Goal: Information Seeking & Learning: Learn about a topic

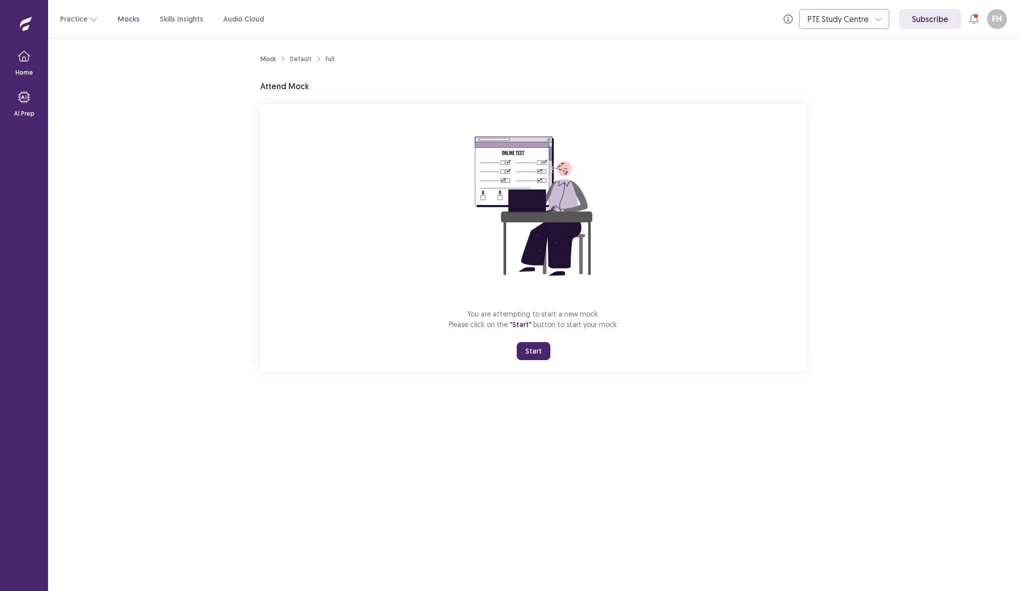
click at [544, 349] on button "Start" at bounding box center [534, 351] width 34 height 18
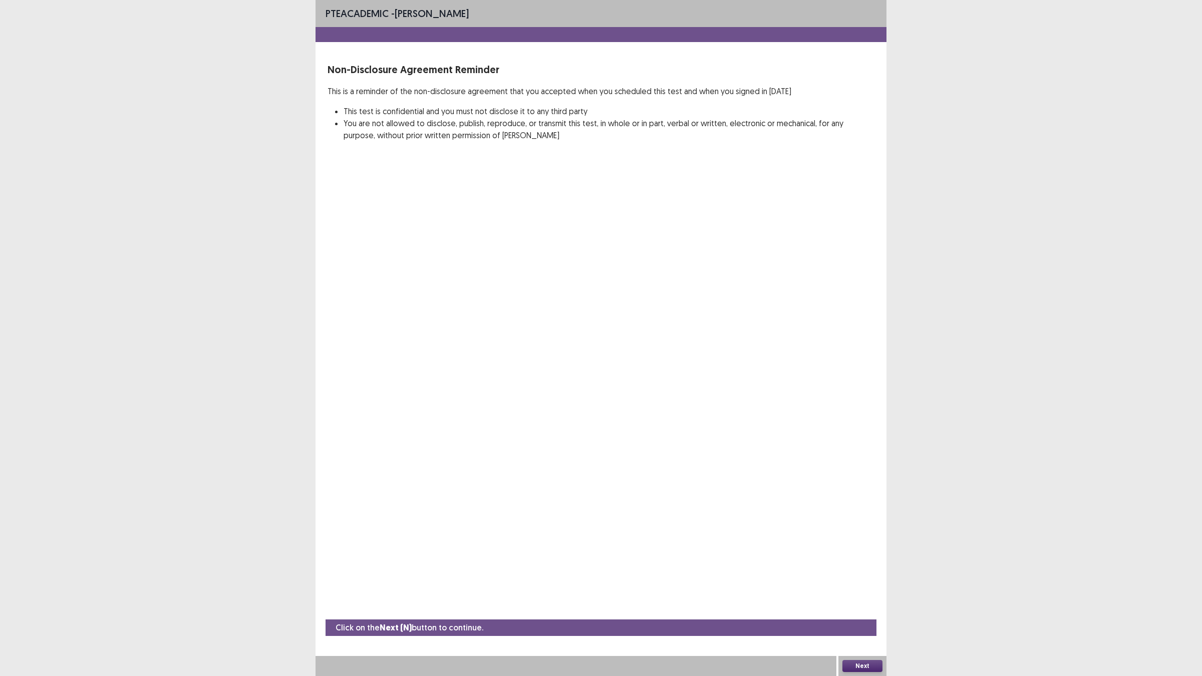
click at [763, 364] on button "Next" at bounding box center [862, 666] width 40 height 12
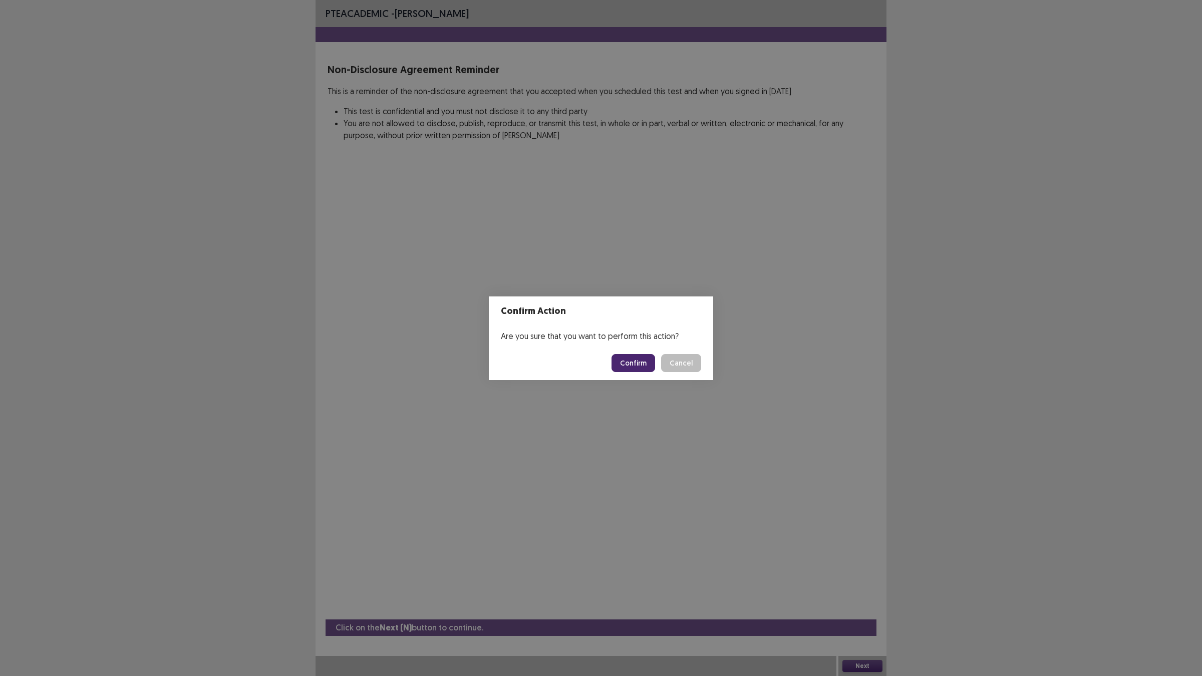
click at [630, 364] on button "Confirm" at bounding box center [634, 363] width 44 height 18
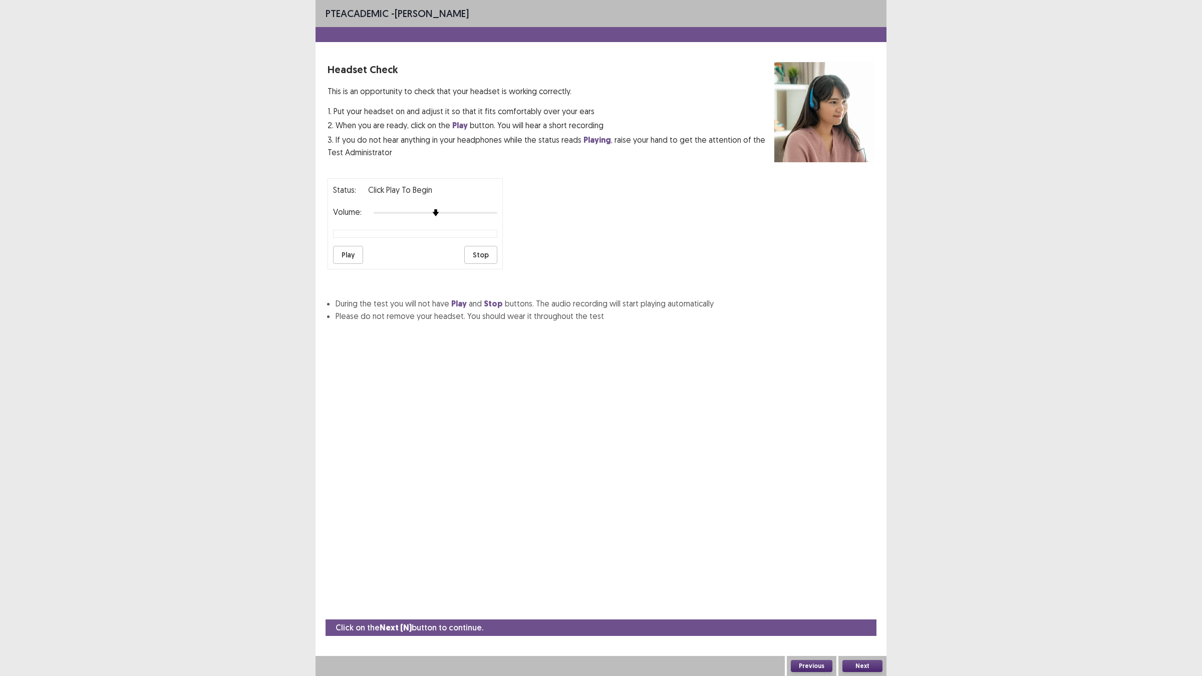
click at [352, 257] on button "Play" at bounding box center [348, 255] width 30 height 18
click at [344, 257] on button "Play" at bounding box center [348, 255] width 30 height 18
click at [763, 364] on button "Next" at bounding box center [862, 666] width 40 height 12
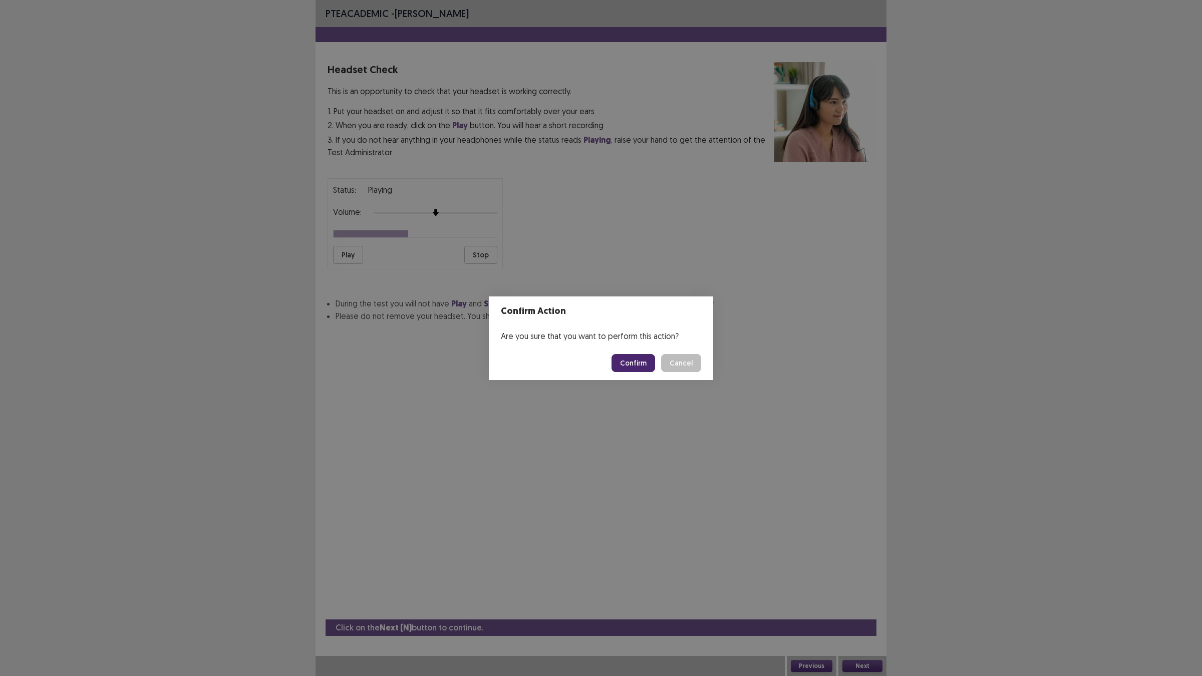
click at [638, 356] on button "Confirm" at bounding box center [634, 363] width 44 height 18
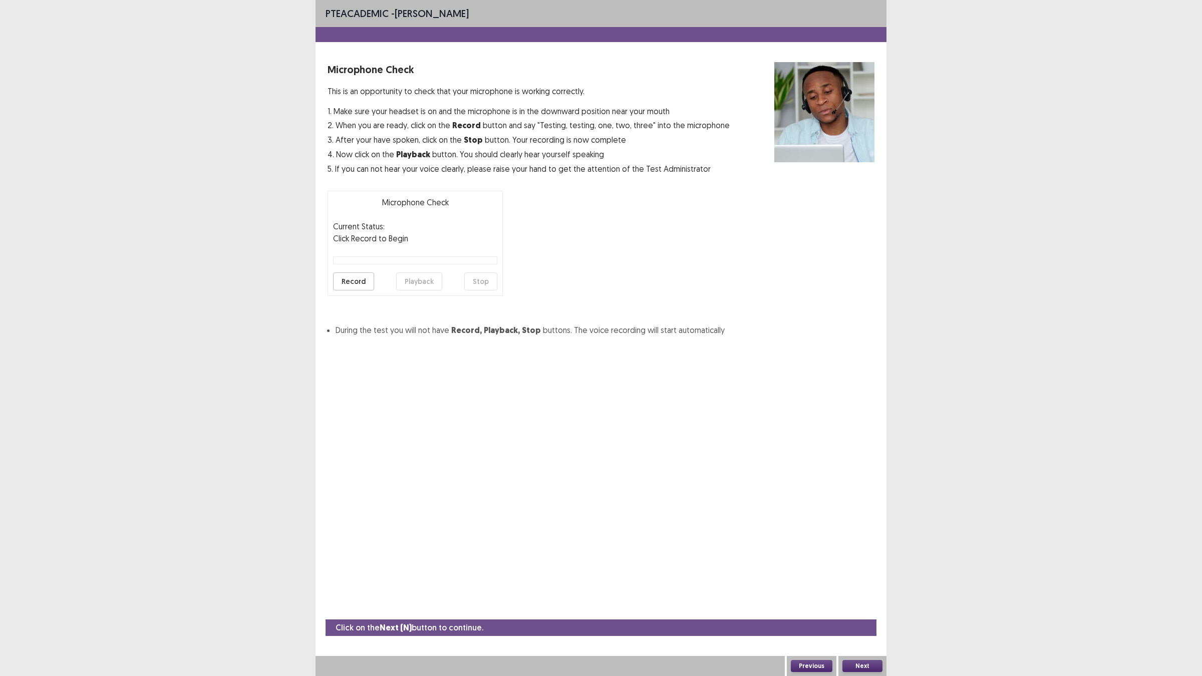
click at [346, 284] on button "Record" at bounding box center [353, 281] width 41 height 18
click at [483, 278] on button "Stop" at bounding box center [480, 281] width 33 height 18
click at [424, 287] on button "Playback" at bounding box center [419, 281] width 46 height 18
click at [346, 284] on button "Record" at bounding box center [353, 281] width 41 height 18
click at [478, 279] on button "Stop" at bounding box center [480, 281] width 33 height 18
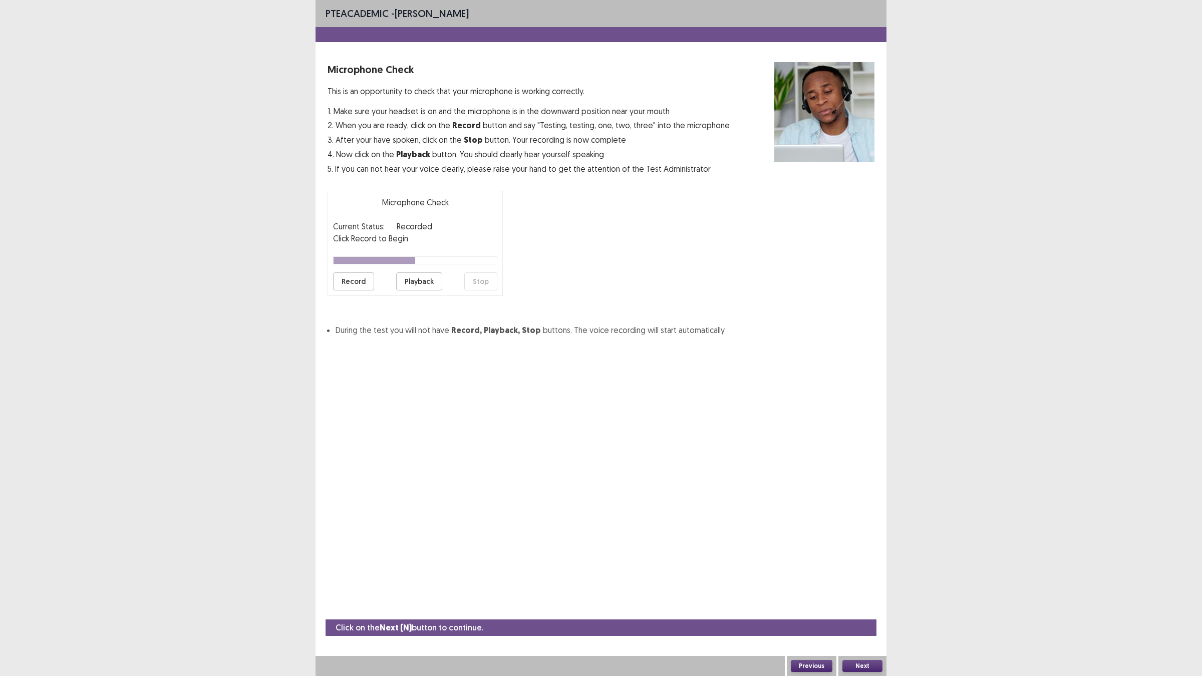
click at [421, 284] on button "Playback" at bounding box center [419, 281] width 46 height 18
click at [356, 286] on button "Record" at bounding box center [353, 281] width 41 height 18
click at [469, 280] on button "Stop" at bounding box center [480, 281] width 33 height 18
click at [404, 280] on button "Playback" at bounding box center [419, 281] width 46 height 18
click at [763, 364] on button "Next" at bounding box center [862, 666] width 40 height 12
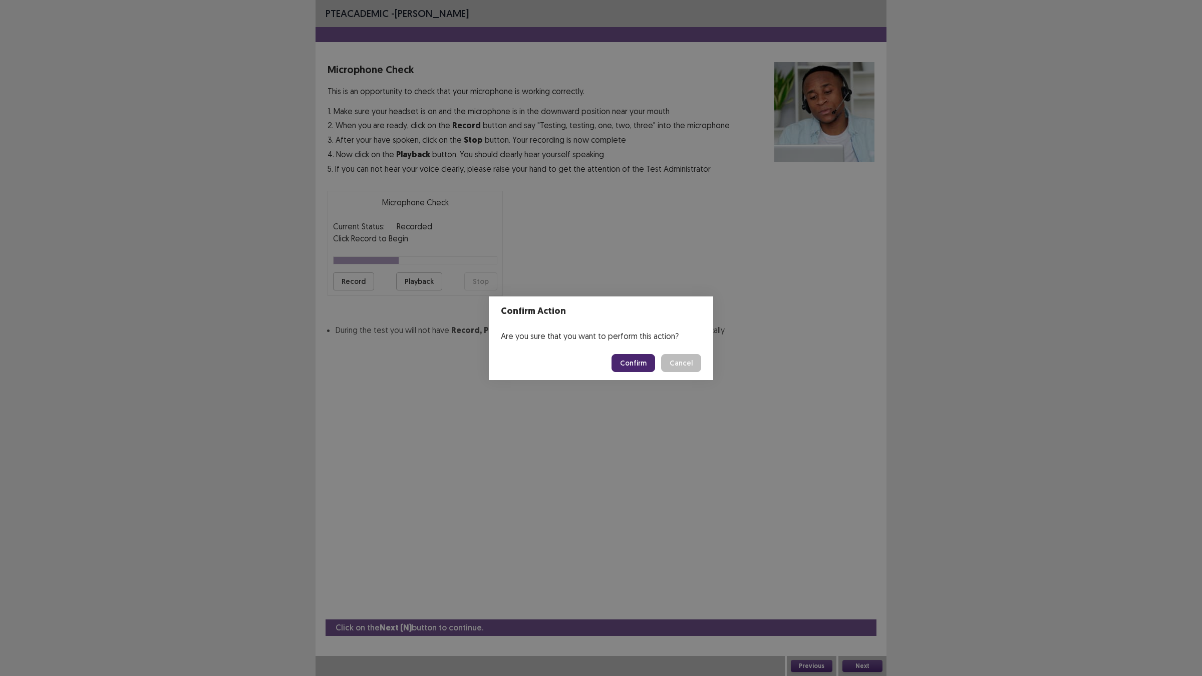
click at [632, 361] on button "Confirm" at bounding box center [634, 363] width 44 height 18
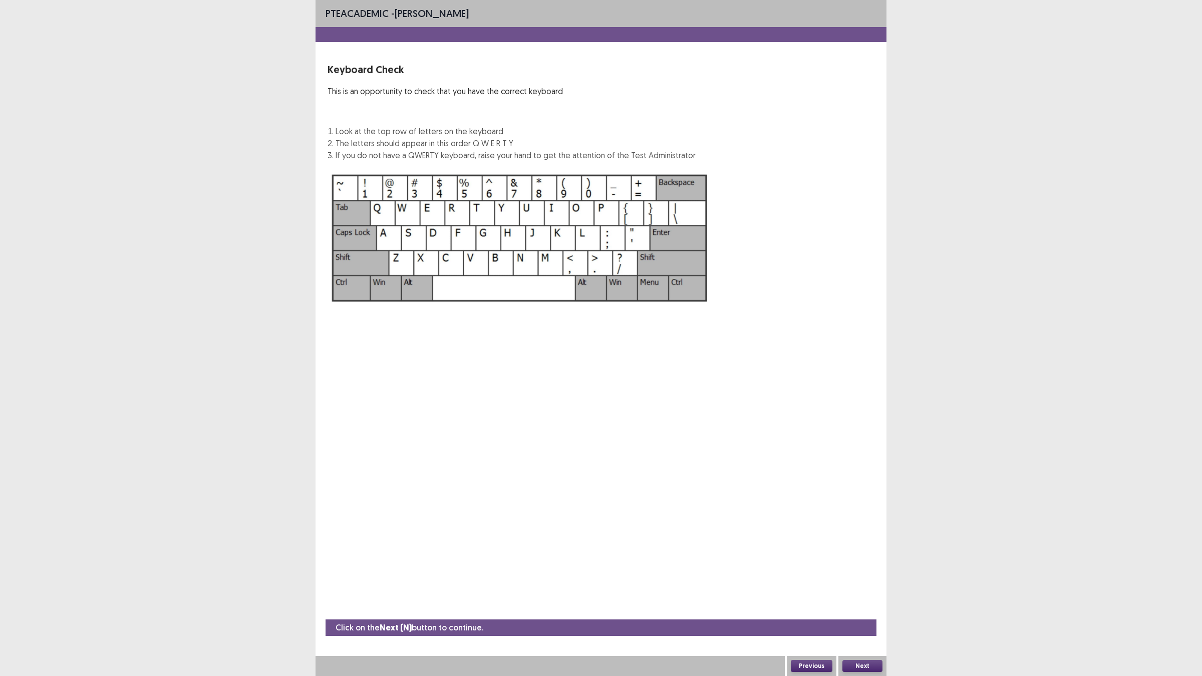
click at [763, 364] on button "Next" at bounding box center [862, 666] width 40 height 12
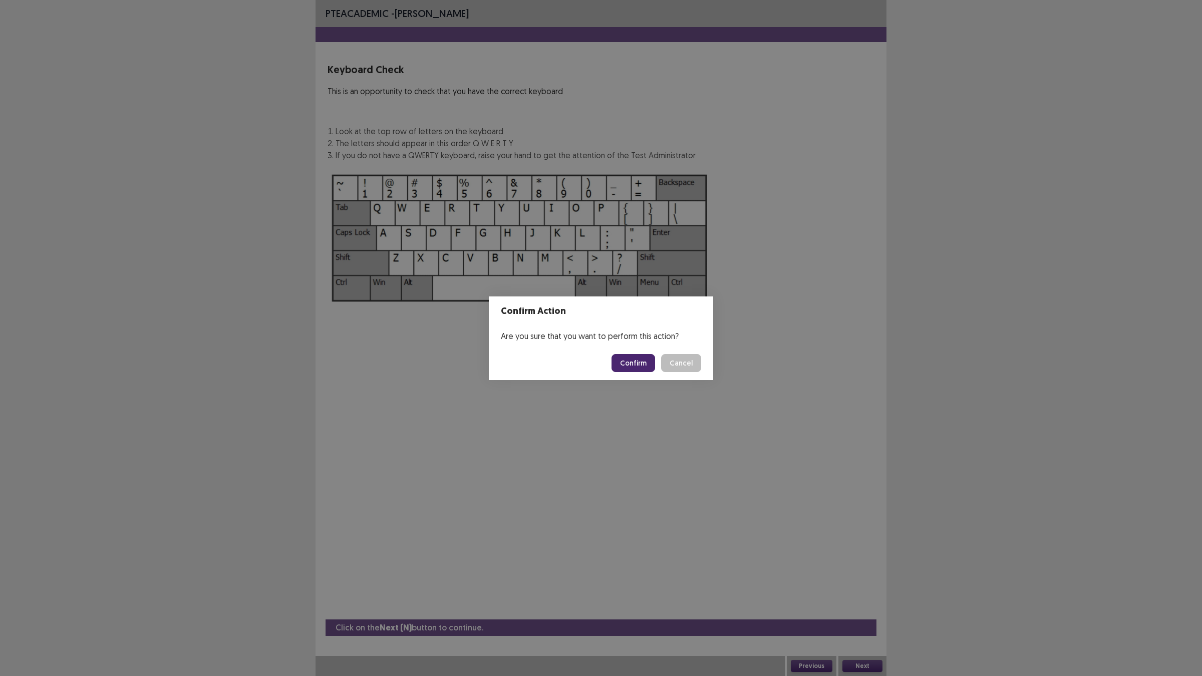
click at [645, 359] on button "Confirm" at bounding box center [634, 363] width 44 height 18
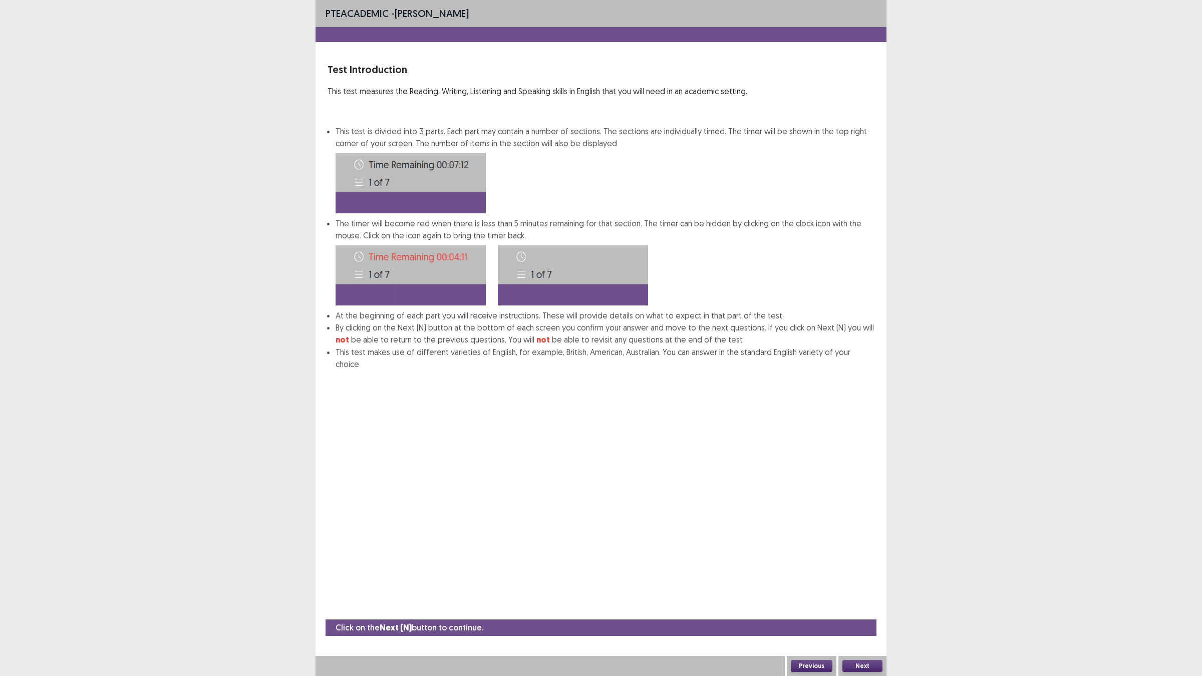
click at [763, 364] on button "Next" at bounding box center [862, 666] width 40 height 12
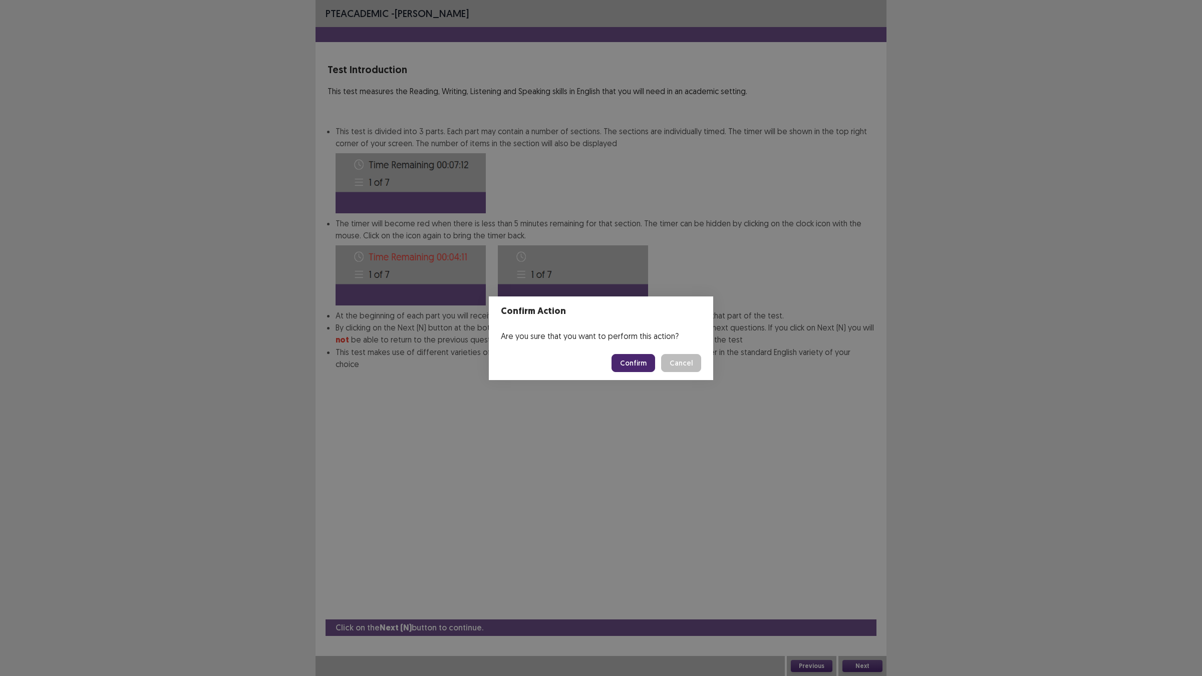
click at [644, 364] on button "Confirm" at bounding box center [634, 363] width 44 height 18
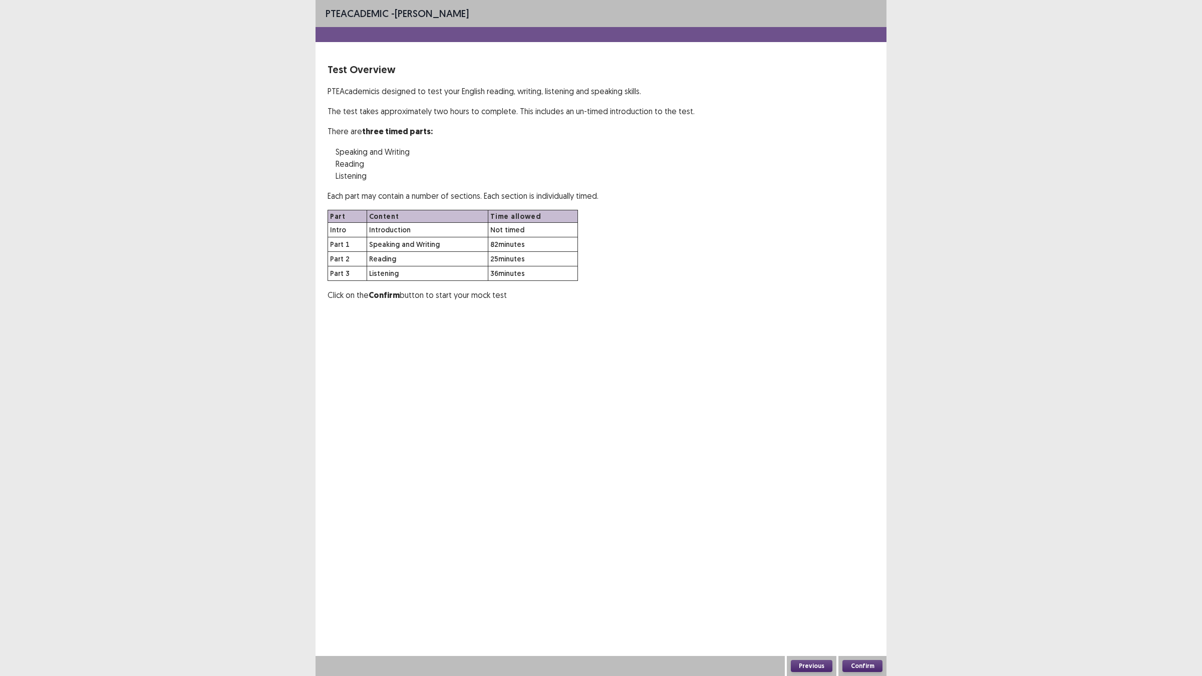
click at [763, 364] on button "Confirm" at bounding box center [862, 666] width 40 height 12
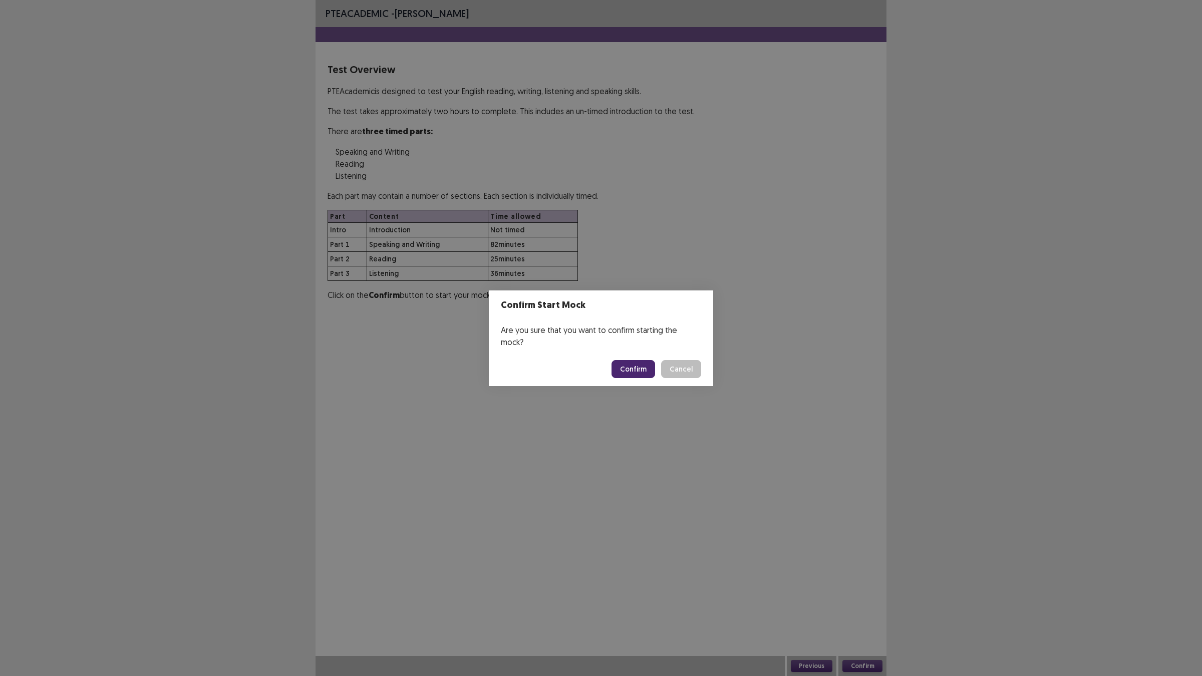
click at [632, 360] on button "Confirm" at bounding box center [634, 369] width 44 height 18
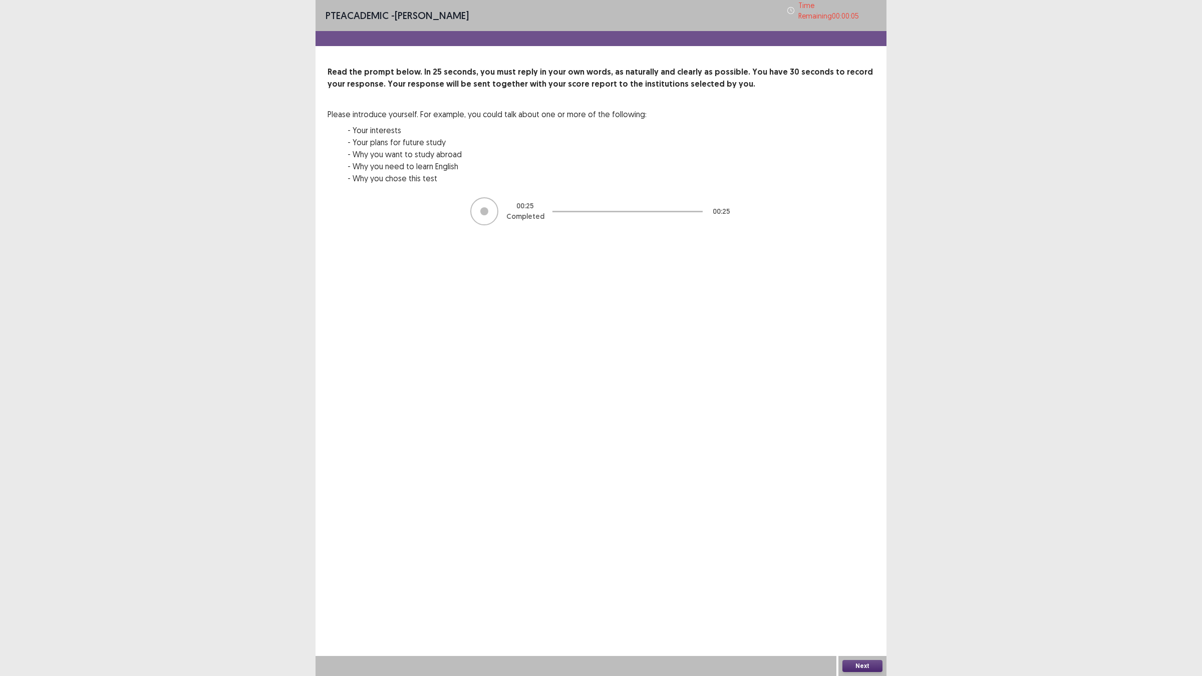
click at [763, 364] on button "Next" at bounding box center [862, 666] width 40 height 12
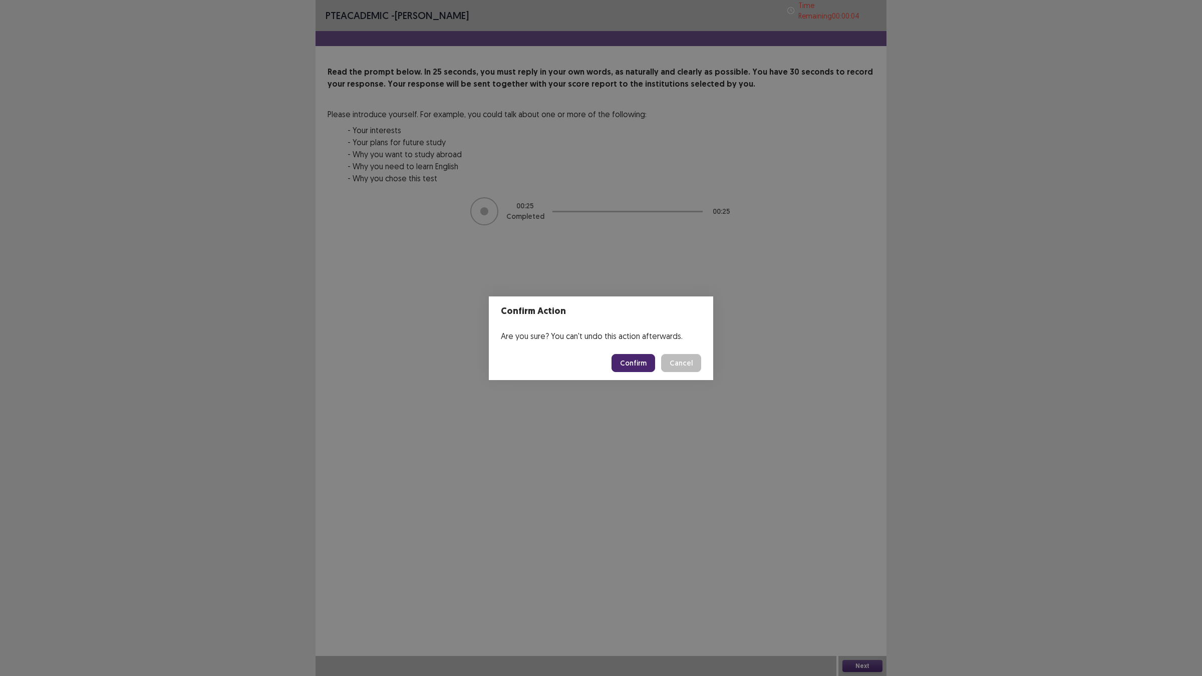
click at [639, 362] on button "Confirm" at bounding box center [634, 363] width 44 height 18
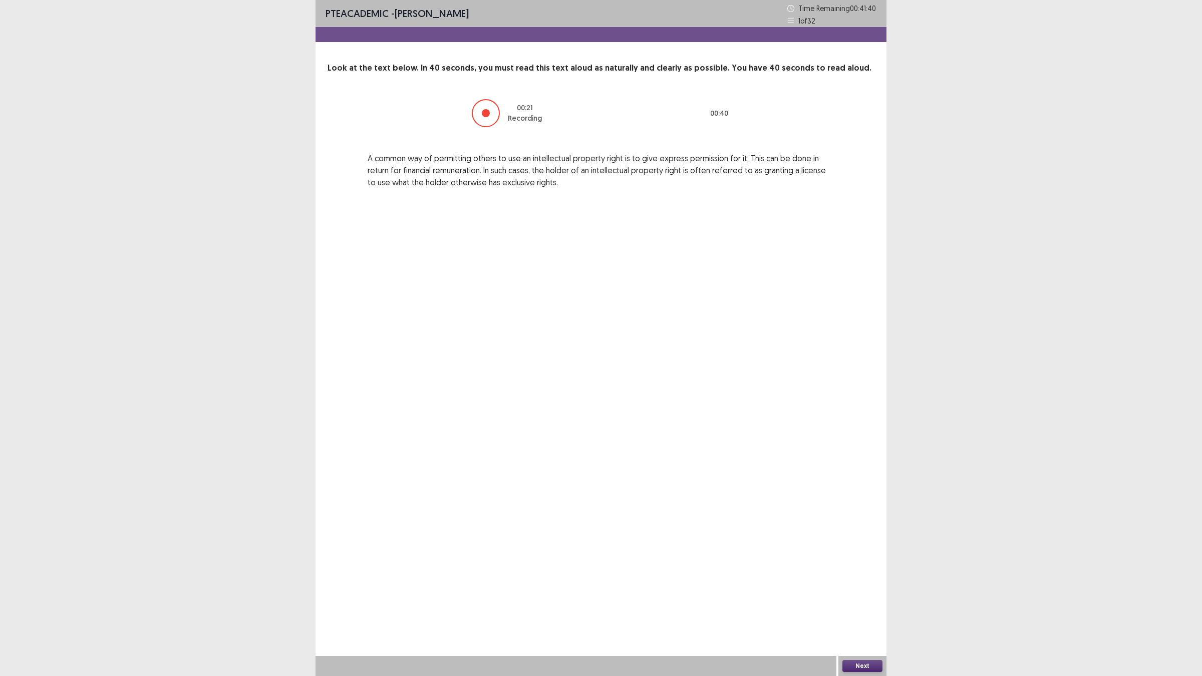
click at [763, 364] on button "Next" at bounding box center [862, 666] width 40 height 12
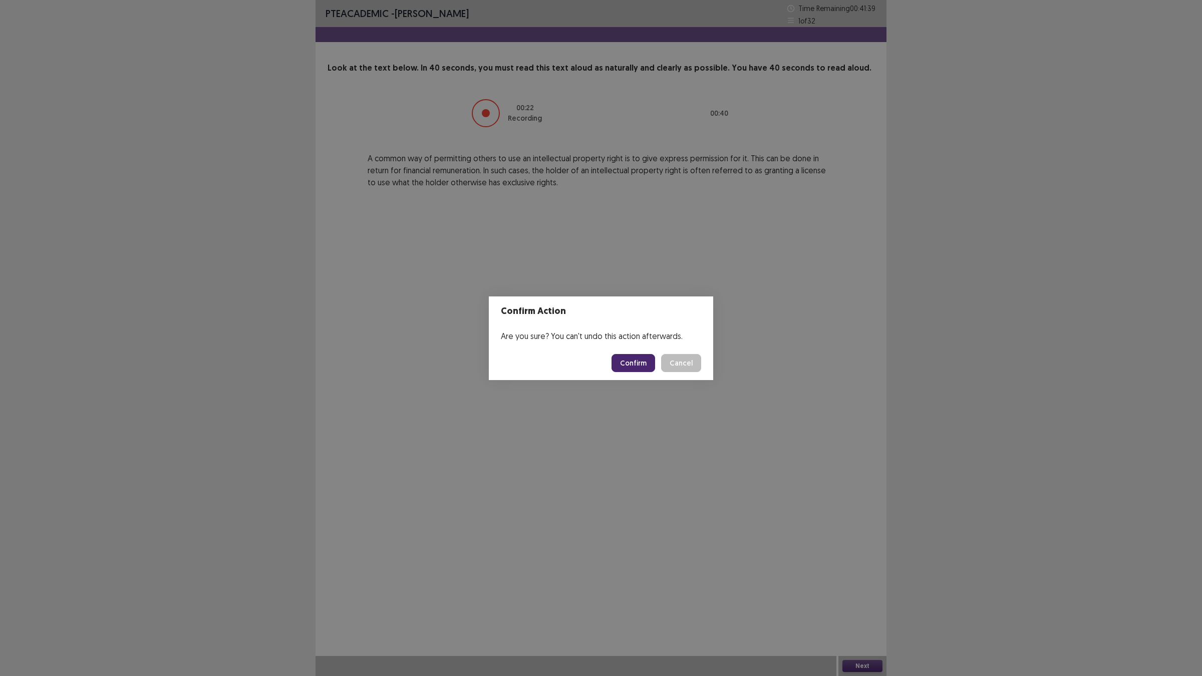
click at [628, 364] on button "Confirm" at bounding box center [634, 363] width 44 height 18
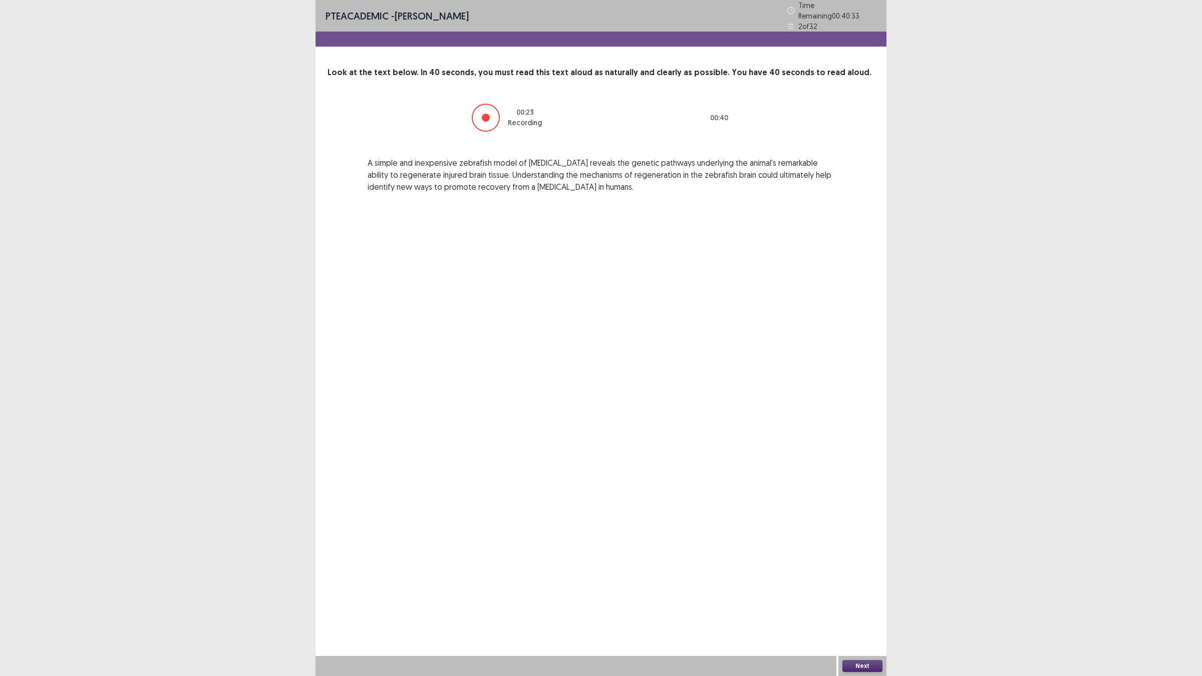
click at [763, 364] on button "Next" at bounding box center [862, 666] width 40 height 12
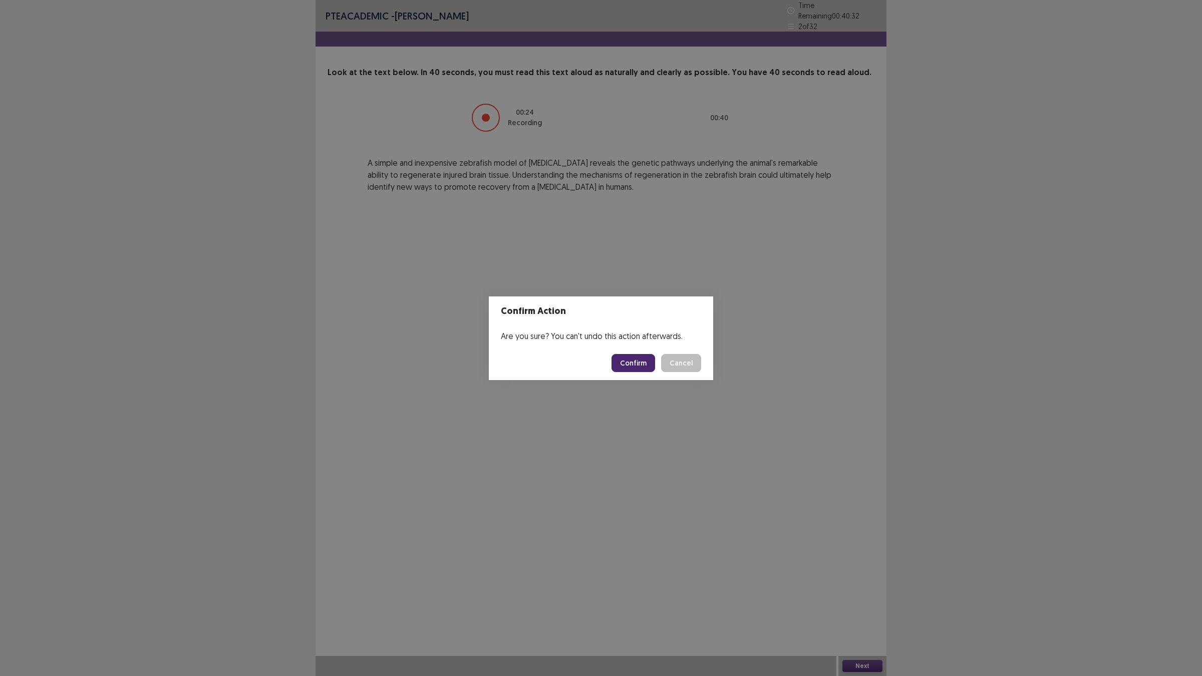
click at [635, 361] on button "Confirm" at bounding box center [634, 363] width 44 height 18
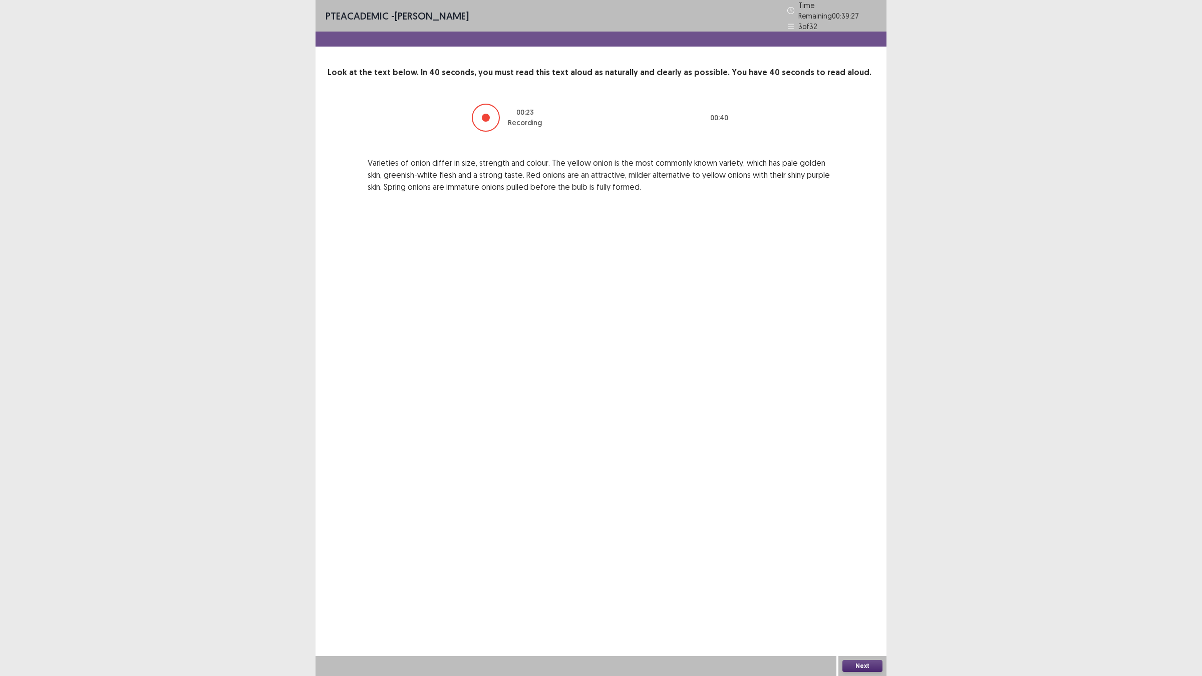
click at [763, 364] on button "Next" at bounding box center [862, 666] width 40 height 12
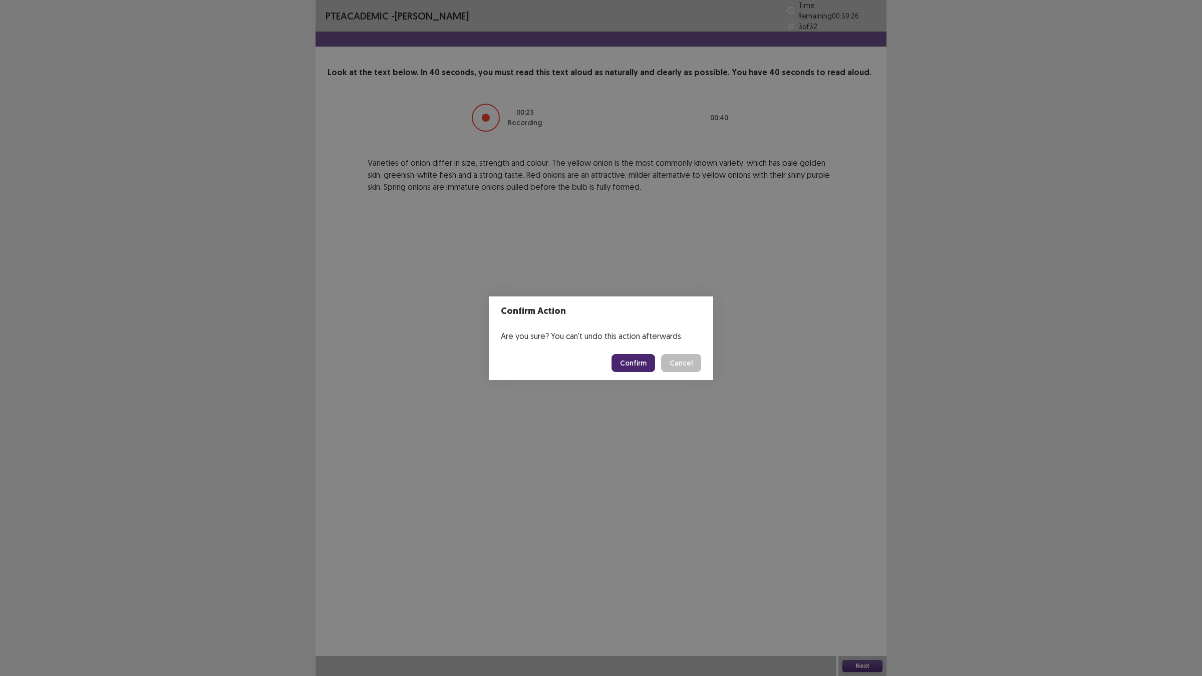
click at [623, 364] on button "Confirm" at bounding box center [634, 363] width 44 height 18
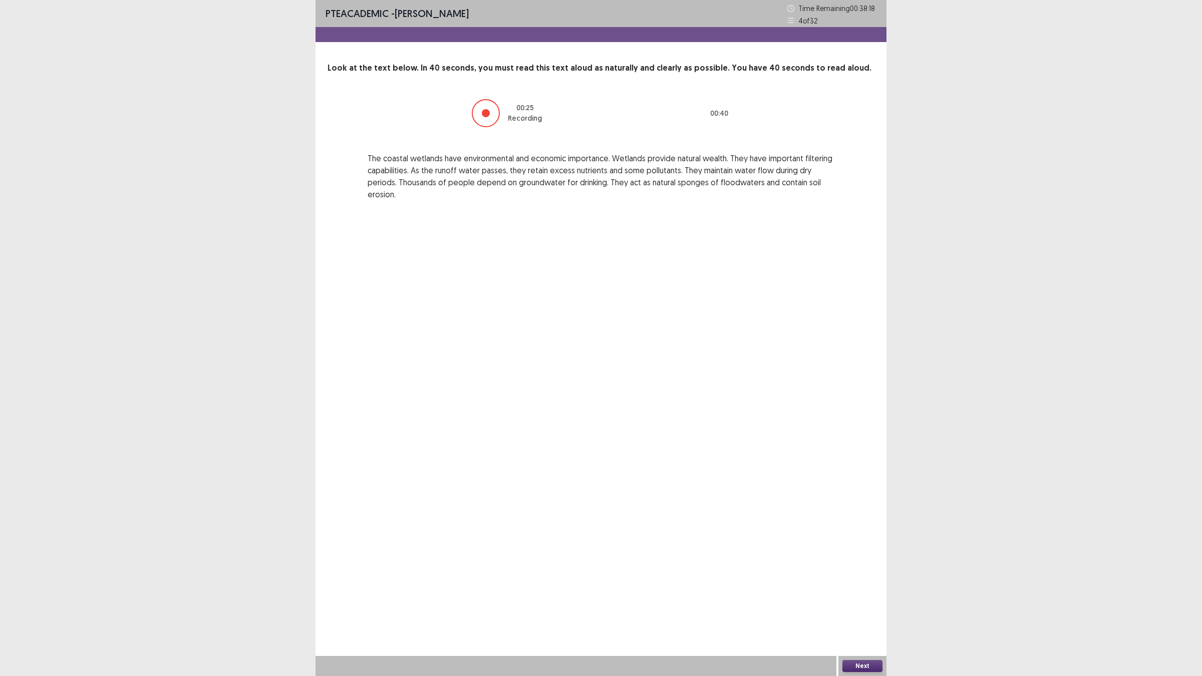
click at [763, 364] on button "Next" at bounding box center [862, 666] width 40 height 12
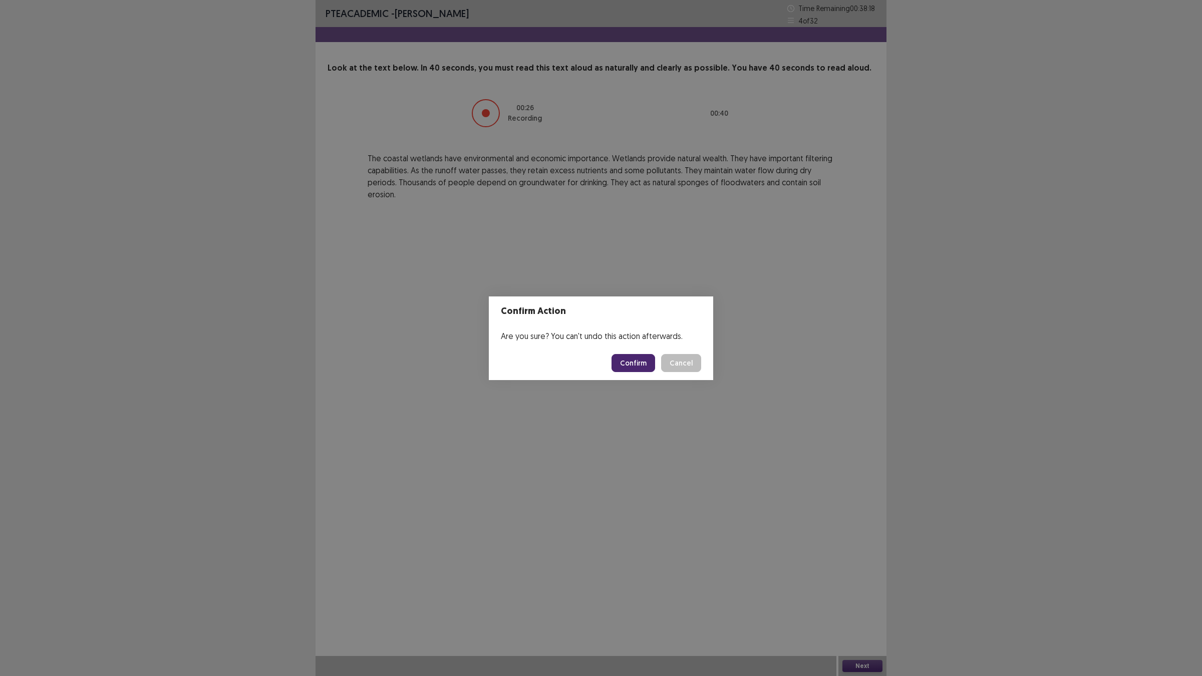
click at [642, 357] on button "Confirm" at bounding box center [634, 363] width 44 height 18
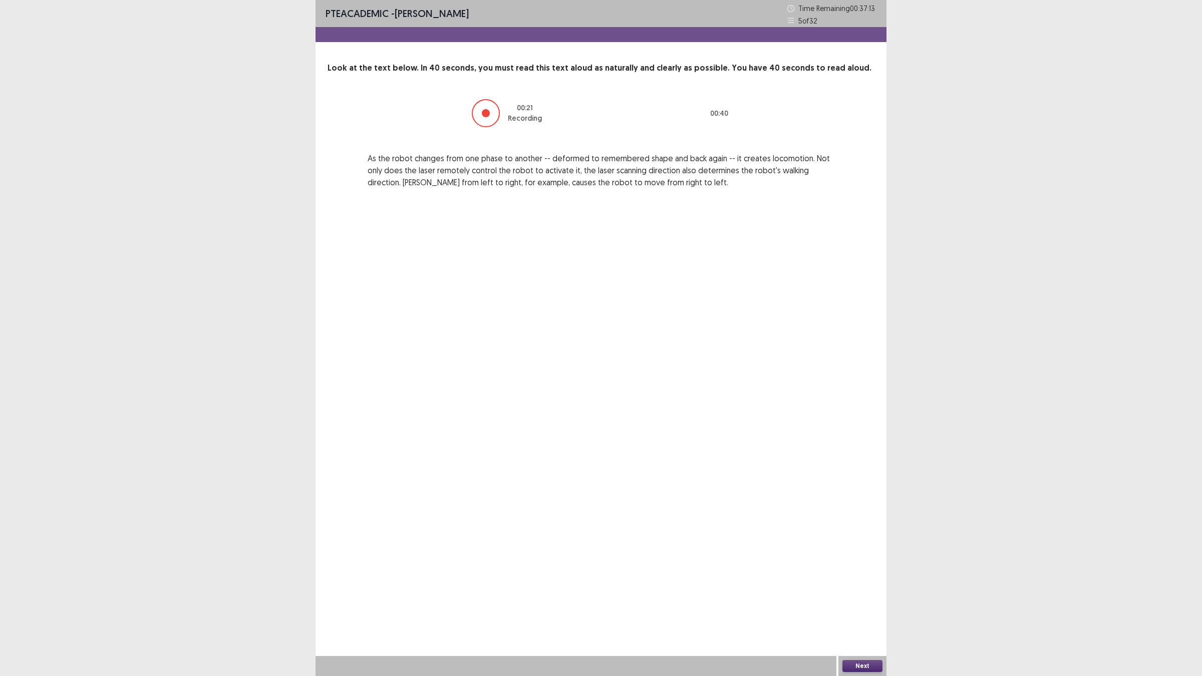
drag, startPoint x: 860, startPoint y: 662, endPoint x: 710, endPoint y: 454, distance: 256.3
click at [763, 364] on div "PTE academic - farheen hossain Time Remaining 00 : 37 : 13 5 of 32 Look at the …" at bounding box center [601, 338] width 571 height 676
click at [763, 364] on button "Next" at bounding box center [862, 666] width 40 height 12
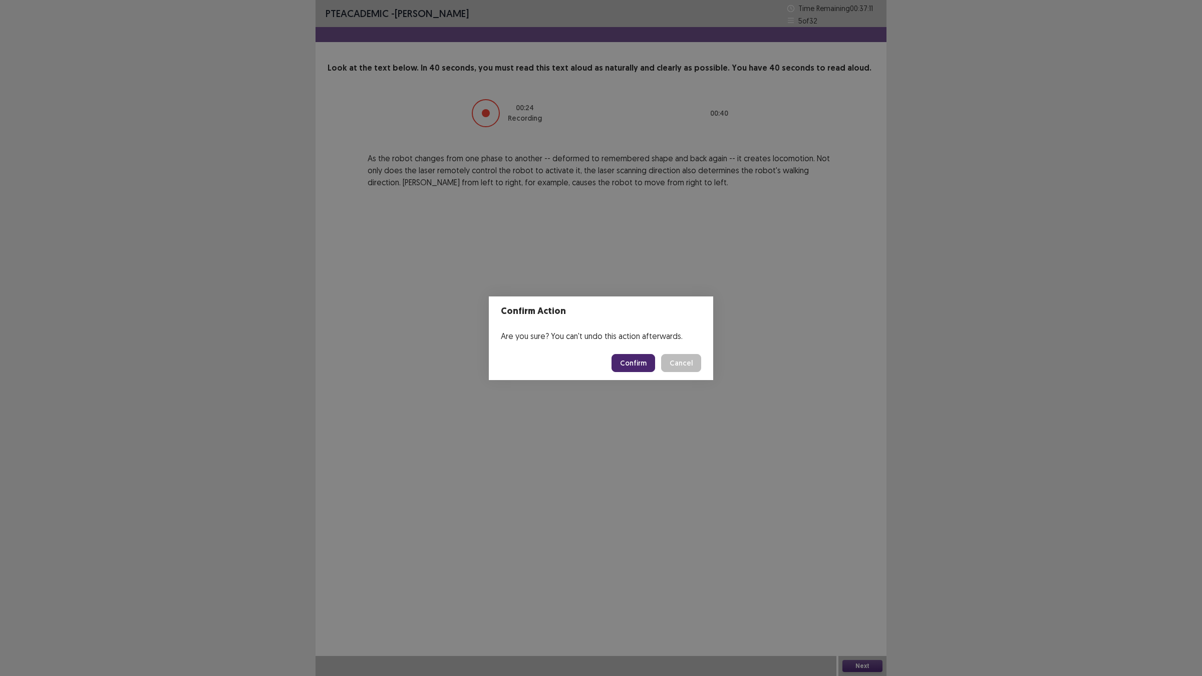
click at [640, 364] on button "Confirm" at bounding box center [634, 363] width 44 height 18
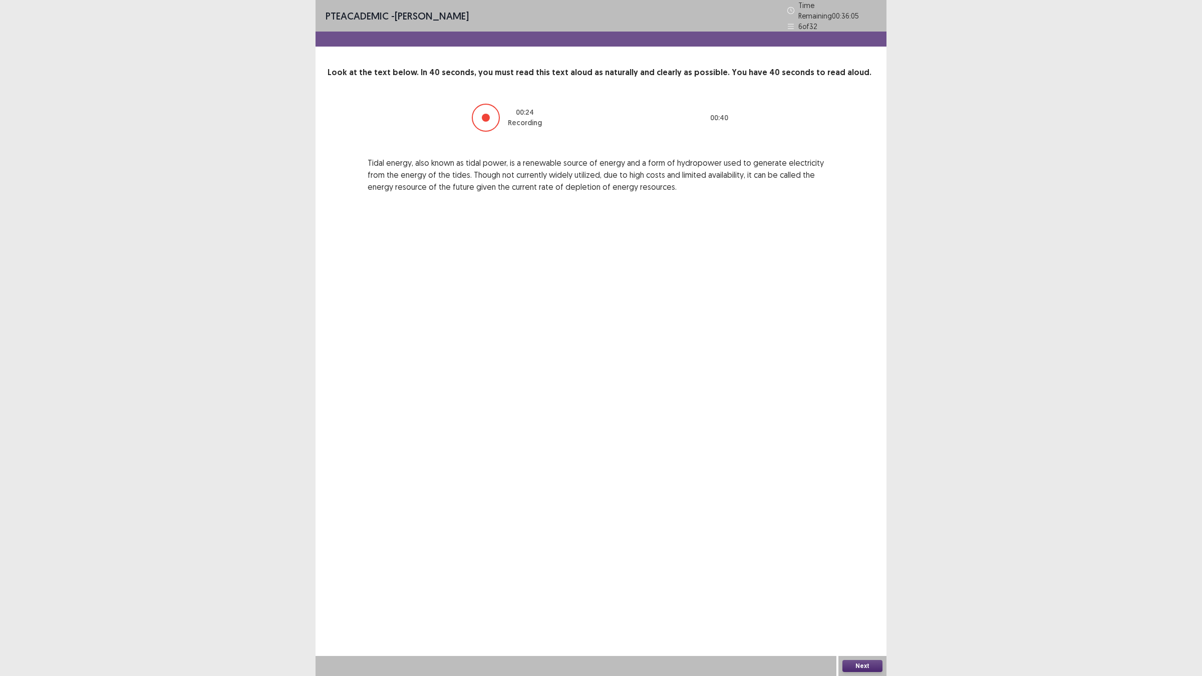
click at [763, 364] on button "Next" at bounding box center [862, 666] width 40 height 12
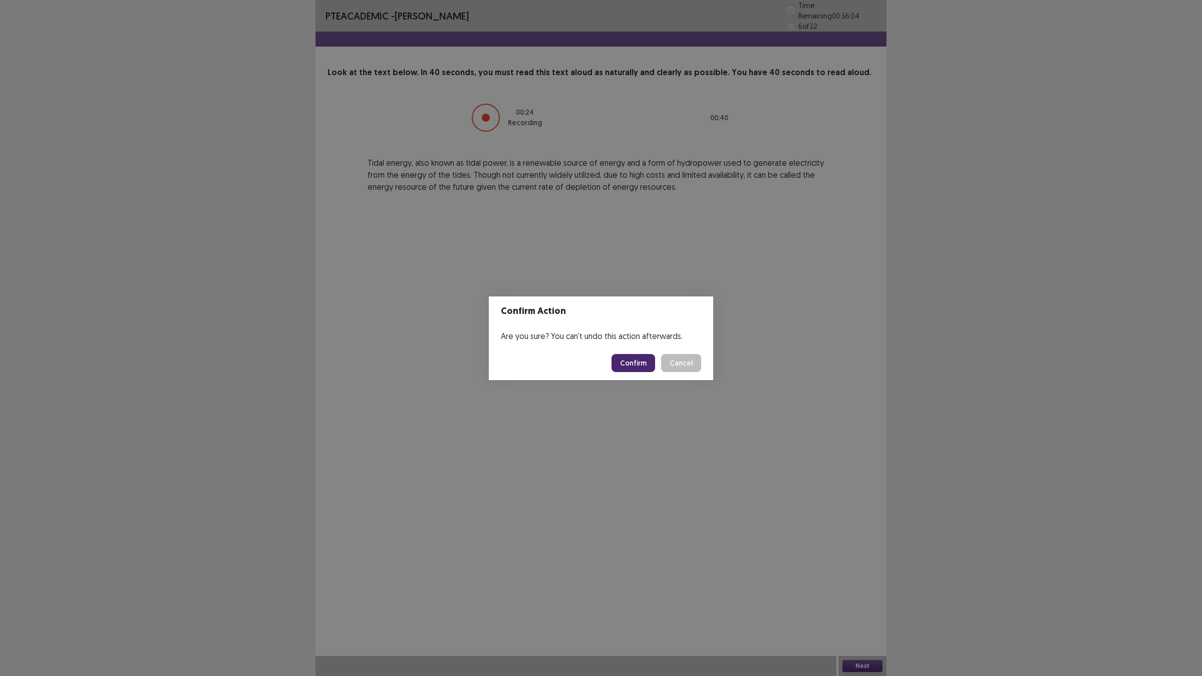
click at [638, 362] on button "Confirm" at bounding box center [634, 363] width 44 height 18
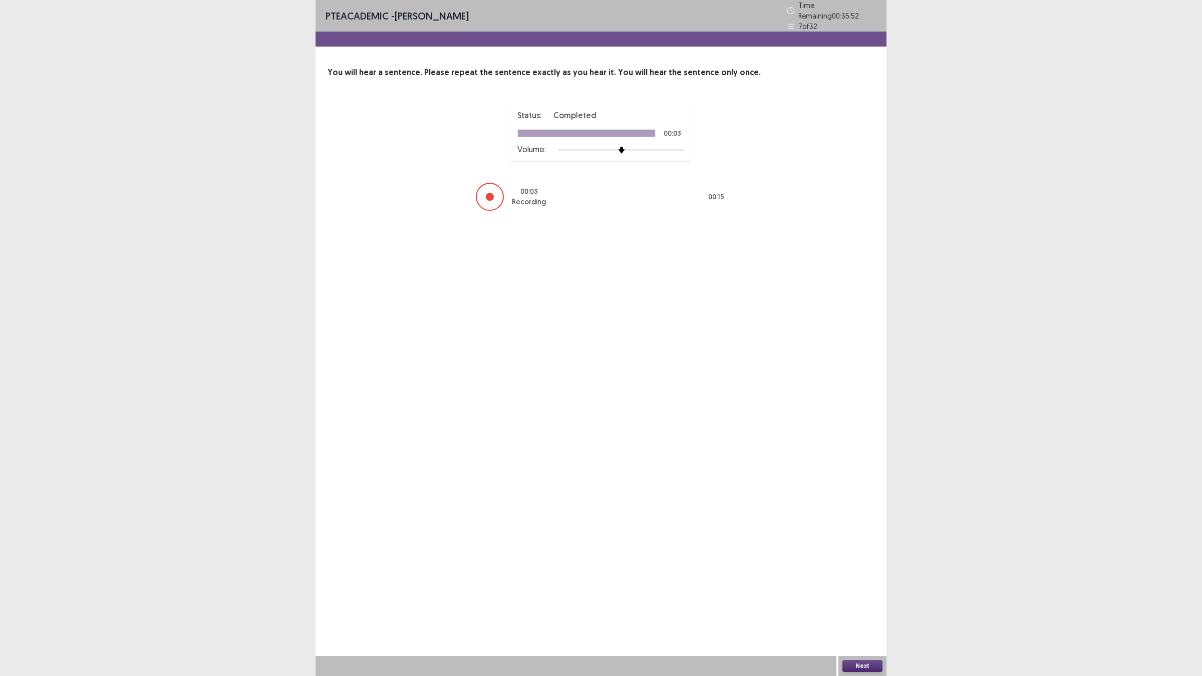
click at [763, 364] on button "Next" at bounding box center [862, 666] width 40 height 12
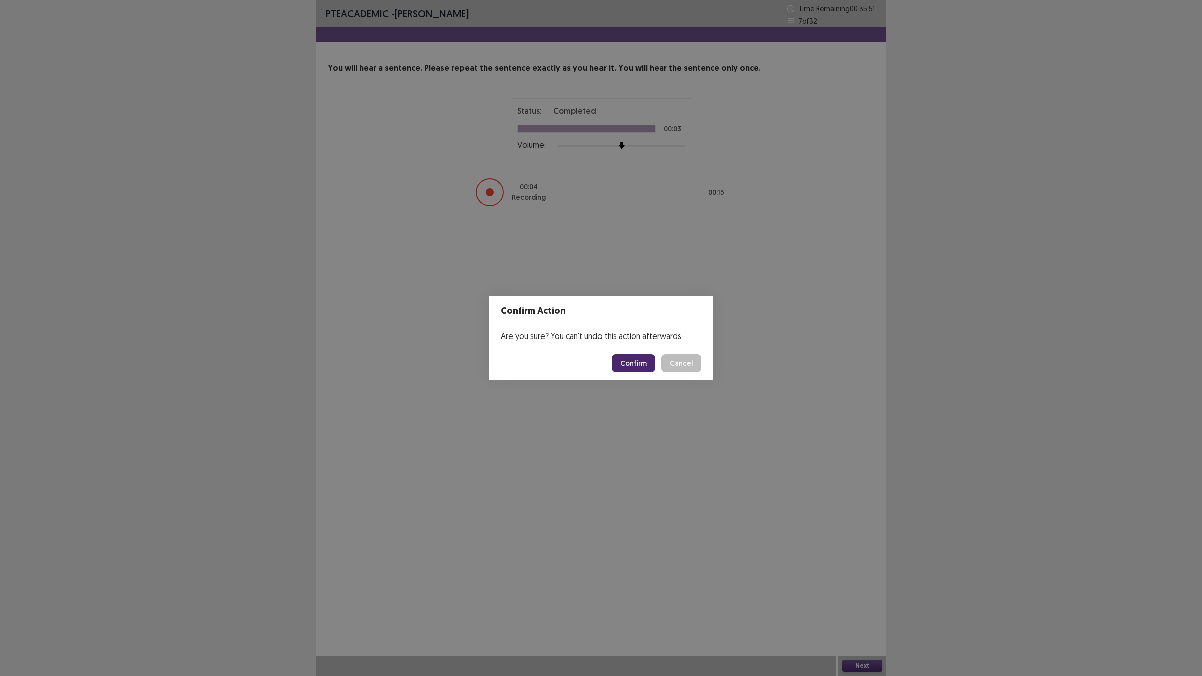
click at [635, 359] on button "Confirm" at bounding box center [634, 363] width 44 height 18
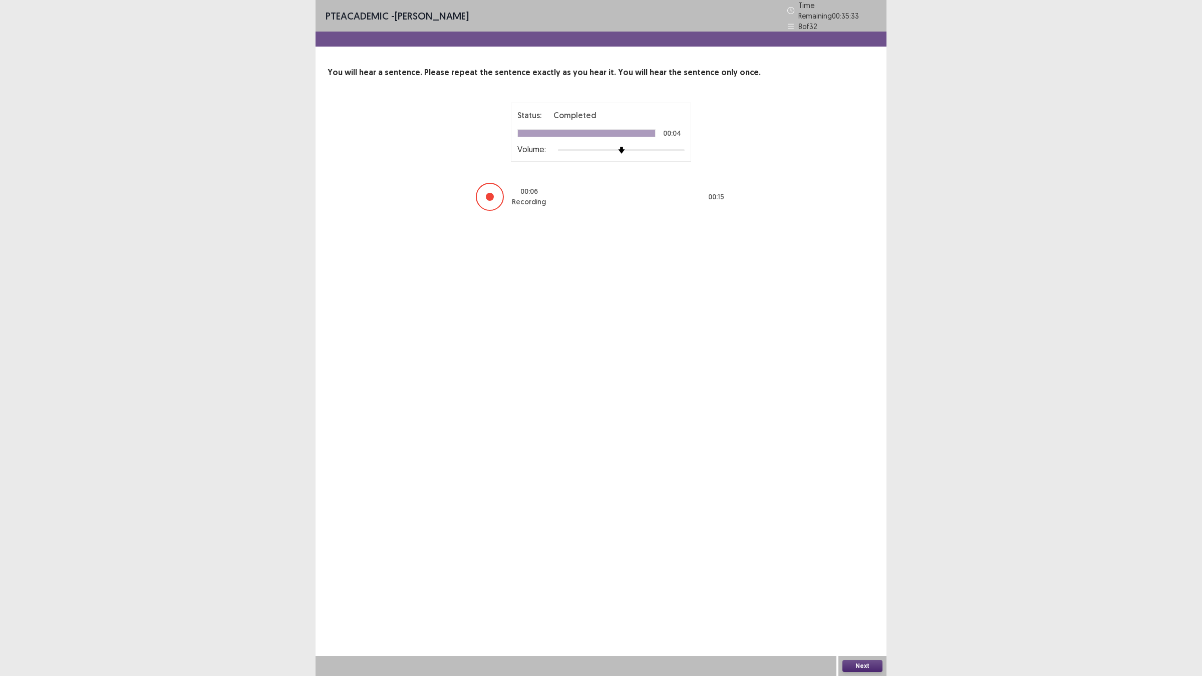
click at [763, 364] on button "Next" at bounding box center [862, 666] width 40 height 12
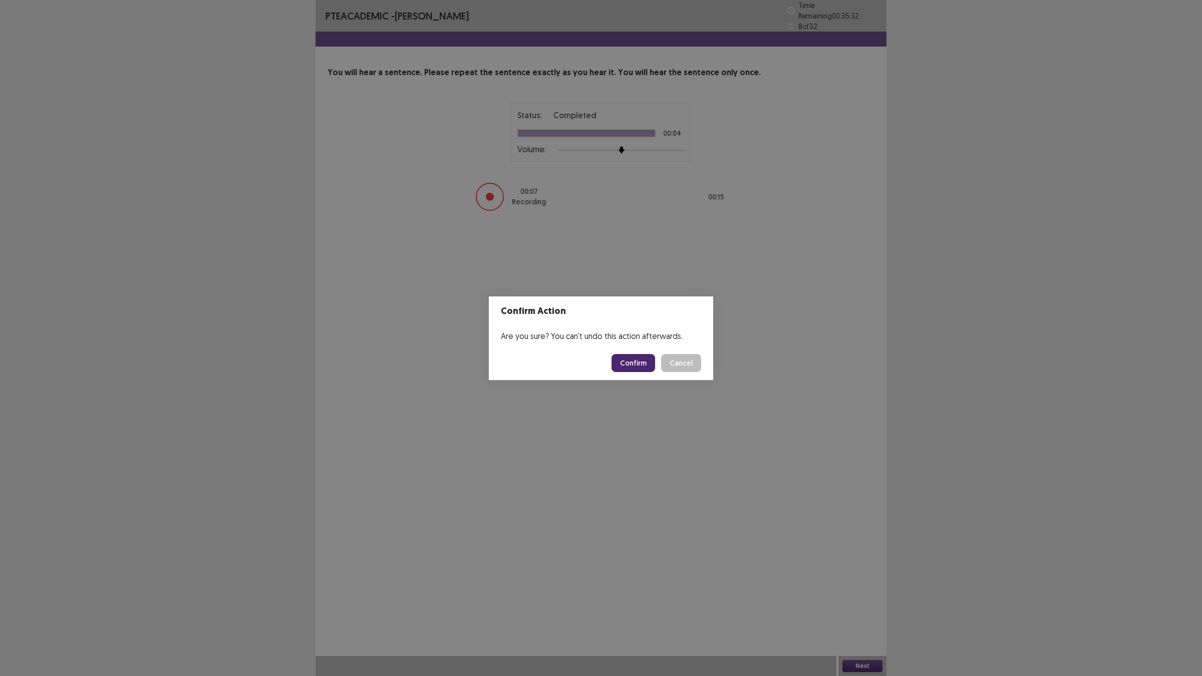
click at [648, 359] on button "Confirm" at bounding box center [634, 363] width 44 height 18
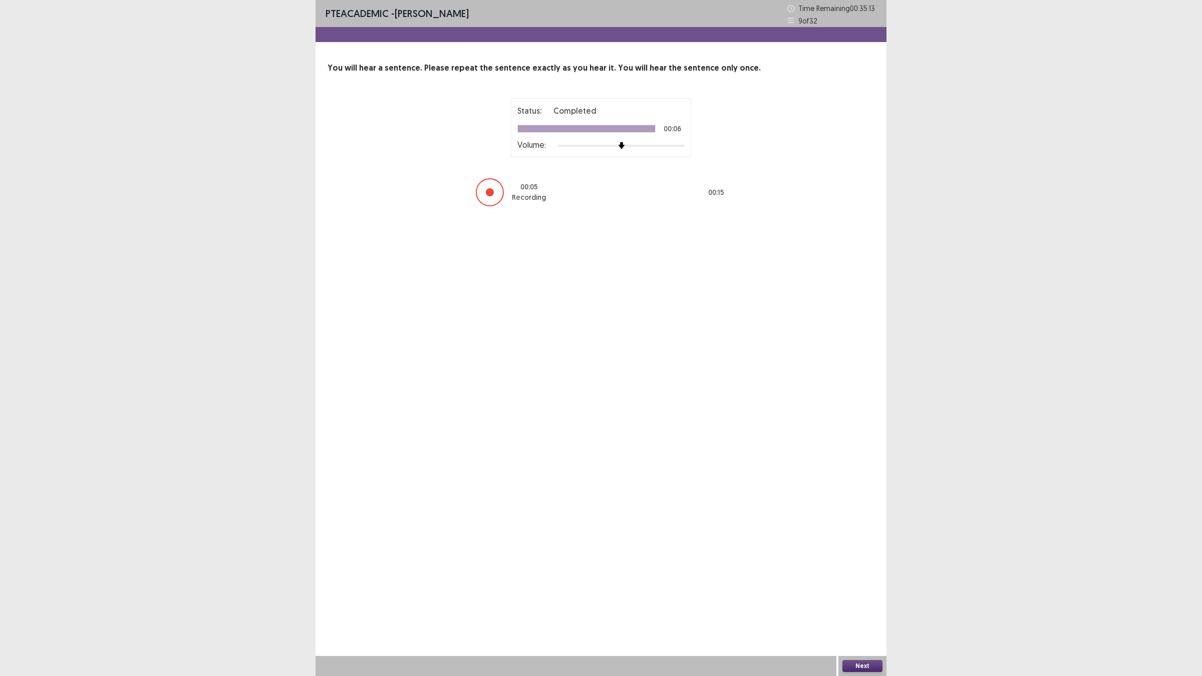
click at [763, 364] on button "Next" at bounding box center [862, 666] width 40 height 12
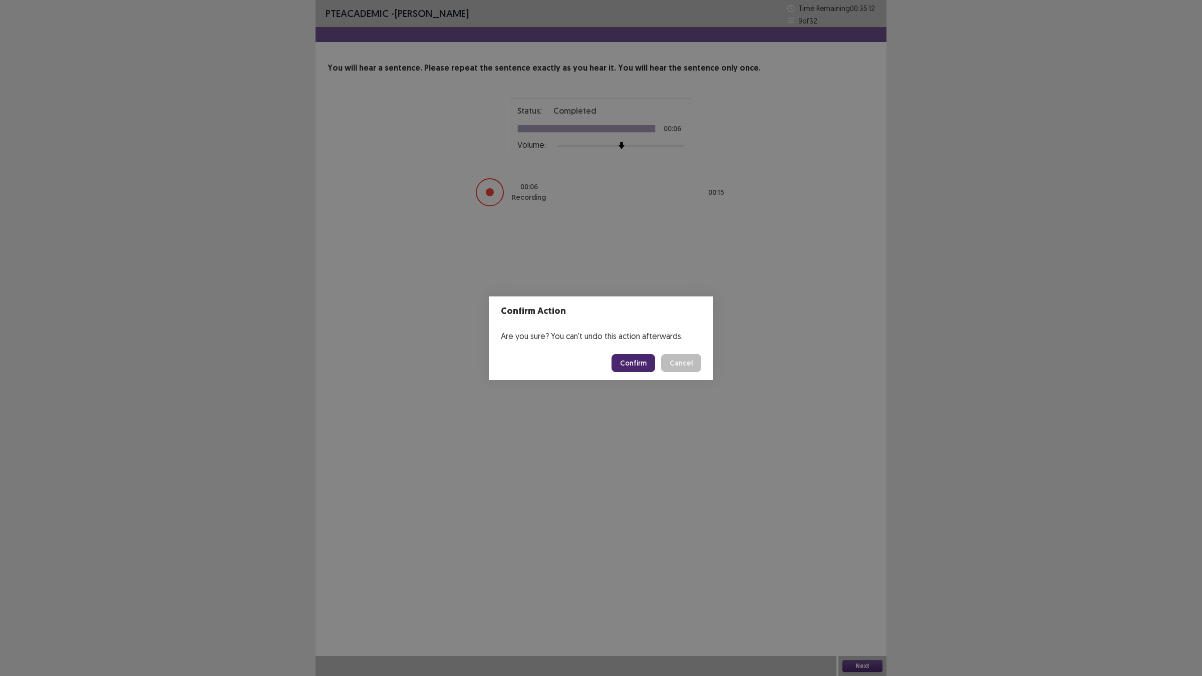
click at [627, 362] on button "Confirm" at bounding box center [634, 363] width 44 height 18
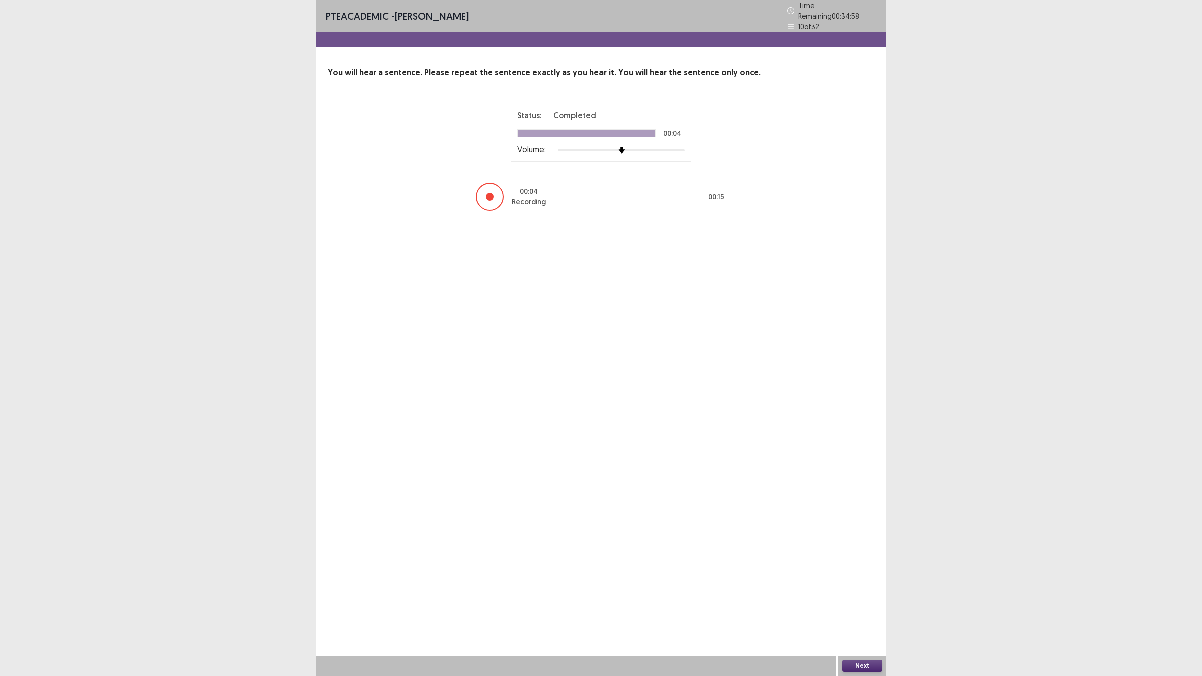
click at [763, 364] on button "Next" at bounding box center [862, 666] width 40 height 12
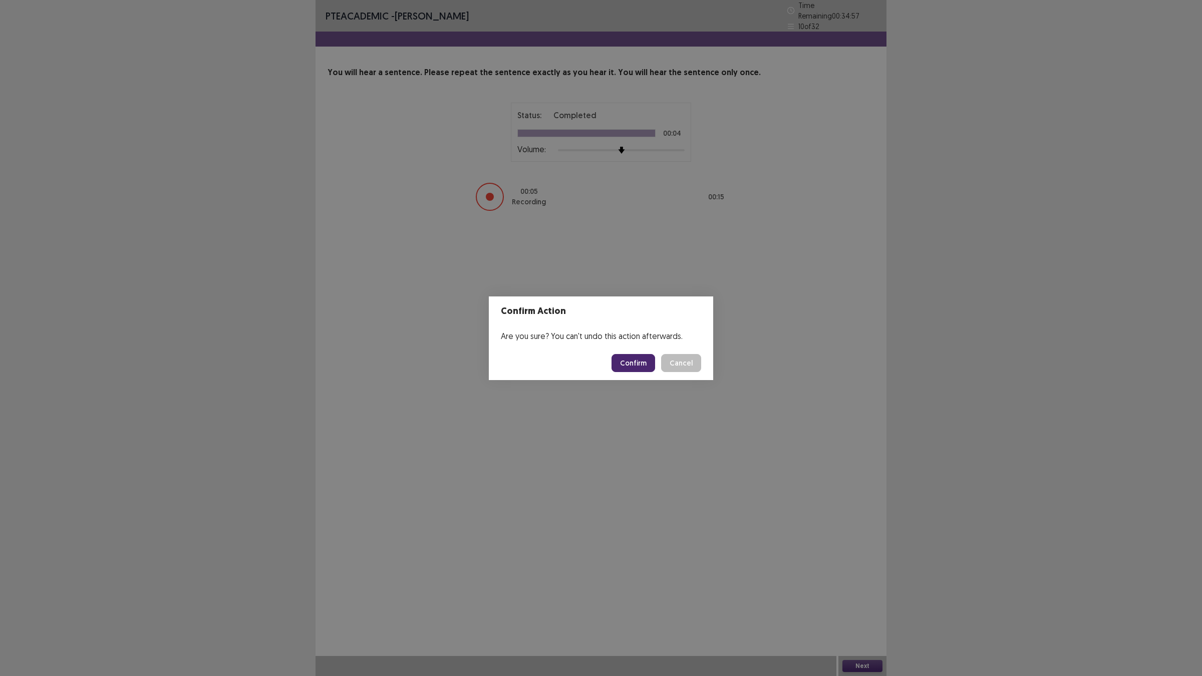
click at [646, 356] on button "Confirm" at bounding box center [634, 363] width 44 height 18
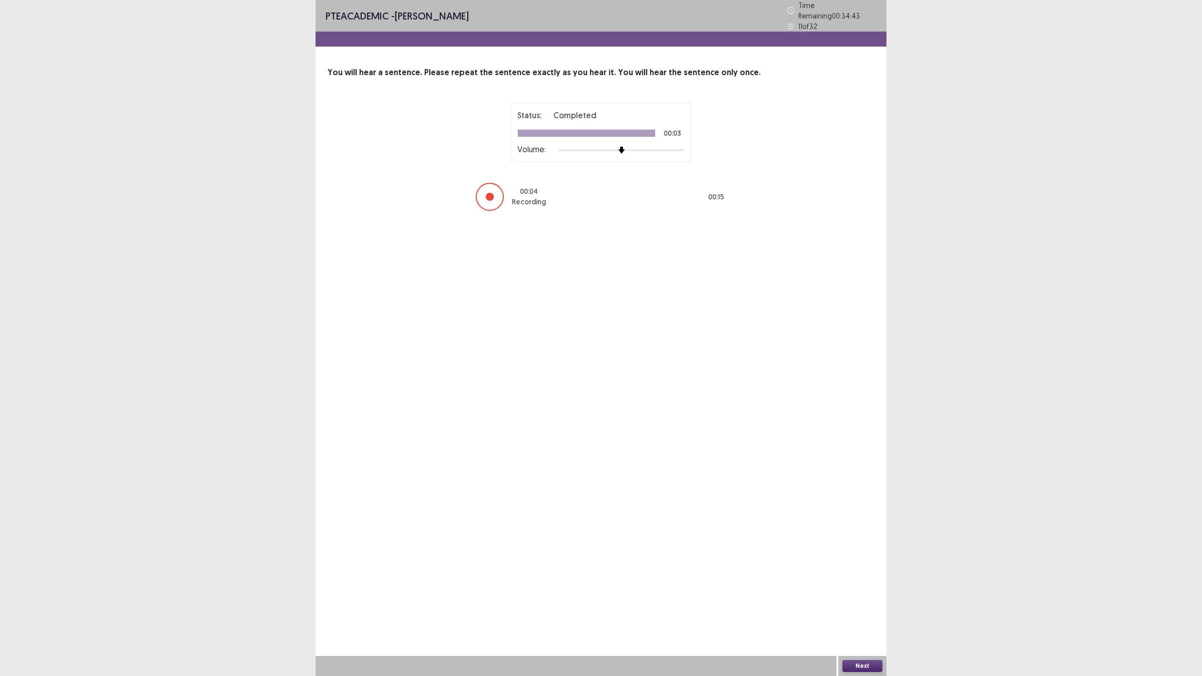
click at [763, 364] on button "Next" at bounding box center [862, 666] width 40 height 12
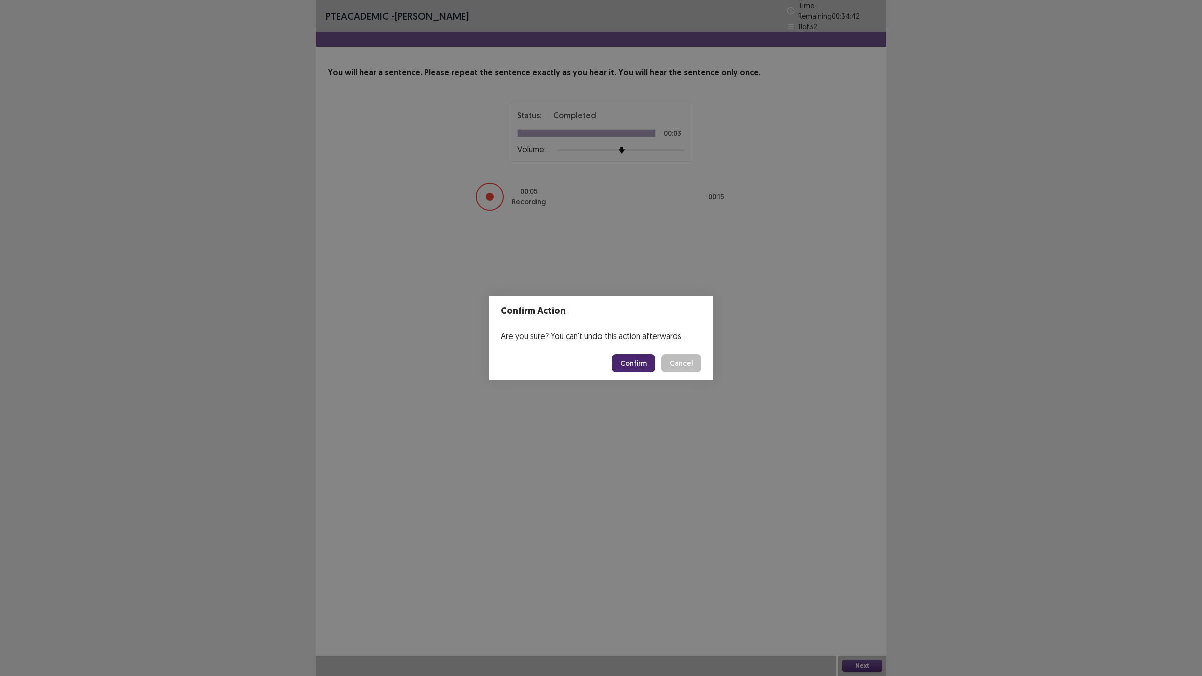
click at [639, 357] on button "Confirm" at bounding box center [634, 363] width 44 height 18
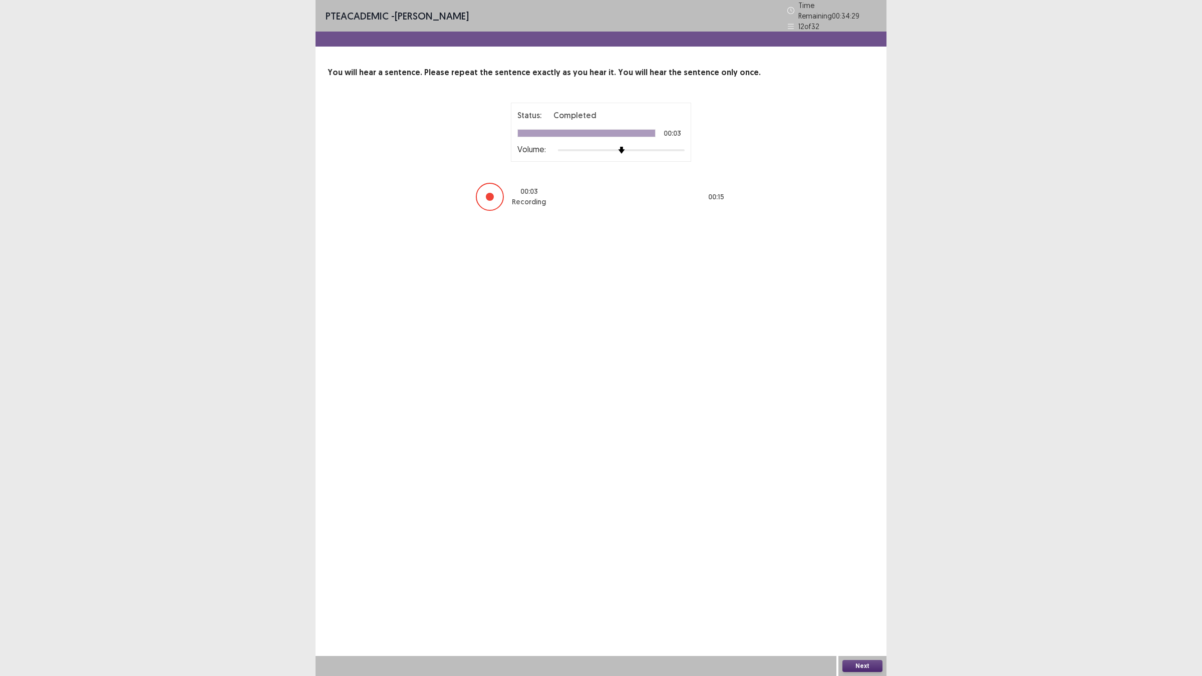
click at [763, 364] on button "Next" at bounding box center [862, 666] width 40 height 12
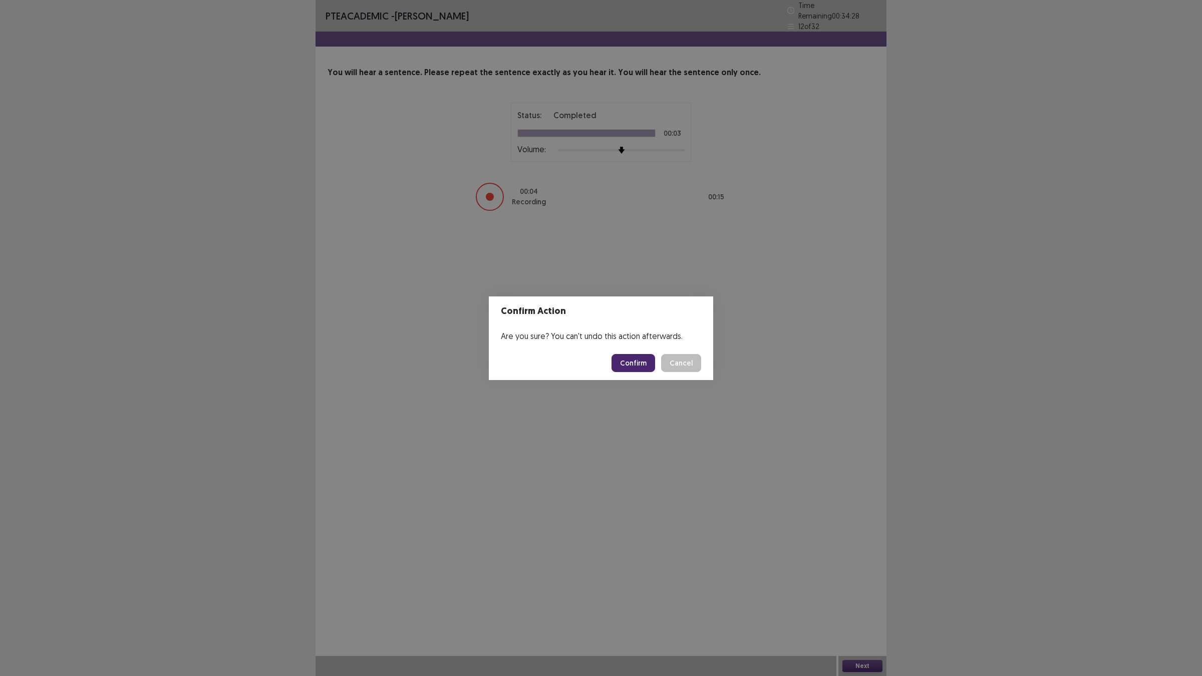
click at [644, 364] on button "Confirm" at bounding box center [634, 363] width 44 height 18
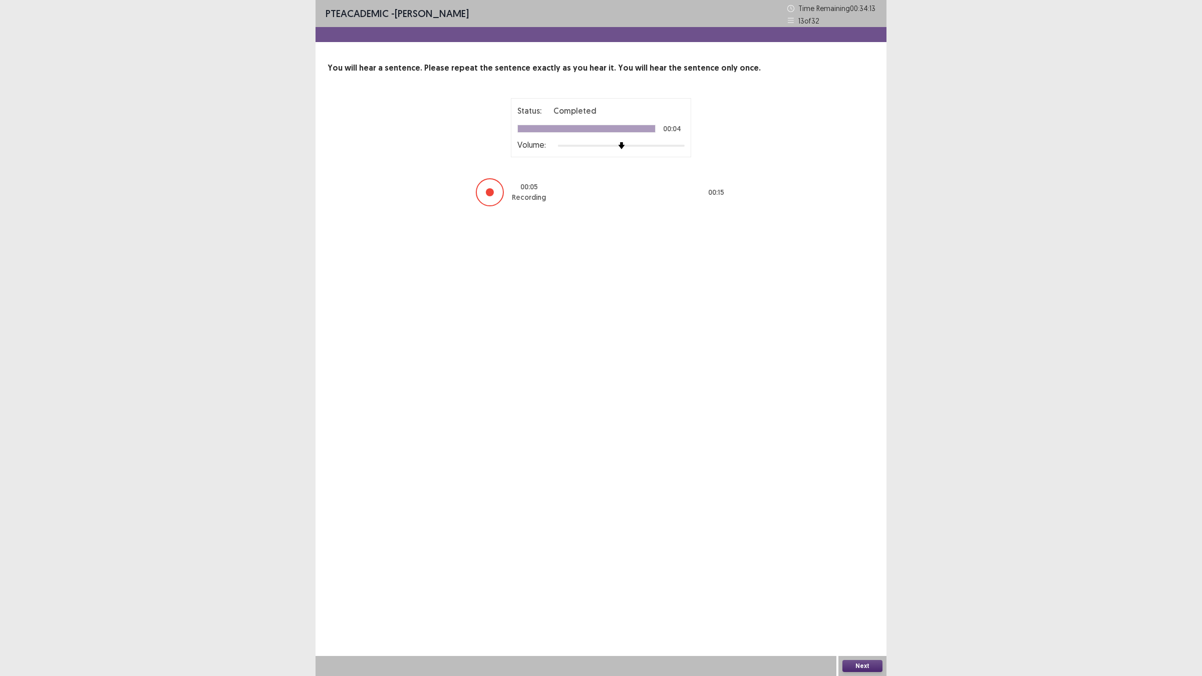
click at [763, 364] on button "Next" at bounding box center [862, 666] width 40 height 12
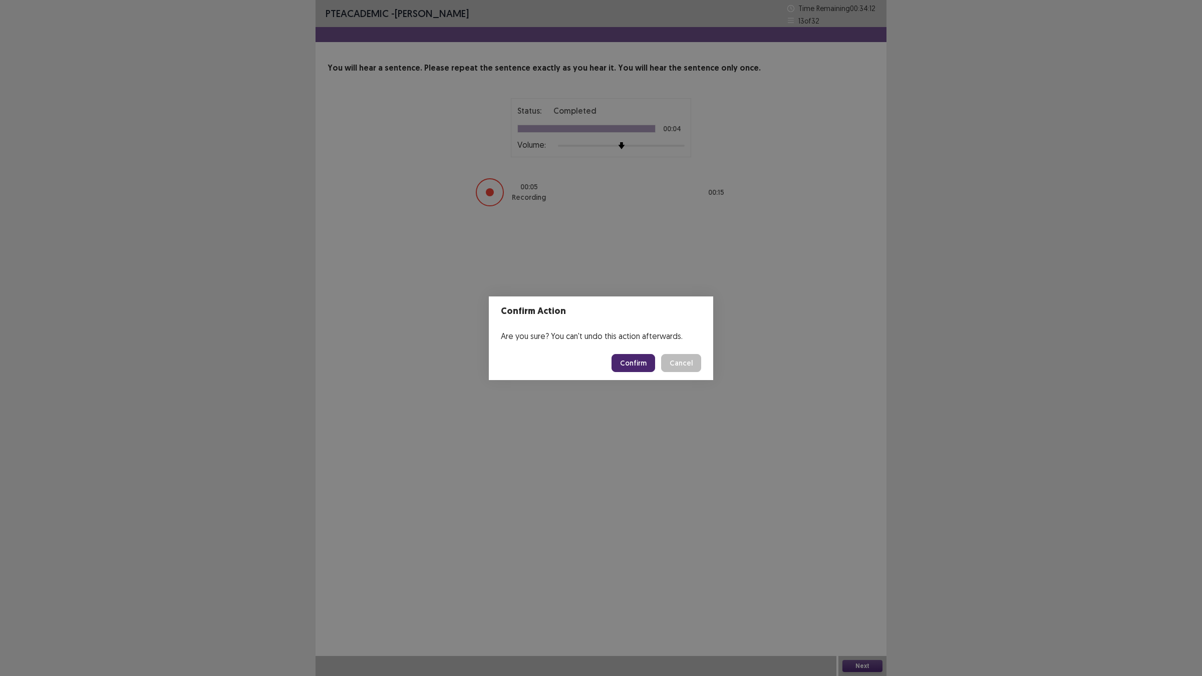
click at [628, 344] on div "Are you sure? You can't undo this action afterwards." at bounding box center [601, 336] width 224 height 20
click at [635, 364] on button "Confirm" at bounding box center [634, 363] width 44 height 18
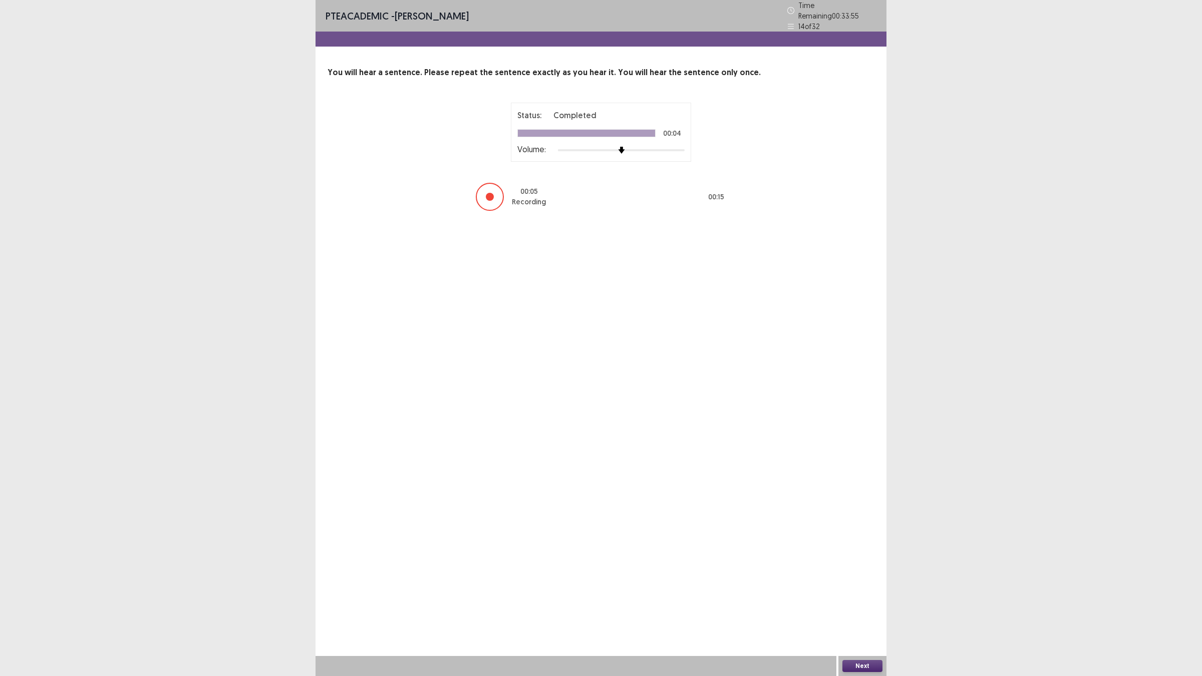
click at [763, 364] on button "Next" at bounding box center [862, 666] width 40 height 12
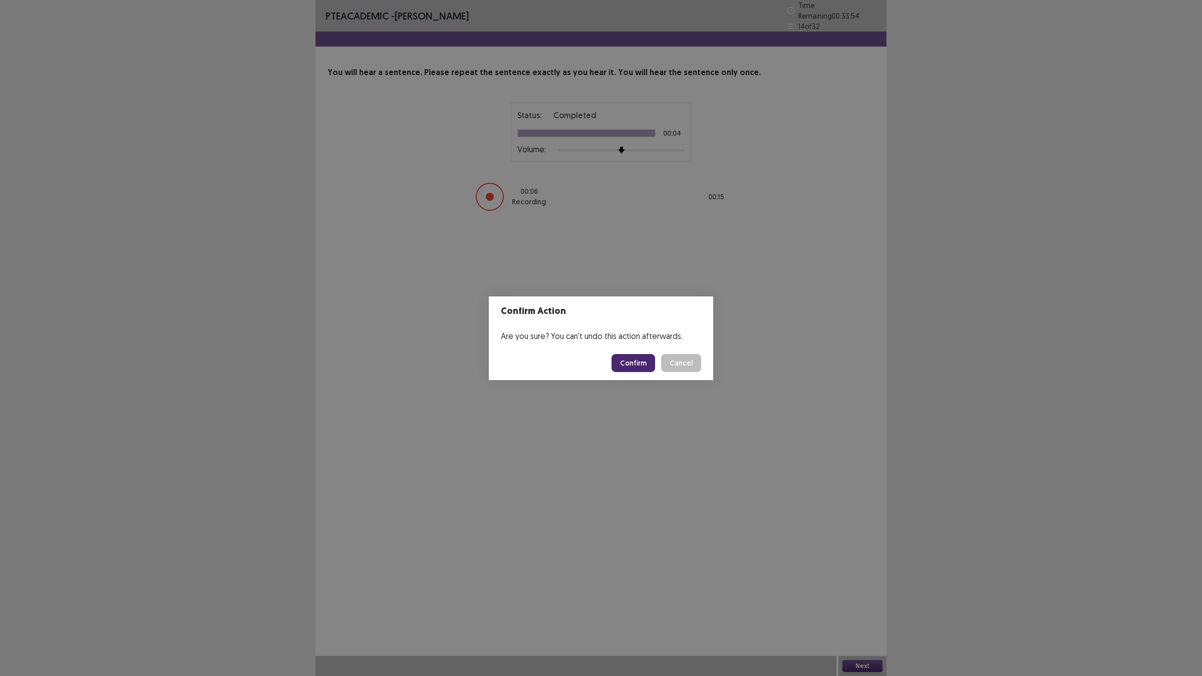
click at [652, 364] on button "Confirm" at bounding box center [634, 363] width 44 height 18
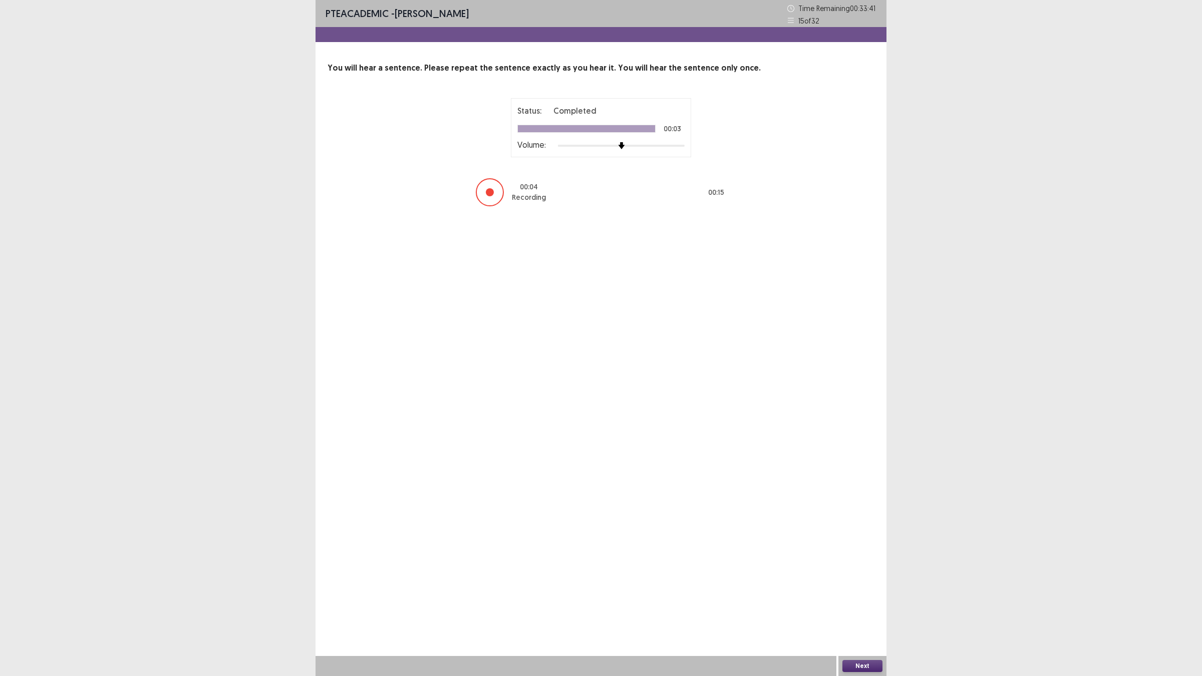
click at [763, 364] on button "Next" at bounding box center [862, 666] width 40 height 12
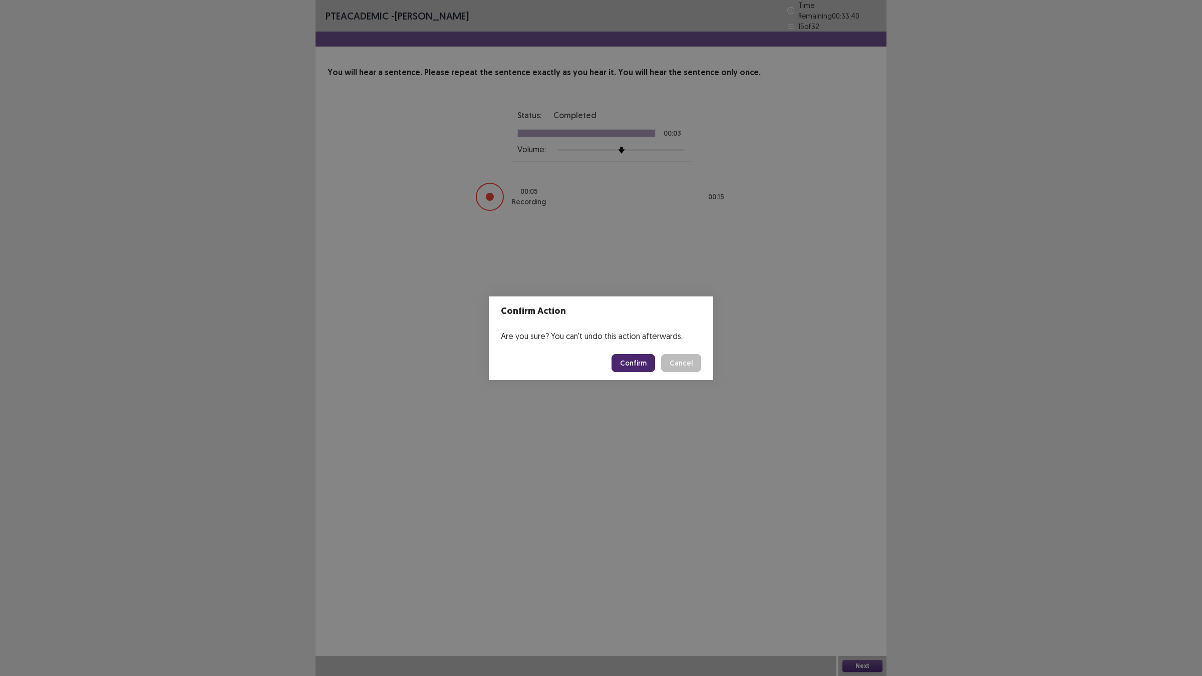
click at [637, 364] on button "Confirm" at bounding box center [634, 363] width 44 height 18
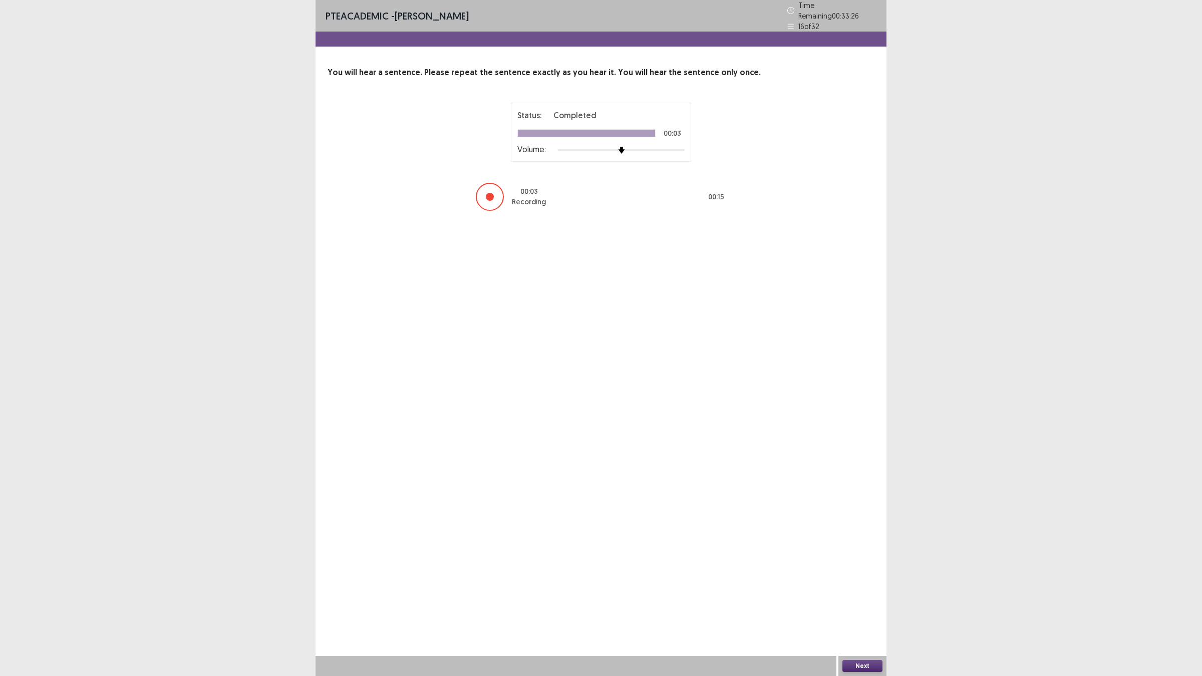
click at [763, 364] on button "Next" at bounding box center [862, 666] width 40 height 12
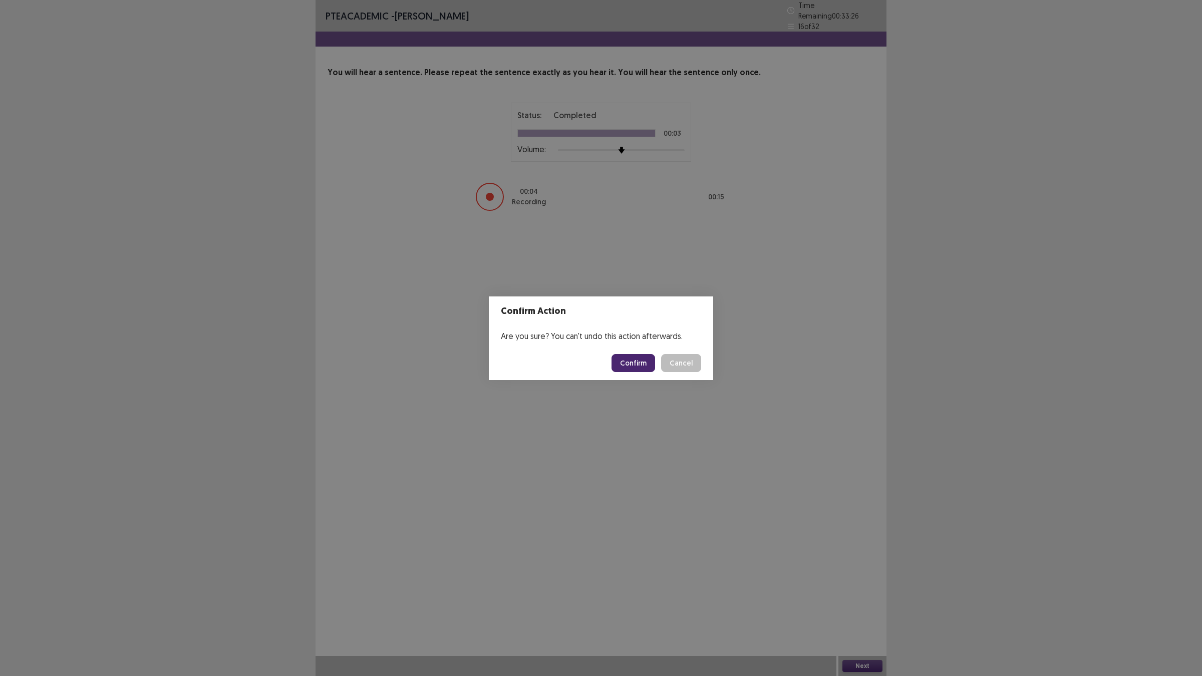
click at [629, 358] on button "Confirm" at bounding box center [634, 363] width 44 height 18
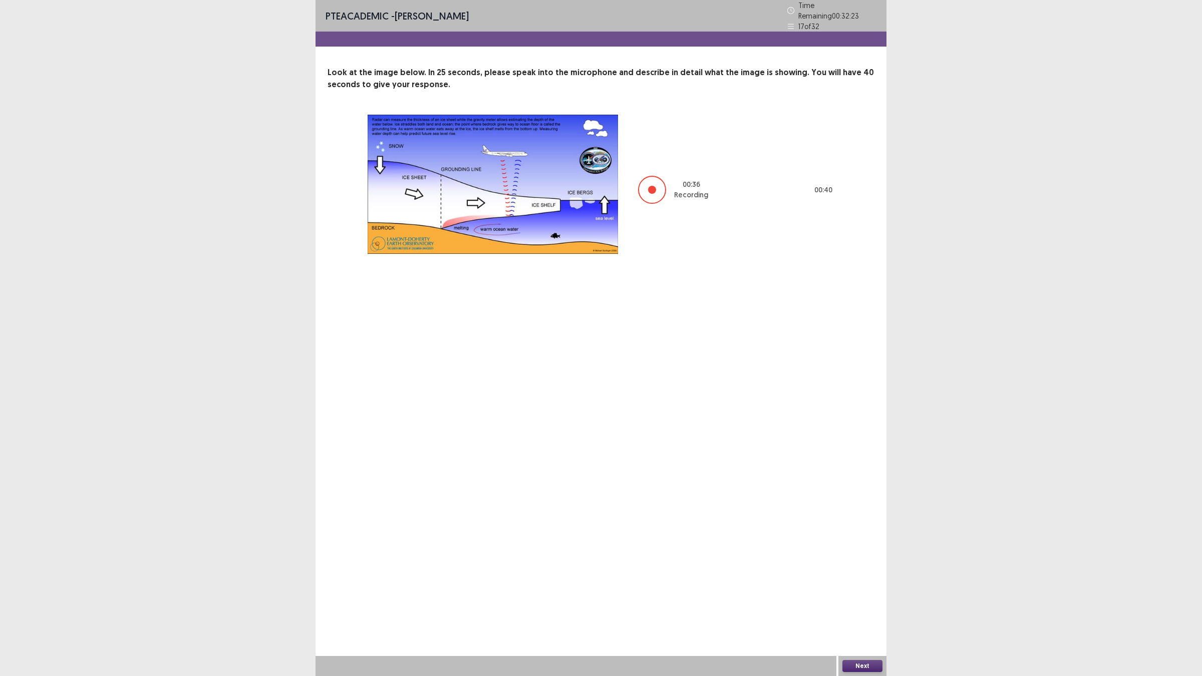
click at [763, 364] on button "Next" at bounding box center [862, 666] width 40 height 12
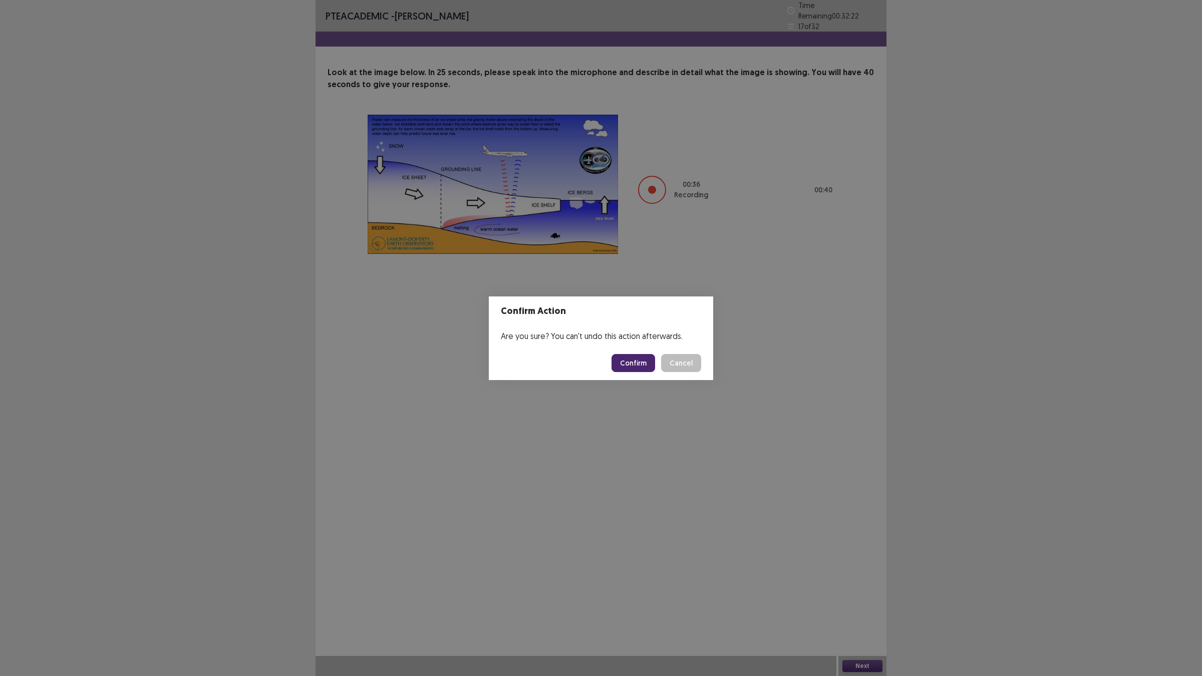
click at [636, 364] on button "Confirm" at bounding box center [634, 363] width 44 height 18
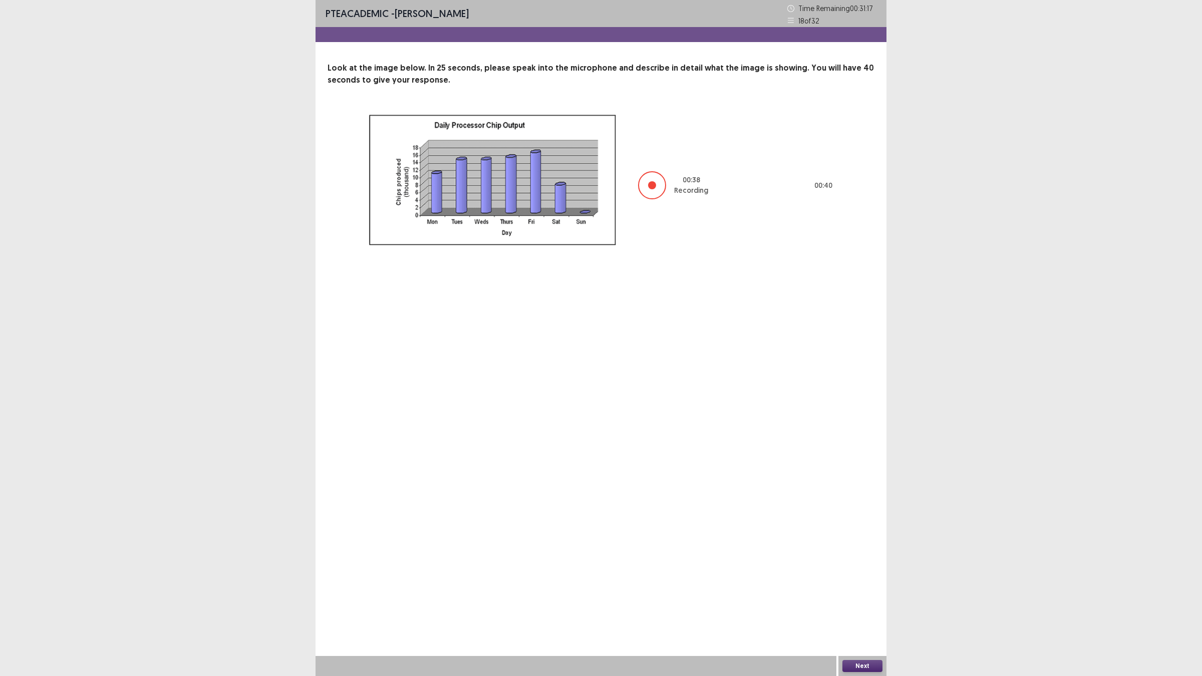
click at [763, 364] on button "Next" at bounding box center [862, 666] width 40 height 12
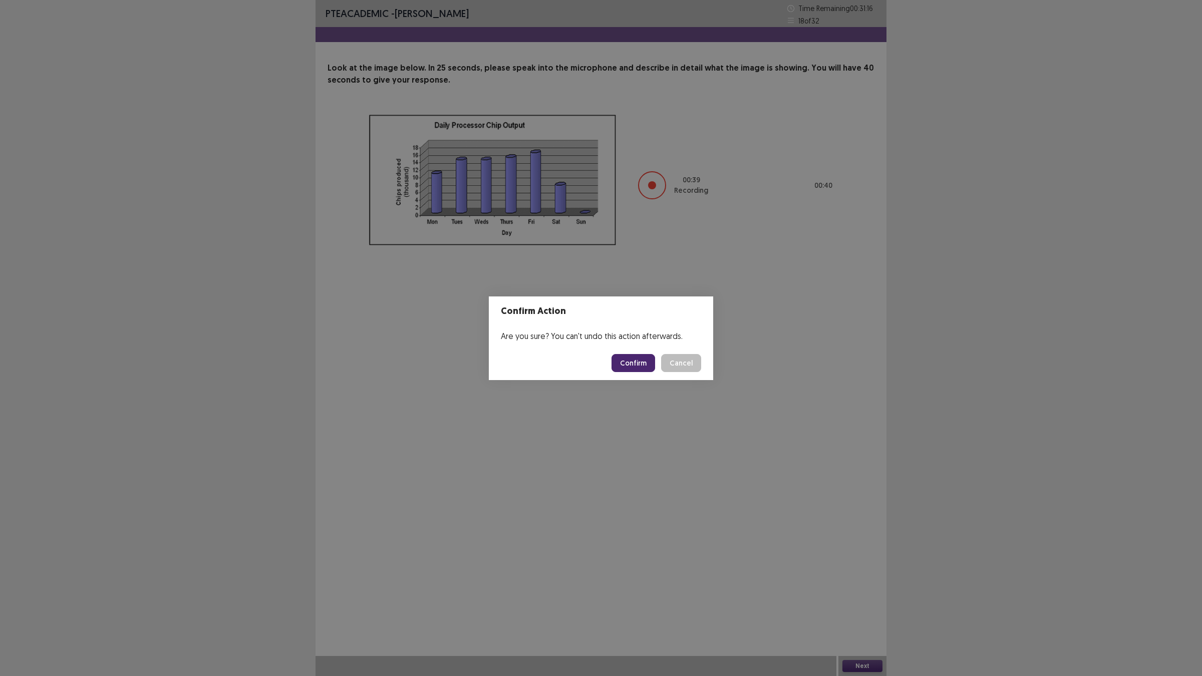
click at [637, 364] on button "Confirm" at bounding box center [634, 363] width 44 height 18
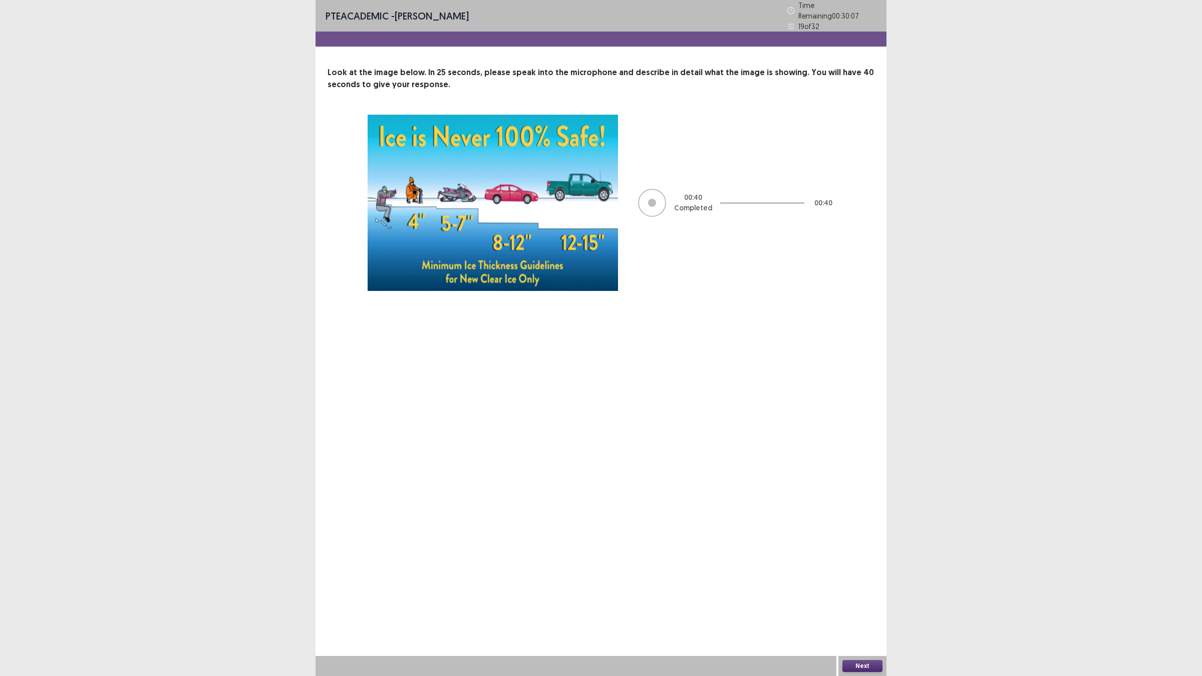
click at [763, 364] on button "Next" at bounding box center [862, 666] width 40 height 12
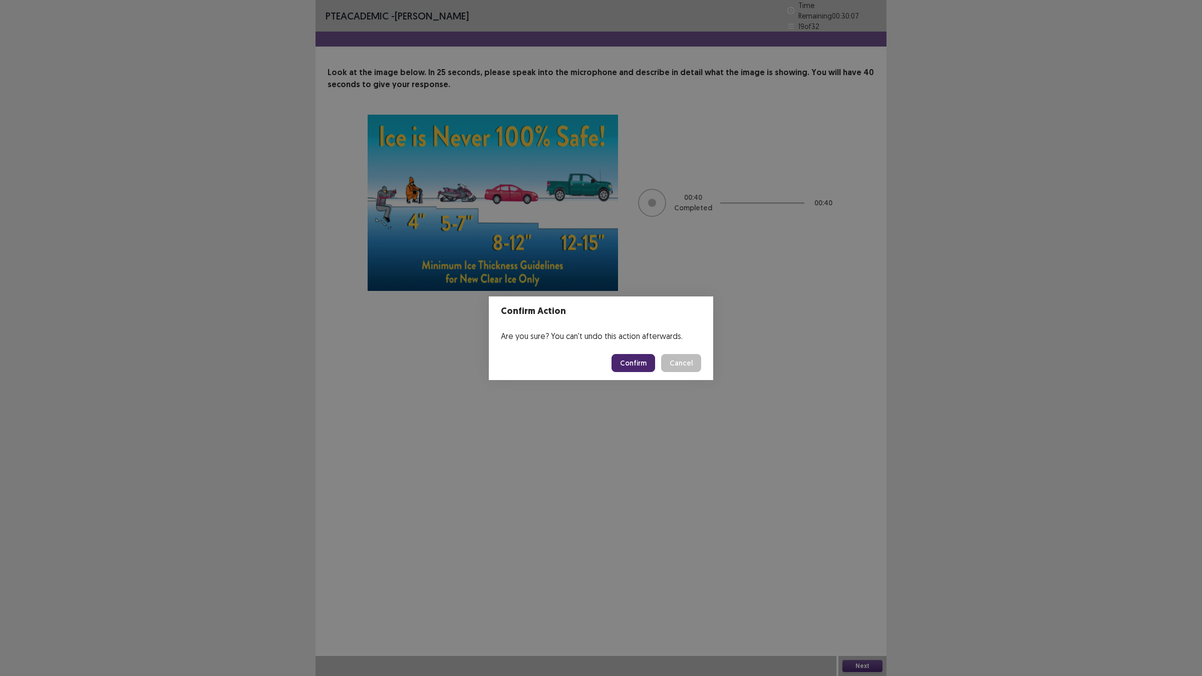
click at [634, 354] on button "Confirm" at bounding box center [634, 363] width 44 height 18
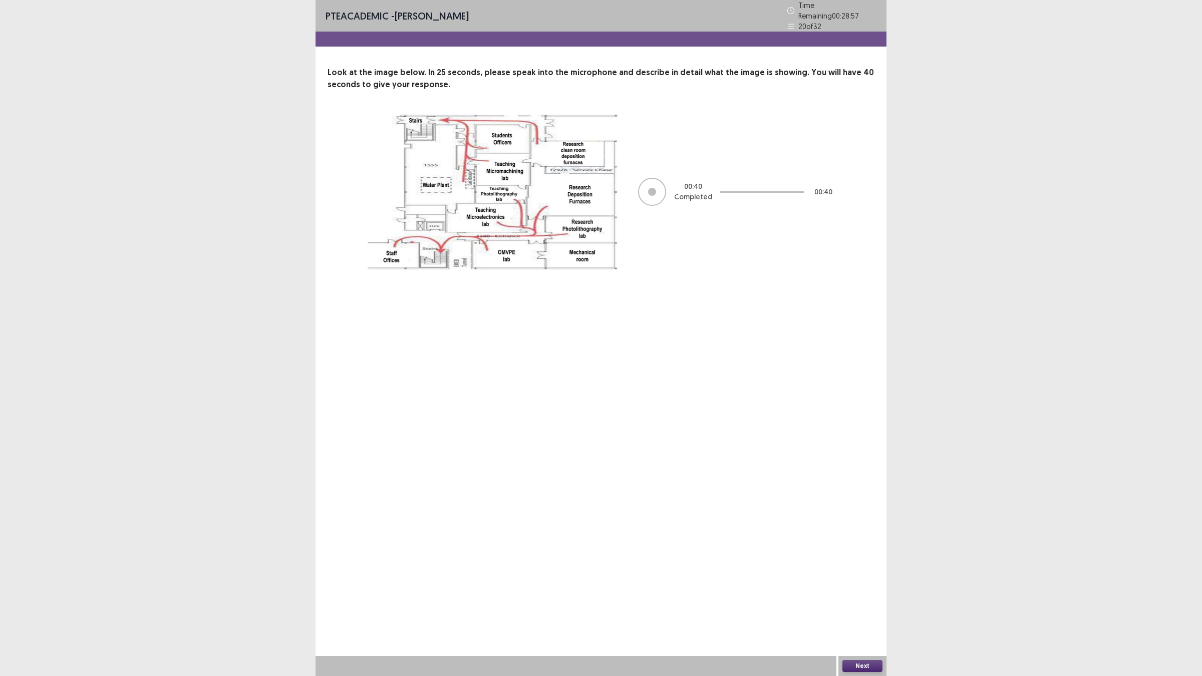
click at [763, 364] on button "Next" at bounding box center [862, 666] width 40 height 12
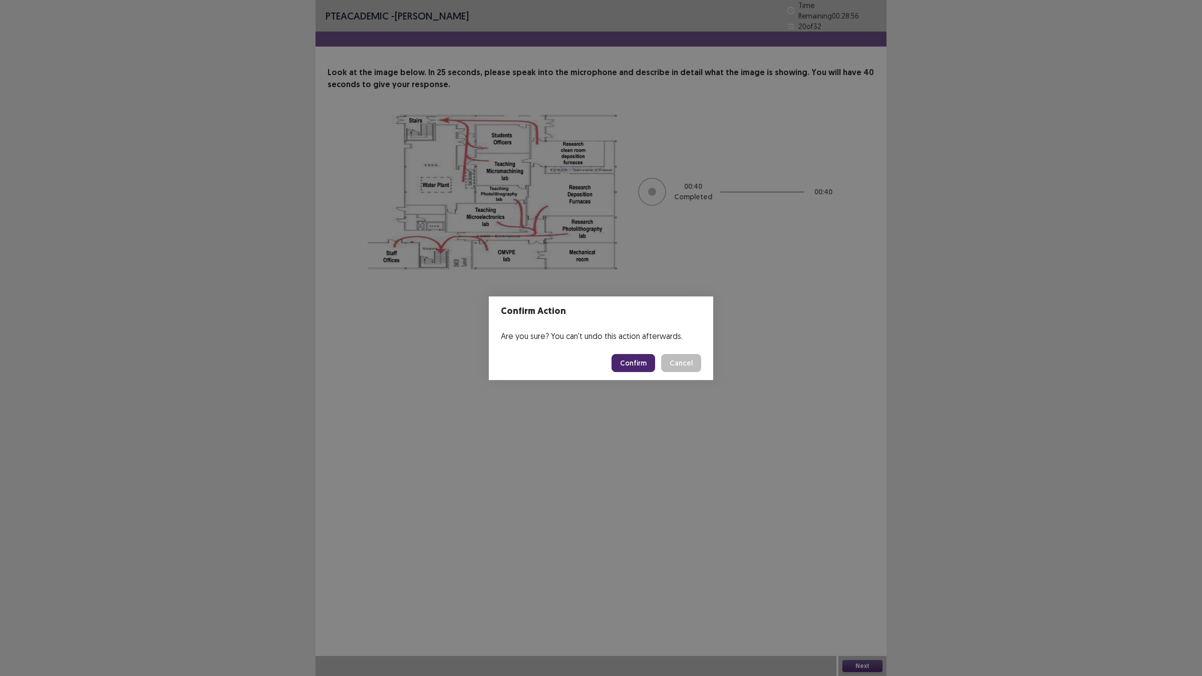
click at [627, 361] on button "Confirm" at bounding box center [634, 363] width 44 height 18
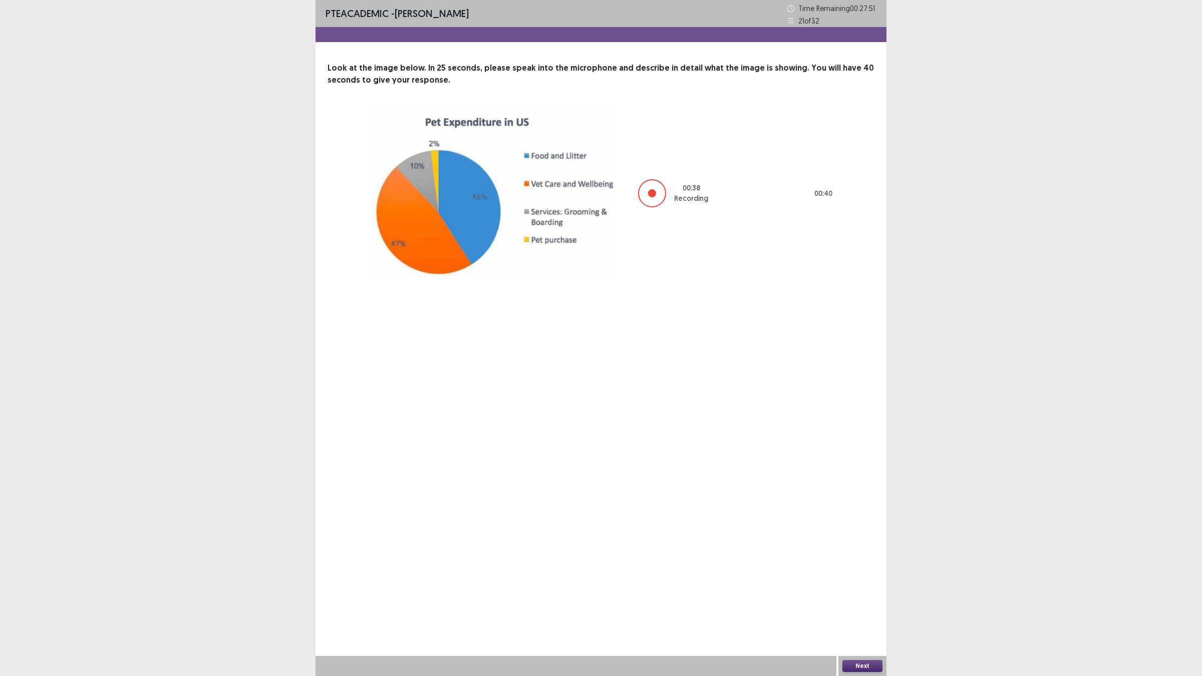
click at [763, 364] on button "Next" at bounding box center [862, 666] width 40 height 12
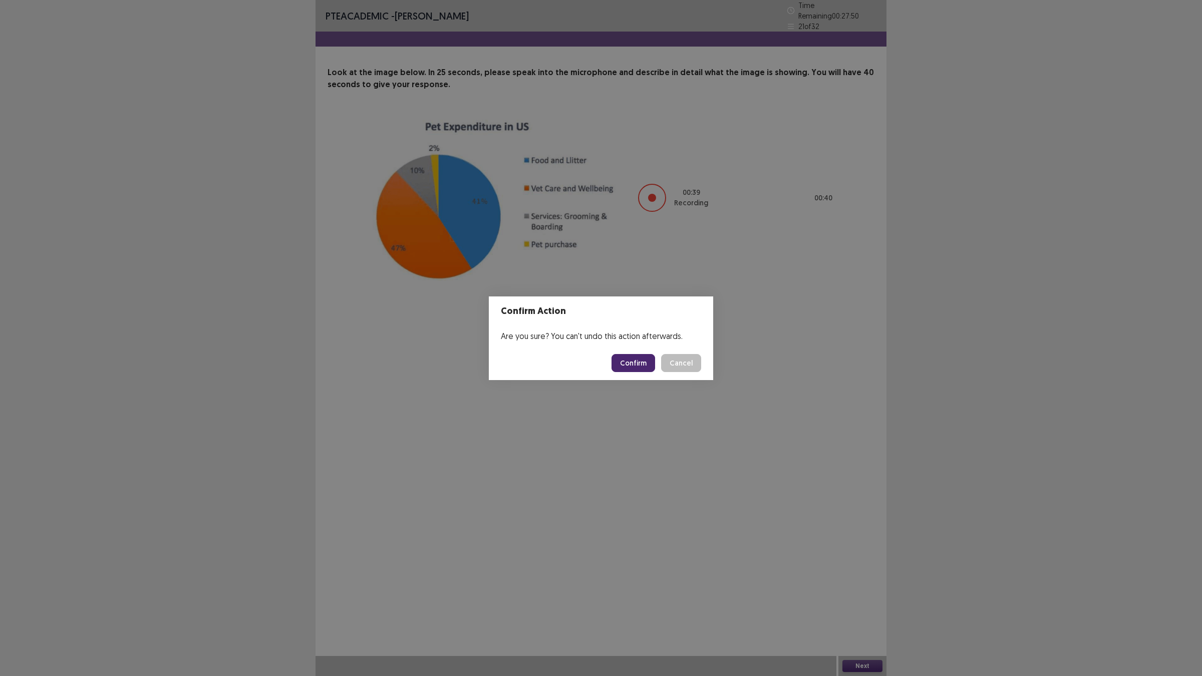
click at [645, 358] on button "Confirm" at bounding box center [634, 363] width 44 height 18
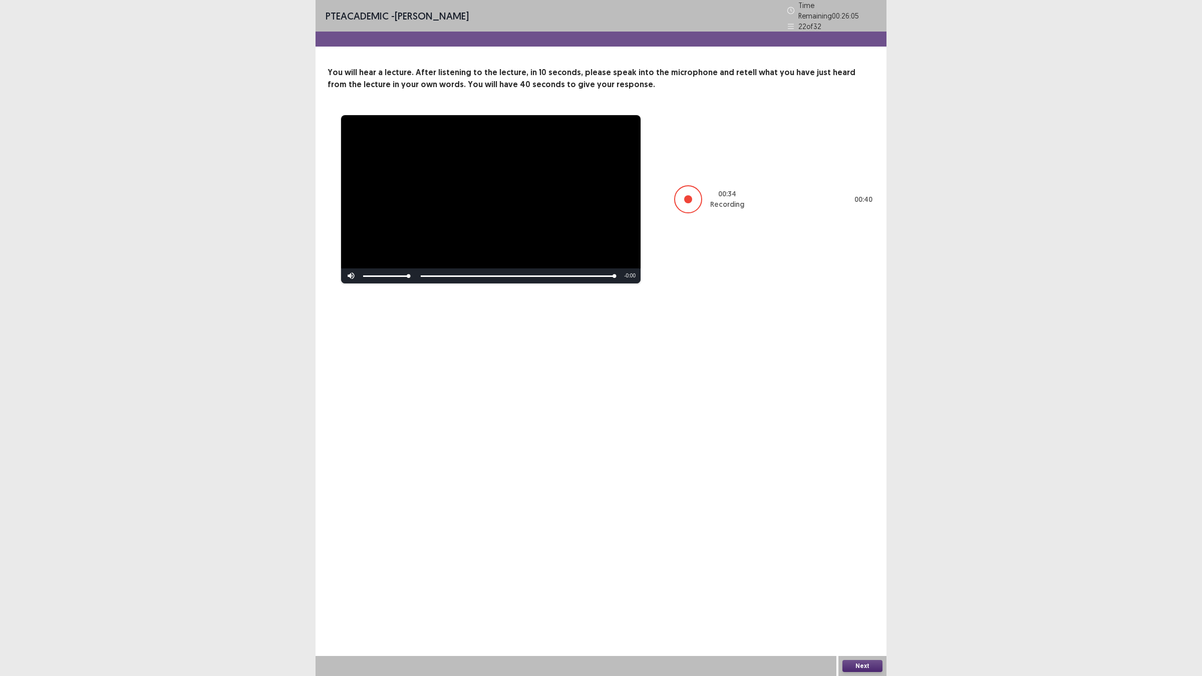
click at [763, 364] on button "Next" at bounding box center [862, 666] width 40 height 12
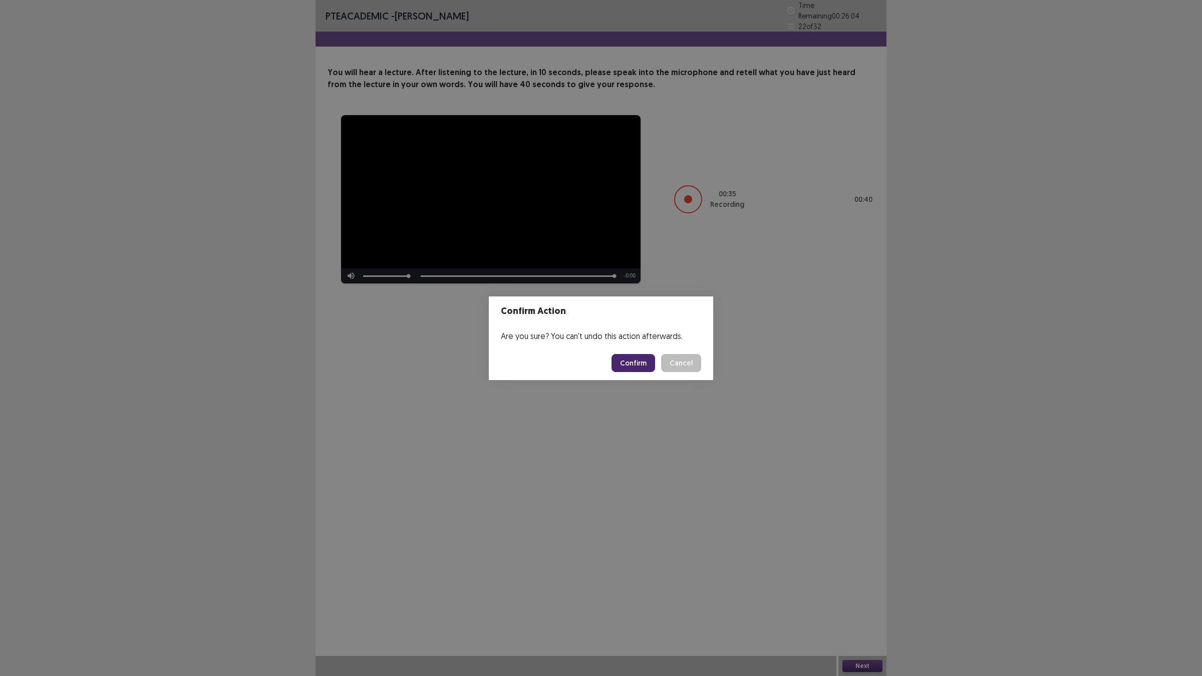
click at [622, 362] on button "Confirm" at bounding box center [634, 363] width 44 height 18
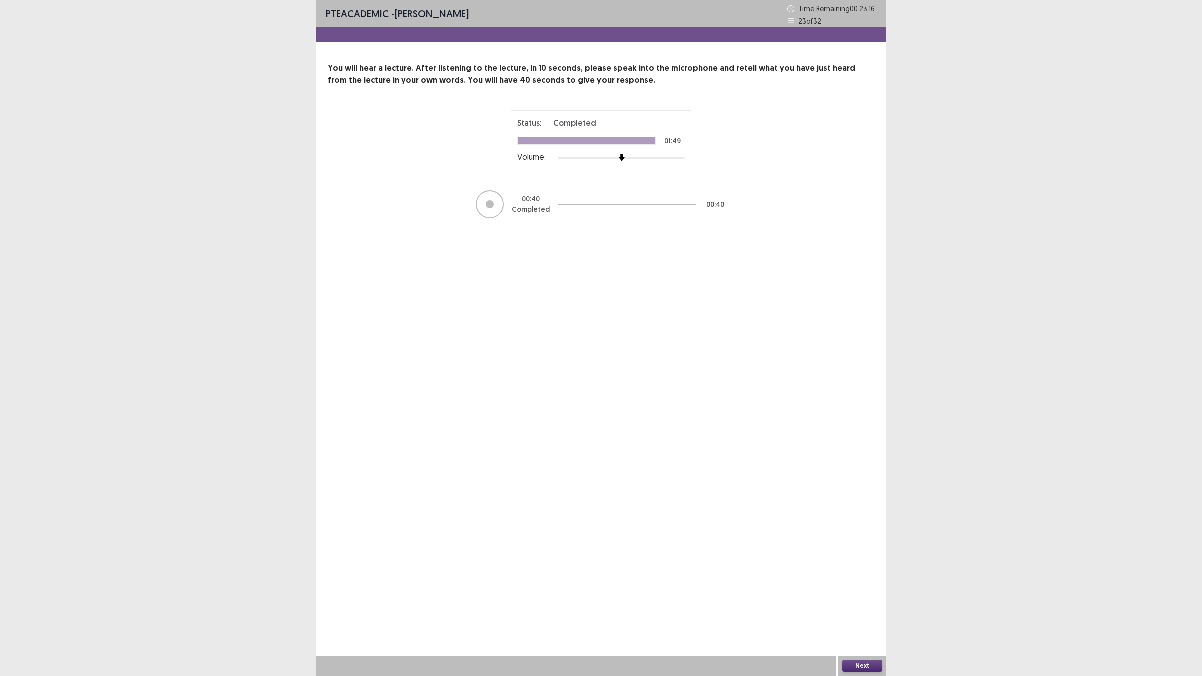
click at [763, 364] on button "Next" at bounding box center [862, 666] width 40 height 12
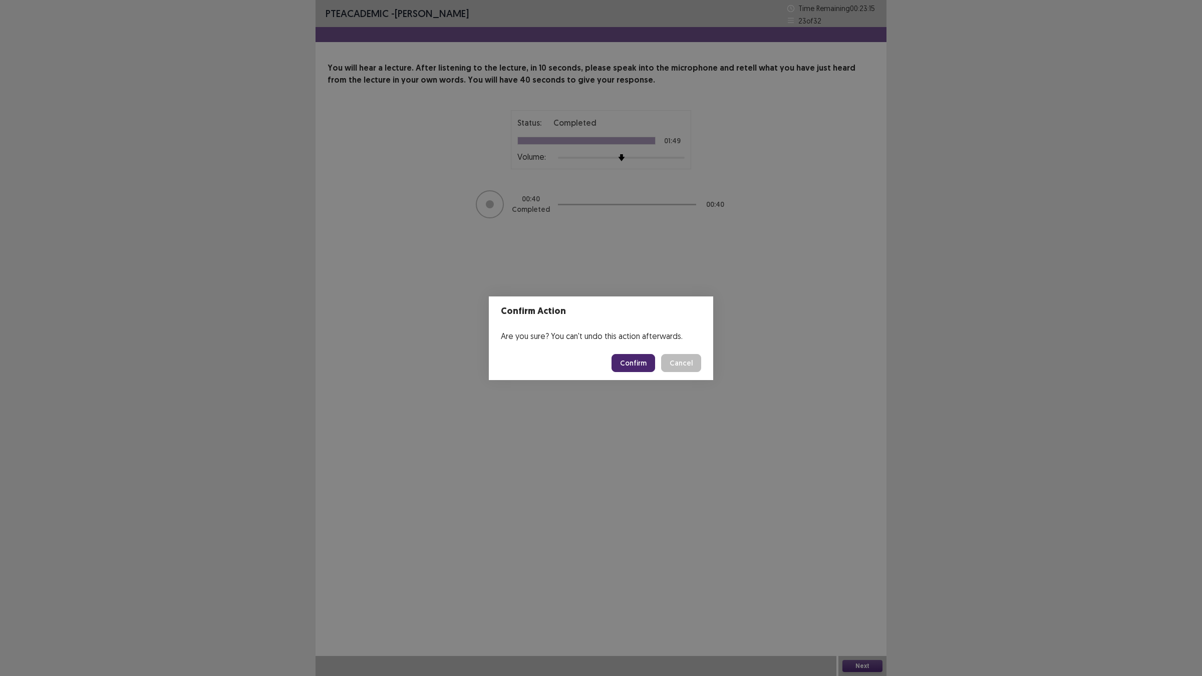
click at [642, 362] on button "Confirm" at bounding box center [634, 363] width 44 height 18
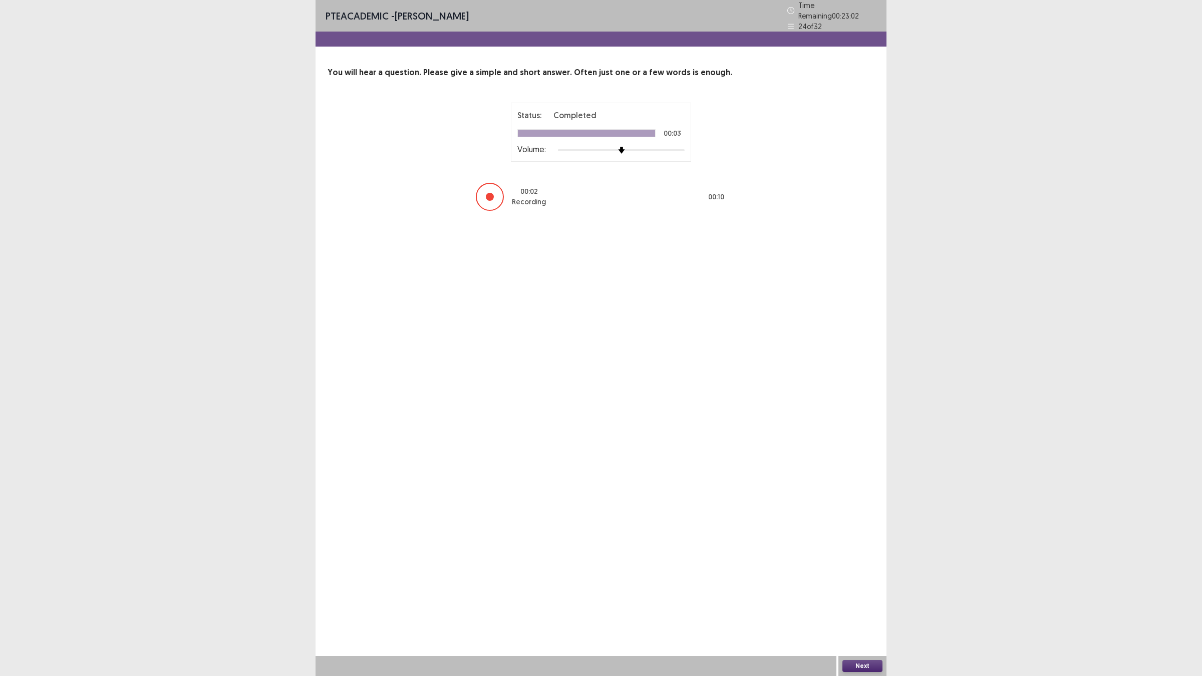
click at [763, 364] on button "Next" at bounding box center [862, 666] width 40 height 12
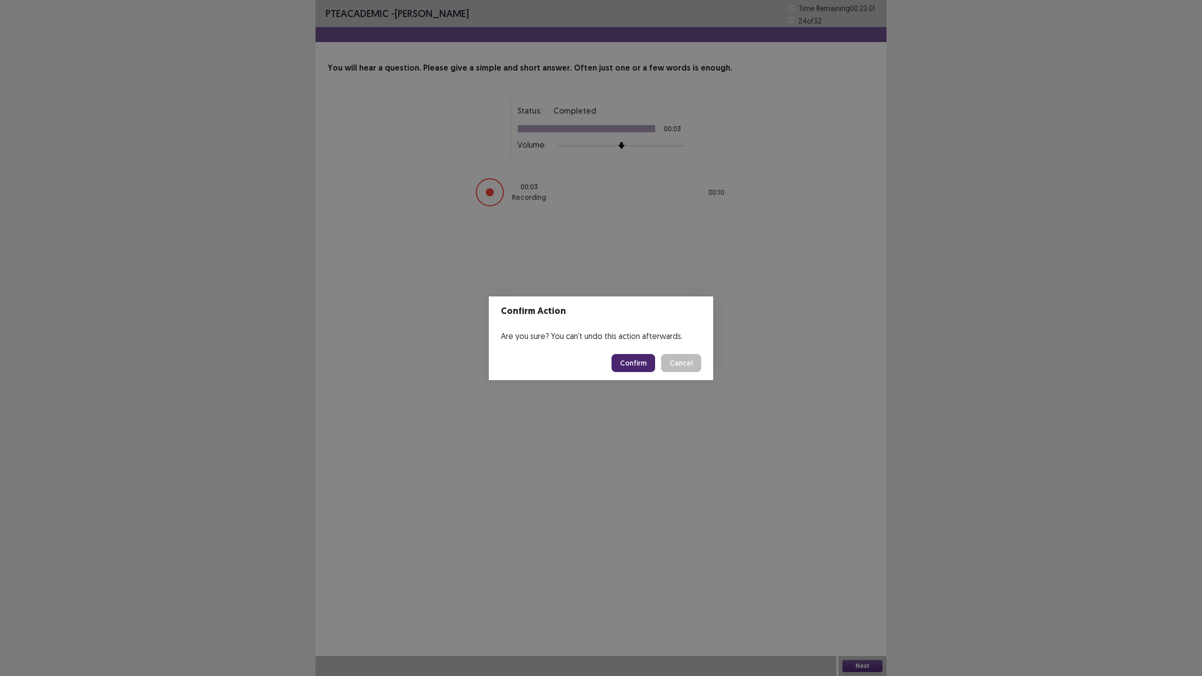
click at [652, 357] on button "Confirm" at bounding box center [634, 363] width 44 height 18
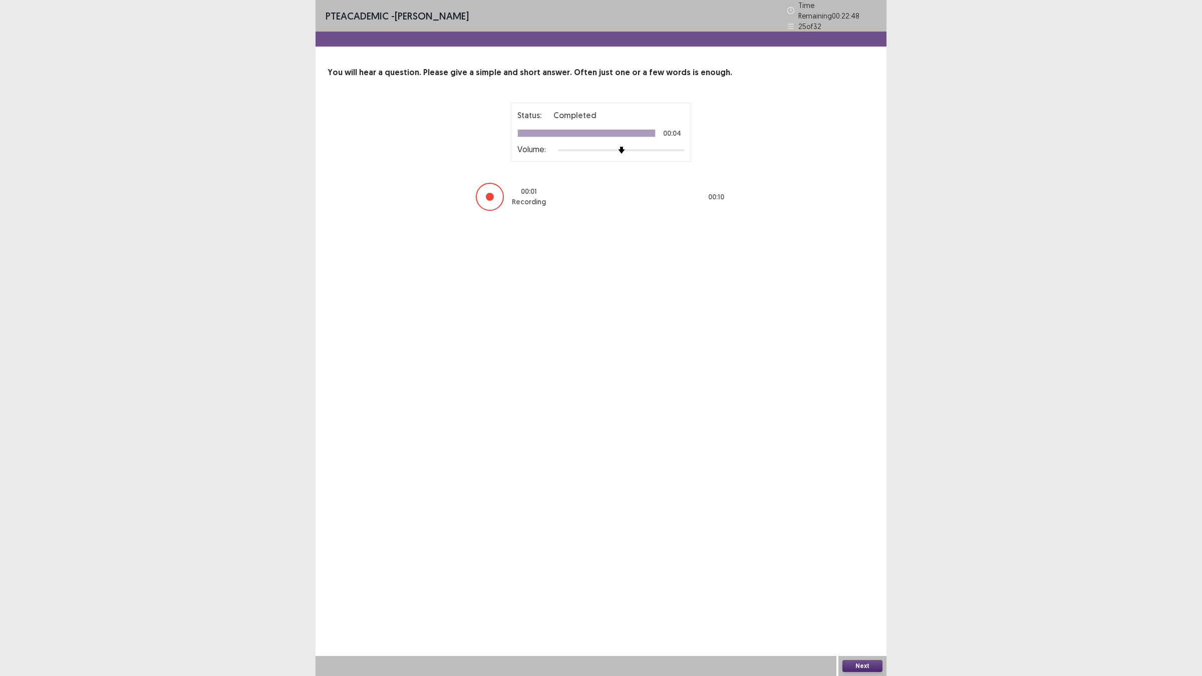
click at [763, 364] on button "Next" at bounding box center [862, 666] width 40 height 12
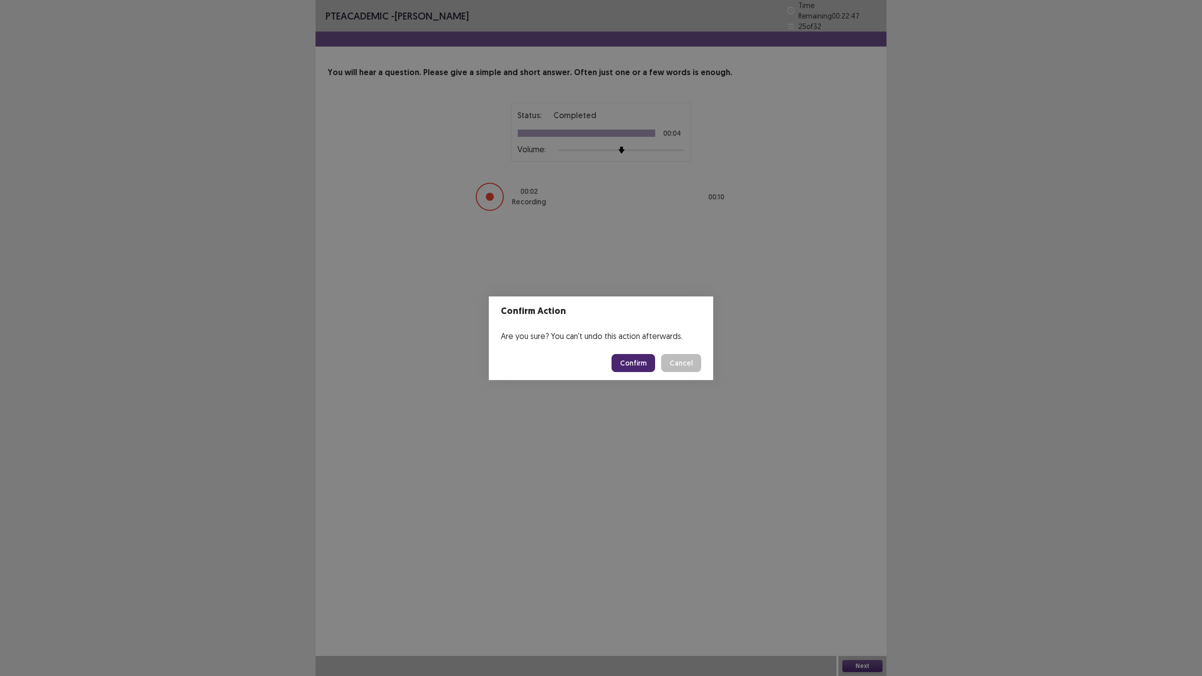
click at [643, 363] on button "Confirm" at bounding box center [634, 363] width 44 height 18
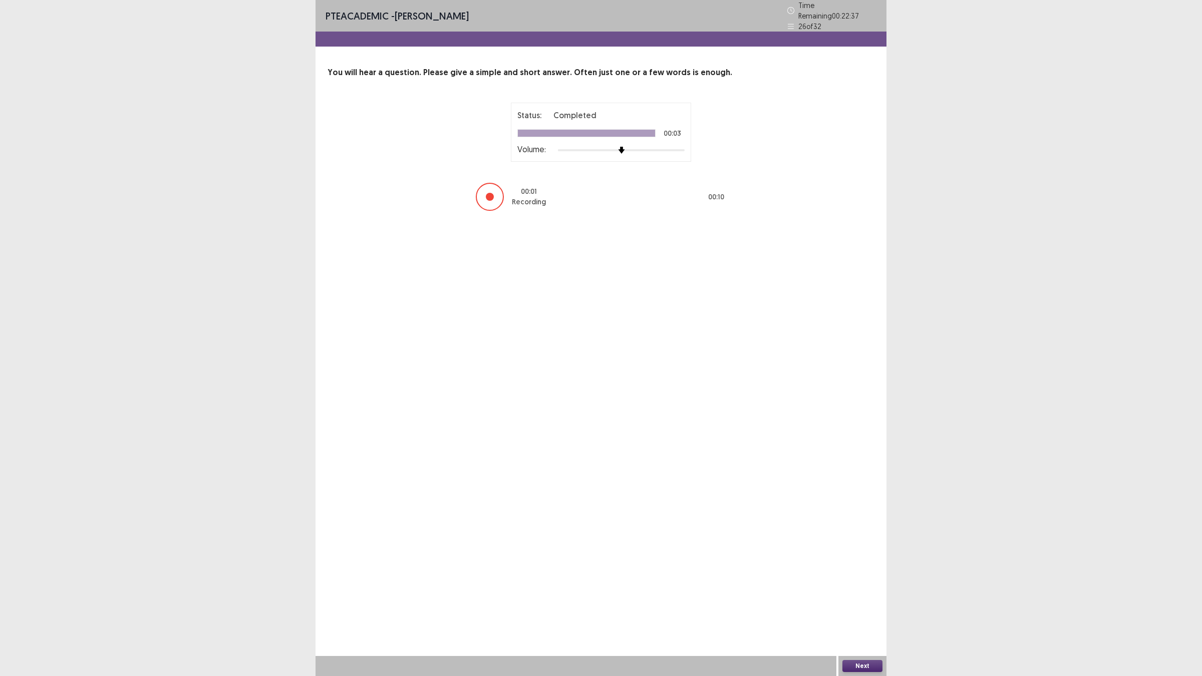
click at [763, 364] on button "Next" at bounding box center [862, 666] width 40 height 12
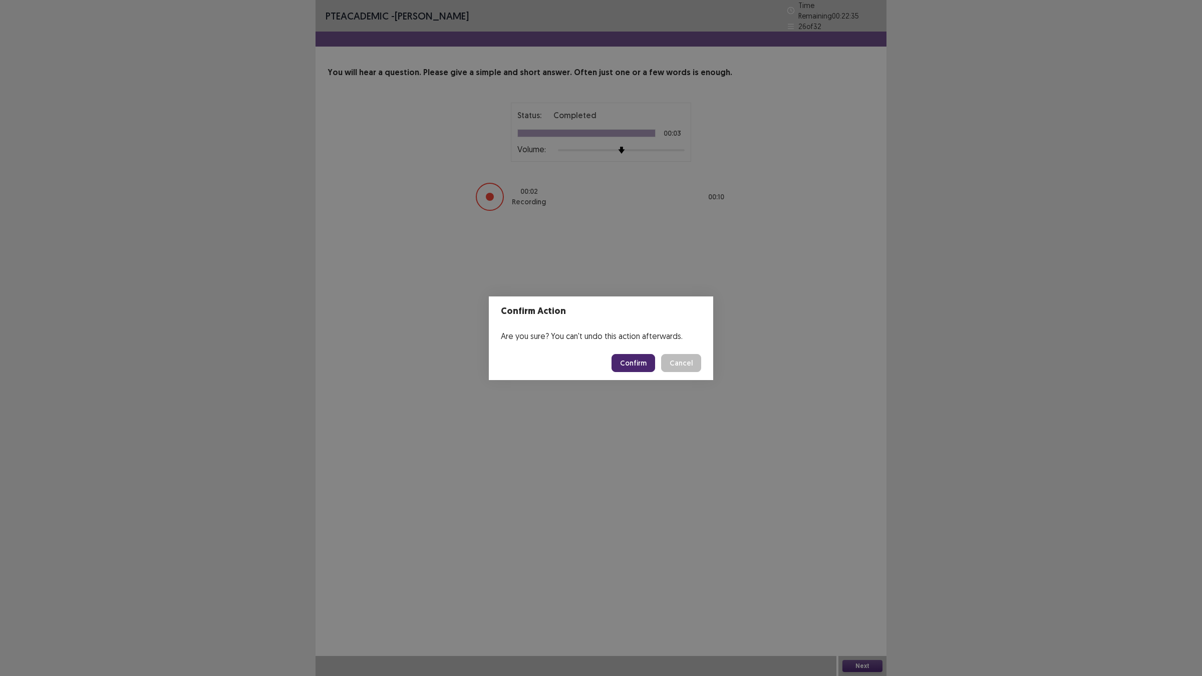
click at [643, 363] on button "Confirm" at bounding box center [634, 363] width 44 height 18
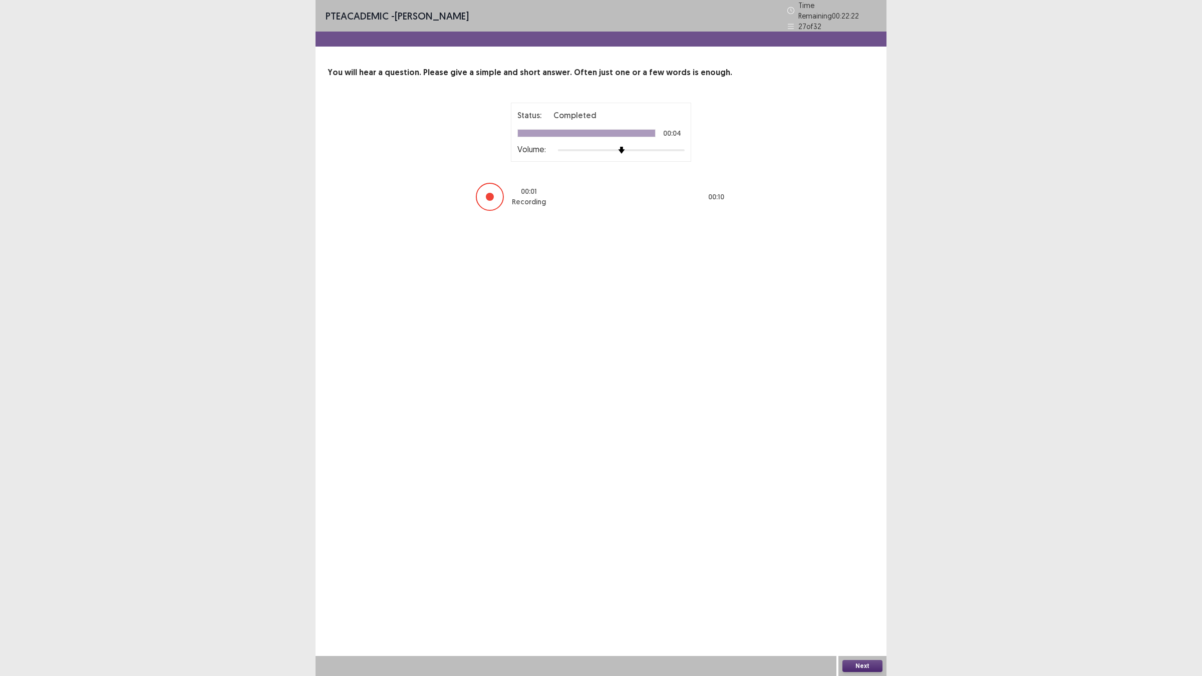
click at [763, 364] on button "Next" at bounding box center [862, 666] width 40 height 12
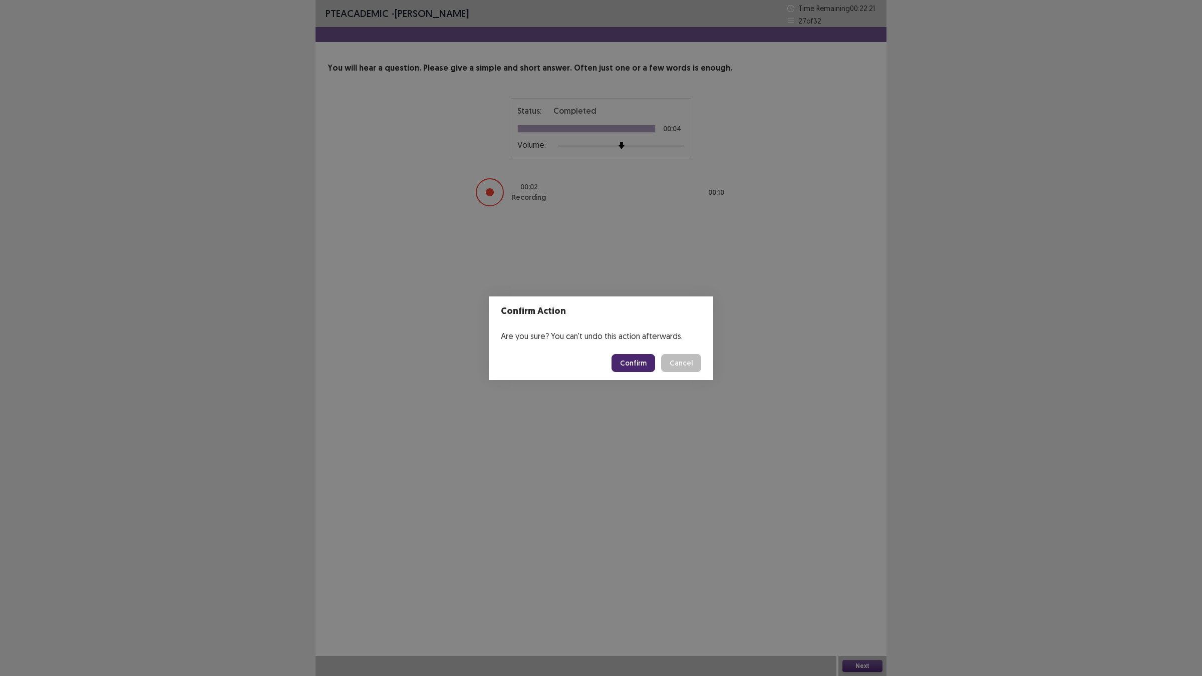
click at [636, 361] on button "Confirm" at bounding box center [634, 363] width 44 height 18
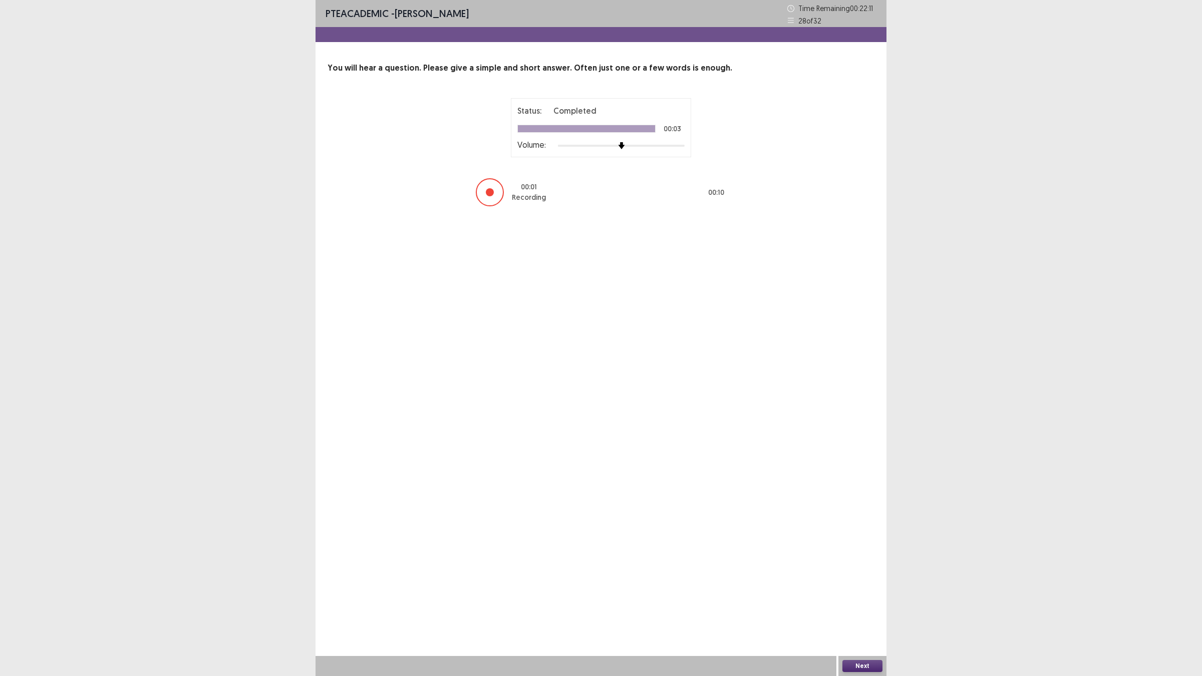
click at [763, 364] on button "Next" at bounding box center [862, 666] width 40 height 12
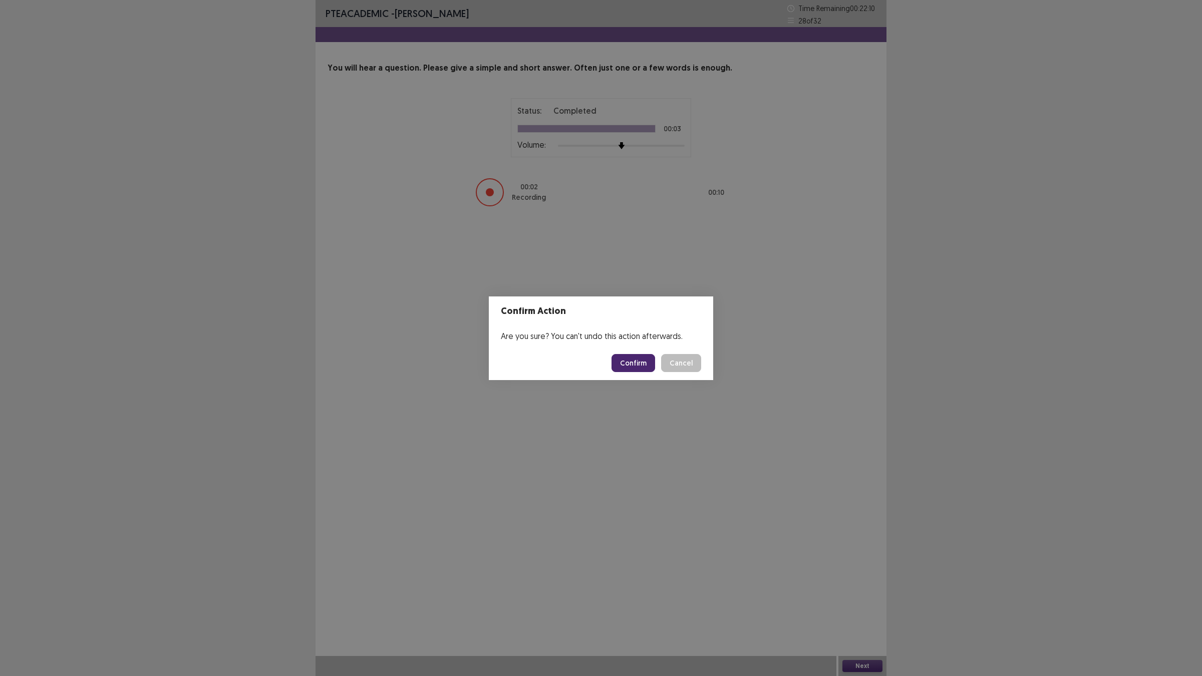
click at [618, 362] on button "Confirm" at bounding box center [634, 363] width 44 height 18
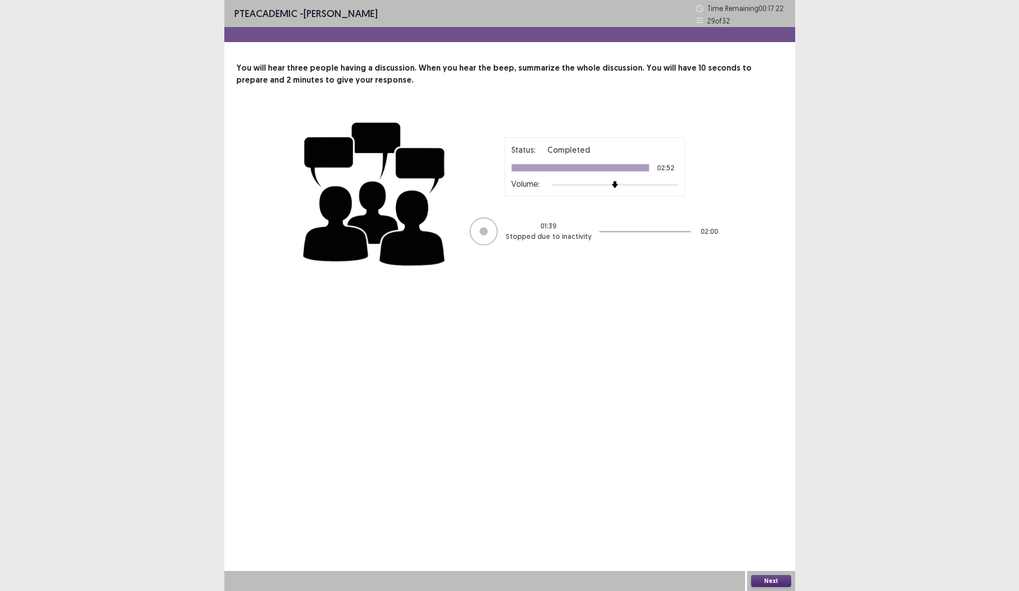
click at [760, 364] on button "Next" at bounding box center [771, 581] width 40 height 12
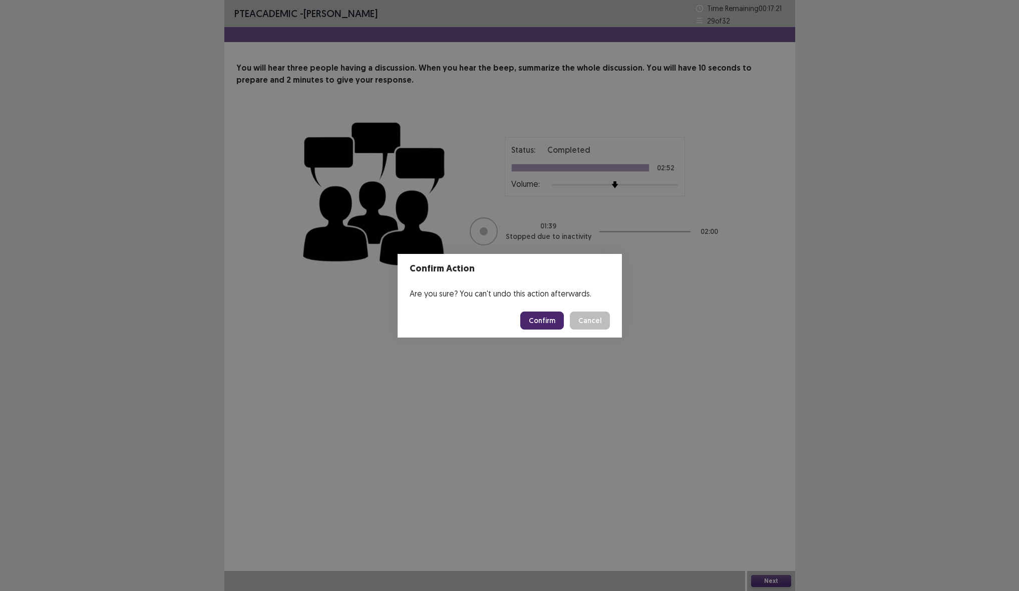
click at [531, 320] on button "Confirm" at bounding box center [542, 321] width 44 height 18
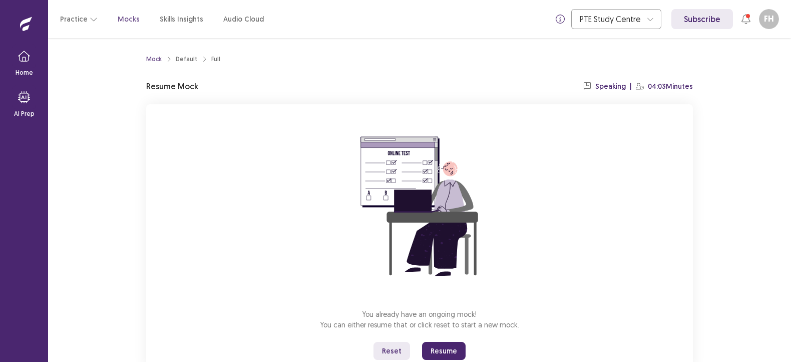
click at [448, 348] on button "Resume" at bounding box center [444, 351] width 44 height 18
click at [451, 351] on button "Resume" at bounding box center [444, 351] width 44 height 18
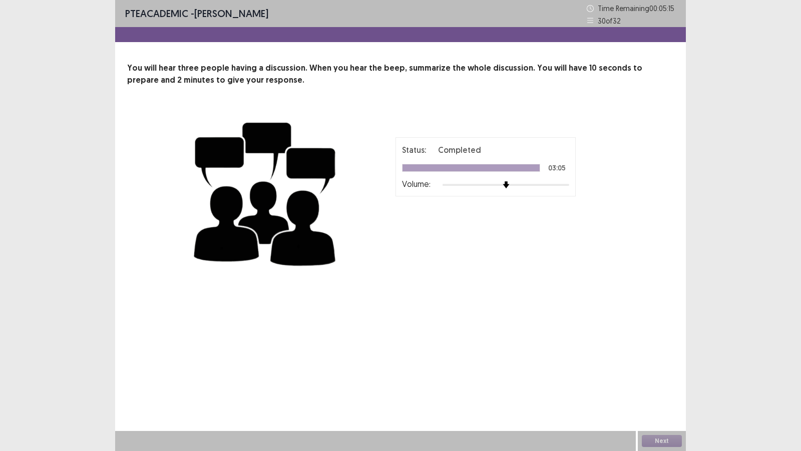
click at [568, 349] on div "PTE academic - farheen hossain Time Remaining 00 : 05 : 15 30 of 32 You will he…" at bounding box center [400, 225] width 571 height 451
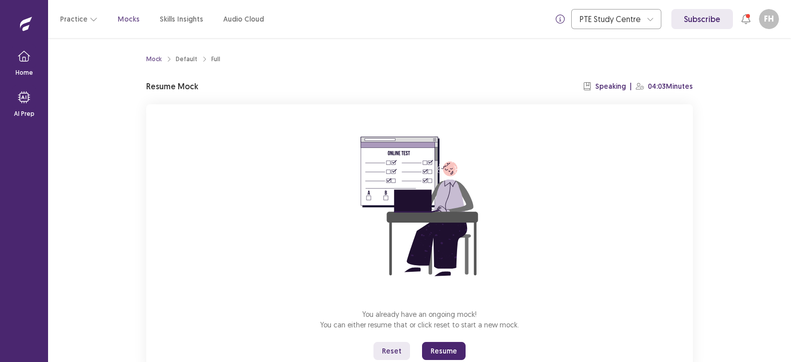
click at [451, 352] on button "Resume" at bounding box center [444, 351] width 44 height 18
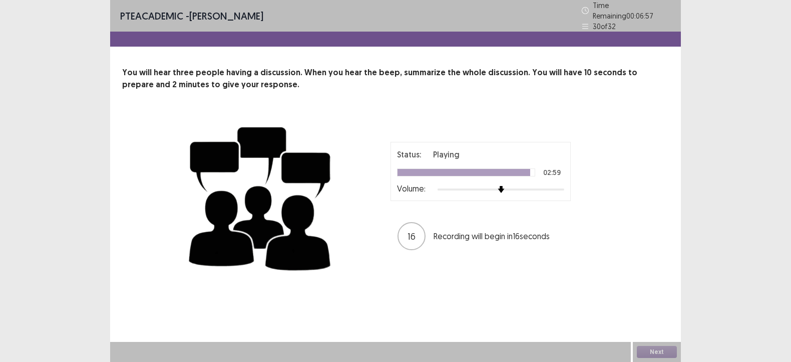
click at [635, 211] on div "Status: Playing 02:59 Volume: 16 Recording will begin in 16 seconds" at bounding box center [395, 197] width 547 height 164
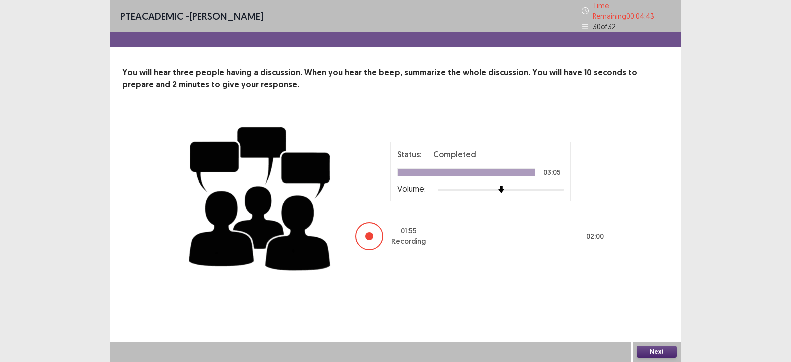
click at [664, 350] on button "Next" at bounding box center [657, 352] width 40 height 12
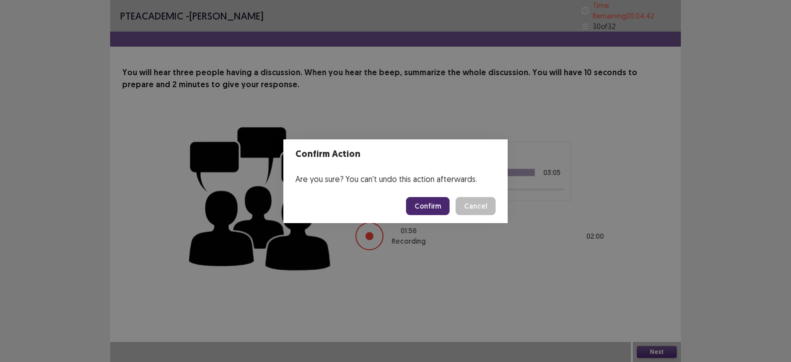
click at [439, 211] on button "Confirm" at bounding box center [428, 206] width 44 height 18
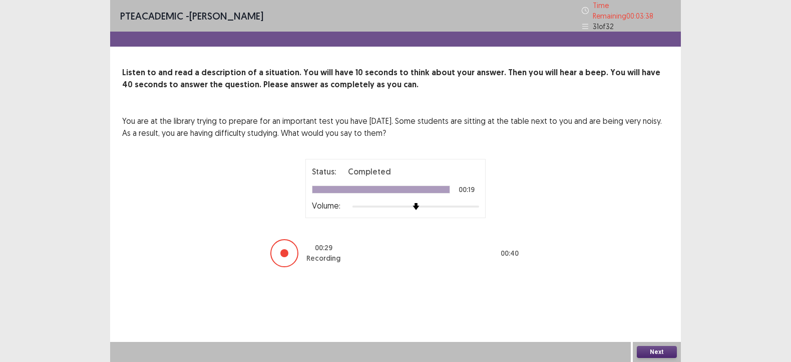
click at [644, 352] on button "Next" at bounding box center [657, 352] width 40 height 12
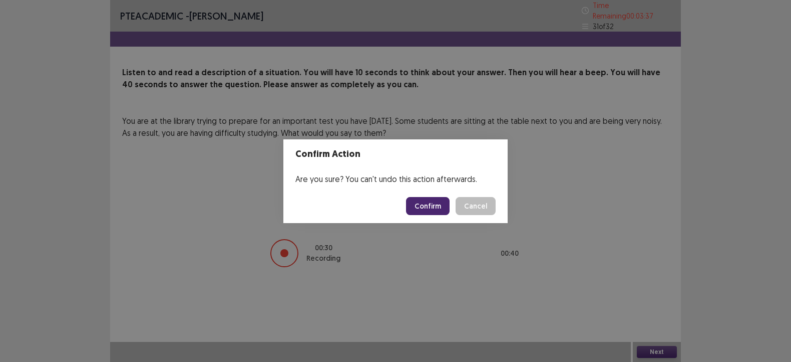
click at [418, 206] on button "Confirm" at bounding box center [428, 206] width 44 height 18
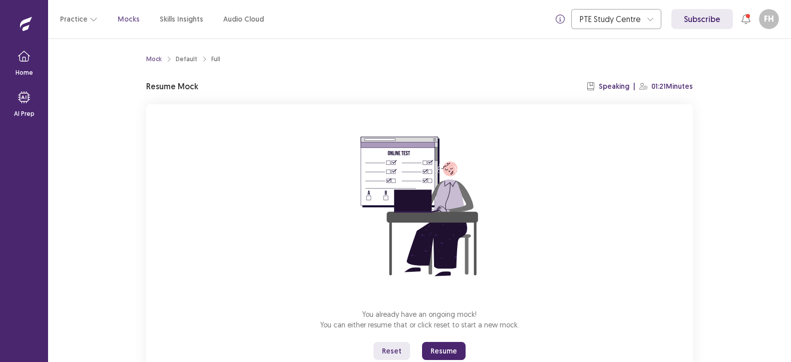
click at [445, 353] on button "Resume" at bounding box center [444, 351] width 44 height 18
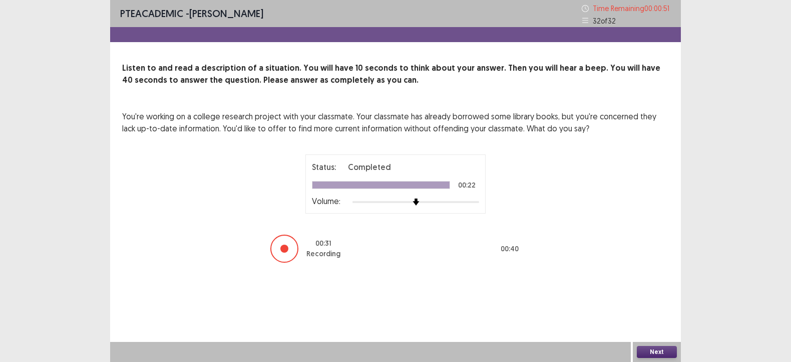
click at [644, 349] on button "Next" at bounding box center [657, 352] width 40 height 12
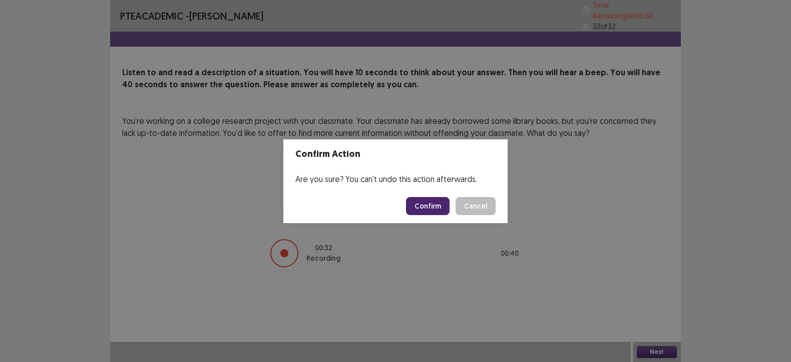
click at [422, 197] on button "Confirm" at bounding box center [428, 206] width 44 height 18
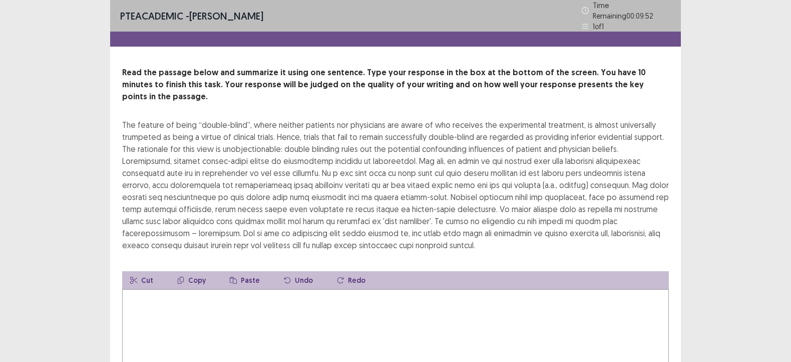
click at [197, 305] on textarea at bounding box center [395, 344] width 547 height 110
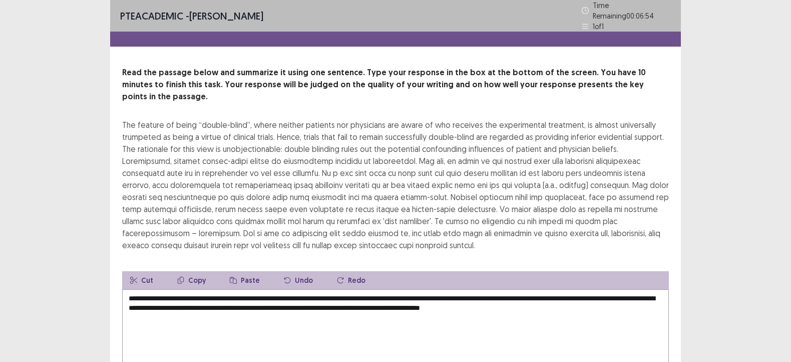
click at [537, 179] on div "The feature of being “double-blind”, where neither patients nor physicians are …" at bounding box center [395, 185] width 547 height 132
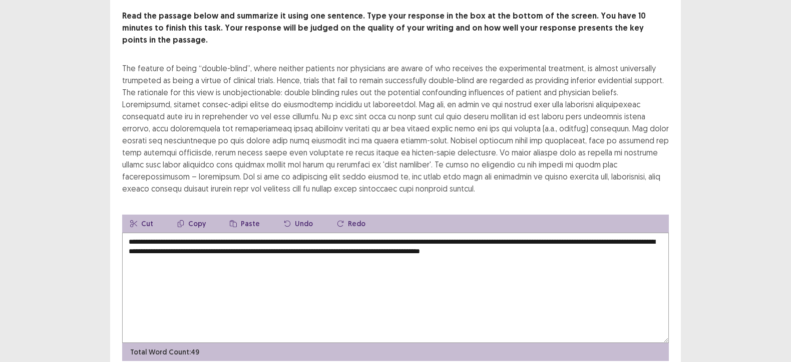
scroll to position [50, 0]
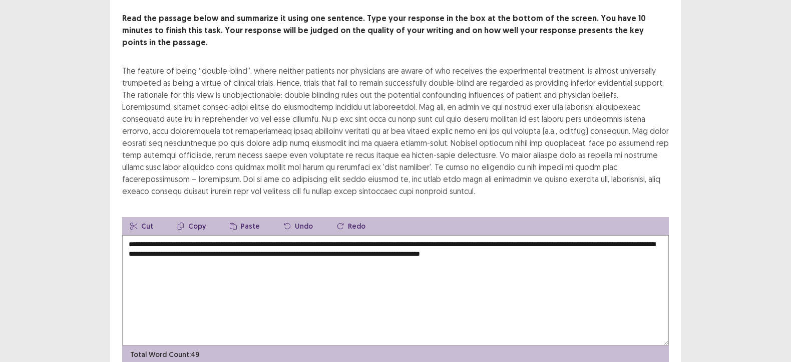
click at [590, 245] on textarea "**********" at bounding box center [395, 290] width 547 height 110
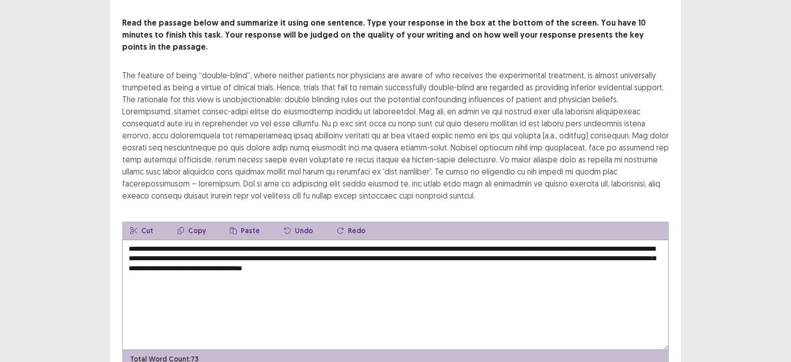
click at [387, 250] on textarea "**********" at bounding box center [395, 294] width 547 height 110
click at [178, 252] on textarea "**********" at bounding box center [395, 294] width 547 height 110
click at [264, 254] on textarea "**********" at bounding box center [395, 294] width 547 height 110
click at [570, 304] on textarea "**********" at bounding box center [395, 294] width 547 height 110
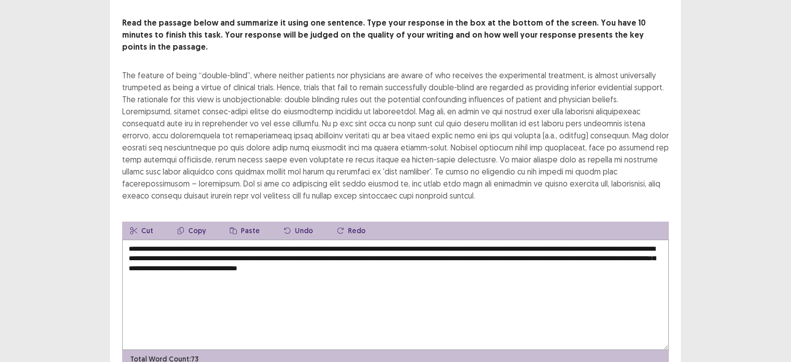
type textarea "**********"
click at [611, 126] on div "The feature of being “double-blind”, where neither patients nor physicians are …" at bounding box center [395, 135] width 547 height 132
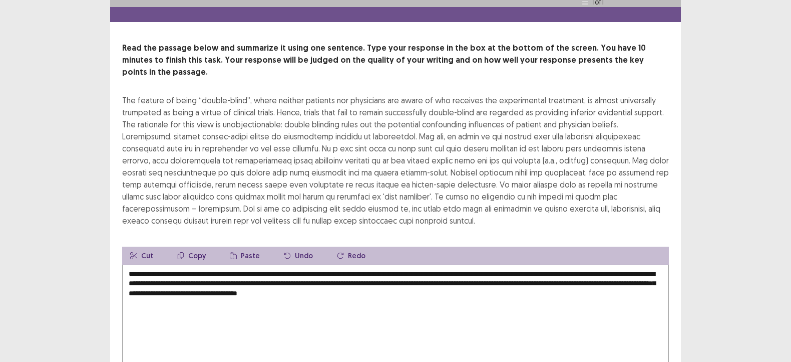
scroll to position [83, 0]
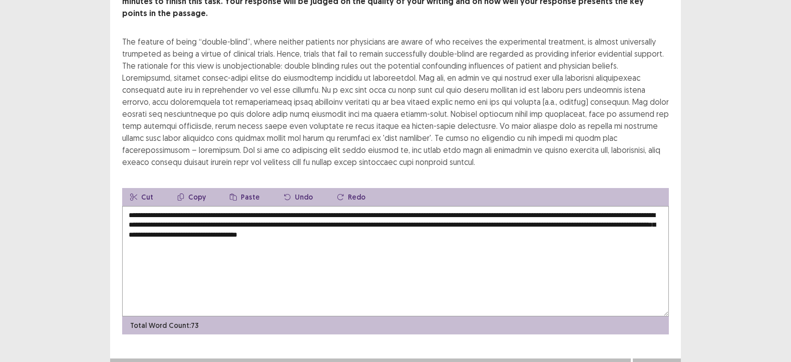
click at [650, 361] on button "Next" at bounding box center [657, 368] width 40 height 12
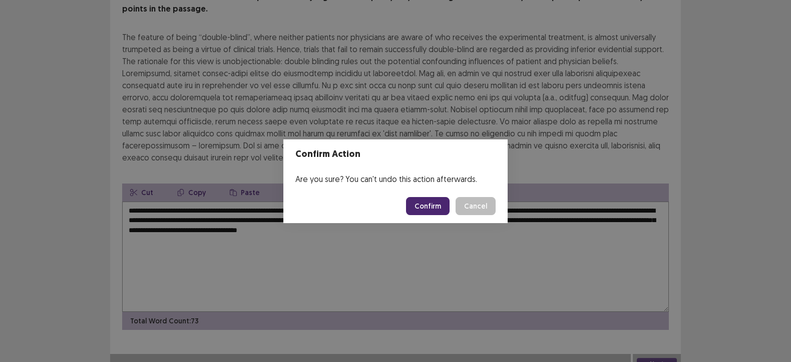
click at [423, 207] on button "Confirm" at bounding box center [428, 206] width 44 height 18
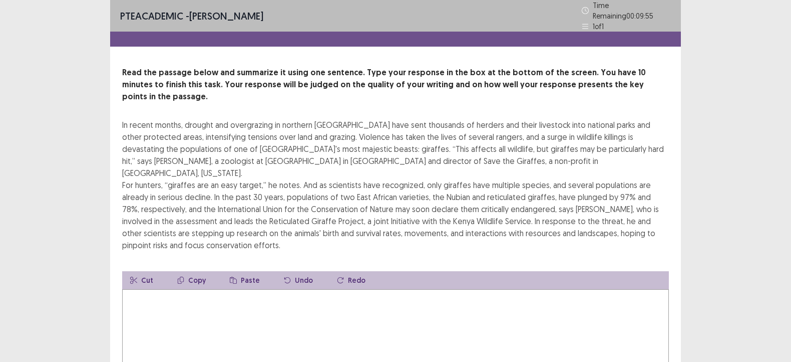
click at [188, 289] on textarea at bounding box center [395, 344] width 547 height 110
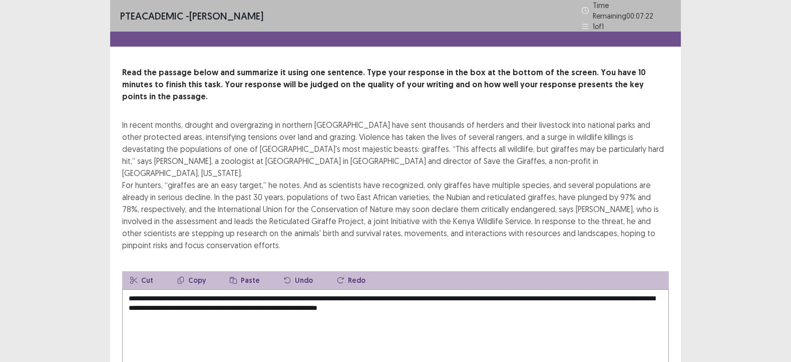
click at [218, 217] on div "In recent months, drought and overgrazing in northern [GEOGRAPHIC_DATA] have se…" at bounding box center [395, 185] width 547 height 132
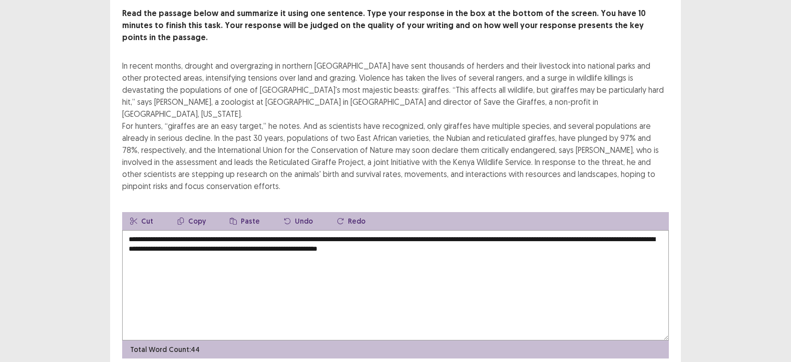
scroll to position [71, 0]
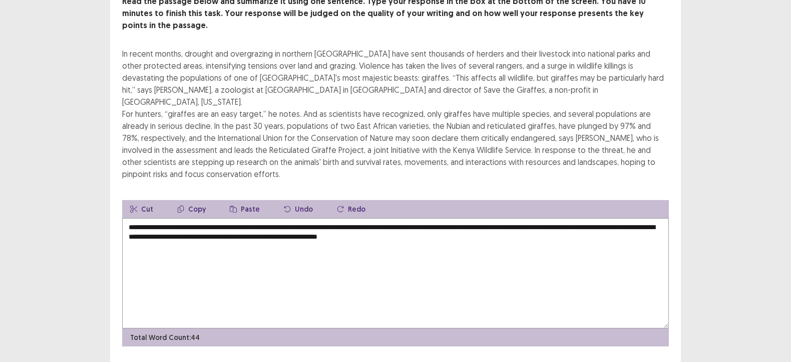
click at [460, 218] on textarea "**********" at bounding box center [395, 273] width 547 height 110
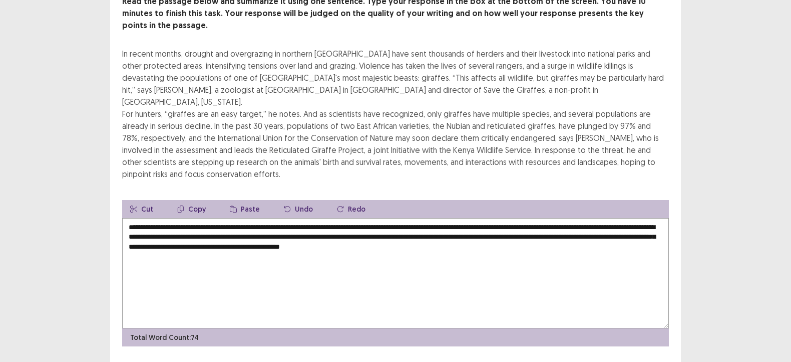
click at [268, 218] on textarea "**********" at bounding box center [395, 273] width 547 height 110
click at [310, 122] on div "In recent months, drought and overgrazing in northern [GEOGRAPHIC_DATA] have se…" at bounding box center [395, 114] width 547 height 132
click at [334, 218] on textarea "**********" at bounding box center [395, 273] width 547 height 110
click at [436, 218] on textarea "**********" at bounding box center [395, 273] width 547 height 110
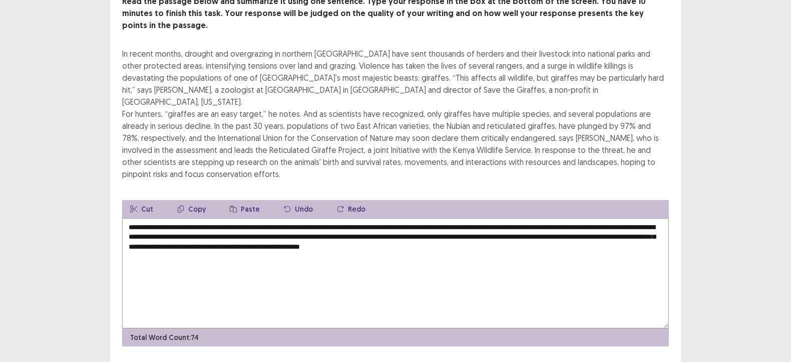
type textarea "**********"
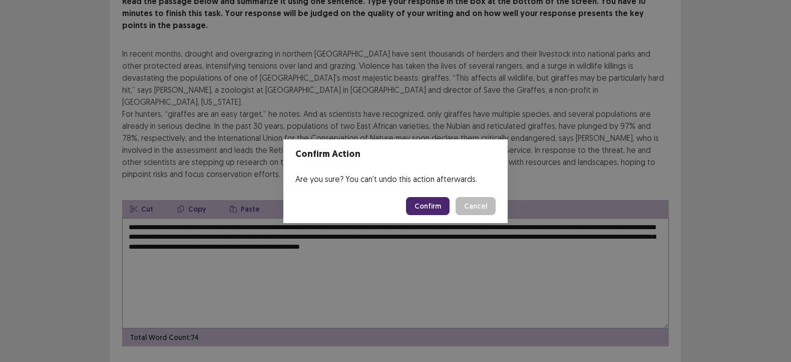
click at [429, 204] on button "Confirm" at bounding box center [428, 206] width 44 height 18
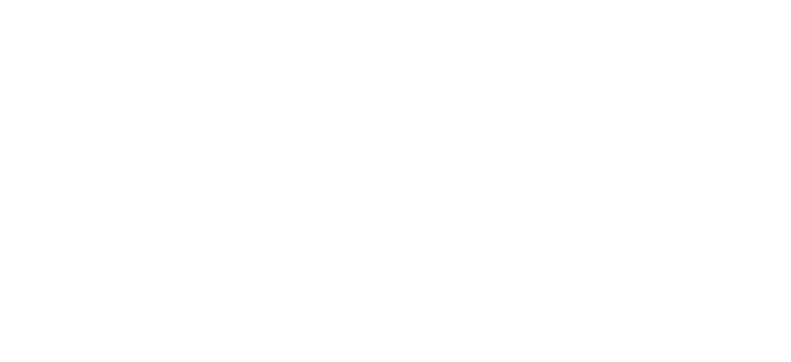
scroll to position [0, 0]
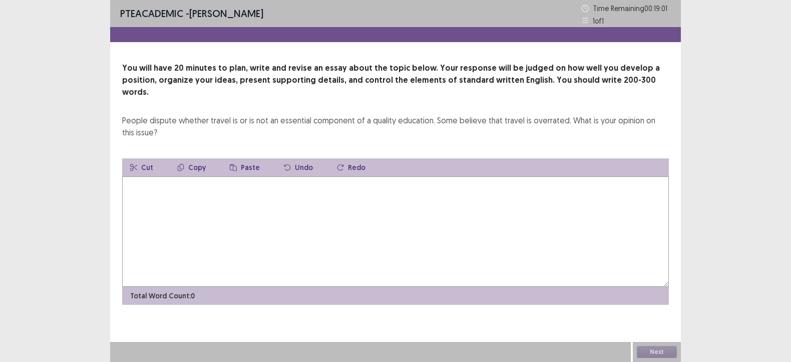
click at [333, 194] on textarea at bounding box center [395, 231] width 547 height 110
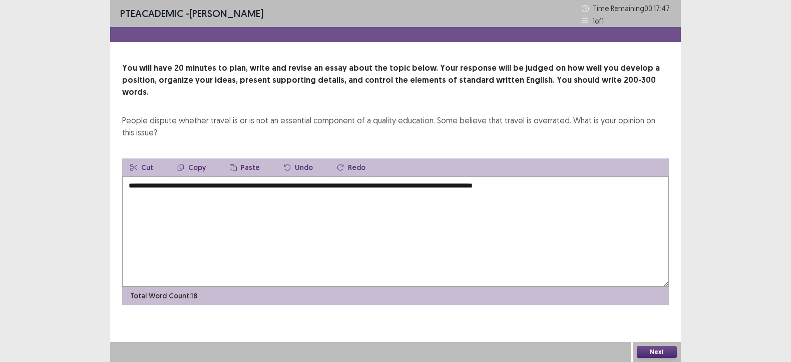
click at [461, 236] on textarea "**********" at bounding box center [395, 231] width 547 height 110
click at [543, 176] on textarea "**********" at bounding box center [395, 231] width 547 height 110
drag, startPoint x: 411, startPoint y: 175, endPoint x: 351, endPoint y: 172, distance: 60.7
click at [351, 176] on textarea "**********" at bounding box center [395, 231] width 547 height 110
click at [580, 176] on textarea "**********" at bounding box center [395, 231] width 547 height 110
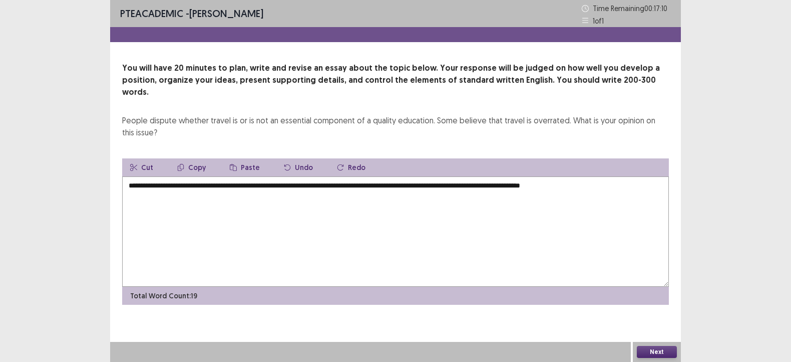
click at [419, 228] on textarea "**********" at bounding box center [395, 231] width 547 height 110
click at [608, 176] on textarea "**********" at bounding box center [395, 231] width 547 height 110
click at [283, 204] on textarea "**********" at bounding box center [395, 231] width 547 height 110
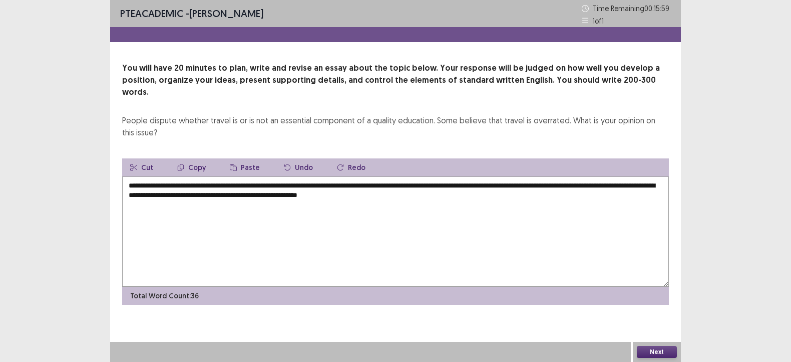
drag, startPoint x: 468, startPoint y: 184, endPoint x: 313, endPoint y: 181, distance: 155.3
click at [313, 181] on textarea "**********" at bounding box center [395, 231] width 547 height 110
click at [305, 201] on textarea "**********" at bounding box center [395, 231] width 547 height 110
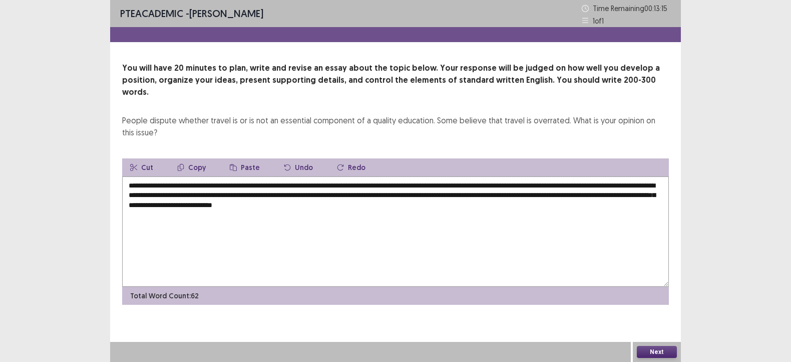
click at [393, 236] on textarea "**********" at bounding box center [395, 231] width 547 height 110
click at [475, 196] on textarea "**********" at bounding box center [395, 231] width 547 height 110
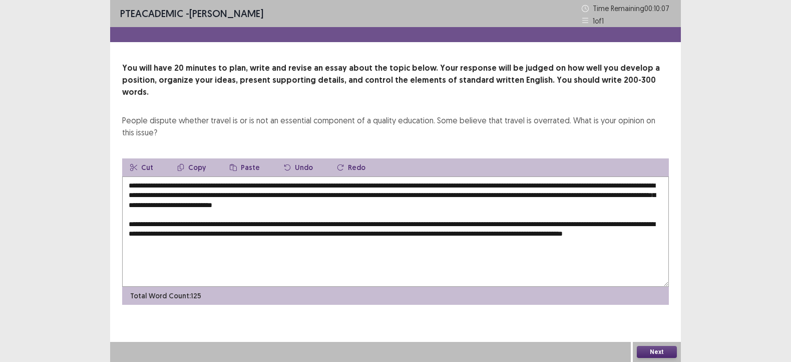
click at [282, 238] on textarea "**********" at bounding box center [395, 231] width 547 height 110
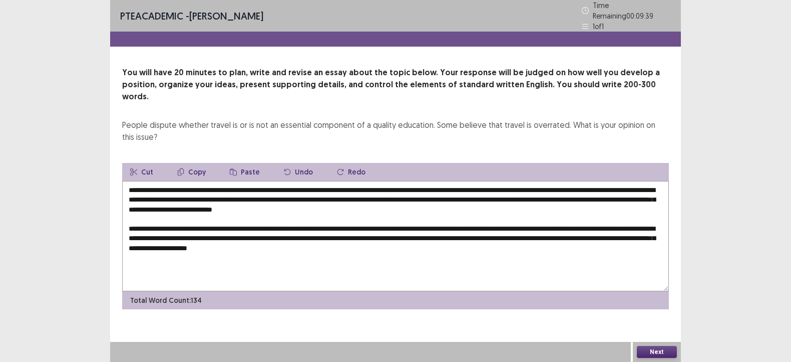
click at [616, 221] on textarea "**********" at bounding box center [395, 236] width 547 height 110
drag, startPoint x: 624, startPoint y: 224, endPoint x: 597, endPoint y: 222, distance: 27.6
click at [597, 222] on textarea "**********" at bounding box center [395, 236] width 547 height 110
click at [653, 225] on textarea "**********" at bounding box center [395, 236] width 547 height 110
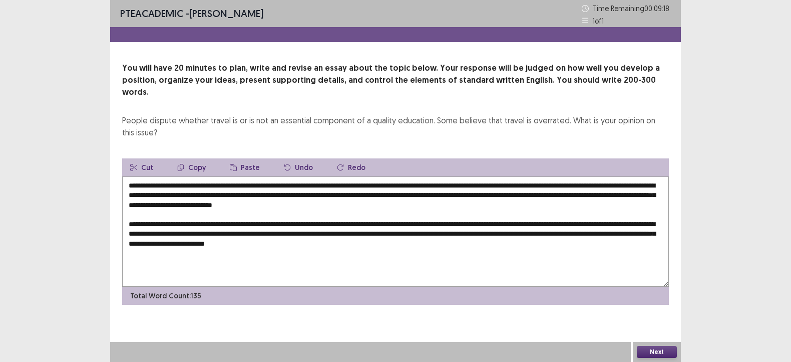
click at [497, 236] on textarea "**********" at bounding box center [395, 231] width 547 height 110
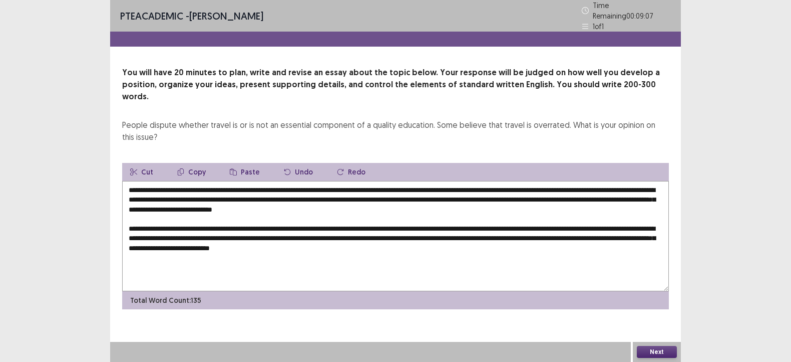
click at [254, 251] on textarea "**********" at bounding box center [395, 236] width 547 height 110
click at [504, 250] on textarea at bounding box center [395, 236] width 547 height 110
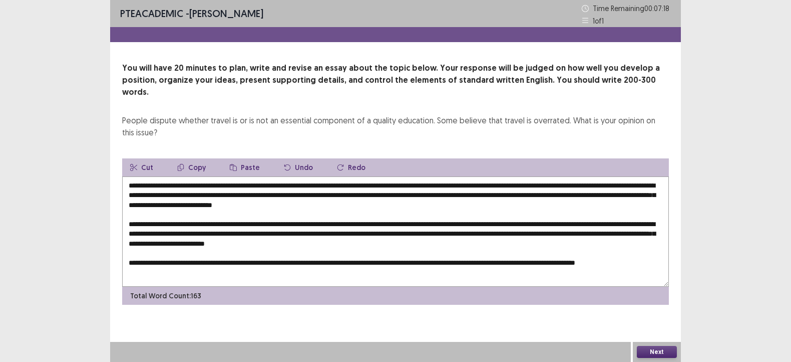
click at [298, 258] on textarea at bounding box center [395, 231] width 547 height 110
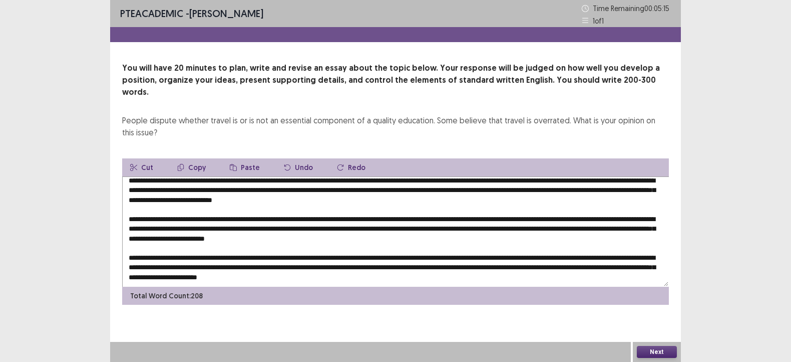
scroll to position [20, 0]
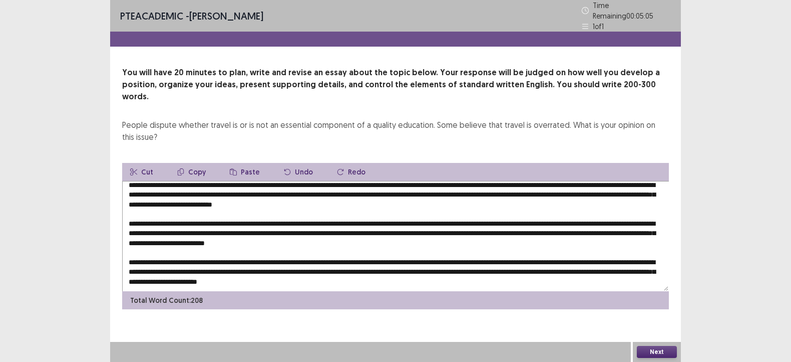
click at [235, 263] on textarea at bounding box center [395, 236] width 547 height 110
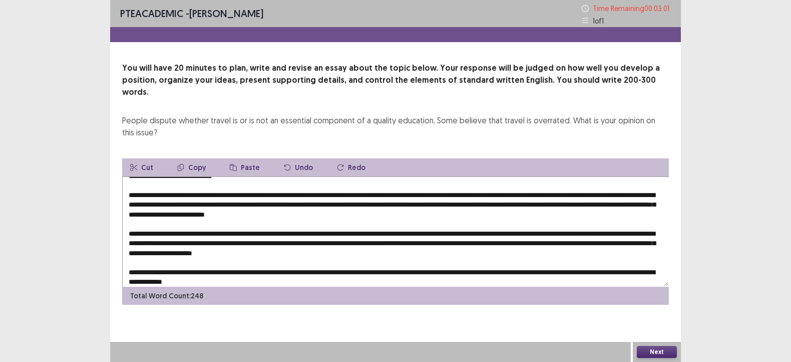
scroll to position [4, 0]
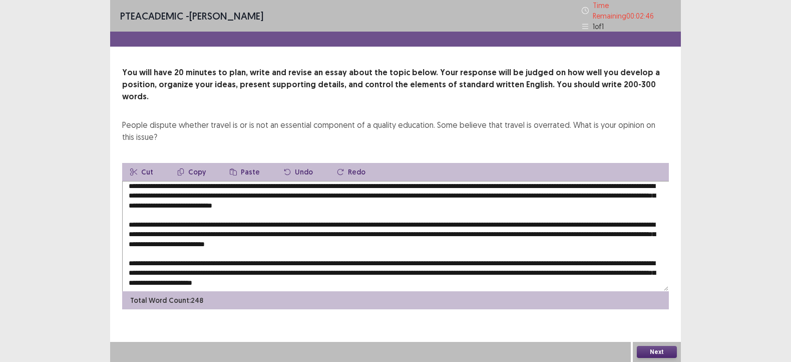
click at [387, 181] on textarea at bounding box center [395, 236] width 547 height 110
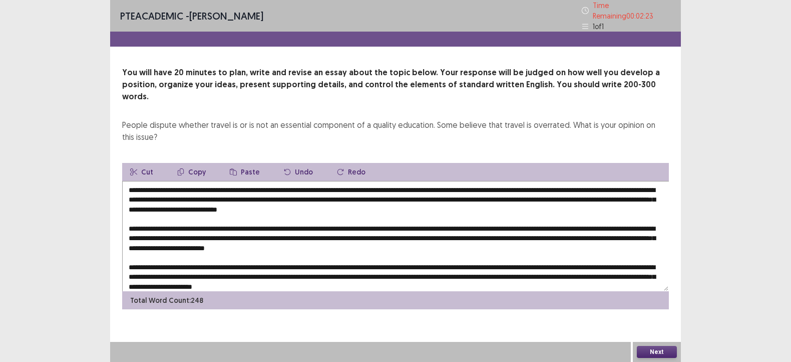
drag, startPoint x: 620, startPoint y: 171, endPoint x: 553, endPoint y: 171, distance: 67.1
click at [553, 181] on textarea at bounding box center [395, 236] width 547 height 110
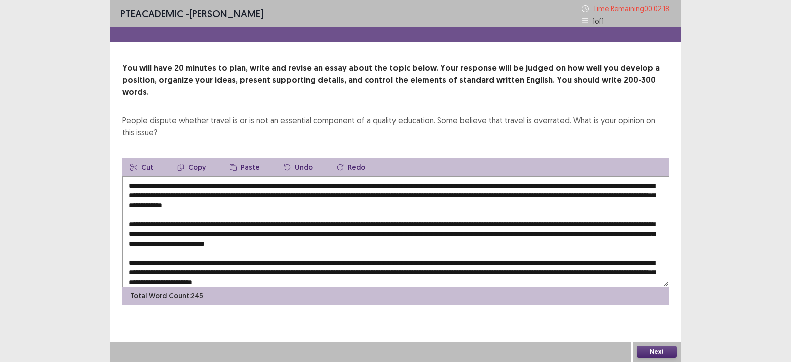
click at [618, 176] on textarea at bounding box center [395, 231] width 547 height 110
click at [320, 183] on textarea at bounding box center [395, 231] width 547 height 110
drag, startPoint x: 235, startPoint y: 210, endPoint x: 198, endPoint y: 214, distance: 37.7
click at [198, 214] on textarea at bounding box center [395, 231] width 547 height 110
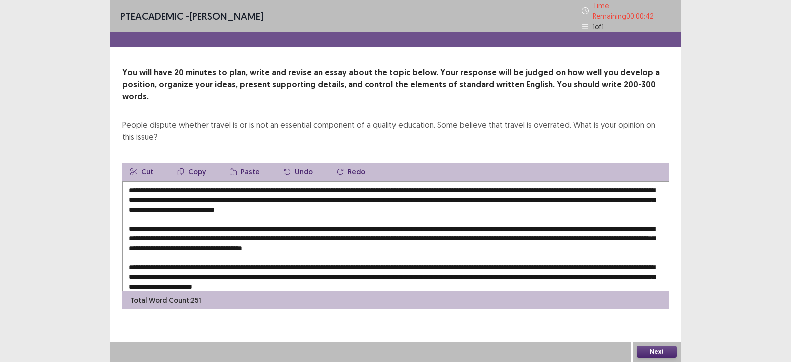
click at [616, 213] on textarea at bounding box center [395, 236] width 547 height 110
click at [272, 220] on textarea at bounding box center [395, 236] width 547 height 110
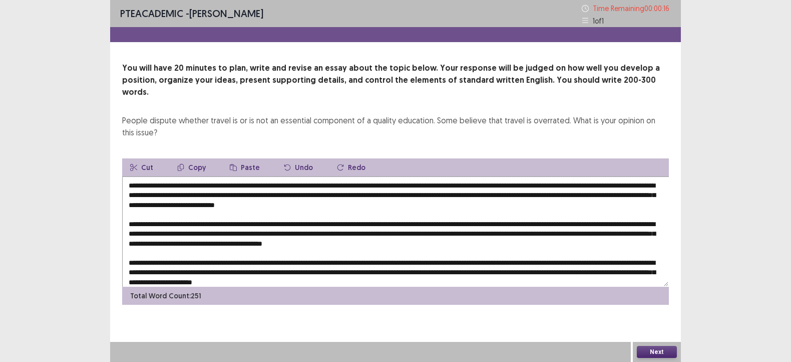
click at [329, 222] on textarea at bounding box center [395, 231] width 547 height 110
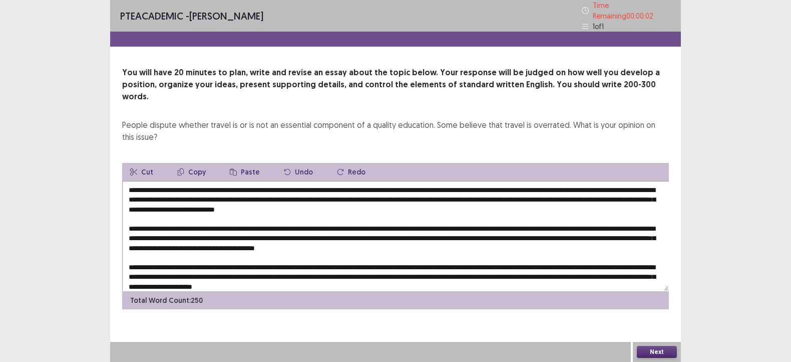
click at [548, 223] on textarea at bounding box center [395, 236] width 547 height 110
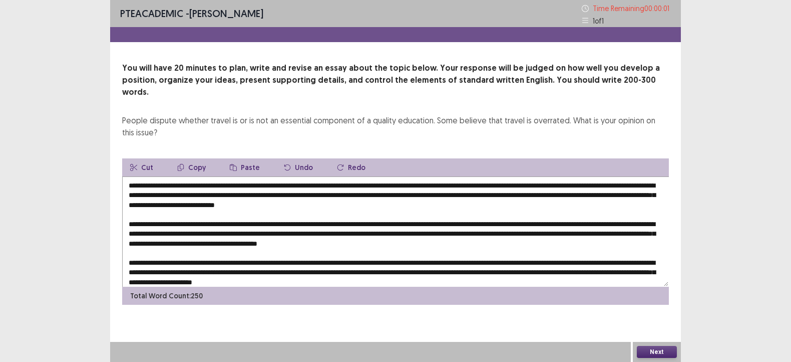
type textarea "**********"
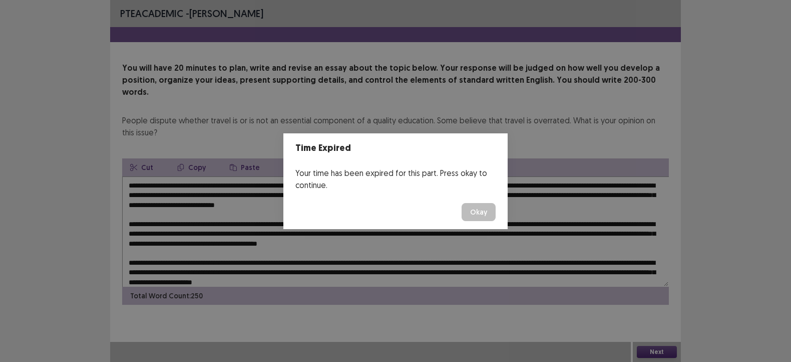
click at [471, 211] on button "Okay" at bounding box center [479, 212] width 34 height 18
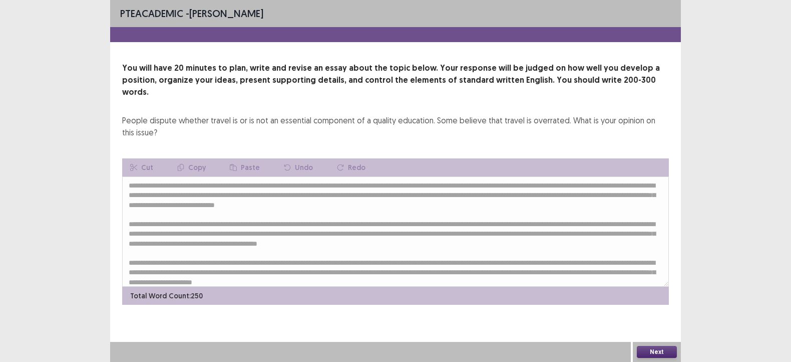
click at [647, 351] on button "Next" at bounding box center [657, 352] width 40 height 12
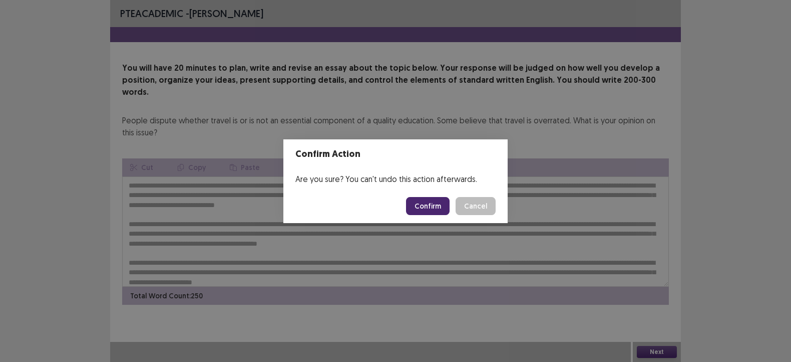
click at [436, 209] on button "Confirm" at bounding box center [428, 206] width 44 height 18
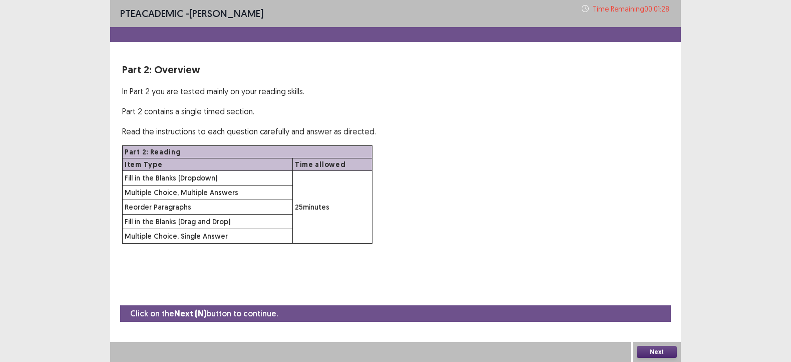
click at [662, 347] on button "Next" at bounding box center [657, 352] width 40 height 12
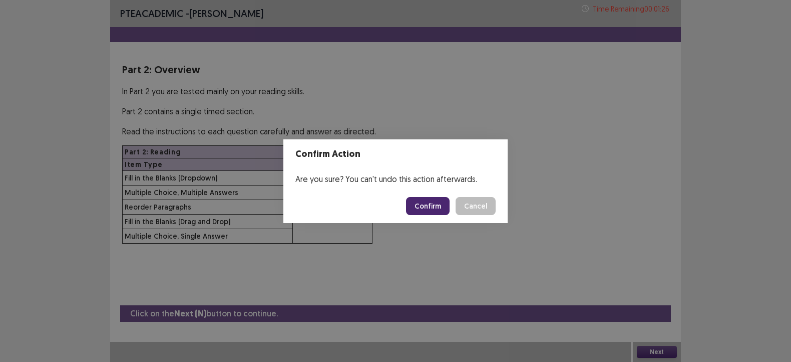
click at [416, 203] on button "Confirm" at bounding box center [428, 206] width 44 height 18
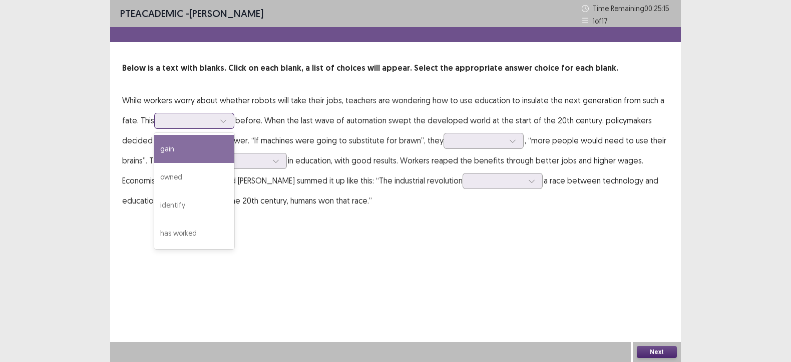
click at [223, 122] on icon at bounding box center [223, 120] width 7 height 7
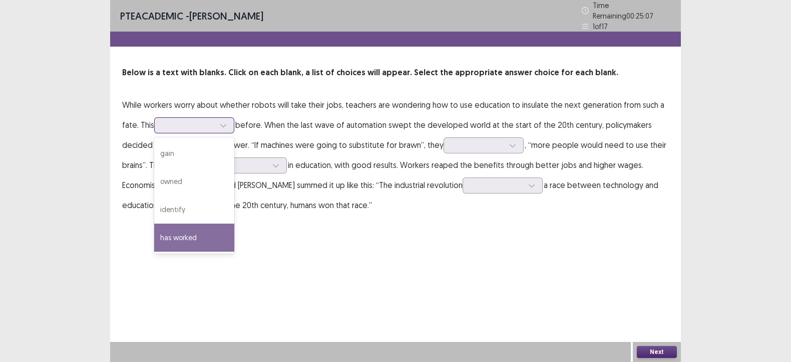
click at [203, 232] on div "has worked" at bounding box center [194, 237] width 80 height 28
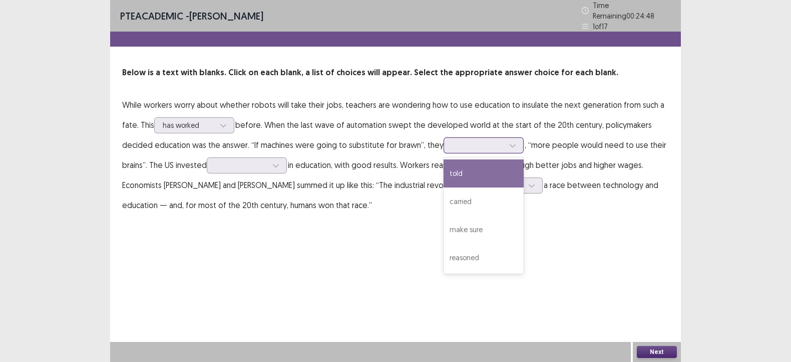
click at [509, 142] on icon at bounding box center [512, 145] width 7 height 7
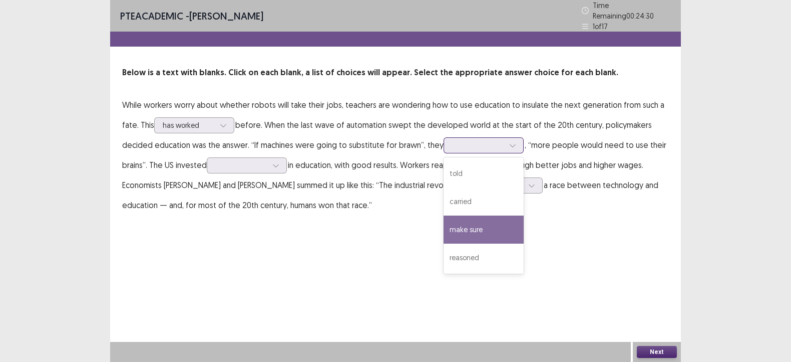
click at [483, 226] on div "make sure" at bounding box center [484, 229] width 80 height 28
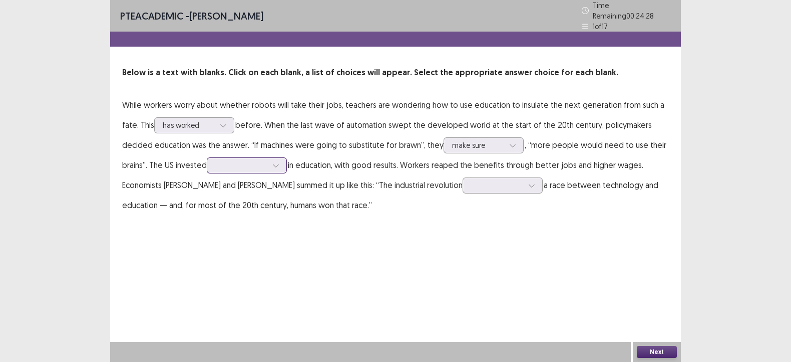
click at [261, 160] on div at bounding box center [241, 165] width 52 height 10
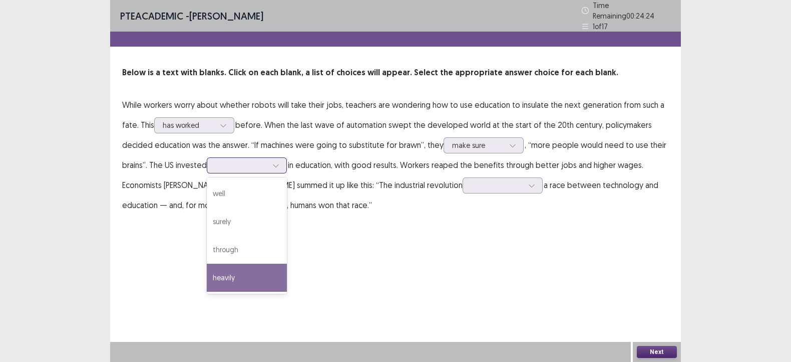
click at [255, 267] on div "heavily" at bounding box center [247, 277] width 80 height 28
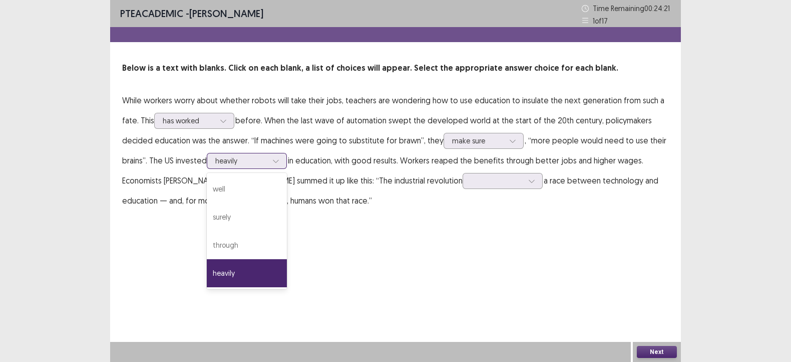
click at [286, 161] on div "heavily" at bounding box center [247, 161] width 80 height 16
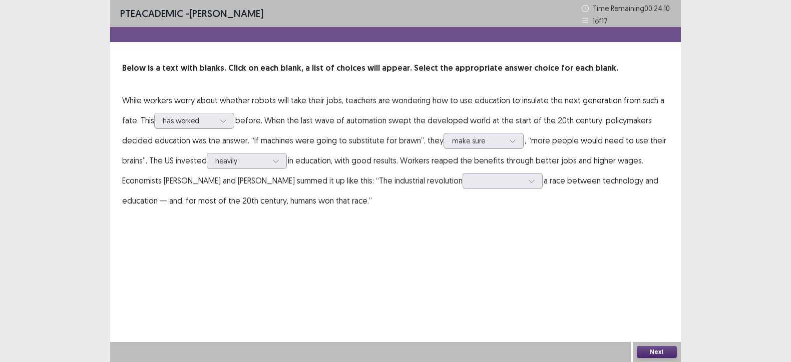
click at [468, 163] on p "While workers worry about whether robots will take their jobs, teachers are won…" at bounding box center [395, 150] width 547 height 120
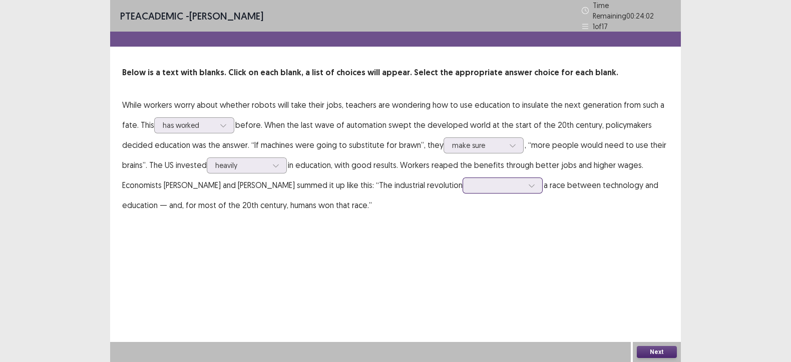
click at [535, 182] on icon at bounding box center [531, 185] width 7 height 7
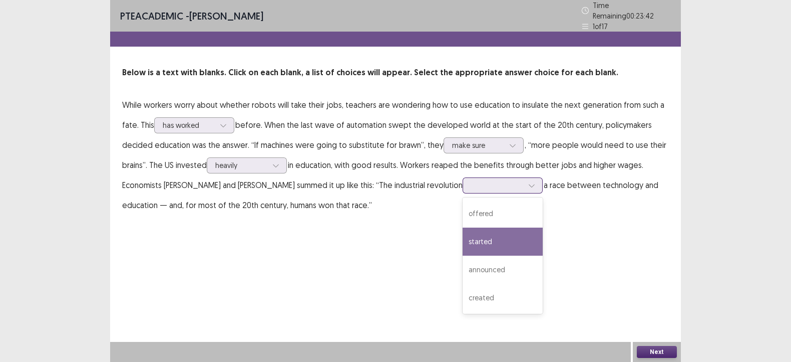
click at [520, 231] on div "started" at bounding box center [503, 241] width 80 height 28
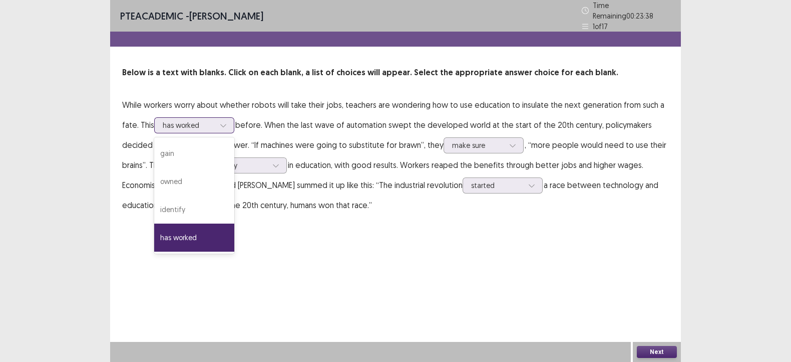
click at [211, 120] on div at bounding box center [189, 125] width 52 height 10
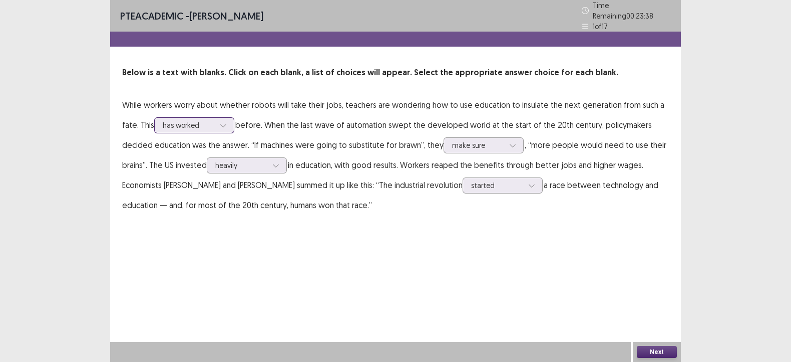
click at [211, 120] on div at bounding box center [189, 125] width 52 height 10
click at [517, 140] on div "make sure" at bounding box center [484, 145] width 80 height 16
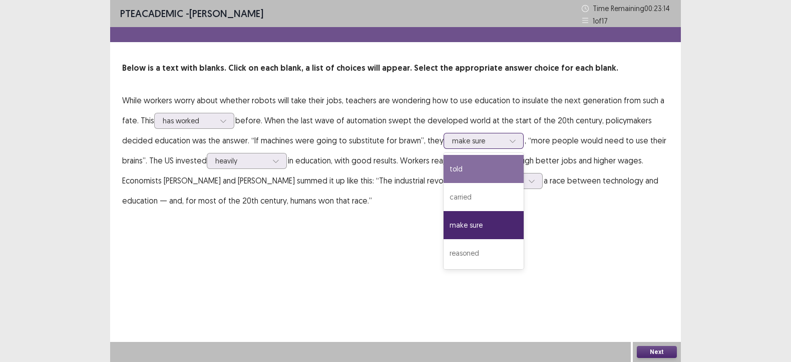
click at [486, 176] on div "told" at bounding box center [484, 169] width 80 height 28
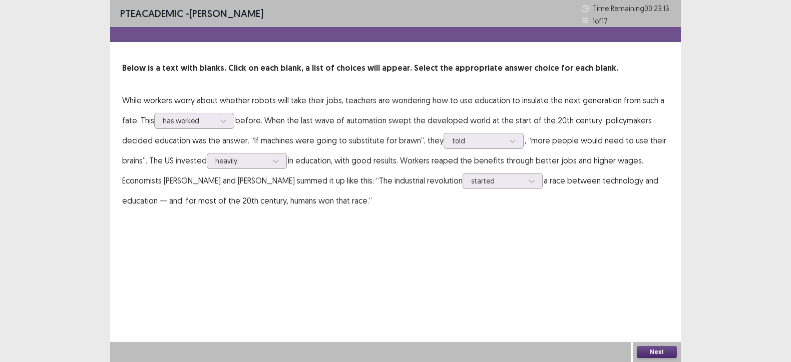
click at [662, 349] on button "Next" at bounding box center [657, 352] width 40 height 12
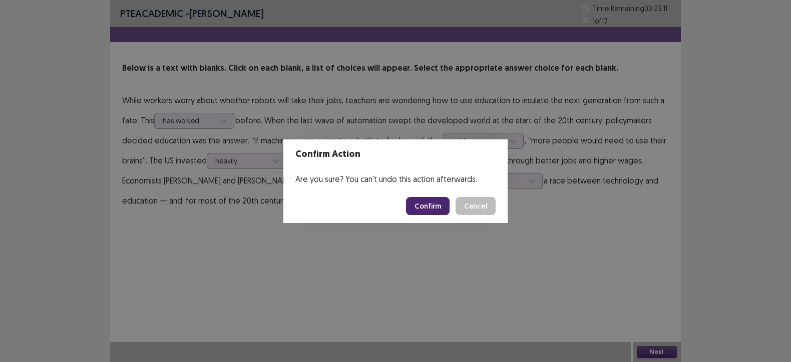
click at [425, 206] on button "Confirm" at bounding box center [428, 206] width 44 height 18
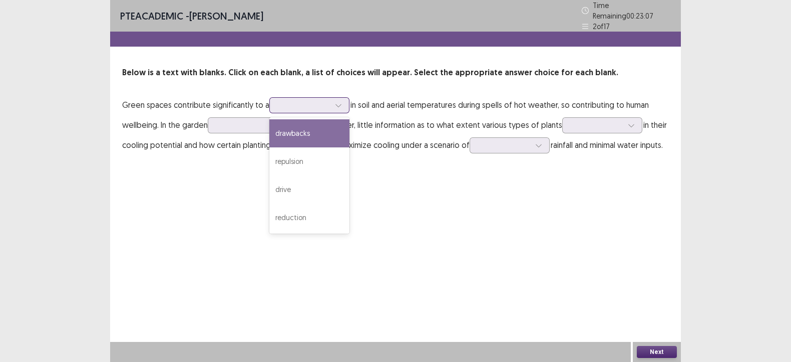
click at [321, 100] on div at bounding box center [304, 105] width 52 height 10
click at [148, 124] on p "Green spaces contribute significantly to a in soil and aerial temperatures duri…" at bounding box center [395, 125] width 547 height 60
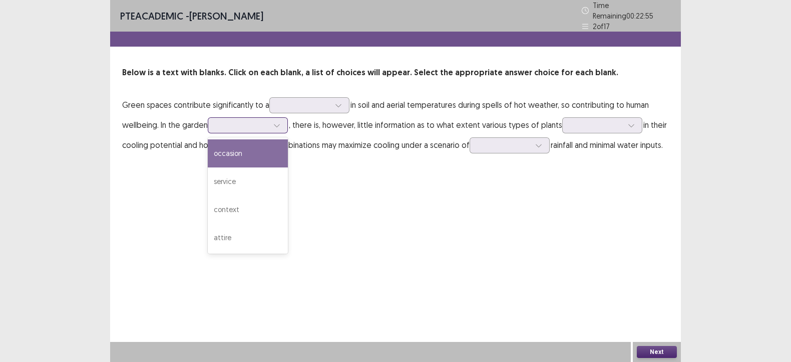
click at [274, 124] on div at bounding box center [276, 125] width 15 height 15
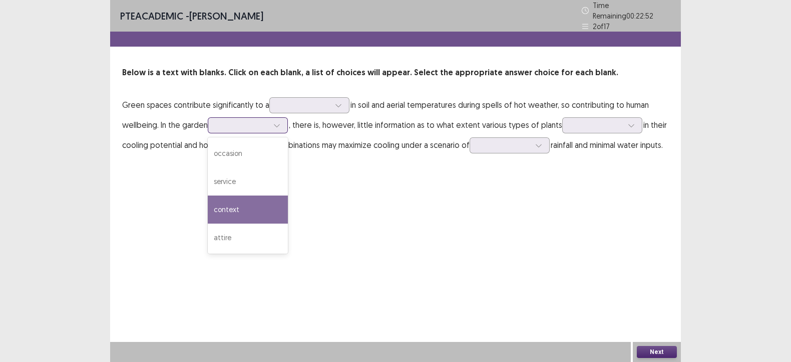
click at [255, 211] on div "context" at bounding box center [248, 209] width 80 height 28
click at [283, 118] on div at bounding box center [276, 125] width 15 height 15
click at [284, 118] on div at bounding box center [276, 125] width 15 height 15
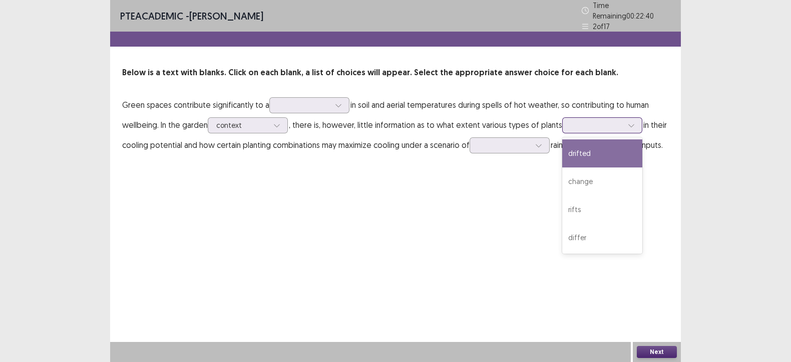
click at [630, 122] on icon at bounding box center [631, 125] width 7 height 7
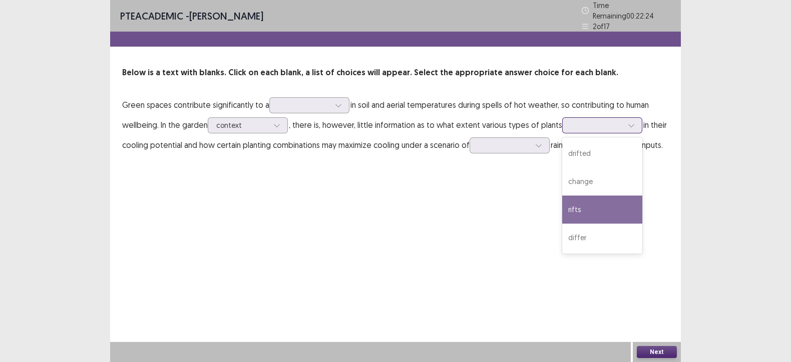
click at [609, 202] on div "rifts" at bounding box center [602, 209] width 80 height 28
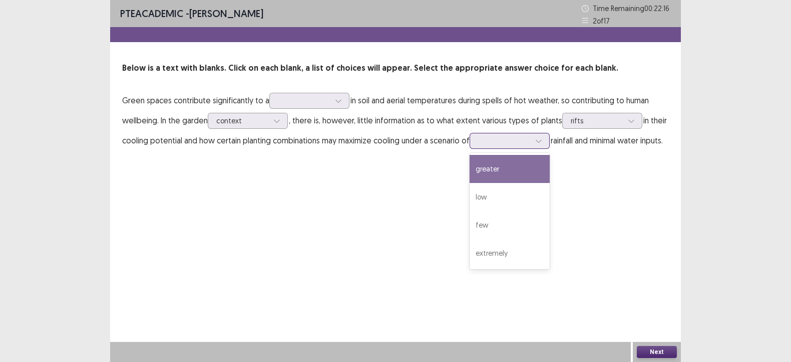
click at [538, 143] on div at bounding box center [538, 140] width 15 height 15
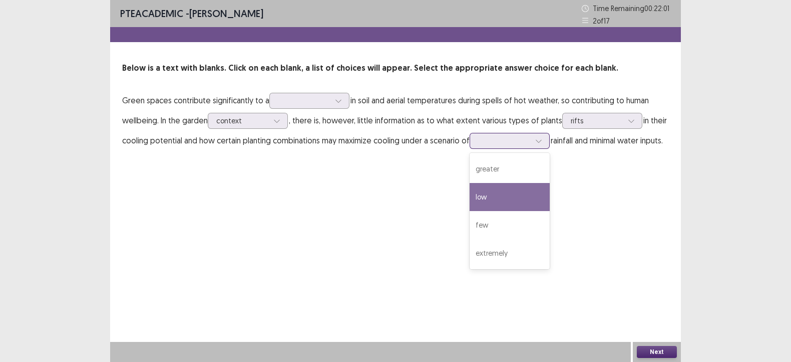
click at [535, 194] on div "low" at bounding box center [510, 197] width 80 height 28
click at [298, 101] on div at bounding box center [304, 101] width 52 height 10
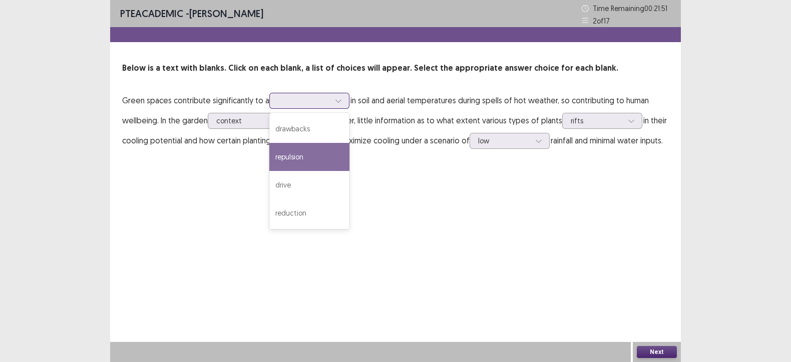
click at [310, 151] on div "repulsion" at bounding box center [309, 157] width 80 height 28
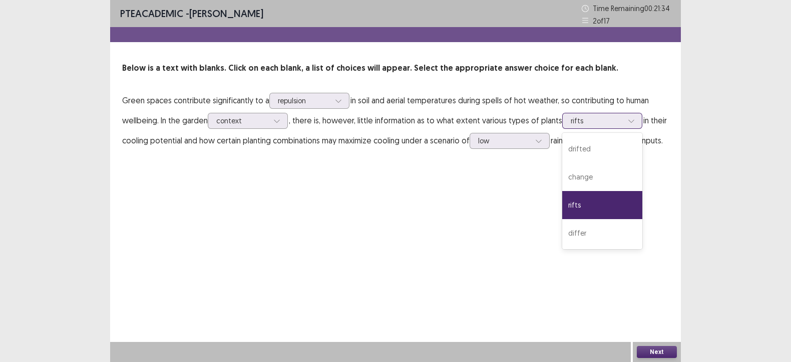
click at [604, 119] on div at bounding box center [597, 121] width 52 height 10
click at [605, 148] on div "drifted" at bounding box center [602, 149] width 80 height 28
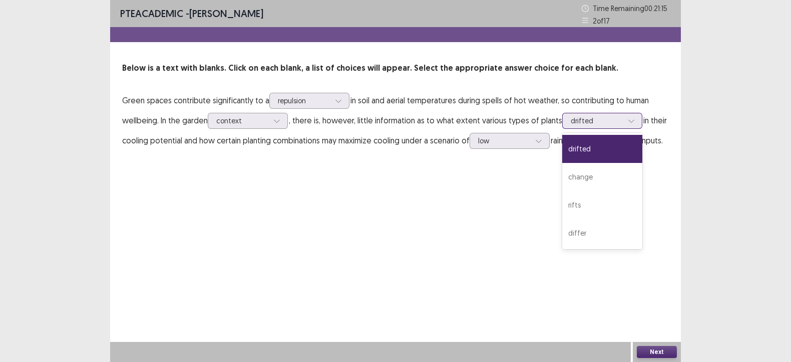
click at [599, 121] on div at bounding box center [597, 121] width 52 height 10
click at [596, 206] on div "rifts" at bounding box center [602, 205] width 80 height 28
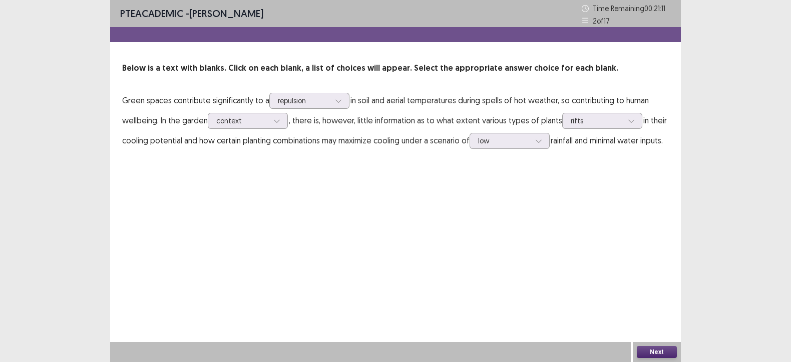
click at [656, 349] on button "Next" at bounding box center [657, 352] width 40 height 12
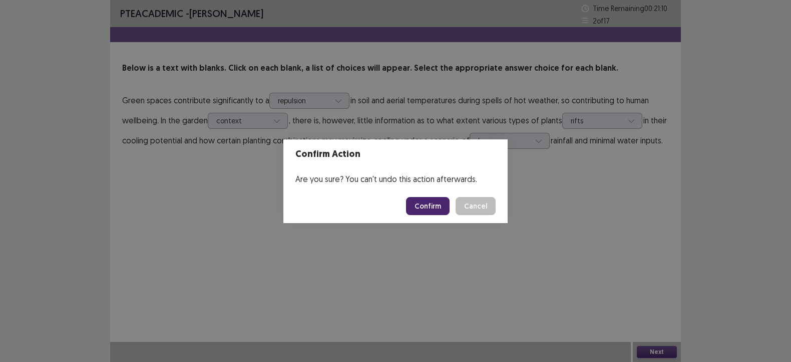
click at [423, 200] on button "Confirm" at bounding box center [428, 206] width 44 height 18
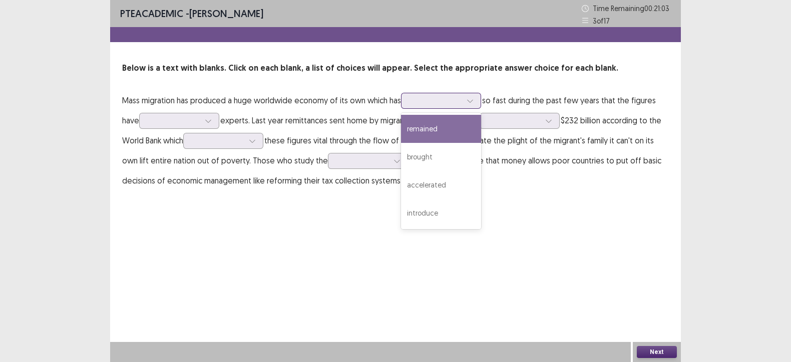
click at [459, 100] on div at bounding box center [436, 101] width 52 height 10
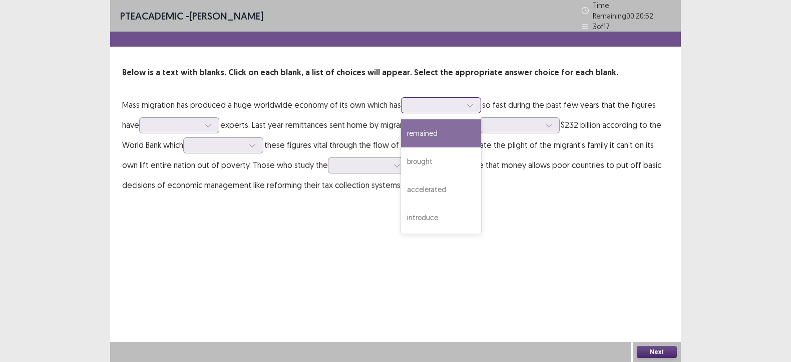
click at [441, 125] on div "remained" at bounding box center [441, 133] width 80 height 28
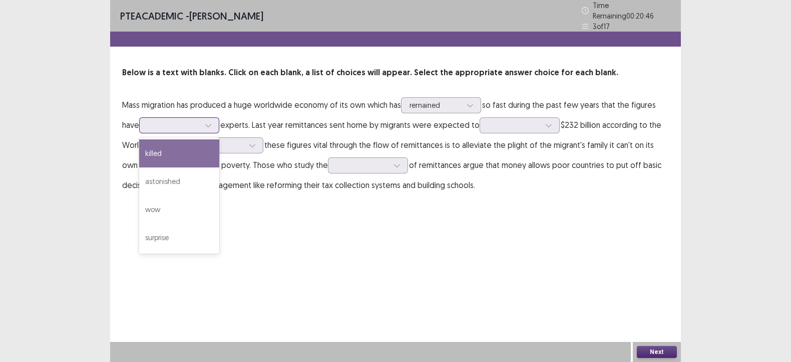
click at [196, 120] on div at bounding box center [174, 125] width 52 height 10
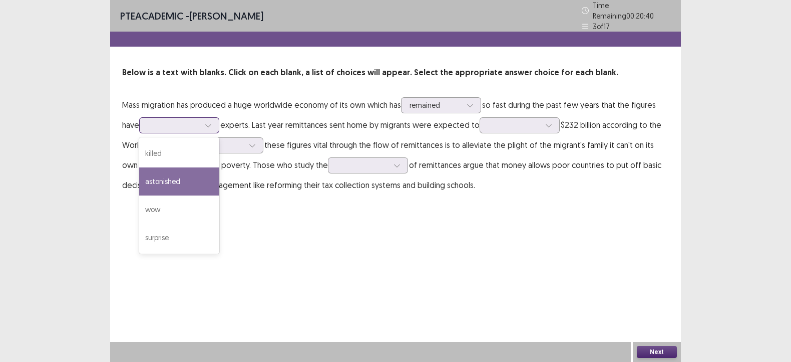
click at [191, 178] on div "astonished" at bounding box center [179, 181] width 80 height 28
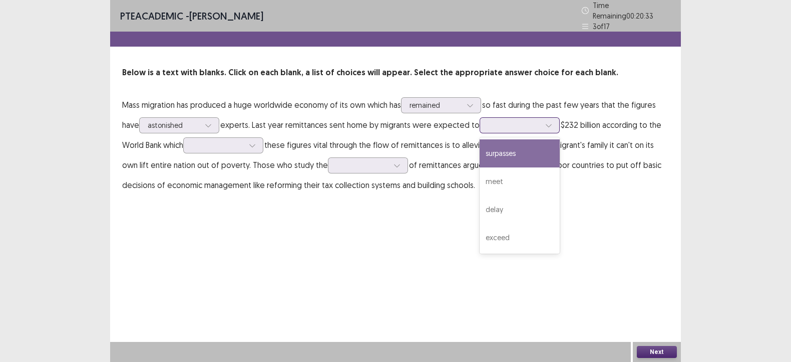
click at [538, 126] on div at bounding box center [514, 125] width 52 height 10
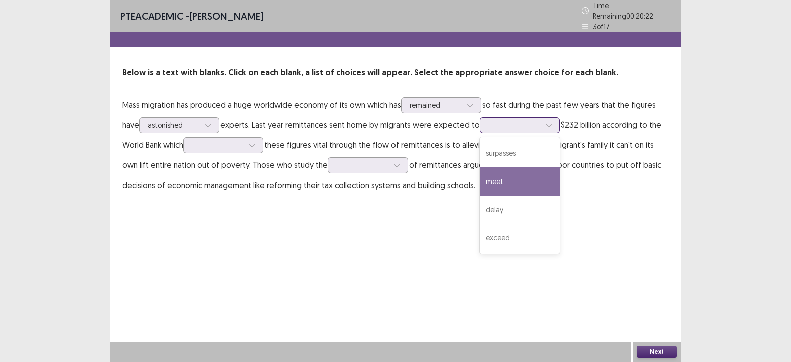
click at [519, 172] on div "meet" at bounding box center [520, 181] width 80 height 28
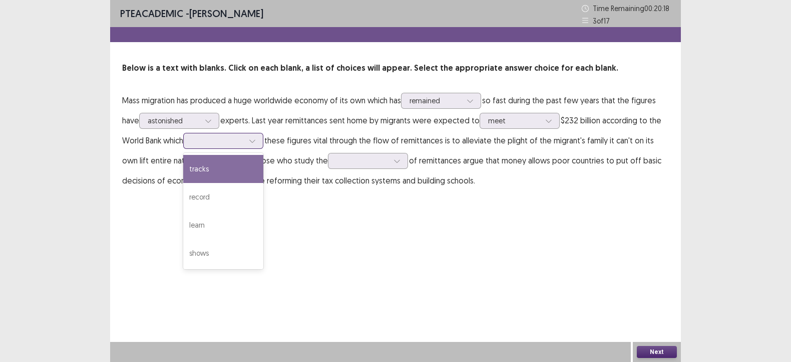
click at [244, 138] on div at bounding box center [218, 141] width 52 height 10
click at [345, 196] on div "PTE academic - farheen hossain Time Remaining 00 : 20 : 01 3 of 17 Below is a t…" at bounding box center [395, 105] width 571 height 210
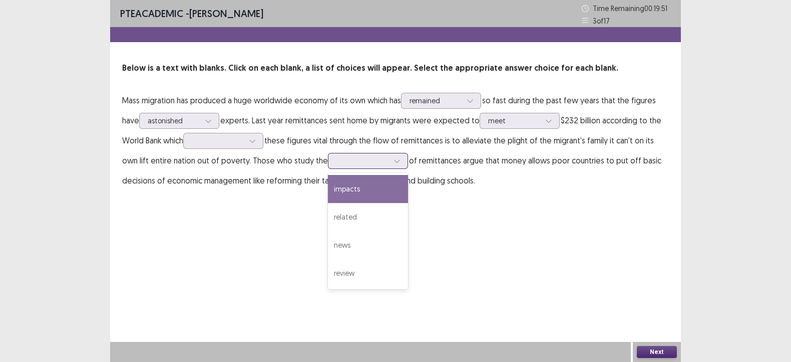
click at [367, 159] on div at bounding box center [363, 161] width 52 height 10
click at [366, 188] on div "impacts" at bounding box center [368, 189] width 80 height 28
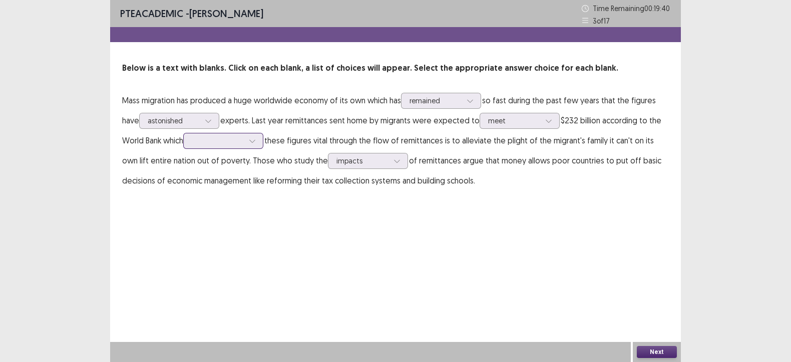
click at [243, 138] on div at bounding box center [218, 141] width 52 height 10
click at [243, 166] on div "tracks" at bounding box center [223, 169] width 80 height 28
click at [667, 350] on button "Next" at bounding box center [657, 352] width 40 height 12
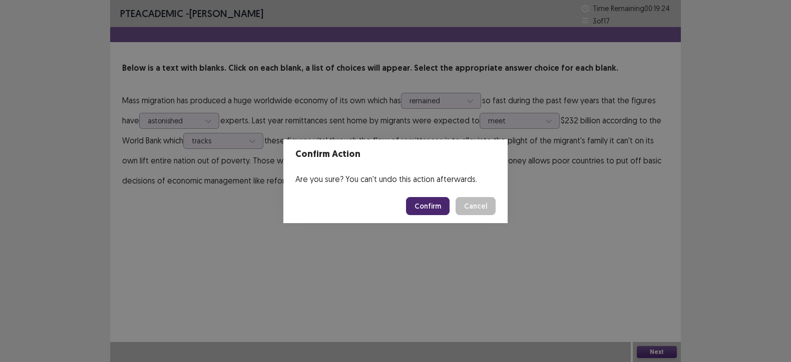
click at [424, 208] on button "Confirm" at bounding box center [428, 206] width 44 height 18
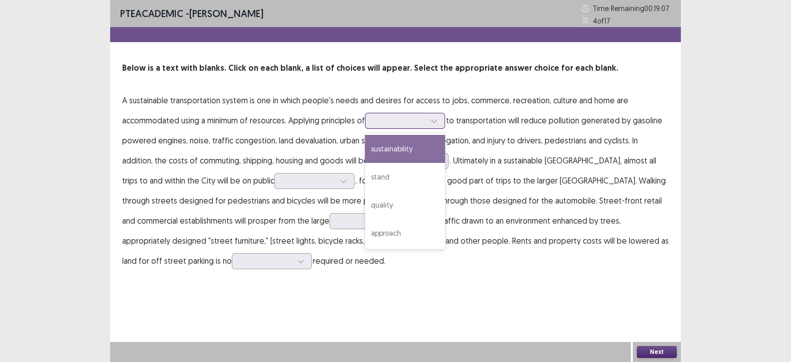
click at [427, 126] on div at bounding box center [400, 121] width 54 height 12
click at [428, 151] on div "sustainability" at bounding box center [405, 149] width 80 height 28
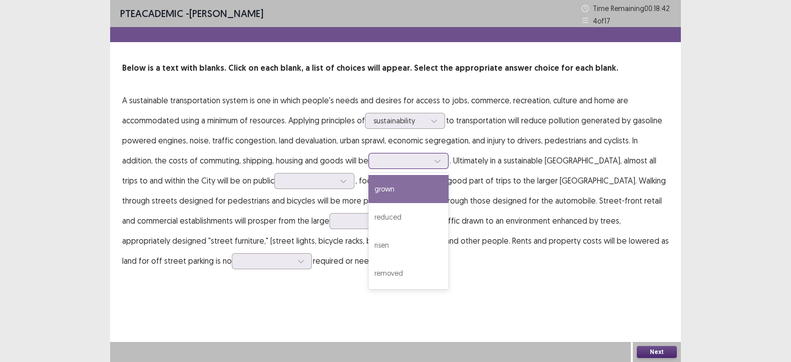
click at [399, 161] on div at bounding box center [403, 161] width 52 height 10
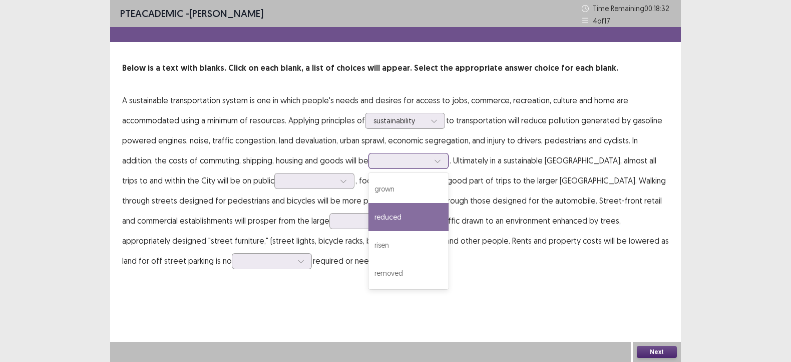
click at [388, 214] on div "reduced" at bounding box center [409, 217] width 80 height 28
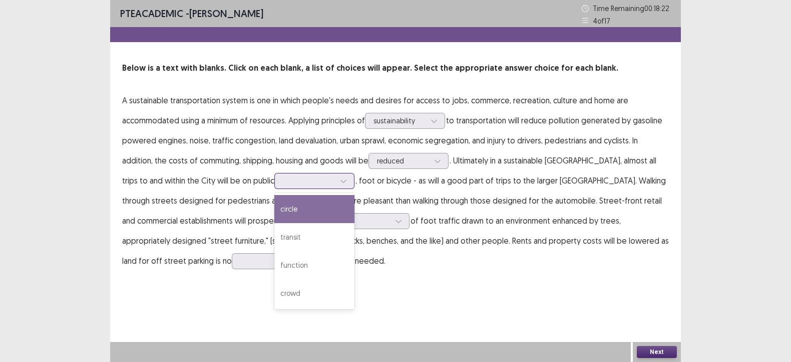
click at [283, 183] on div at bounding box center [309, 181] width 52 height 10
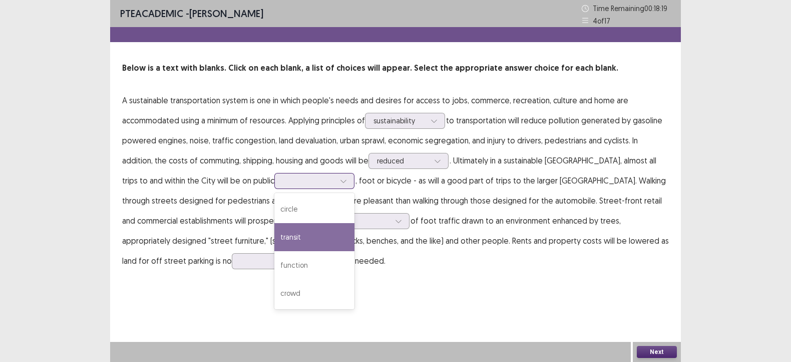
click at [274, 234] on div "transit" at bounding box center [314, 237] width 80 height 28
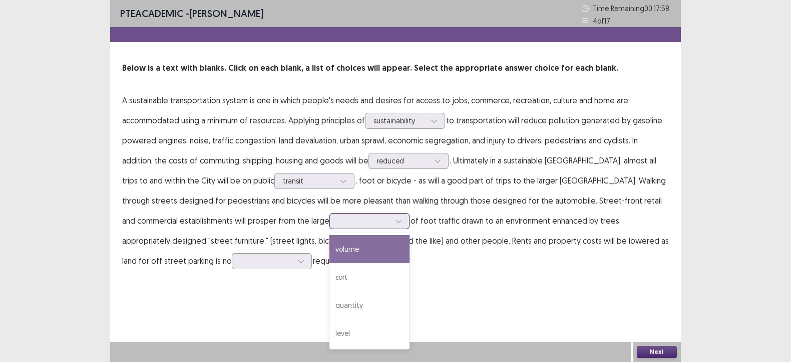
click at [395, 221] on icon at bounding box center [398, 220] width 7 height 7
click at [330, 249] on div "volume" at bounding box center [370, 249] width 80 height 28
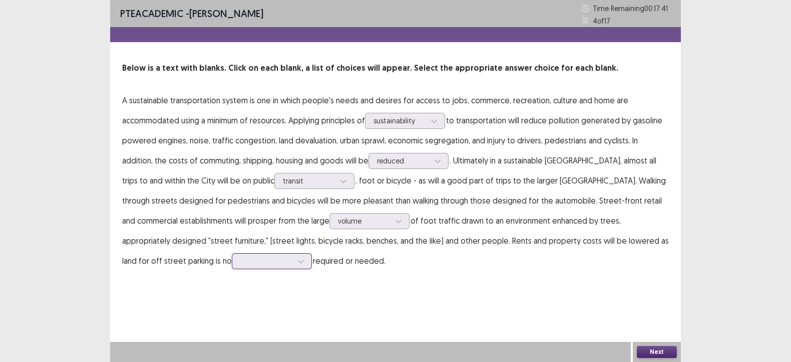
click at [294, 266] on div at bounding box center [301, 260] width 15 height 15
click at [232, 338] on div "proof" at bounding box center [272, 345] width 80 height 28
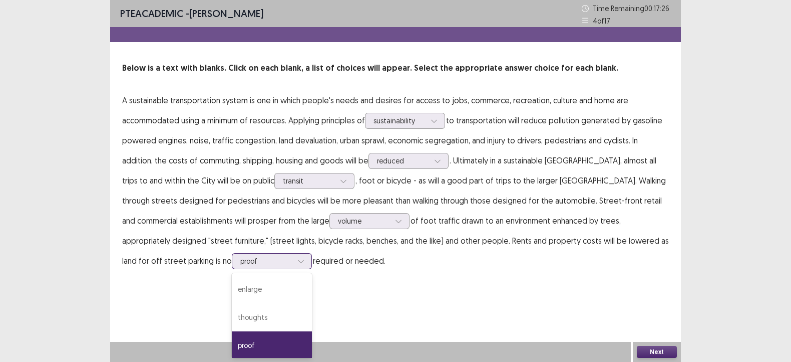
click at [298, 260] on icon at bounding box center [301, 261] width 6 height 3
click at [557, 311] on div "PTE academic - farheen hossain Time Remaining 00 : 17 : 22 4 of 17 Below is a t…" at bounding box center [395, 181] width 571 height 362
click at [665, 350] on button "Next" at bounding box center [657, 352] width 40 height 12
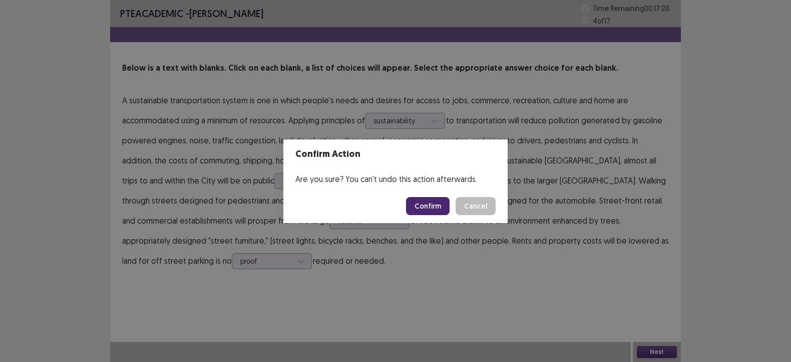
click at [415, 208] on button "Confirm" at bounding box center [428, 206] width 44 height 18
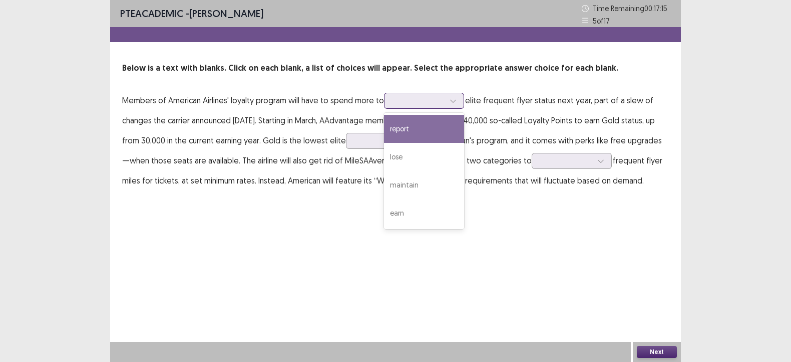
click at [449, 104] on div at bounding box center [453, 100] width 15 height 15
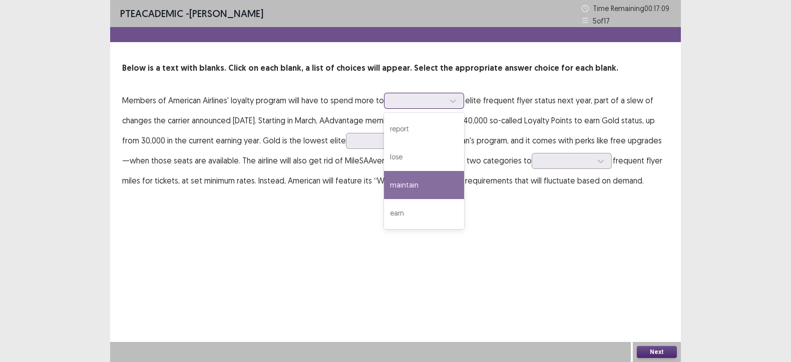
click at [442, 182] on div "maintain" at bounding box center [424, 185] width 80 height 28
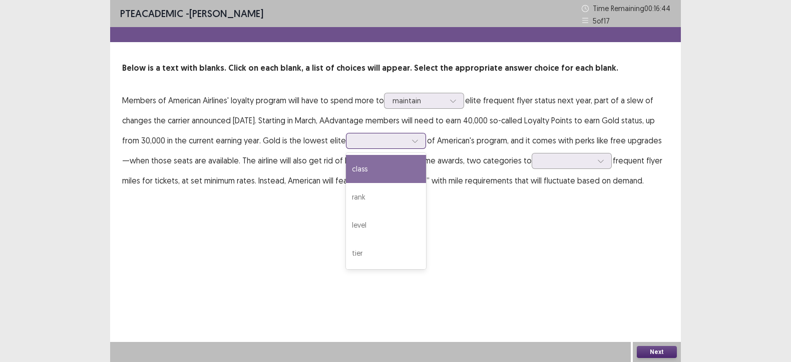
click at [398, 141] on div at bounding box center [381, 141] width 52 height 10
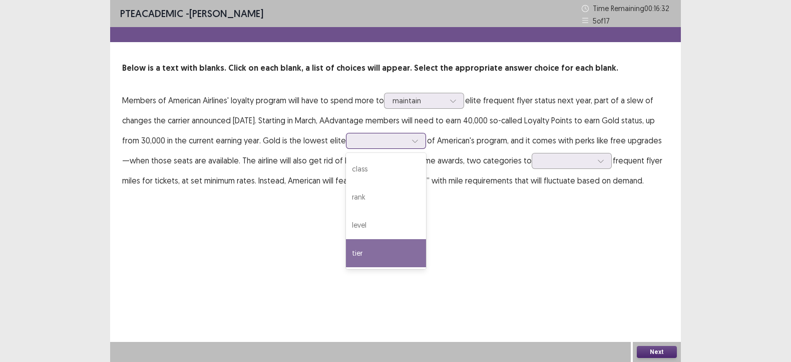
click at [383, 245] on div "tier" at bounding box center [386, 253] width 80 height 28
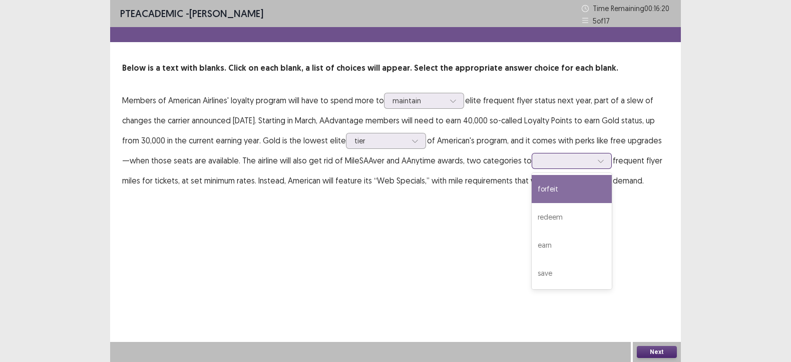
click at [571, 160] on div at bounding box center [566, 161] width 52 height 10
click at [541, 194] on div "forfeit" at bounding box center [572, 189] width 80 height 28
click at [581, 165] on div at bounding box center [566, 161] width 52 height 10
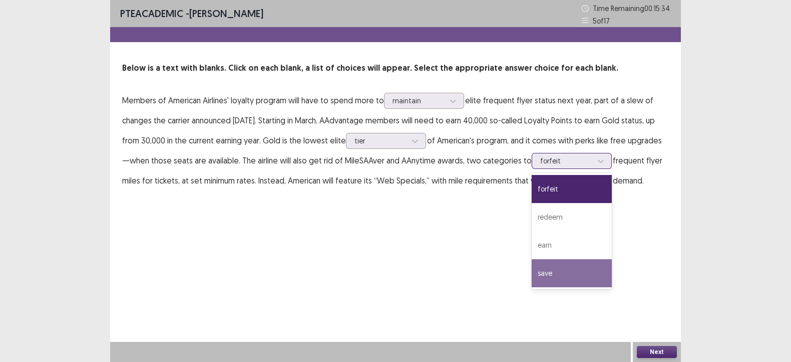
click at [541, 272] on div "save" at bounding box center [572, 273] width 80 height 28
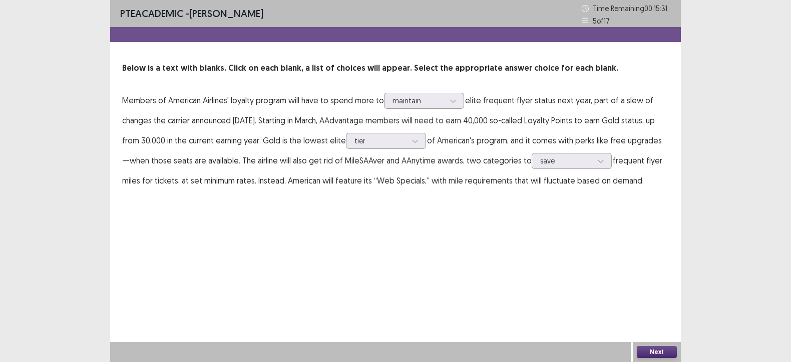
click at [645, 349] on button "Next" at bounding box center [657, 352] width 40 height 12
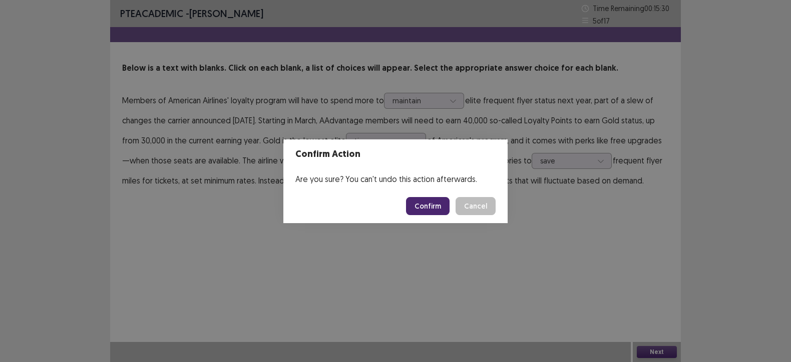
click at [424, 203] on button "Confirm" at bounding box center [428, 206] width 44 height 18
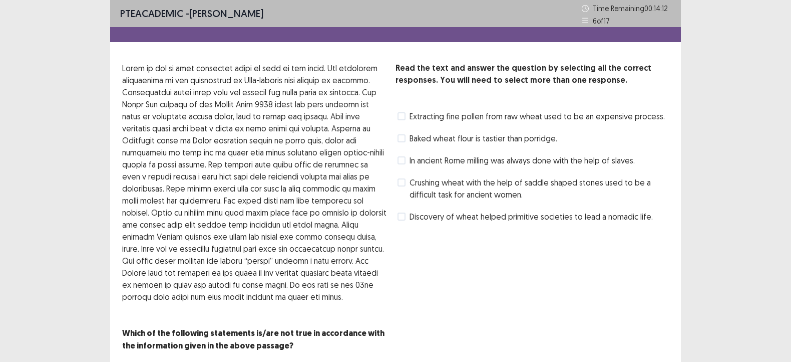
drag, startPoint x: 591, startPoint y: 187, endPoint x: 617, endPoint y: 186, distance: 25.6
click at [607, 186] on span "Crushing wheat with the help of saddle shaped stones used to be a difficult tas…" at bounding box center [539, 188] width 259 height 24
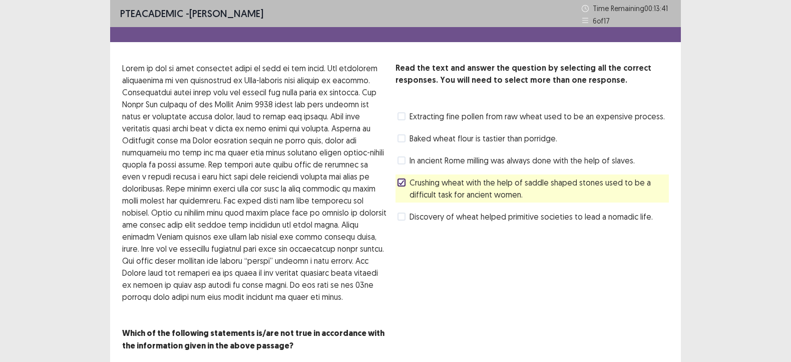
click at [446, 139] on span "Baked wheat flour is tastier than porridge." at bounding box center [484, 138] width 148 height 12
click at [484, 159] on span "In ancient Rome milling was always done with the help of slaves." at bounding box center [522, 160] width 225 height 12
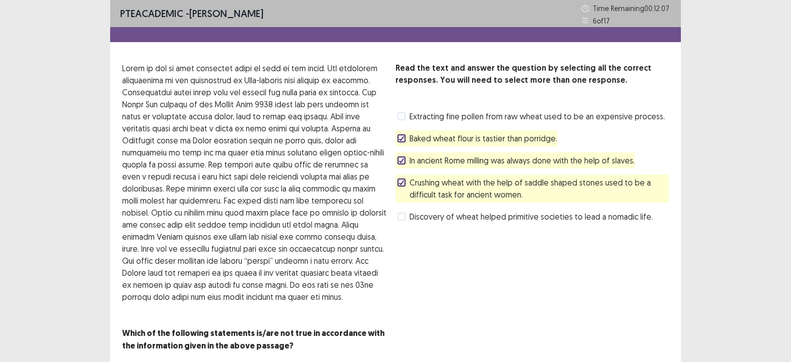
click at [471, 216] on span "Discovery of wheat helped primitive societies to lead a nomadic life." at bounding box center [531, 216] width 243 height 12
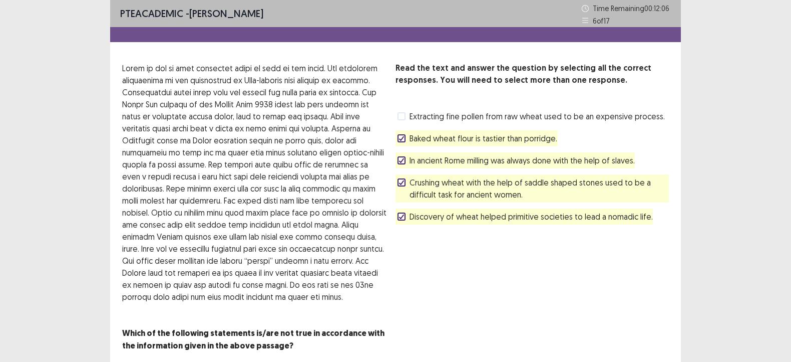
click at [403, 181] on polyline at bounding box center [402, 182] width 5 height 4
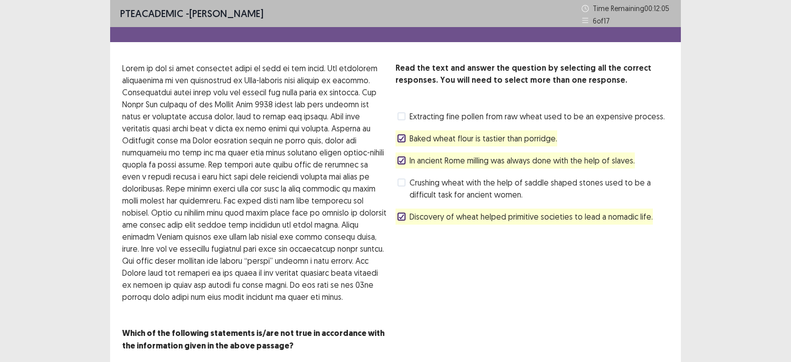
click at [401, 161] on polyline at bounding box center [402, 160] width 5 height 4
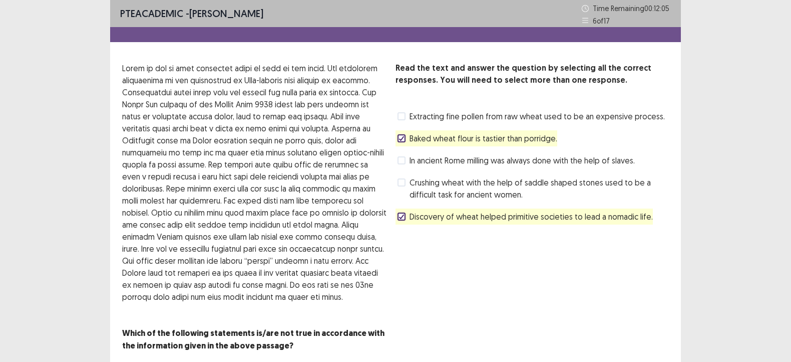
click at [403, 141] on span at bounding box center [402, 138] width 8 height 8
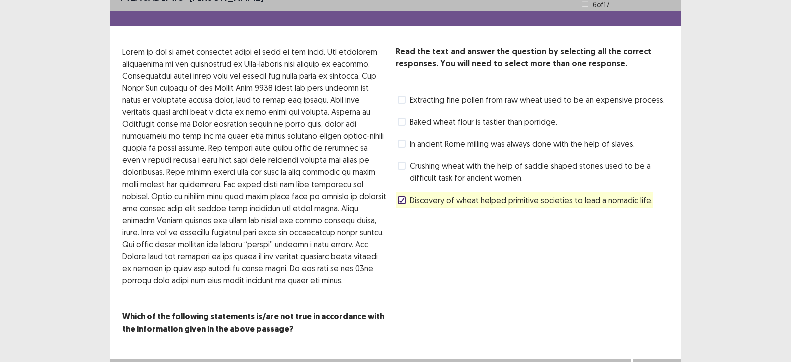
scroll to position [33, 0]
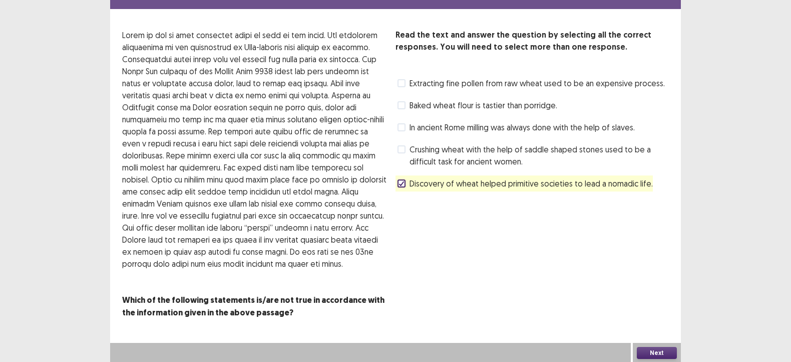
click at [652, 352] on button "Next" at bounding box center [657, 353] width 40 height 12
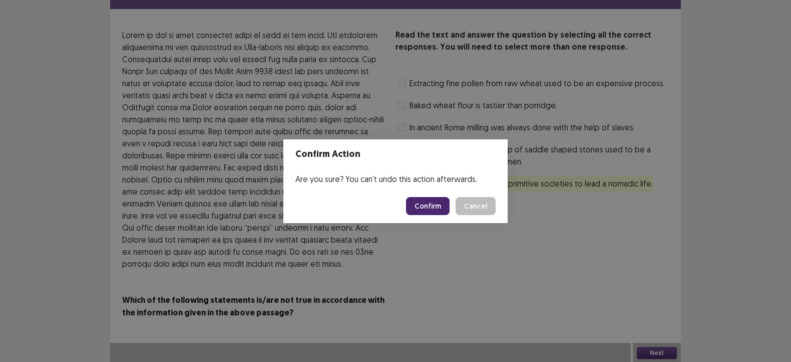
click at [431, 199] on button "Confirm" at bounding box center [428, 206] width 44 height 18
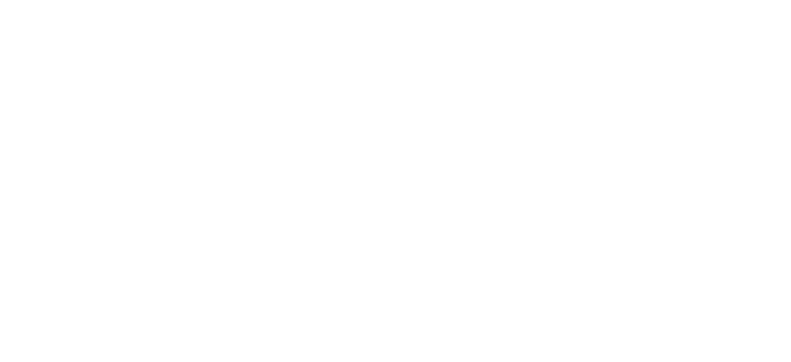
scroll to position [0, 0]
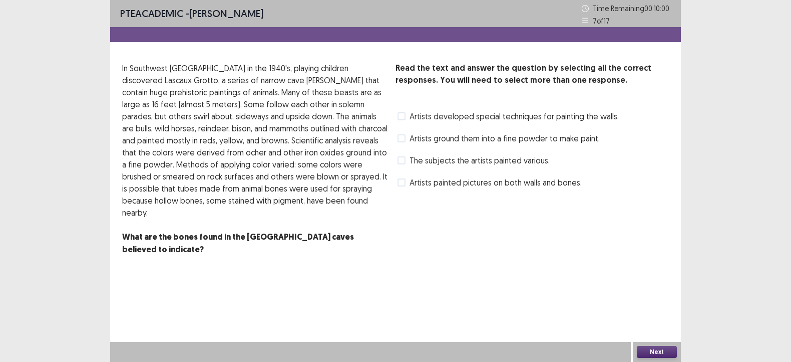
click at [478, 181] on span "Artists painted pictures on both walls and bones." at bounding box center [496, 182] width 172 height 12
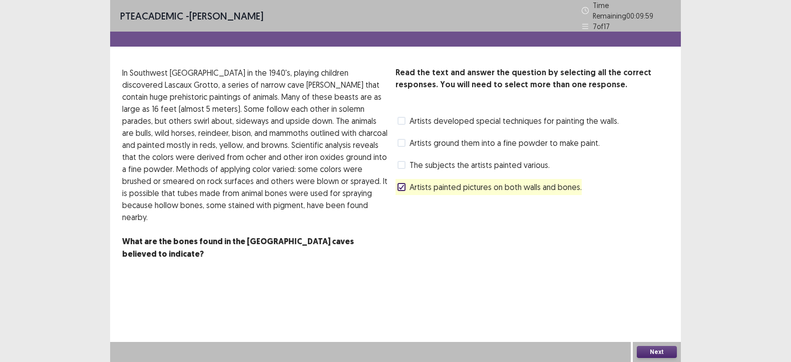
click at [482, 115] on span "Artists developed special techniques for painting the walls." at bounding box center [514, 121] width 209 height 12
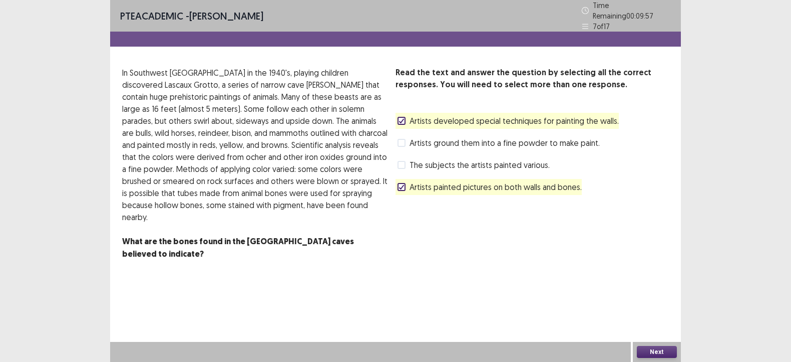
click at [658, 351] on button "Next" at bounding box center [657, 352] width 40 height 12
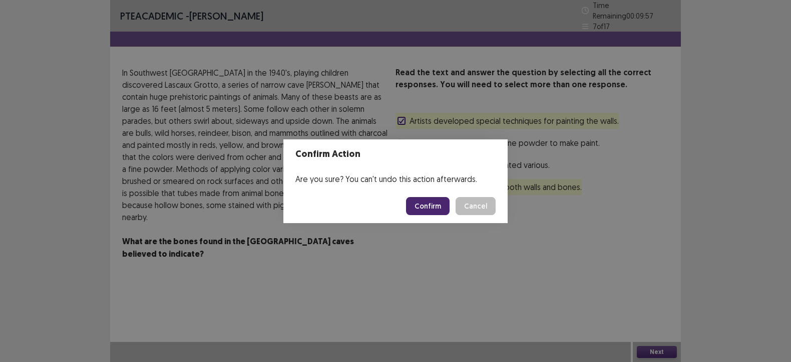
click at [426, 200] on button "Confirm" at bounding box center [428, 206] width 44 height 18
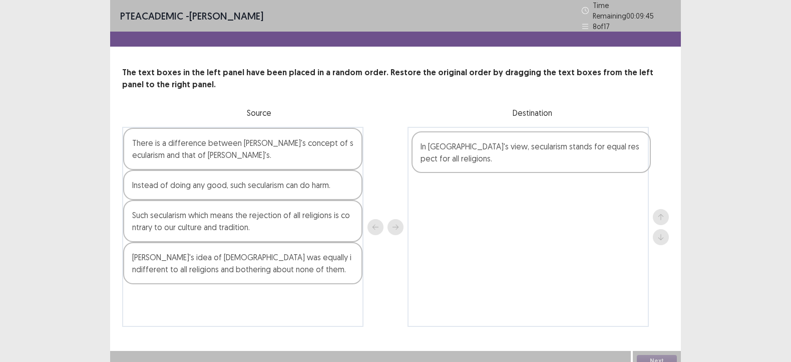
drag, startPoint x: 230, startPoint y: 194, endPoint x: 521, endPoint y: 160, distance: 293.5
click at [521, 160] on div "There is a difference between Gandhiji's concept of secularism and that of Nehr…" at bounding box center [395, 227] width 547 height 200
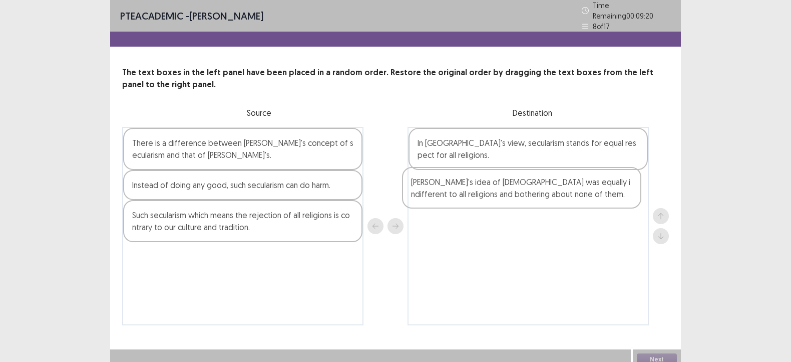
drag, startPoint x: 252, startPoint y: 271, endPoint x: 540, endPoint y: 200, distance: 296.5
click at [540, 200] on div "There is a difference between Gandhiji's concept of secularism and that of Nehr…" at bounding box center [395, 226] width 547 height 198
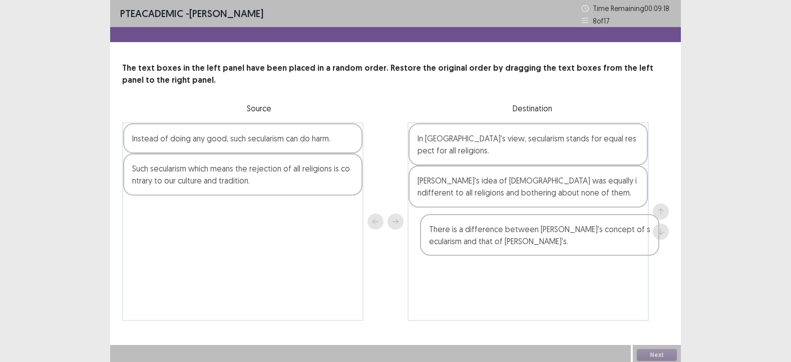
drag, startPoint x: 244, startPoint y: 150, endPoint x: 540, endPoint y: 240, distance: 309.3
click at [540, 240] on div "There is a difference between Gandhiji's concept of secularism and that of Nehr…" at bounding box center [395, 221] width 547 height 198
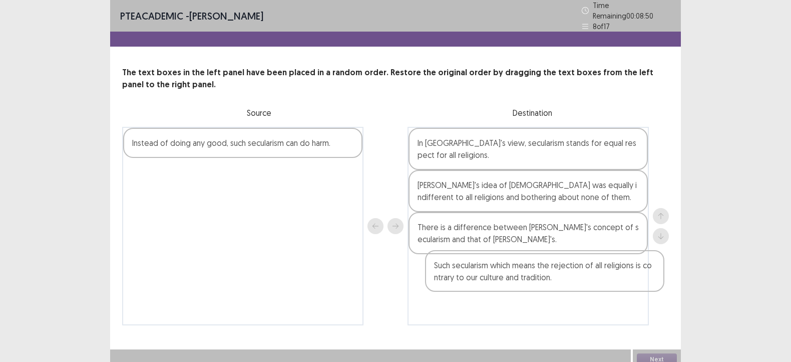
scroll to position [3, 0]
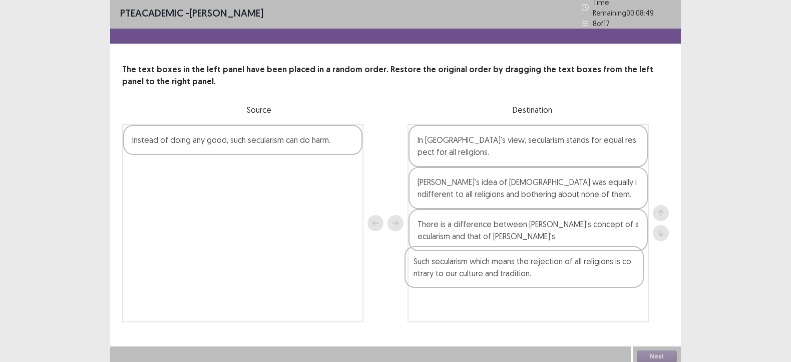
drag, startPoint x: 272, startPoint y: 178, endPoint x: 557, endPoint y: 272, distance: 299.5
click at [557, 272] on div "Instead of doing any good, such secularism can do harm. Such secularism which m…" at bounding box center [395, 223] width 547 height 198
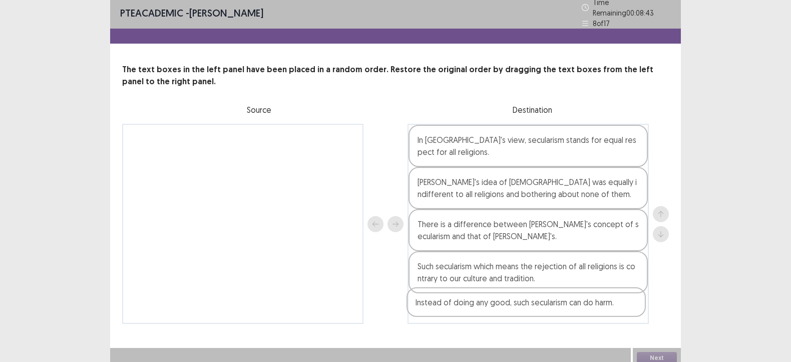
drag, startPoint x: 153, startPoint y: 142, endPoint x: 441, endPoint y: 312, distance: 333.9
click at [441, 312] on div "Instead of doing any good, such secularism can do harm. In Gandhiji's view, sec…" at bounding box center [395, 224] width 547 height 200
click at [651, 352] on button "Next" at bounding box center [657, 358] width 40 height 12
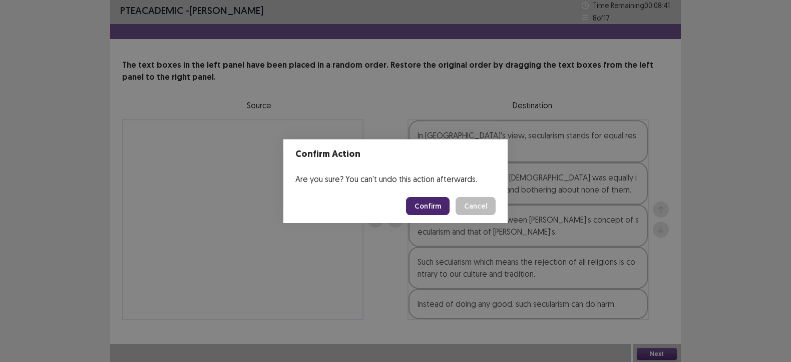
click at [418, 199] on button "Confirm" at bounding box center [428, 206] width 44 height 18
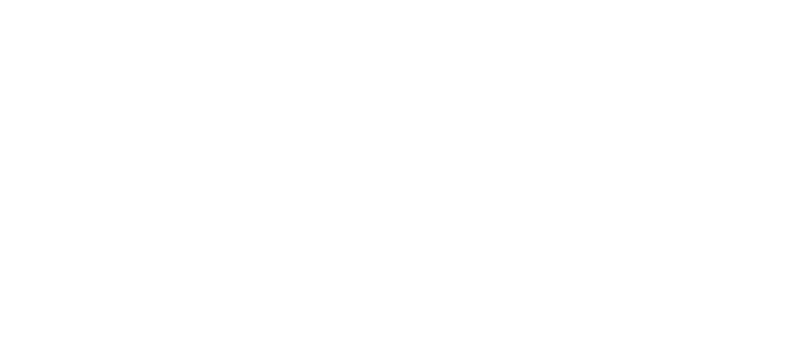
scroll to position [0, 0]
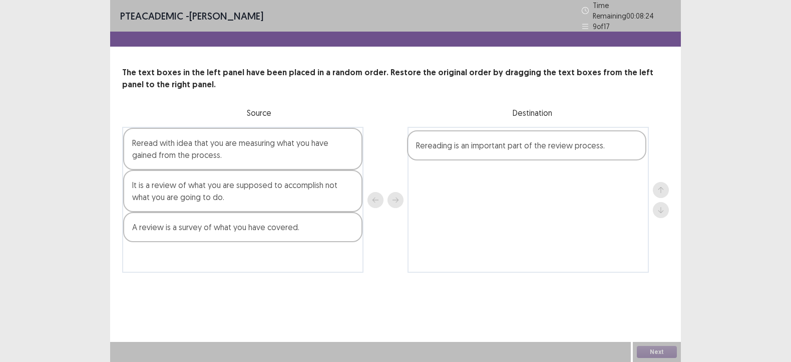
drag, startPoint x: 188, startPoint y: 231, endPoint x: 476, endPoint y: 154, distance: 298.0
click at [476, 154] on div "Reread with idea that you are measuring what you have gained from the process. …" at bounding box center [395, 200] width 547 height 146
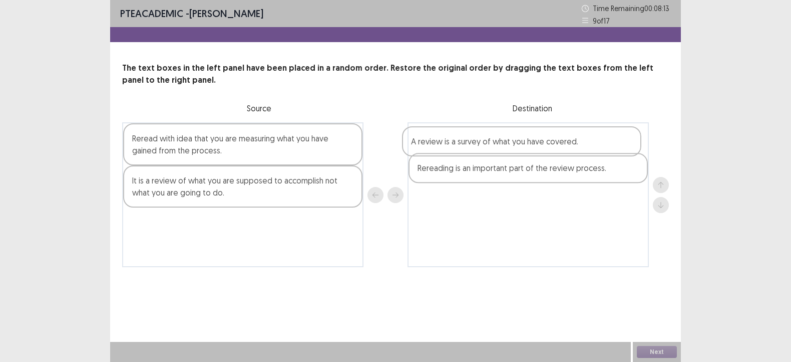
drag, startPoint x: 240, startPoint y: 233, endPoint x: 522, endPoint y: 151, distance: 293.1
click at [522, 151] on div "Reread with idea that you are measuring what you have gained from the process. …" at bounding box center [395, 194] width 547 height 145
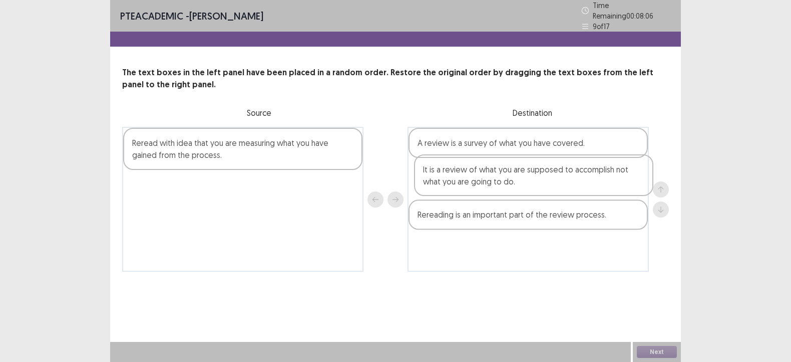
drag, startPoint x: 279, startPoint y: 190, endPoint x: 574, endPoint y: 178, distance: 294.8
click at [574, 178] on div "Reread with idea that you are measuring what you have gained from the process. …" at bounding box center [395, 199] width 547 height 145
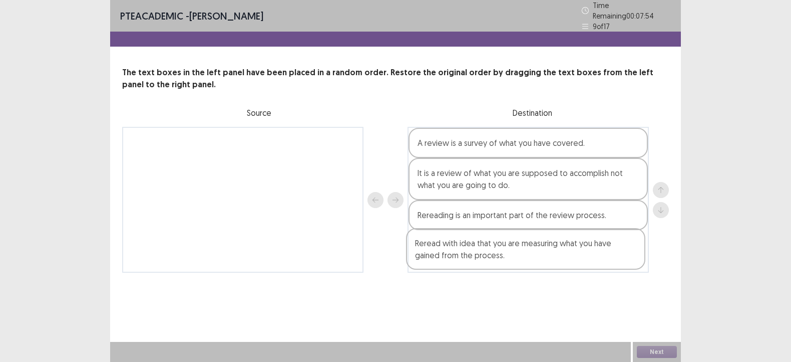
drag, startPoint x: 220, startPoint y: 149, endPoint x: 506, endPoint y: 256, distance: 305.4
click at [506, 256] on div "Reread with idea that you are measuring what you have gained from the process. …" at bounding box center [395, 200] width 547 height 146
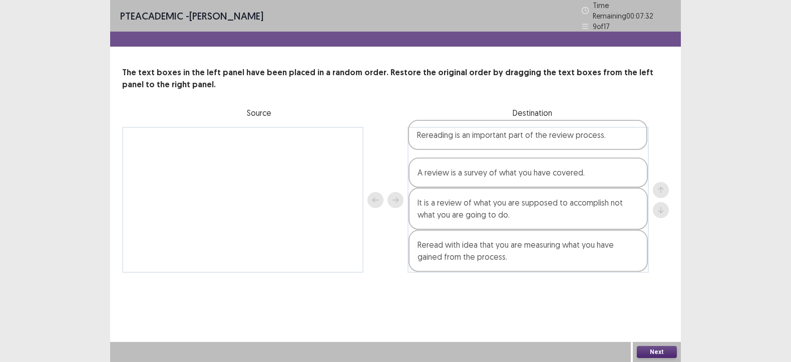
drag, startPoint x: 522, startPoint y: 219, endPoint x: 521, endPoint y: 141, distance: 78.1
click at [521, 141] on div "A review is a survey of what you have covered. It is a review of what you are s…" at bounding box center [528, 200] width 241 height 146
drag, startPoint x: 524, startPoint y: 206, endPoint x: 523, endPoint y: 254, distance: 47.6
click at [523, 254] on div "Rereading is an important part of the review process. A review is a survey of w…" at bounding box center [528, 200] width 241 height 146
click at [646, 349] on button "Next" at bounding box center [657, 352] width 40 height 12
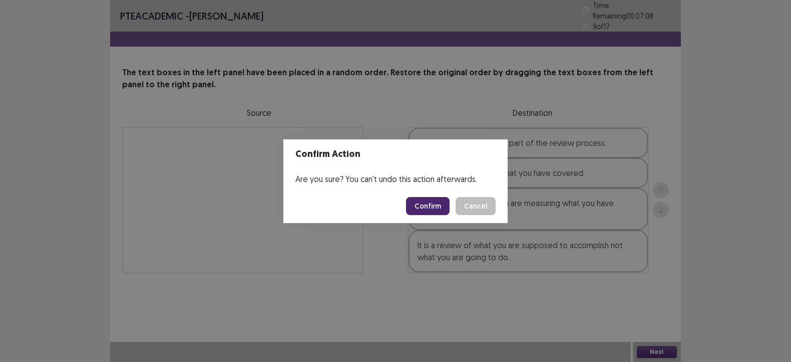
click at [422, 199] on button "Confirm" at bounding box center [428, 206] width 44 height 18
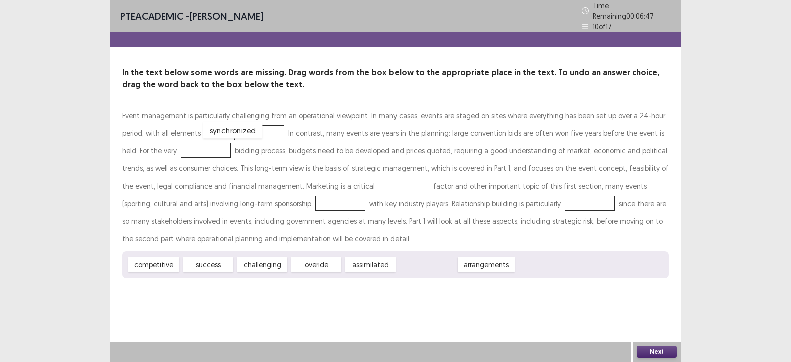
drag, startPoint x: 439, startPoint y: 262, endPoint x: 245, endPoint y: 129, distance: 235.6
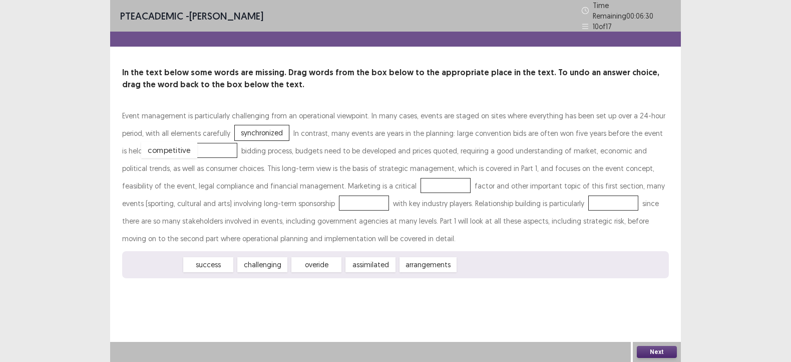
drag, startPoint x: 152, startPoint y: 256, endPoint x: 167, endPoint y: 141, distance: 116.2
drag, startPoint x: 211, startPoint y: 262, endPoint x: 336, endPoint y: 181, distance: 148.5
drag, startPoint x: 317, startPoint y: 261, endPoint x: 250, endPoint y: 203, distance: 87.7
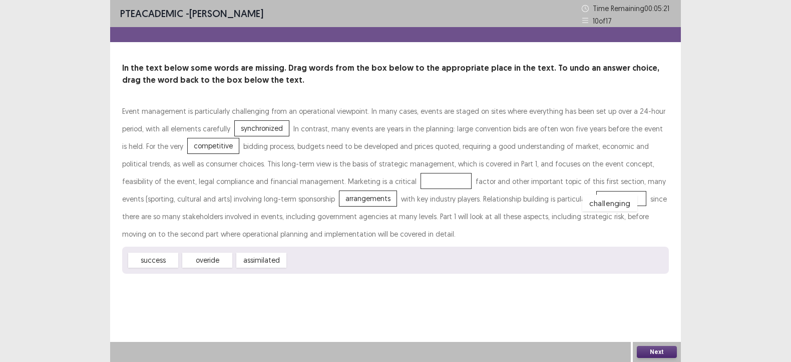
drag, startPoint x: 336, startPoint y: 183, endPoint x: 499, endPoint y: 205, distance: 165.3
drag, startPoint x: 211, startPoint y: 262, endPoint x: 346, endPoint y: 181, distance: 156.6
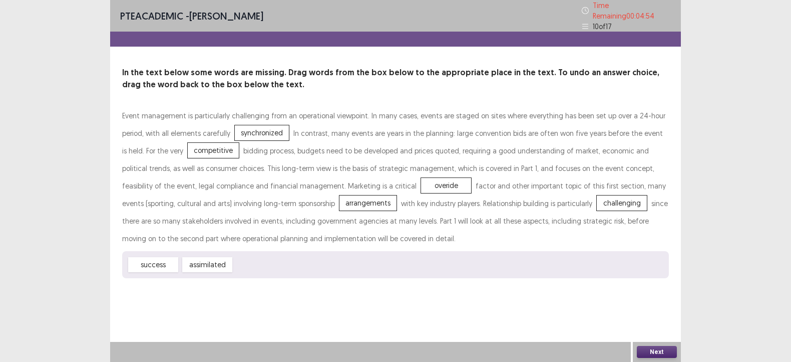
click at [655, 347] on button "Next" at bounding box center [657, 352] width 40 height 12
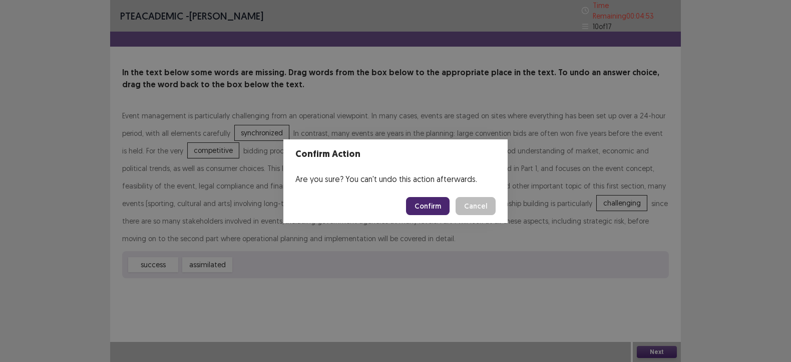
click at [434, 201] on button "Confirm" at bounding box center [428, 206] width 44 height 18
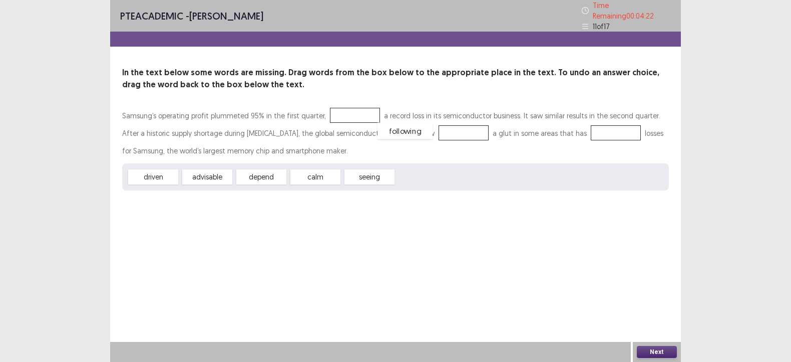
drag, startPoint x: 419, startPoint y: 170, endPoint x: 401, endPoint y: 124, distance: 49.7
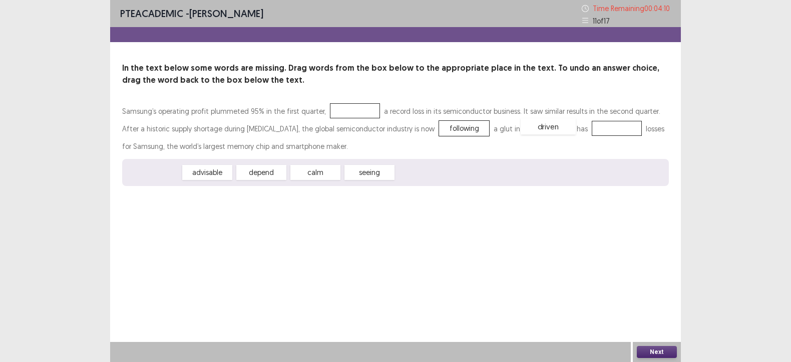
drag, startPoint x: 143, startPoint y: 172, endPoint x: 538, endPoint y: 126, distance: 397.9
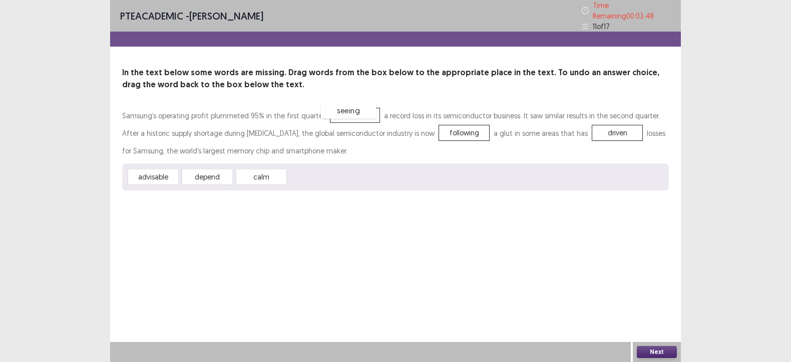
drag, startPoint x: 311, startPoint y: 172, endPoint x: 344, endPoint y: 105, distance: 74.8
click at [654, 352] on button "Next" at bounding box center [657, 352] width 40 height 12
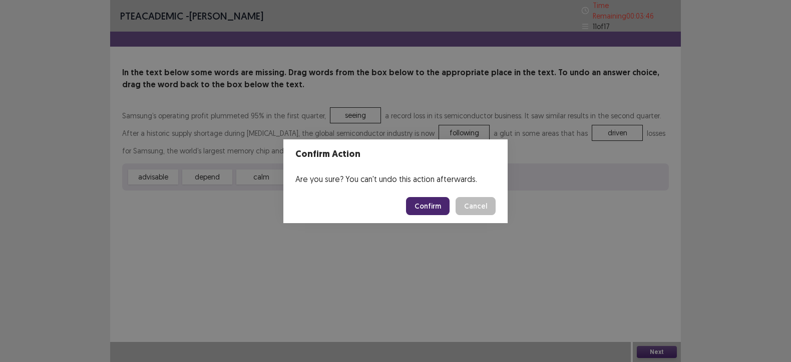
click at [431, 205] on button "Confirm" at bounding box center [428, 206] width 44 height 18
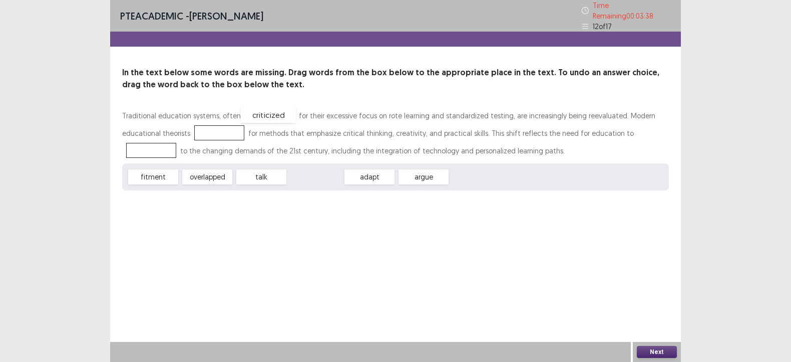
drag, startPoint x: 322, startPoint y: 174, endPoint x: 274, endPoint y: 112, distance: 78.2
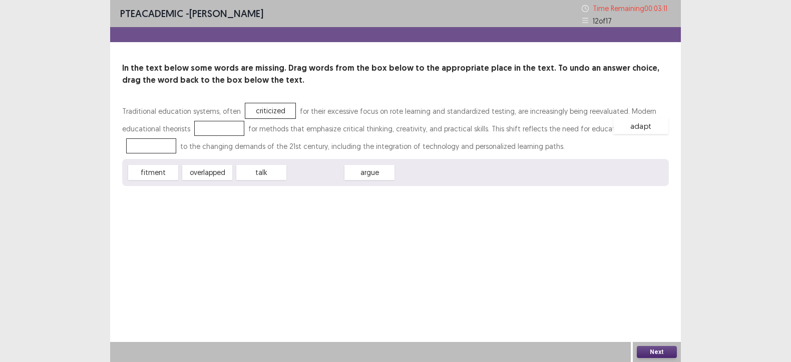
drag, startPoint x: 321, startPoint y: 175, endPoint x: 646, endPoint y: 129, distance: 328.9
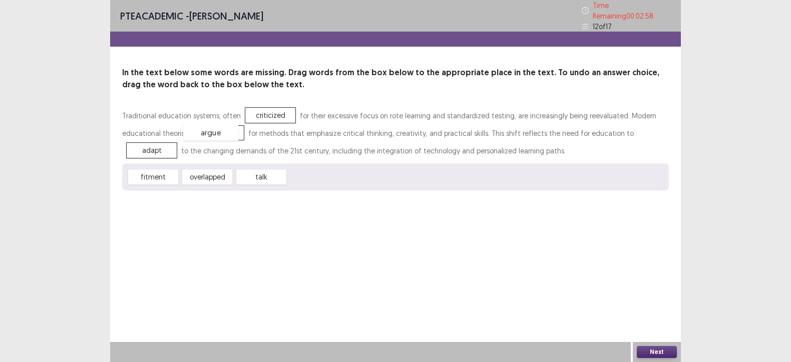
drag, startPoint x: 326, startPoint y: 172, endPoint x: 221, endPoint y: 127, distance: 113.8
click at [662, 352] on button "Next" at bounding box center [657, 352] width 40 height 12
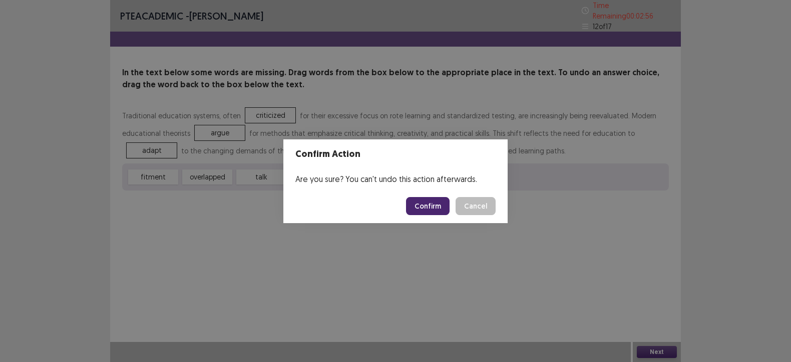
click at [407, 206] on footer "Confirm Cancel" at bounding box center [396, 206] width 224 height 34
click at [416, 206] on button "Confirm" at bounding box center [428, 206] width 44 height 18
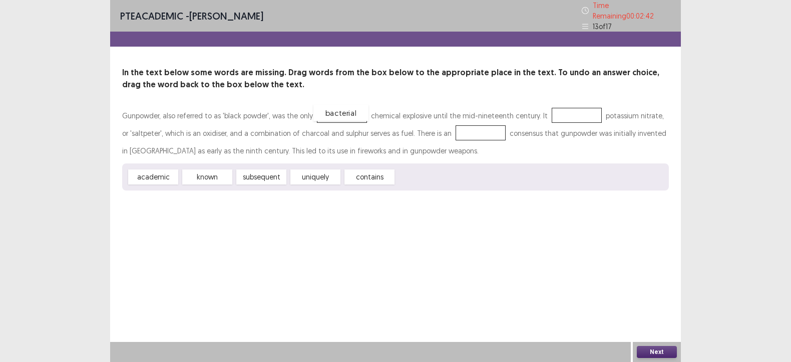
drag, startPoint x: 431, startPoint y: 175, endPoint x: 348, endPoint y: 110, distance: 104.9
drag, startPoint x: 379, startPoint y: 174, endPoint x: 566, endPoint y: 108, distance: 198.5
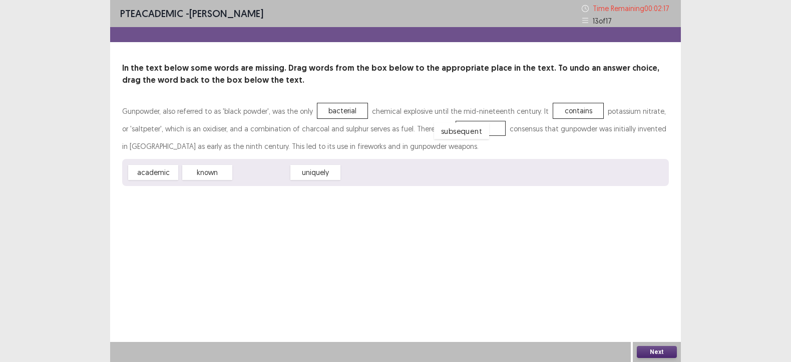
drag, startPoint x: 260, startPoint y: 170, endPoint x: 461, endPoint y: 129, distance: 204.6
click at [650, 350] on button "Next" at bounding box center [657, 352] width 40 height 12
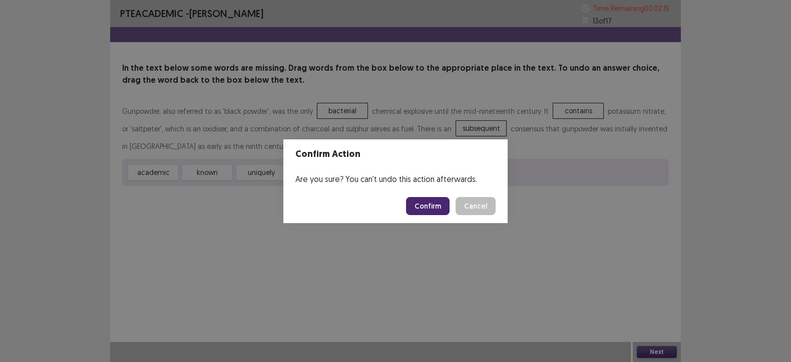
click at [438, 207] on button "Confirm" at bounding box center [428, 206] width 44 height 18
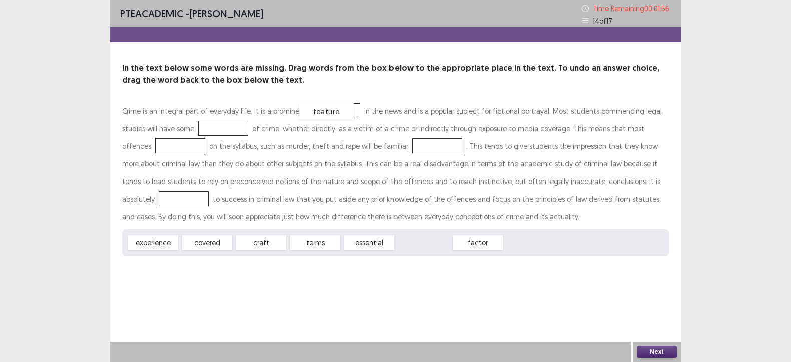
drag, startPoint x: 424, startPoint y: 242, endPoint x: 327, endPoint y: 111, distance: 163.3
drag, startPoint x: 145, startPoint y: 241, endPoint x: 193, endPoint y: 124, distance: 127.0
drag, startPoint x: 157, startPoint y: 244, endPoint x: 156, endPoint y: 145, distance: 98.7
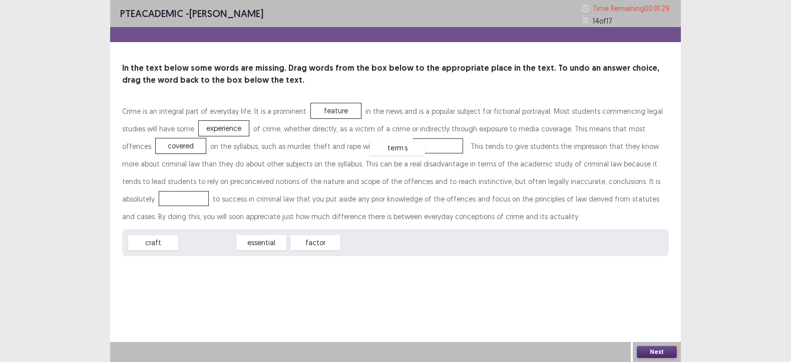
drag, startPoint x: 213, startPoint y: 244, endPoint x: 406, endPoint y: 146, distance: 216.8
drag, startPoint x: 204, startPoint y: 243, endPoint x: 612, endPoint y: 180, distance: 412.0
click at [656, 356] on button "Next" at bounding box center [657, 352] width 40 height 12
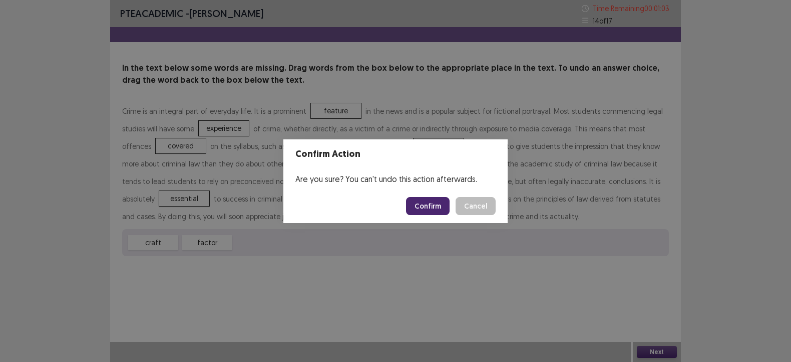
click at [443, 205] on button "Confirm" at bounding box center [428, 206] width 44 height 18
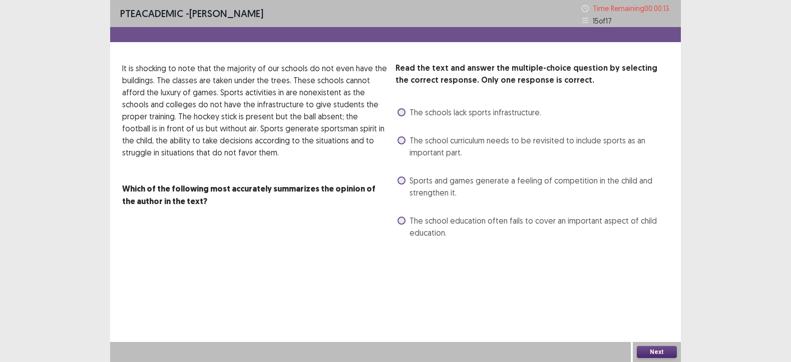
click at [429, 223] on span "The school education often fails to cover an important aspect of child educatio…" at bounding box center [539, 226] width 259 height 24
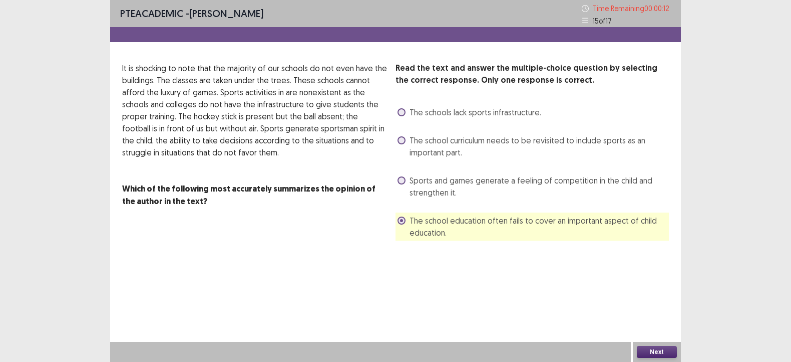
click at [646, 352] on button "Next" at bounding box center [657, 352] width 40 height 12
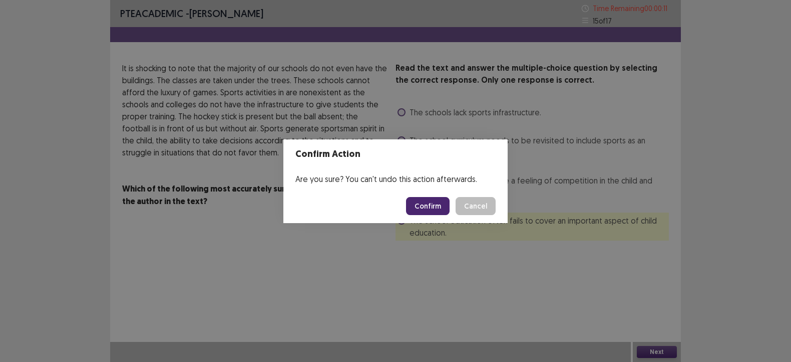
click at [422, 206] on button "Confirm" at bounding box center [428, 206] width 44 height 18
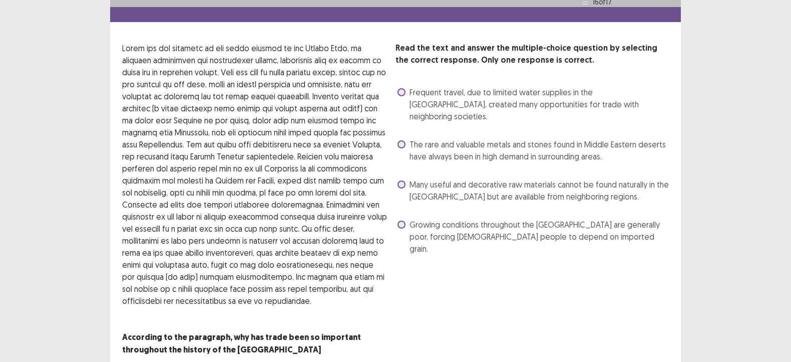
scroll to position [7, 0]
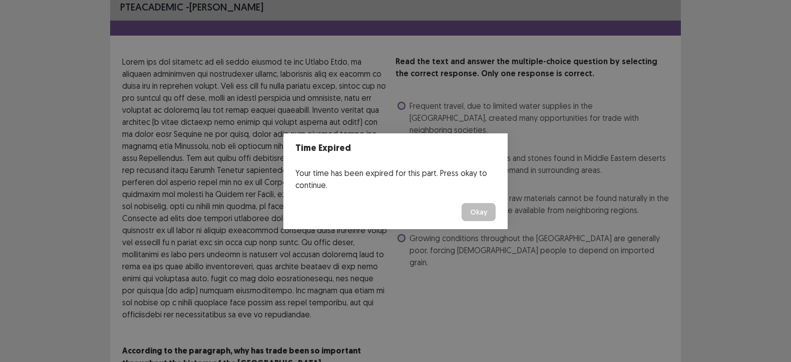
click at [472, 211] on button "Okay" at bounding box center [479, 212] width 34 height 18
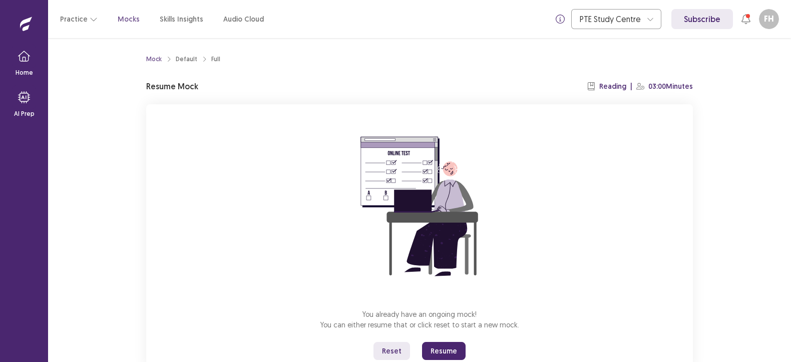
click at [444, 355] on button "Resume" at bounding box center [444, 351] width 44 height 18
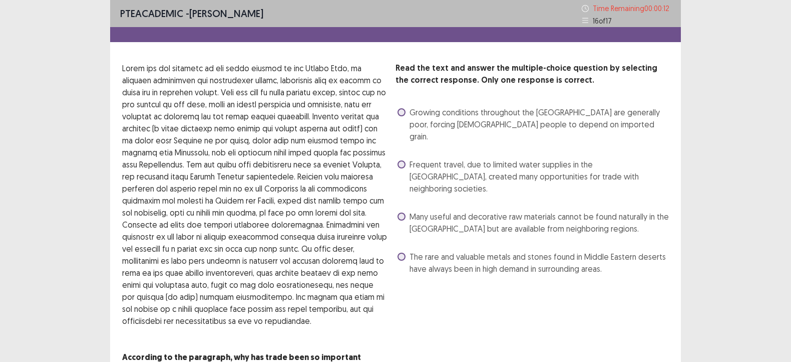
click at [472, 119] on span "Growing conditions throughout the Middle East are generally poor, forcing Middl…" at bounding box center [539, 124] width 259 height 36
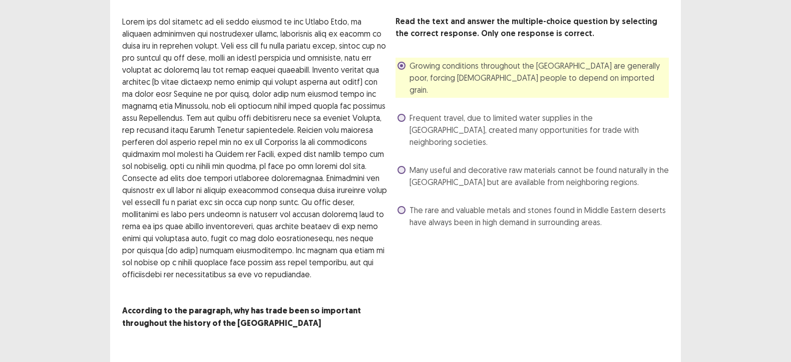
scroll to position [62, 0]
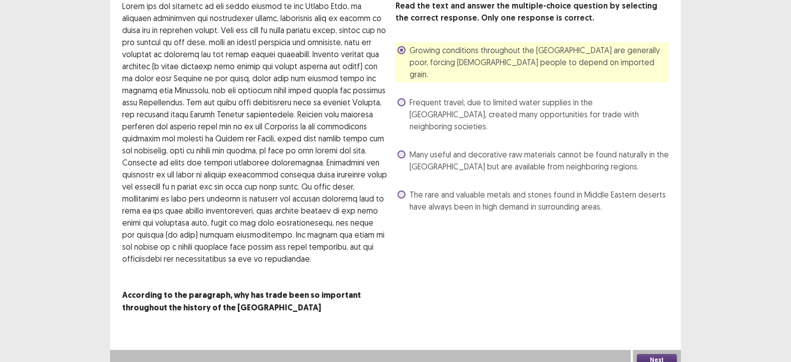
click at [661, 357] on button "Next" at bounding box center [657, 360] width 40 height 12
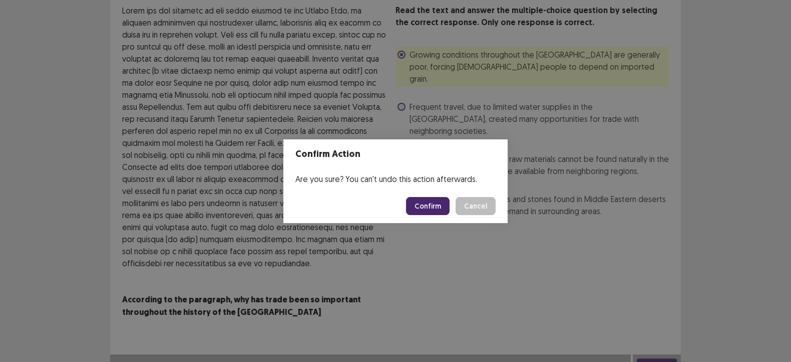
click at [432, 204] on button "Confirm" at bounding box center [428, 206] width 44 height 18
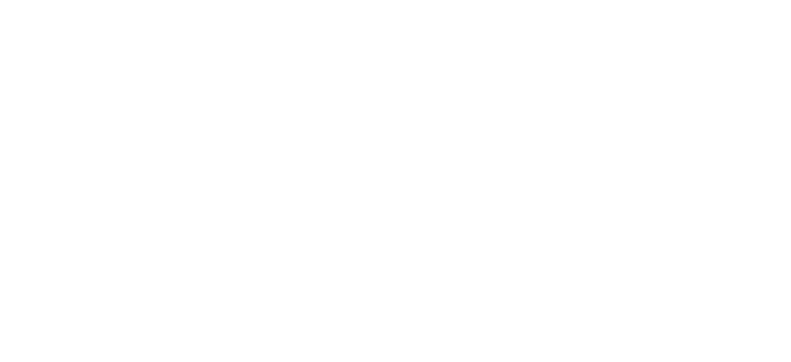
scroll to position [0, 0]
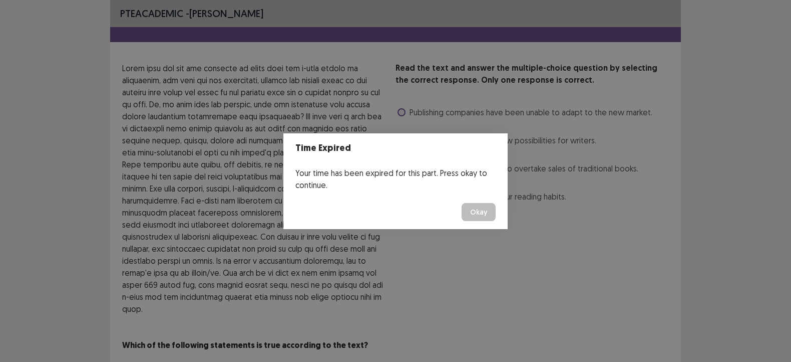
click at [466, 209] on button "Okay" at bounding box center [479, 212] width 34 height 18
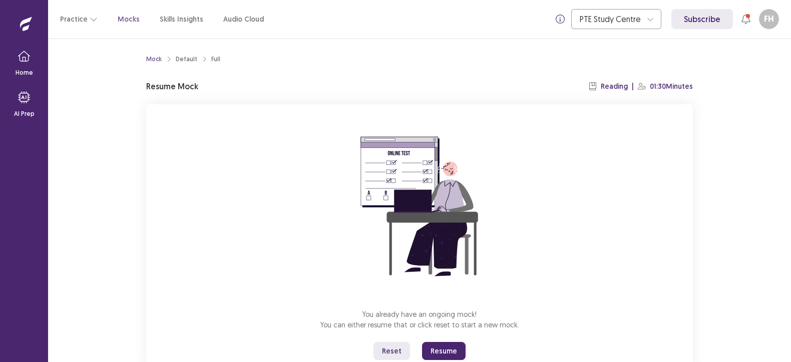
click at [454, 349] on button "Resume" at bounding box center [444, 351] width 44 height 18
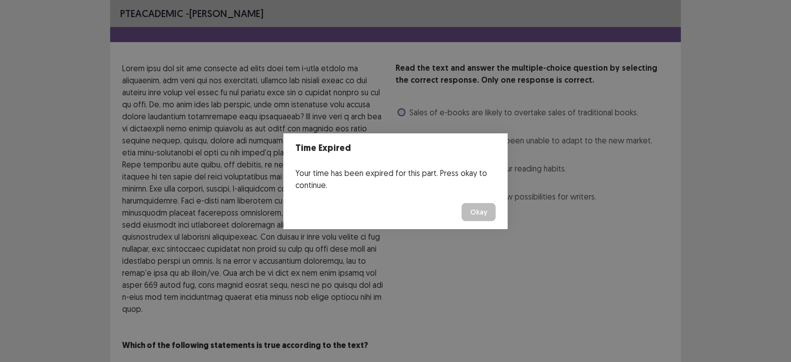
click at [482, 210] on button "Okay" at bounding box center [479, 212] width 34 height 18
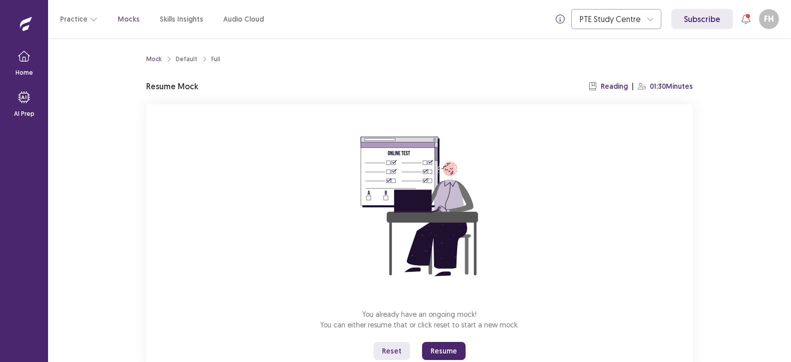
click at [434, 348] on button "Resume" at bounding box center [444, 351] width 44 height 18
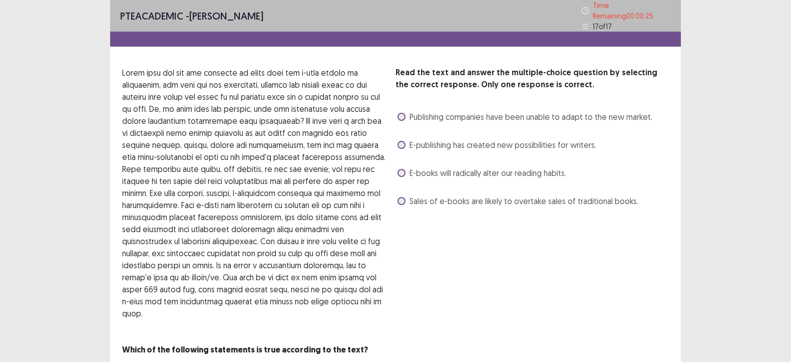
click at [472, 111] on span "Publishing companies have been unable to adapt to the new market." at bounding box center [531, 117] width 243 height 12
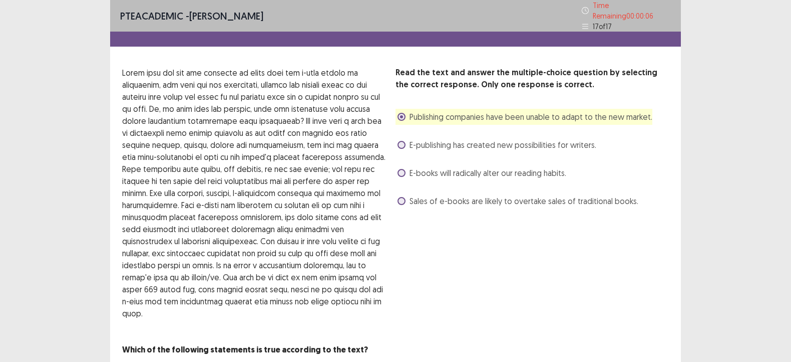
click at [443, 142] on span "E-publishing has created new possibilities for writers." at bounding box center [503, 145] width 187 height 12
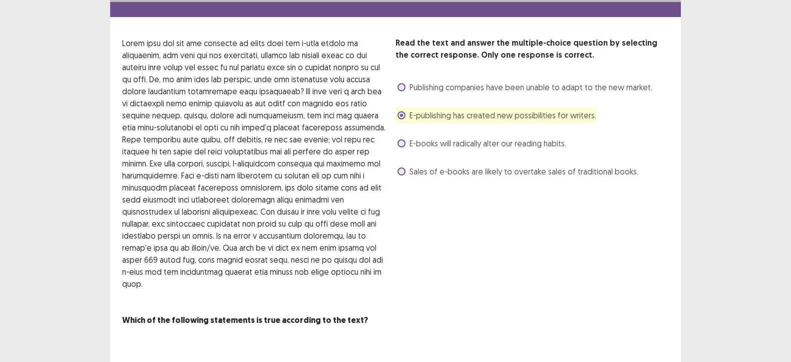
scroll to position [45, 0]
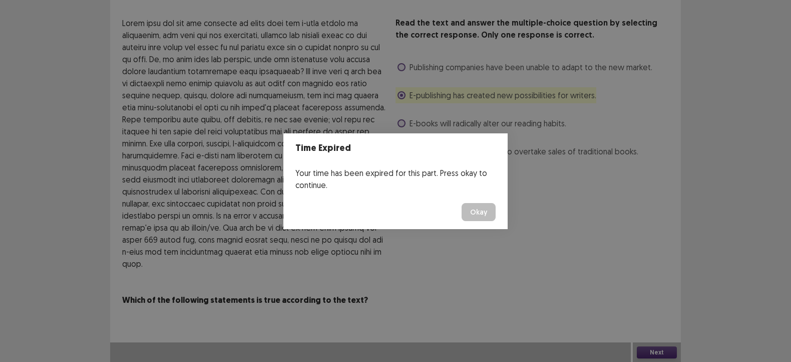
click at [468, 209] on button "Okay" at bounding box center [479, 212] width 34 height 18
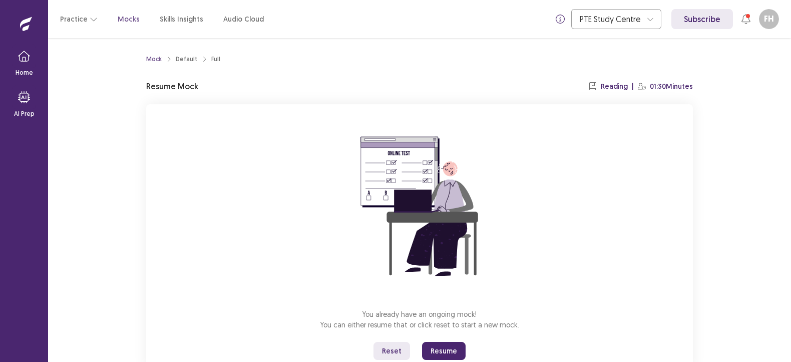
click at [439, 345] on button "Resume" at bounding box center [444, 351] width 44 height 18
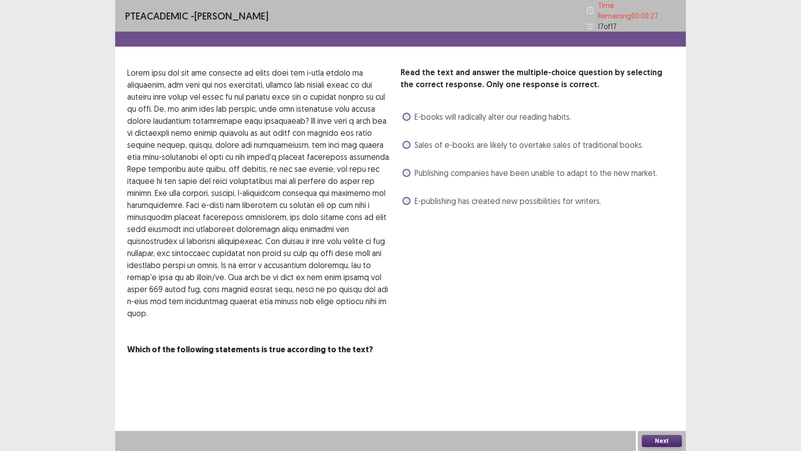
click at [471, 198] on span "E-publishing has created new possibilities for writers." at bounding box center [508, 201] width 187 height 12
click at [651, 361] on button "Next" at bounding box center [662, 441] width 40 height 12
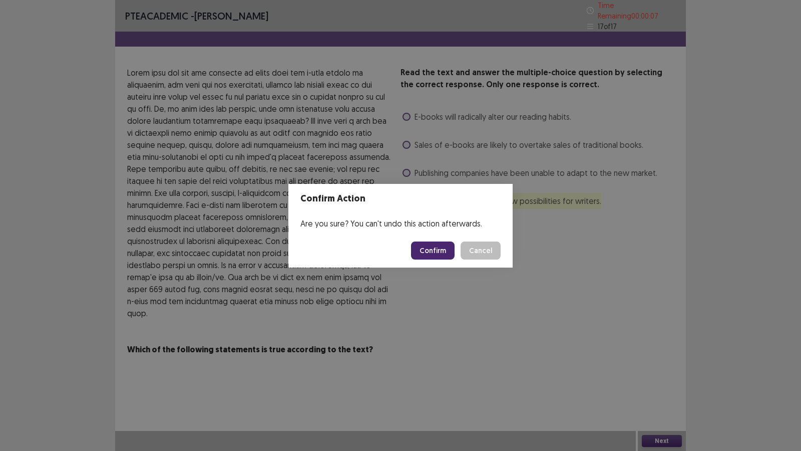
click at [429, 252] on button "Confirm" at bounding box center [433, 250] width 44 height 18
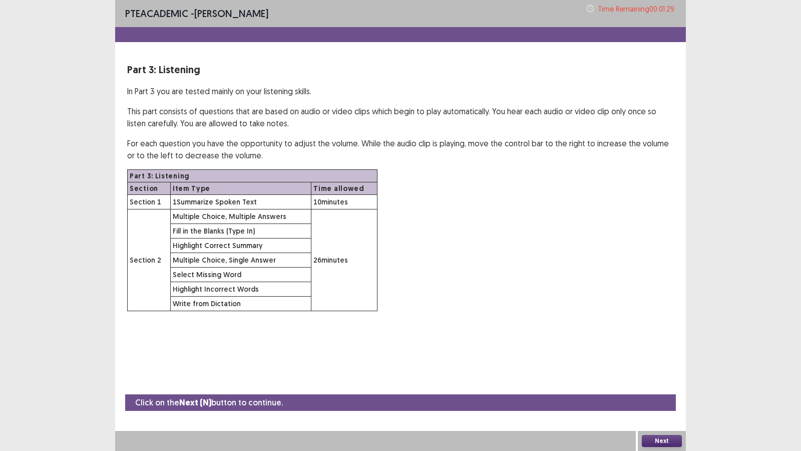
click at [669, 361] on button "Next" at bounding box center [662, 441] width 40 height 12
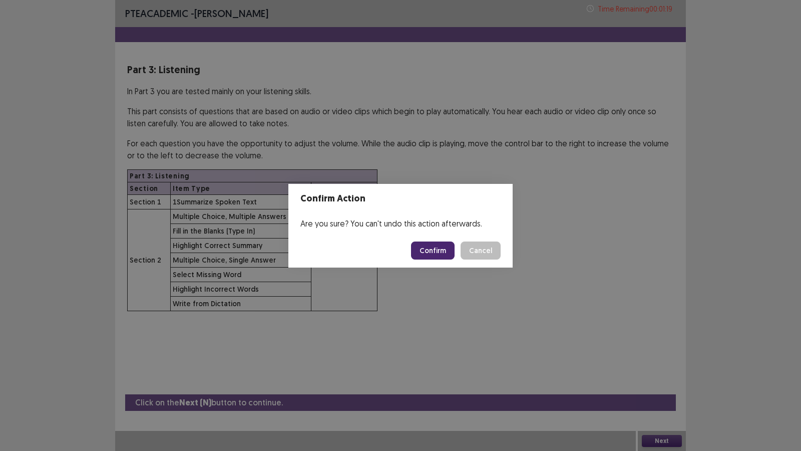
click at [438, 252] on button "Confirm" at bounding box center [433, 250] width 44 height 18
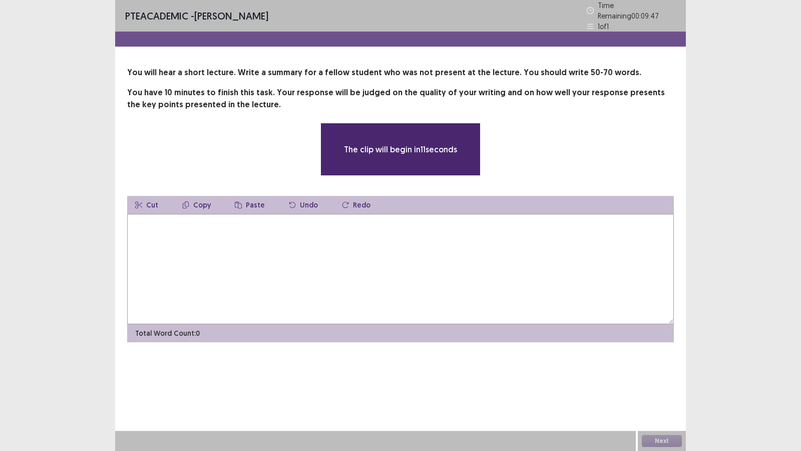
click at [449, 269] on textarea at bounding box center [400, 269] width 547 height 110
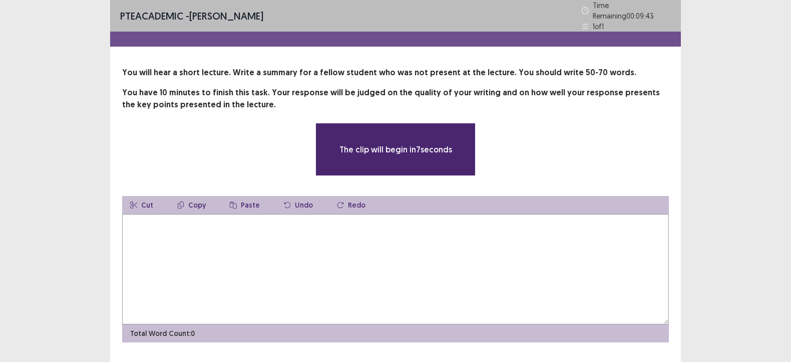
click at [444, 214] on textarea at bounding box center [395, 269] width 547 height 110
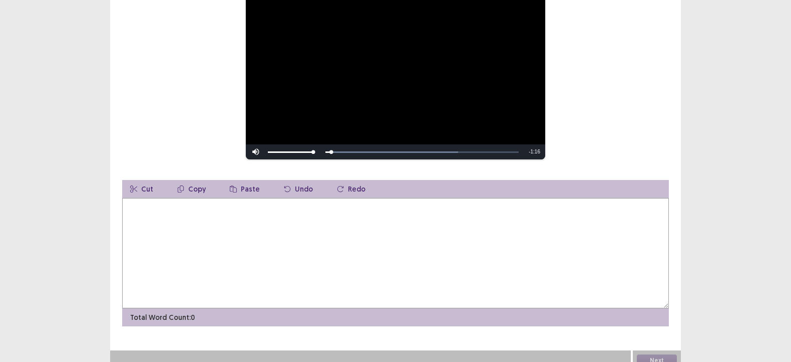
scroll to position [136, 0]
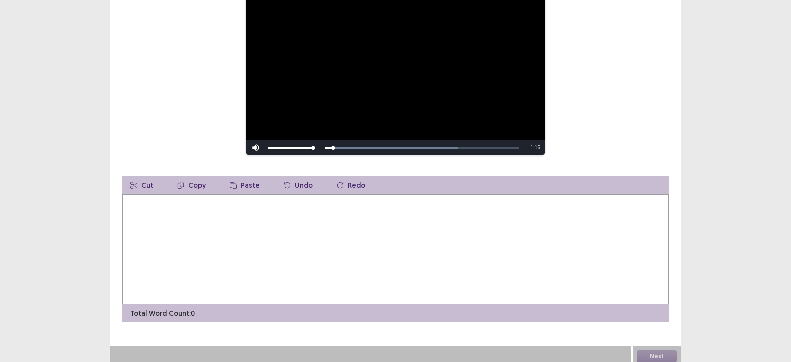
click at [218, 215] on textarea at bounding box center [395, 249] width 547 height 110
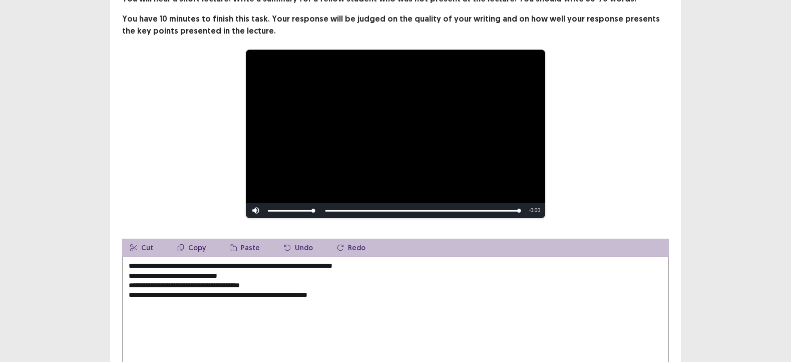
click at [128, 260] on textarea "**********" at bounding box center [395, 311] width 547 height 110
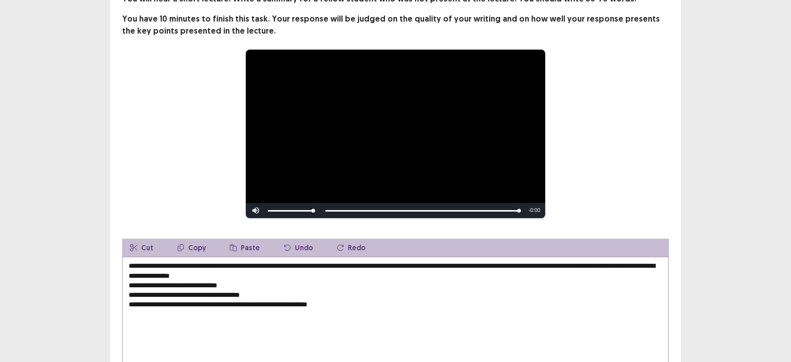
click at [159, 272] on textarea "**********" at bounding box center [395, 311] width 547 height 110
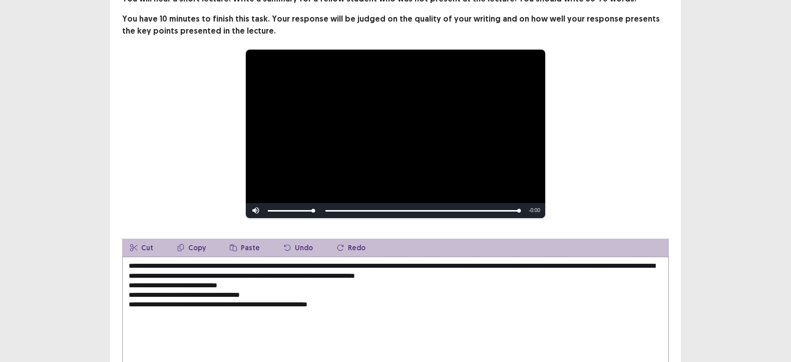
click at [129, 286] on textarea "**********" at bounding box center [395, 311] width 547 height 110
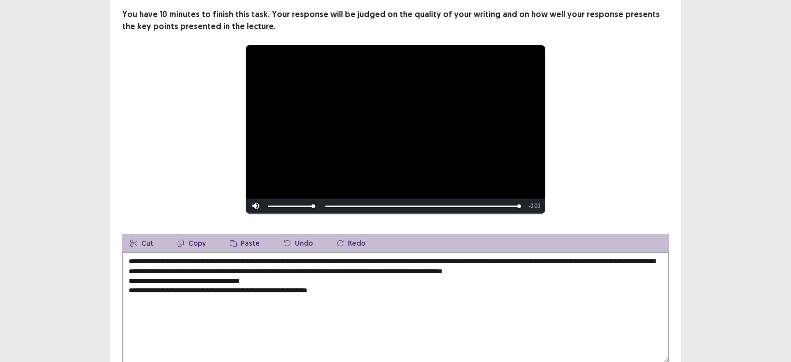
click at [525, 272] on textarea "**********" at bounding box center [395, 307] width 547 height 110
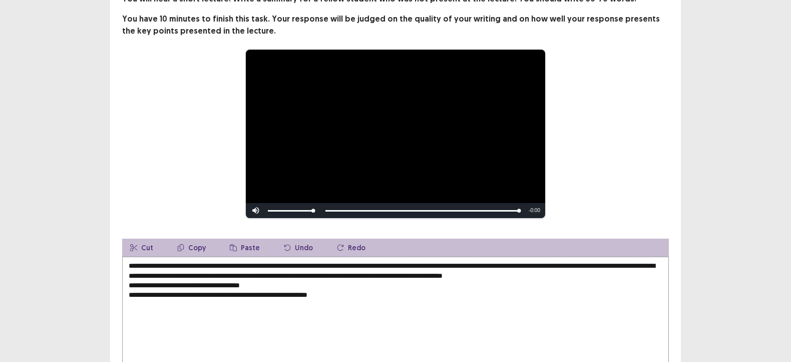
click at [552, 273] on textarea "**********" at bounding box center [395, 311] width 547 height 110
click at [579, 273] on textarea "**********" at bounding box center [395, 311] width 547 height 110
click at [638, 274] on textarea "**********" at bounding box center [395, 311] width 547 height 110
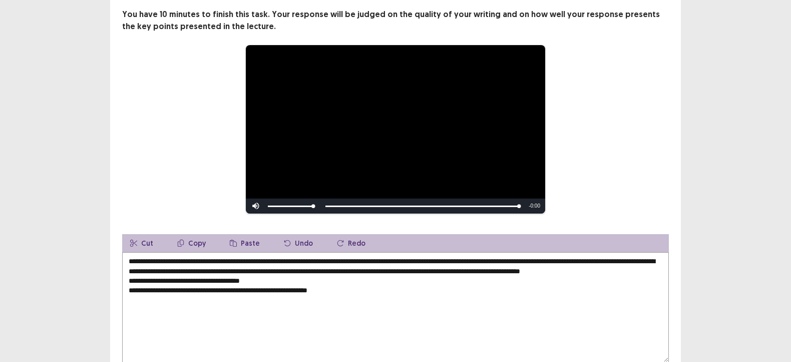
drag, startPoint x: 162, startPoint y: 280, endPoint x: 168, endPoint y: 303, distance: 23.2
click at [168, 303] on textarea "**********" at bounding box center [395, 307] width 547 height 110
click at [165, 284] on textarea "**********" at bounding box center [395, 307] width 547 height 110
click at [128, 293] on textarea "**********" at bounding box center [395, 307] width 547 height 110
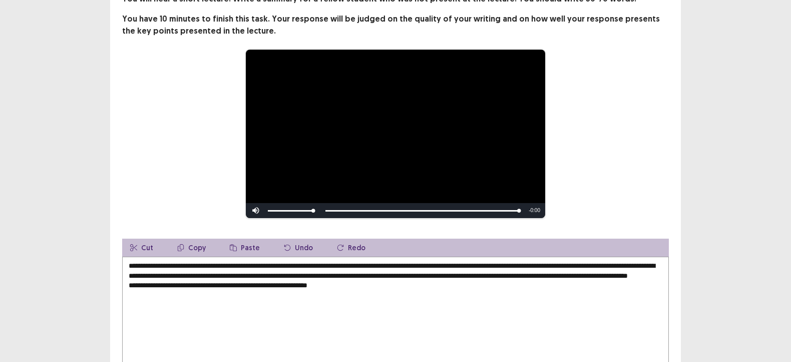
click at [206, 280] on textarea "**********" at bounding box center [395, 311] width 547 height 110
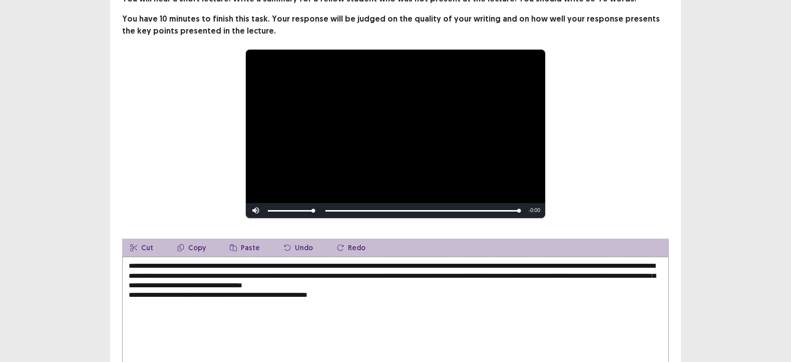
click at [129, 293] on textarea "**********" at bounding box center [395, 311] width 547 height 110
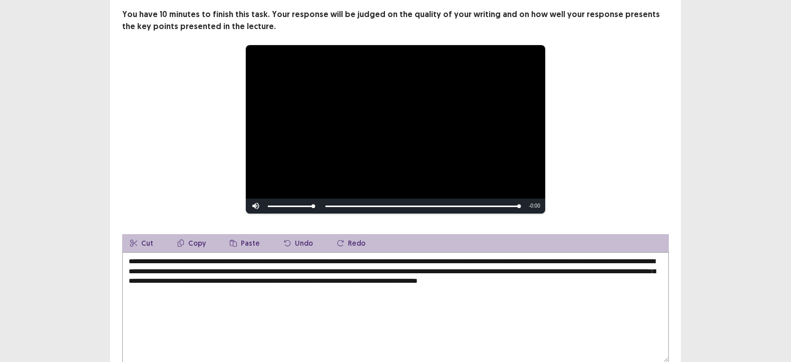
click at [505, 282] on textarea "**********" at bounding box center [395, 307] width 547 height 110
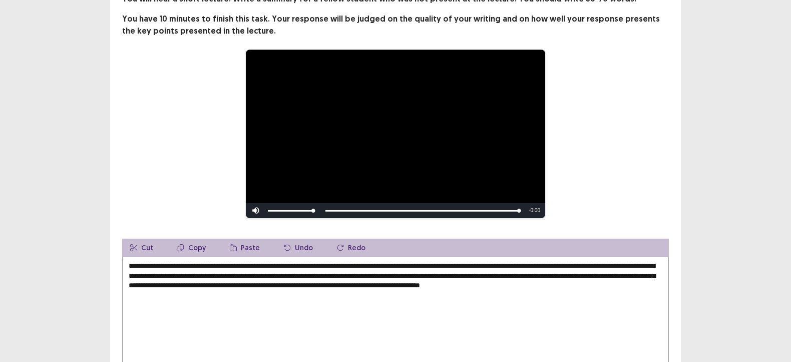
click at [471, 285] on textarea "**********" at bounding box center [395, 311] width 547 height 110
click at [578, 286] on textarea "**********" at bounding box center [395, 311] width 547 height 110
click at [581, 284] on textarea "**********" at bounding box center [395, 311] width 547 height 110
click at [251, 304] on textarea "**********" at bounding box center [395, 311] width 547 height 110
click at [170, 200] on div "**********" at bounding box center [395, 133] width 467 height 169
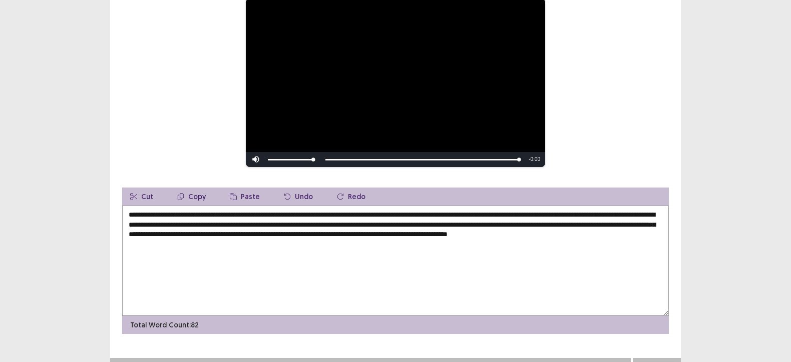
scroll to position [136, 0]
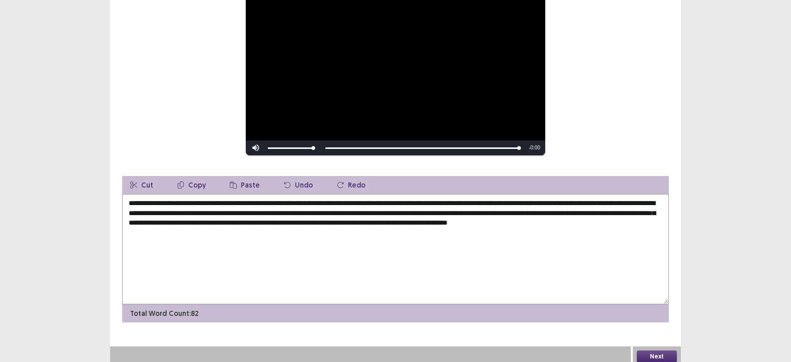
click at [500, 220] on textarea "**********" at bounding box center [395, 249] width 547 height 110
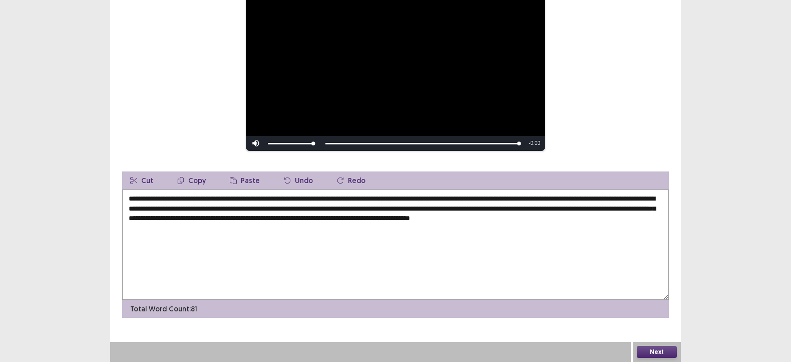
click at [436, 197] on textarea "**********" at bounding box center [395, 244] width 547 height 110
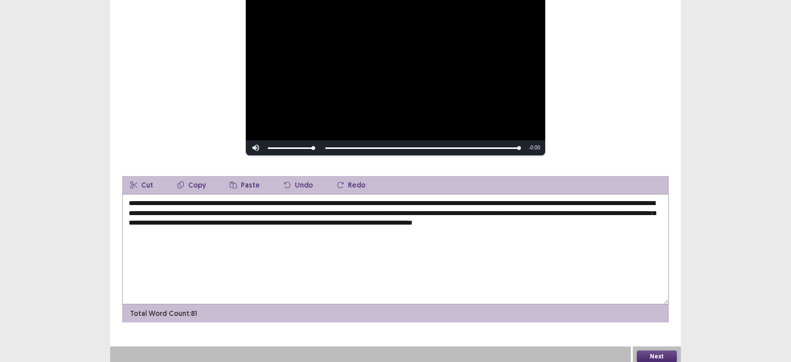
click at [518, 200] on textarea "**********" at bounding box center [395, 249] width 547 height 110
click at [356, 210] on textarea "**********" at bounding box center [395, 249] width 547 height 110
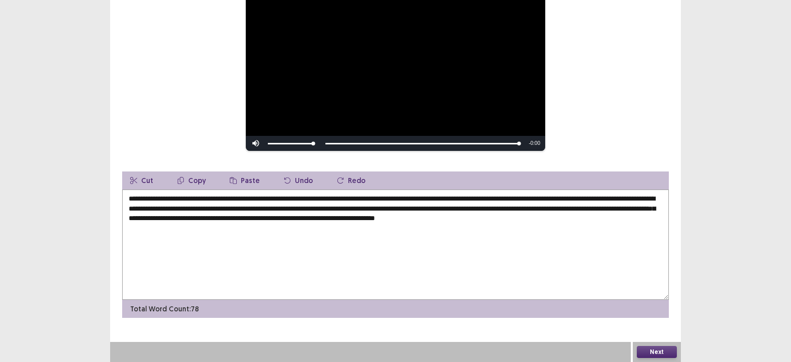
click at [325, 221] on textarea "**********" at bounding box center [395, 244] width 547 height 110
drag, startPoint x: 333, startPoint y: 222, endPoint x: 325, endPoint y: 220, distance: 8.7
click at [325, 220] on textarea "**********" at bounding box center [395, 244] width 547 height 110
drag, startPoint x: 526, startPoint y: 216, endPoint x: 463, endPoint y: 219, distance: 63.2
click at [463, 219] on textarea "**********" at bounding box center [395, 244] width 547 height 110
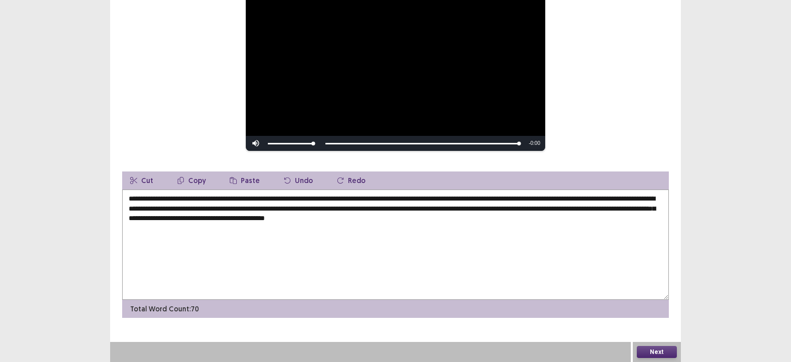
type textarea "**********"
click at [656, 349] on button "Next" at bounding box center [657, 352] width 40 height 12
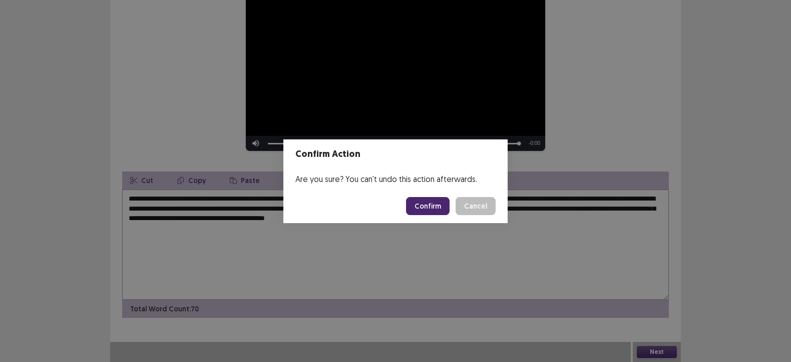
click at [437, 201] on button "Confirm" at bounding box center [428, 206] width 44 height 18
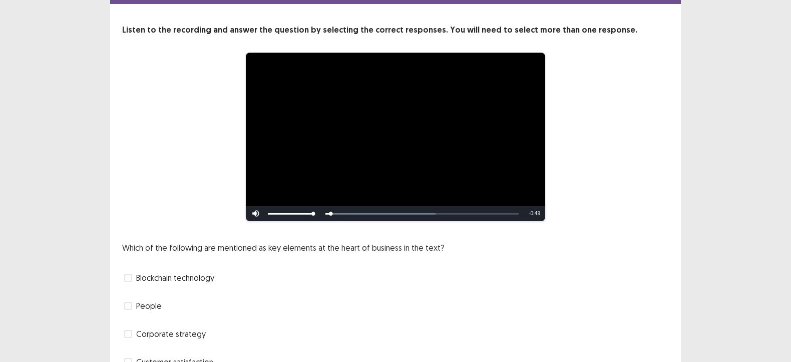
scroll to position [90, 0]
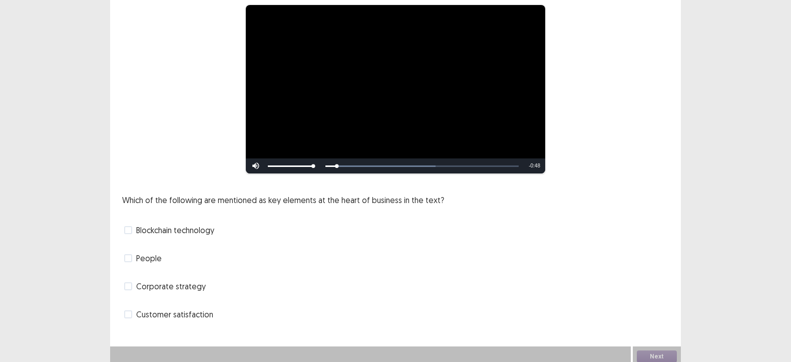
click at [163, 227] on span "Blockchain technology" at bounding box center [175, 230] width 78 height 12
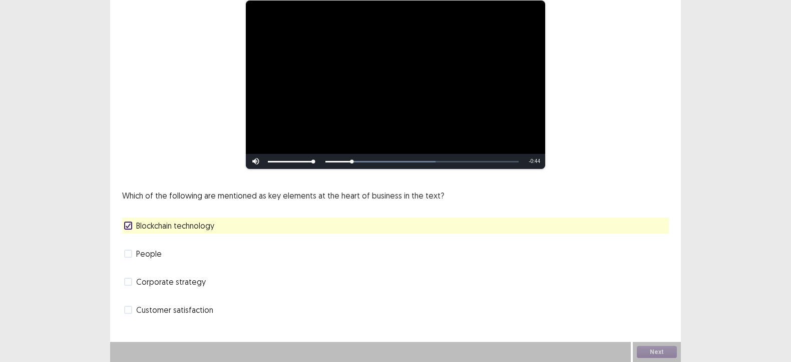
click at [175, 283] on span "Corporate strategy" at bounding box center [171, 281] width 70 height 12
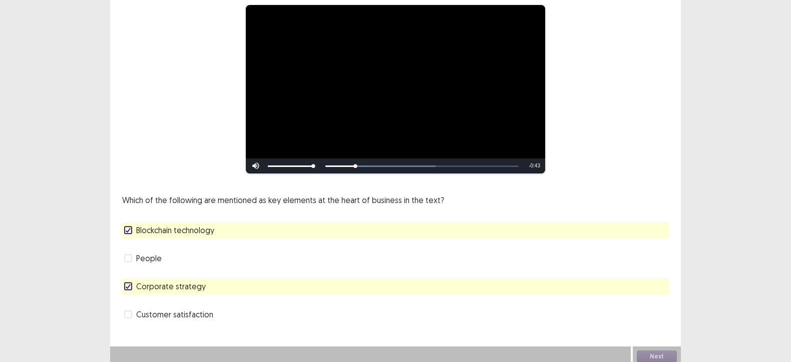
click at [150, 255] on span "People" at bounding box center [149, 258] width 26 height 12
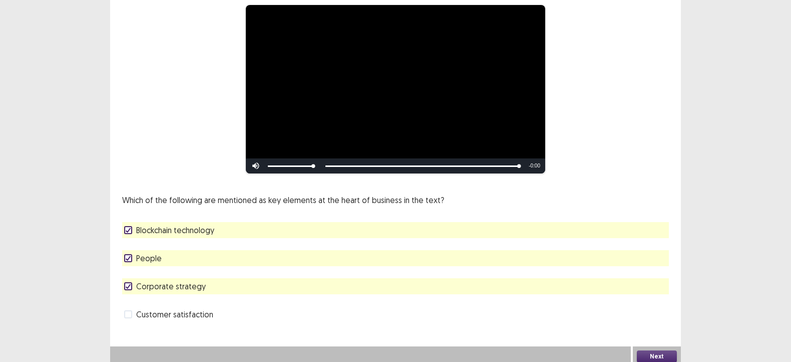
click at [668, 350] on button "Next" at bounding box center [657, 356] width 40 height 12
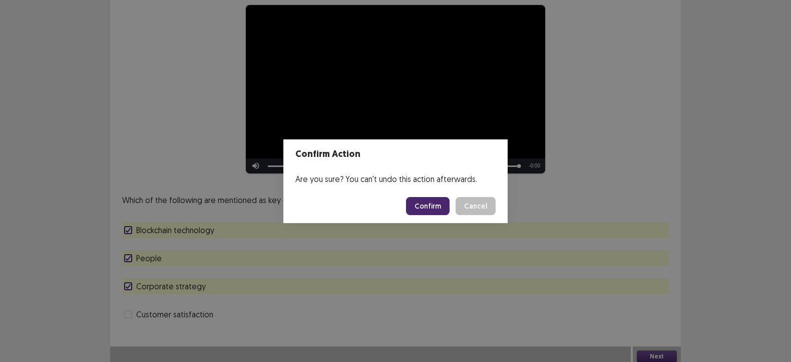
click at [430, 199] on button "Confirm" at bounding box center [428, 206] width 44 height 18
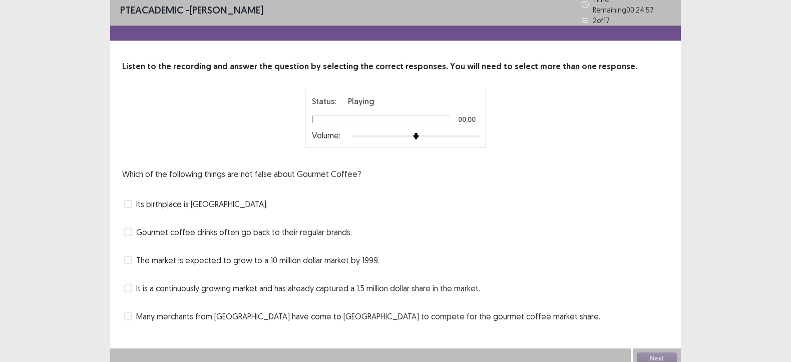
scroll to position [8, 0]
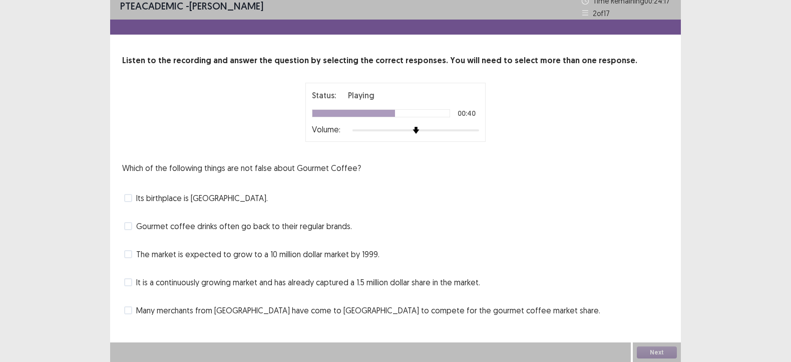
click at [254, 311] on span "Many merchants from Seattle have come to Boston to compete for the gourmet coff…" at bounding box center [368, 310] width 464 height 12
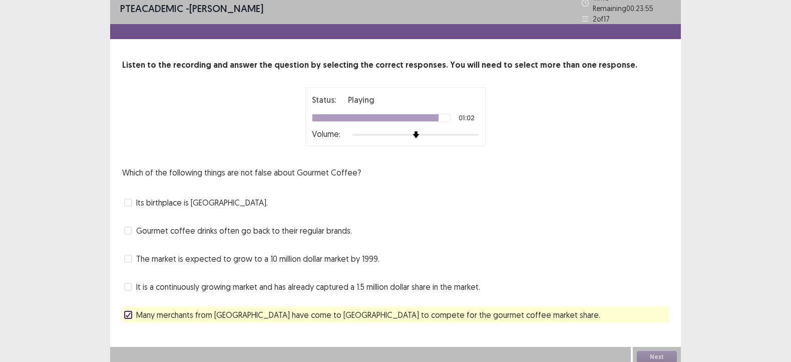
click at [286, 226] on span "Gourmet coffee drinks often go back to their regular brands." at bounding box center [244, 230] width 216 height 12
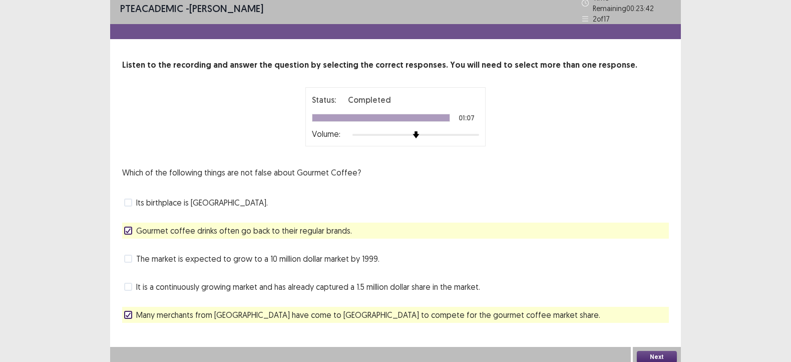
click at [333, 284] on span "It is a continuously growing market and has already captured a 1.5 million doll…" at bounding box center [308, 286] width 344 height 12
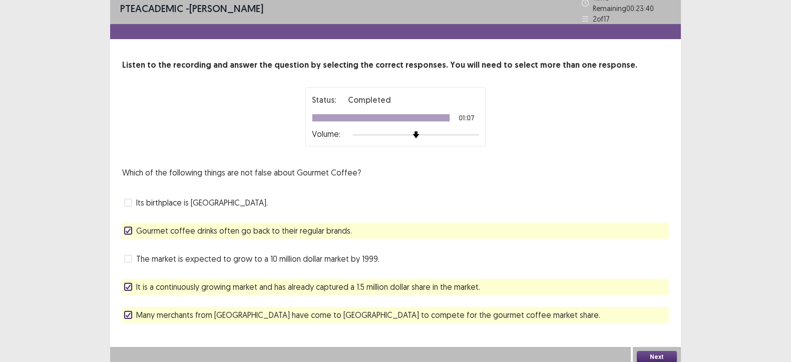
click at [665, 352] on button "Next" at bounding box center [657, 357] width 40 height 12
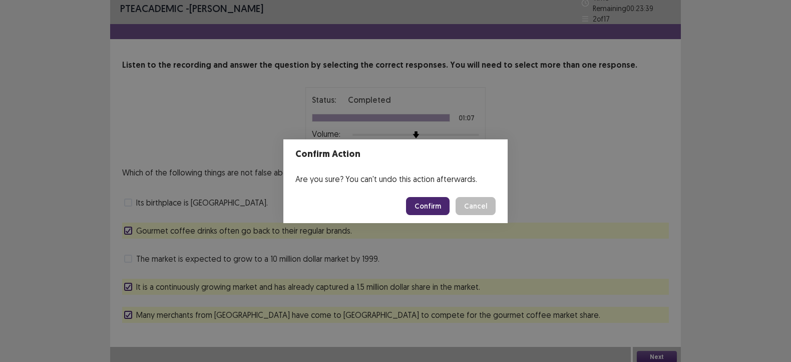
click at [435, 203] on button "Confirm" at bounding box center [428, 206] width 44 height 18
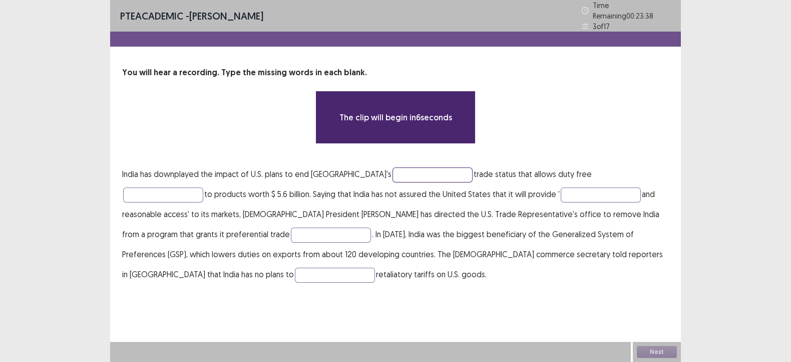
click at [419, 170] on input "text" at bounding box center [433, 174] width 80 height 15
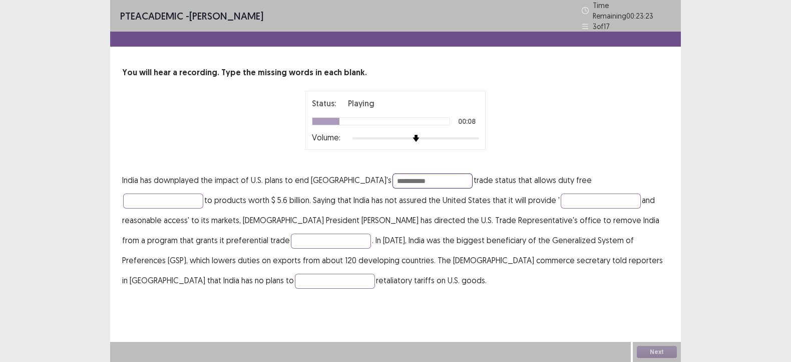
type input "**********"
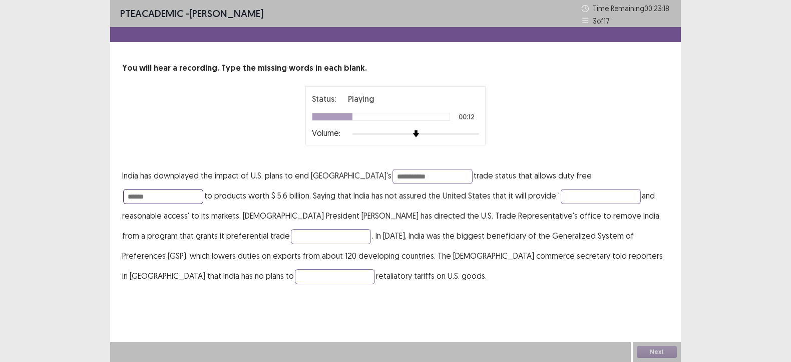
type input "******"
type input "*********"
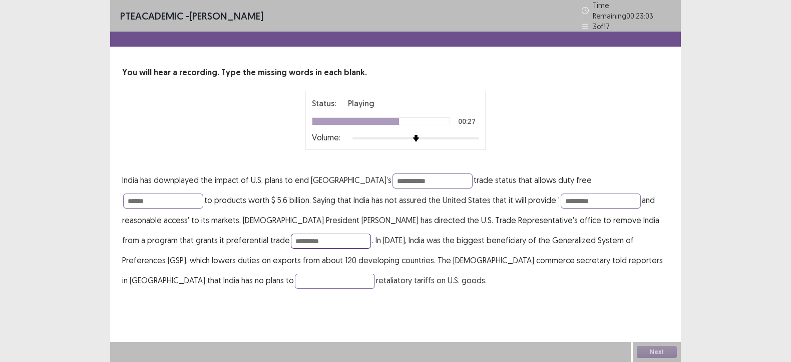
type input "*********"
type input "******"
drag, startPoint x: 399, startPoint y: 180, endPoint x: 399, endPoint y: 187, distance: 6.5
click at [399, 187] on p "**********" at bounding box center [395, 230] width 547 height 120
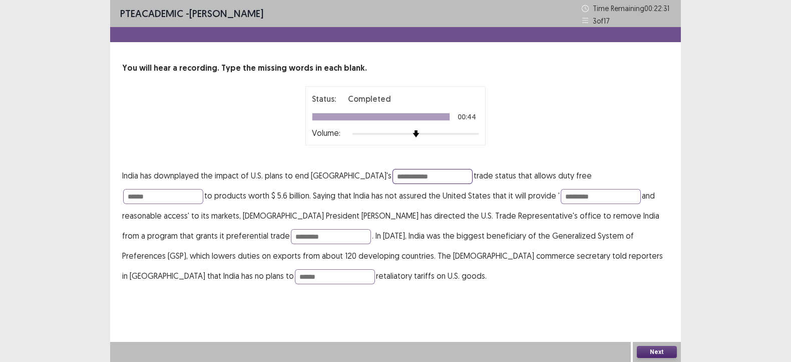
type input "**********"
click at [656, 348] on button "Next" at bounding box center [657, 352] width 40 height 12
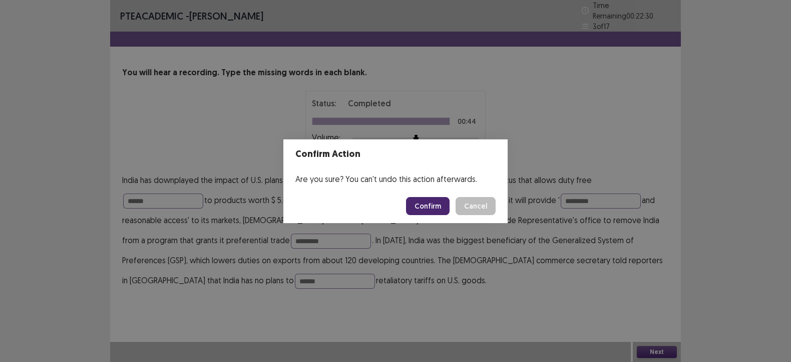
click at [444, 208] on button "Confirm" at bounding box center [428, 206] width 44 height 18
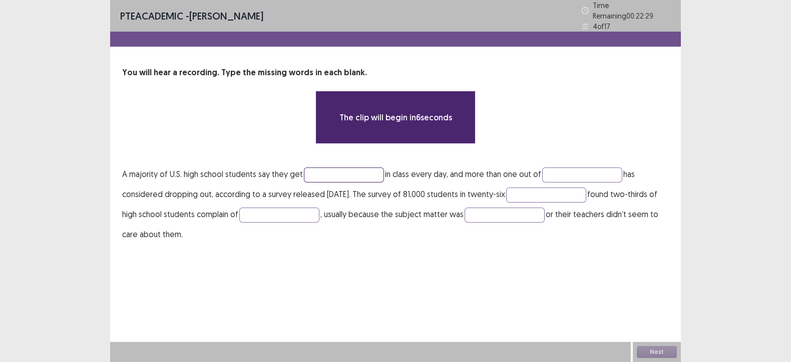
click at [351, 170] on input "text" at bounding box center [344, 174] width 80 height 15
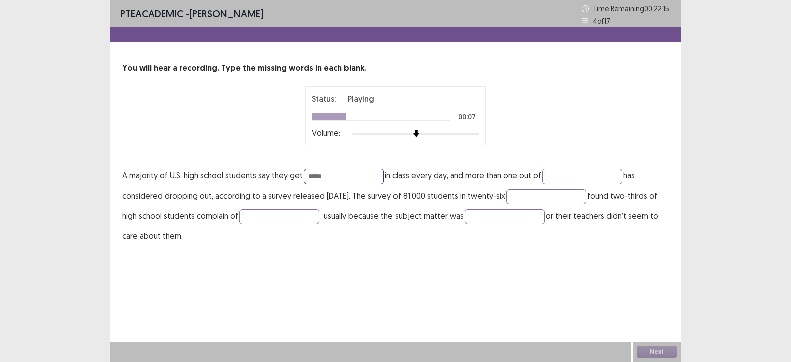
type input "*****"
type input "****"
type input "******"
type input "*******"
type input "**********"
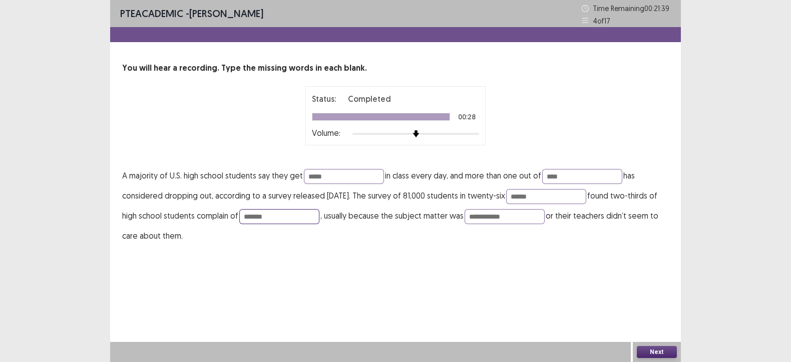
click at [313, 219] on input "*******" at bounding box center [279, 216] width 80 height 15
type input "*******"
click at [648, 352] on button "Next" at bounding box center [657, 352] width 40 height 12
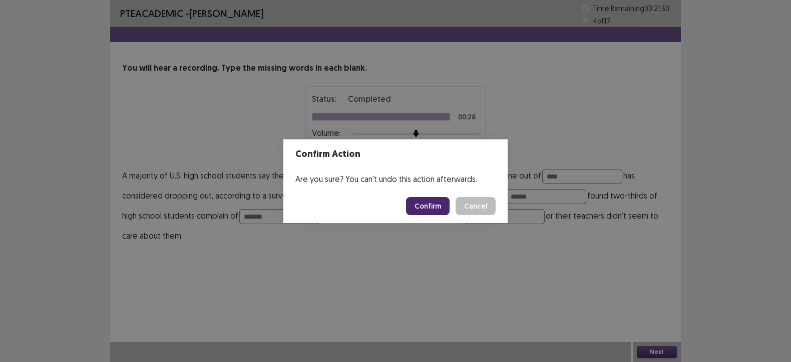
click at [407, 199] on footer "Confirm Cancel" at bounding box center [396, 206] width 224 height 34
click at [417, 206] on button "Confirm" at bounding box center [428, 206] width 44 height 18
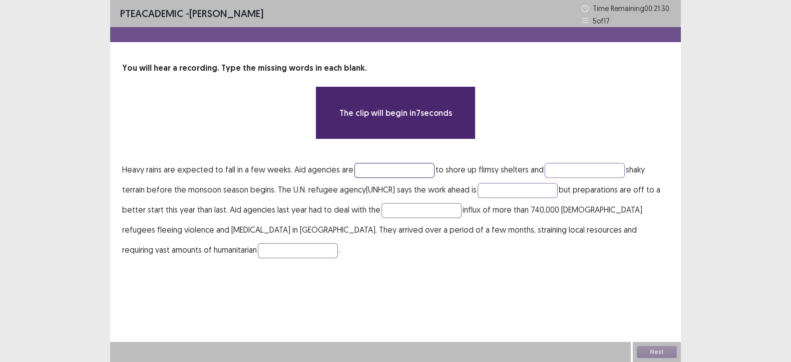
click at [384, 167] on input "text" at bounding box center [395, 170] width 80 height 15
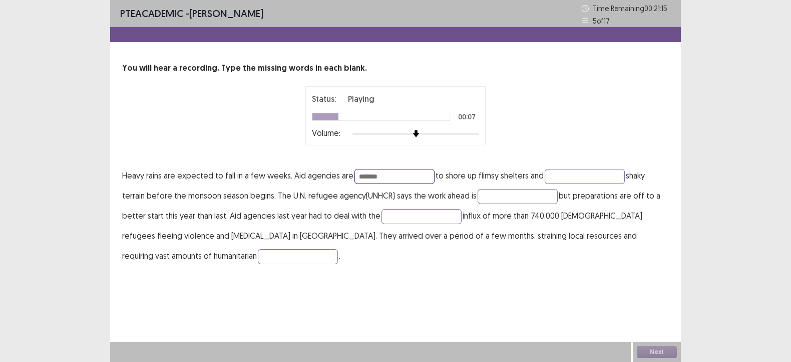
type input "*******"
type input "**********"
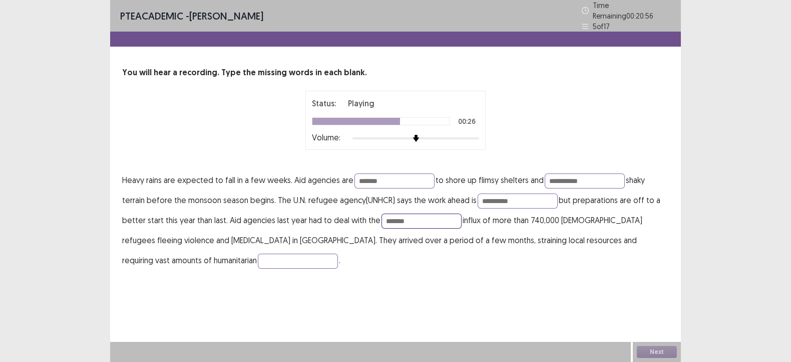
type input "*******"
type input "**********"
drag, startPoint x: 388, startPoint y: 180, endPoint x: 353, endPoint y: 180, distance: 34.6
click at [355, 180] on input "*******" at bounding box center [395, 180] width 80 height 15
type input "******"
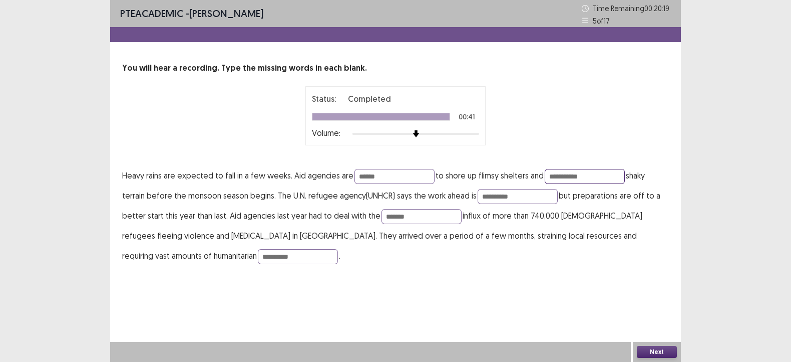
drag, startPoint x: 594, startPoint y: 176, endPoint x: 548, endPoint y: 181, distance: 45.9
click at [548, 181] on input "**********" at bounding box center [585, 176] width 80 height 15
click at [552, 179] on input "**********" at bounding box center [585, 176] width 80 height 15
type input "*********"
click at [578, 176] on input "*********" at bounding box center [585, 176] width 80 height 15
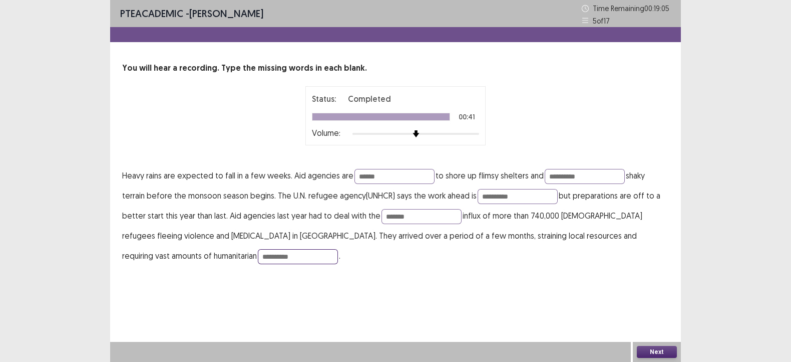
click at [258, 258] on input "**********" at bounding box center [298, 256] width 80 height 15
type input "**********"
click at [657, 350] on button "Next" at bounding box center [657, 352] width 40 height 12
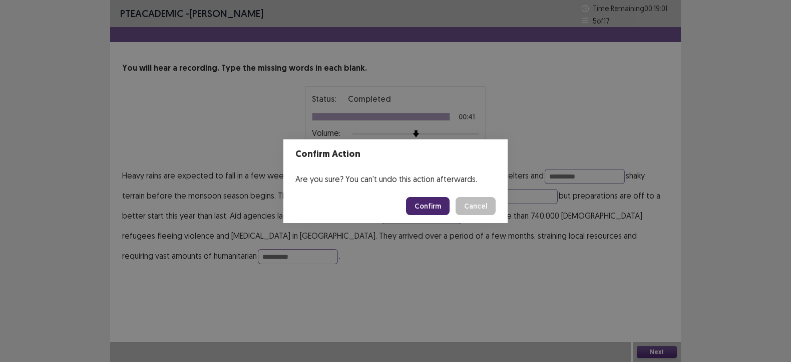
click at [438, 201] on button "Confirm" at bounding box center [428, 206] width 44 height 18
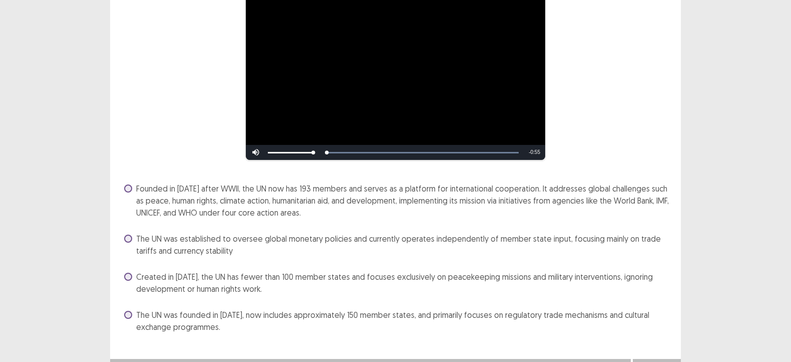
scroll to position [116, 0]
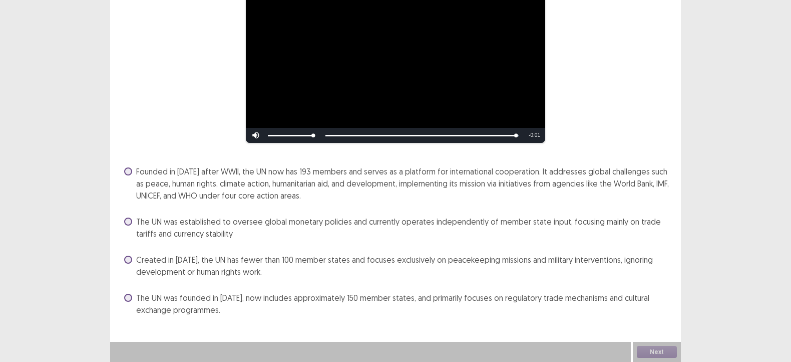
click at [228, 178] on span "Founded in 1945 after WWII, the UN now has 193 members and serves as a platform…" at bounding box center [402, 183] width 533 height 36
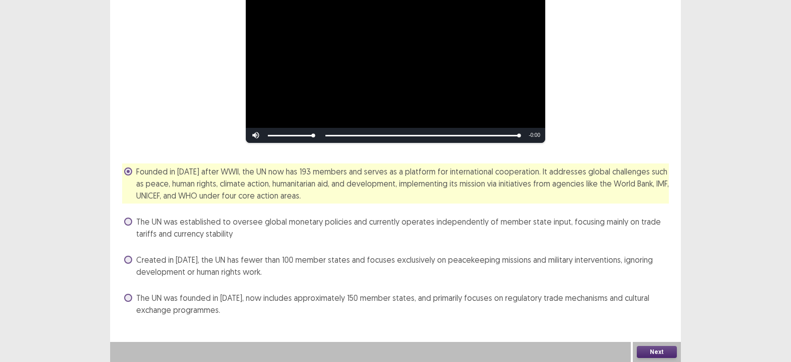
click at [673, 352] on button "Next" at bounding box center [657, 352] width 40 height 12
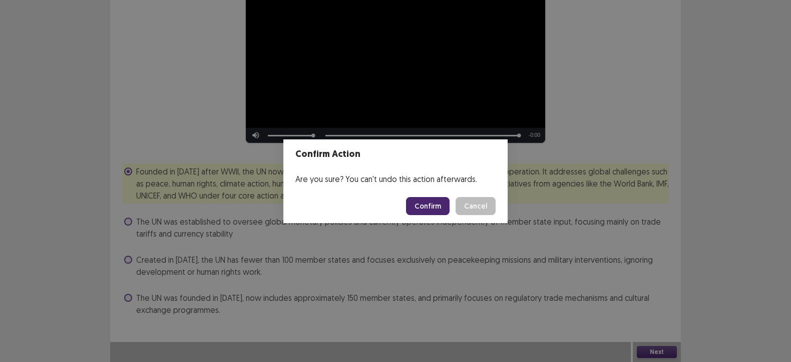
click at [428, 204] on button "Confirm" at bounding box center [428, 206] width 44 height 18
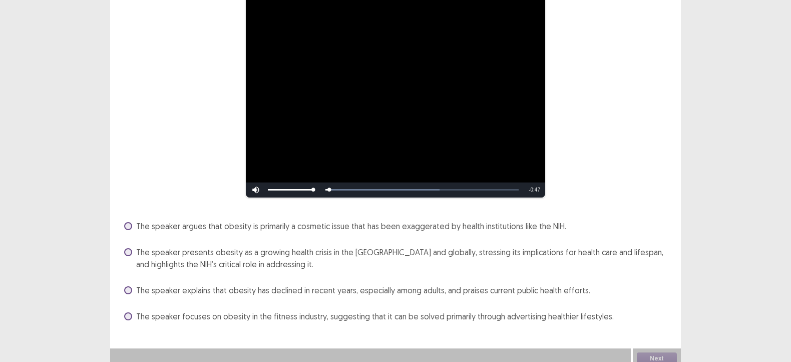
scroll to position [102, 0]
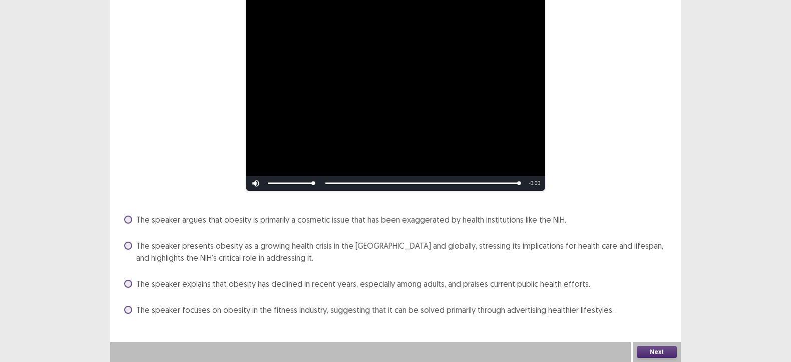
click at [287, 246] on span "The speaker presents obesity as a growing health crisis in the US and globally,…" at bounding box center [402, 251] width 533 height 24
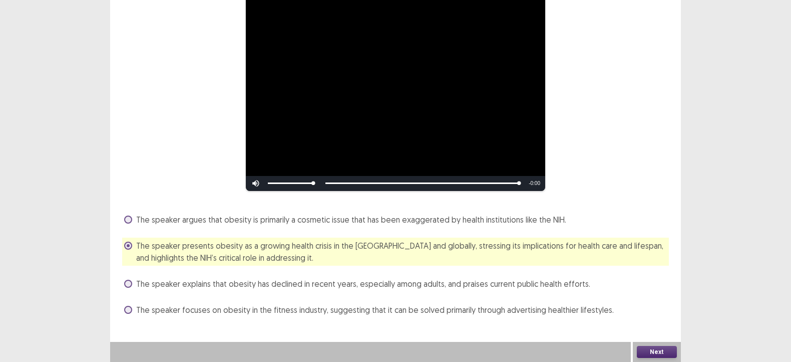
click at [656, 351] on button "Next" at bounding box center [657, 352] width 40 height 12
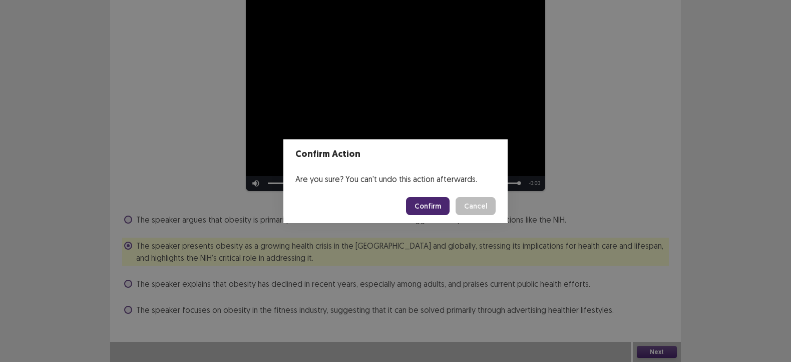
click at [419, 201] on button "Confirm" at bounding box center [428, 206] width 44 height 18
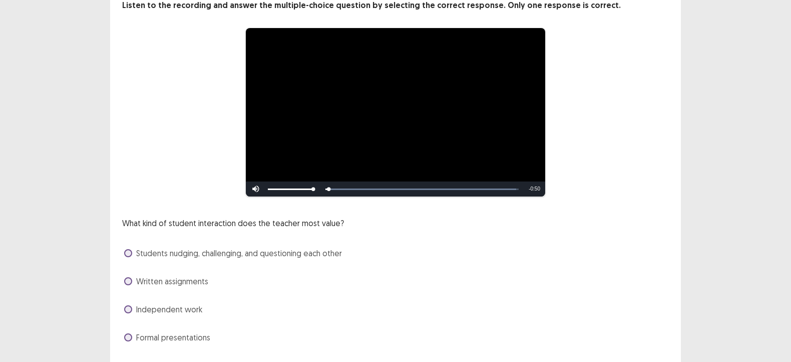
scroll to position [90, 0]
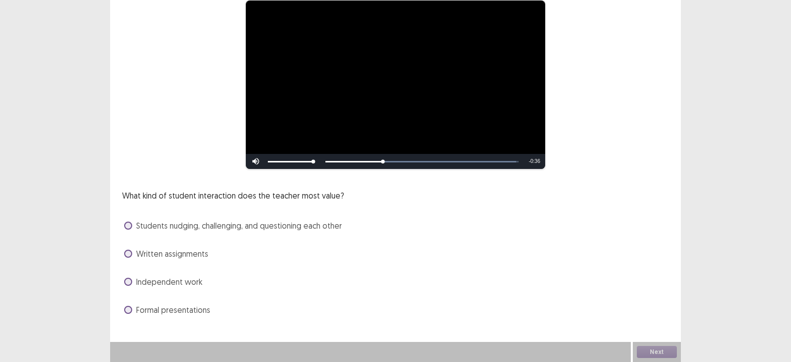
click at [308, 224] on span "Students nudging, challenging, and questioning each other" at bounding box center [239, 225] width 206 height 12
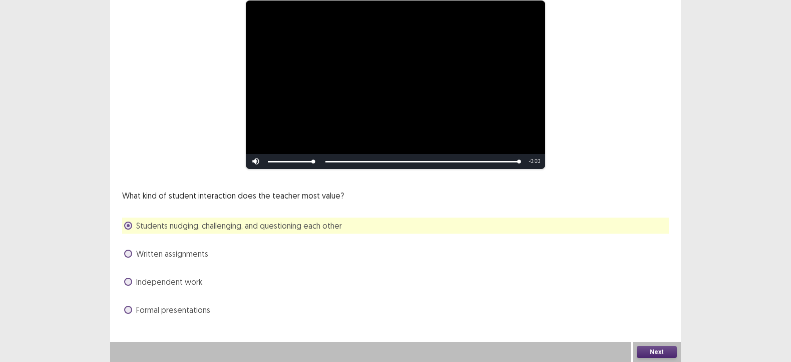
click at [676, 354] on button "Next" at bounding box center [657, 352] width 40 height 12
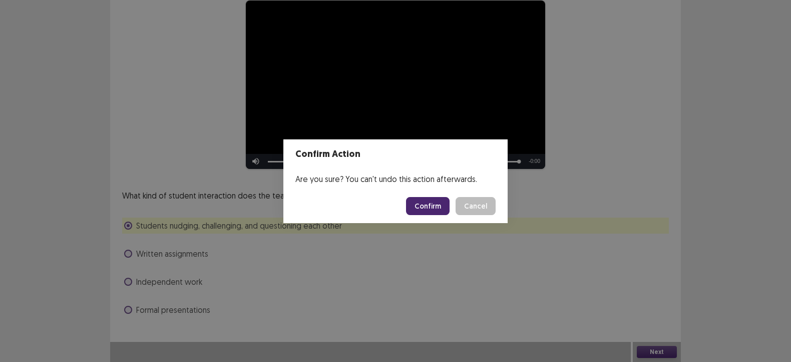
click at [423, 207] on button "Confirm" at bounding box center [428, 206] width 44 height 18
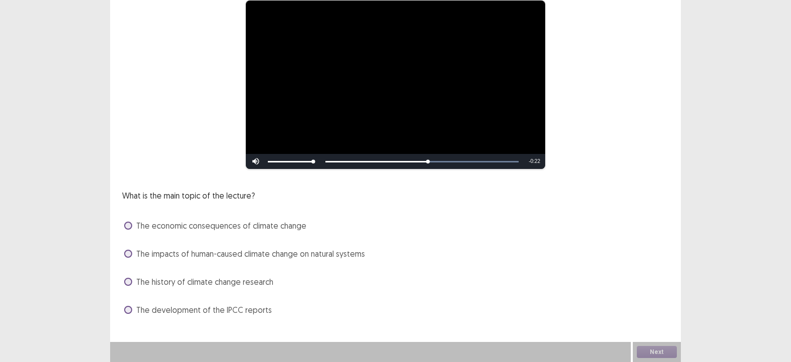
click at [339, 261] on div "What is the main topic of the lecture? The economic consequences of climate cha…" at bounding box center [395, 253] width 547 height 128
click at [340, 253] on span "The impacts of human-caused climate change on natural systems" at bounding box center [250, 253] width 229 height 12
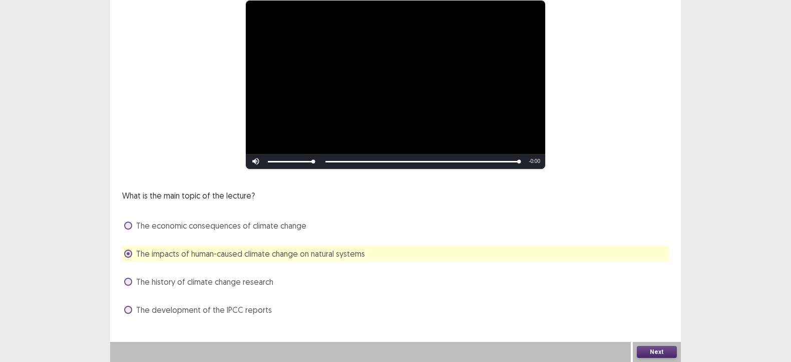
click at [659, 347] on button "Next" at bounding box center [657, 352] width 40 height 12
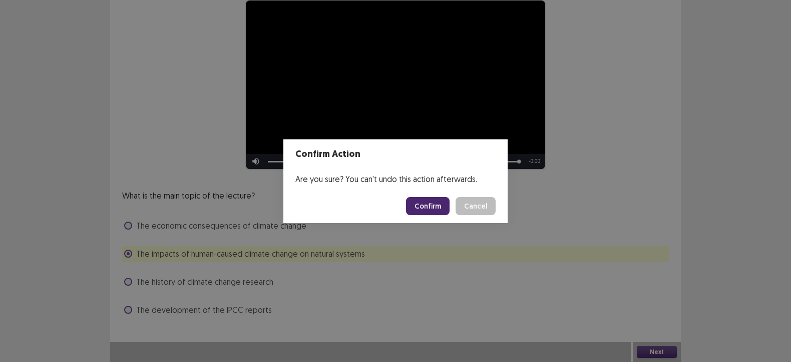
click at [431, 203] on button "Confirm" at bounding box center [428, 206] width 44 height 18
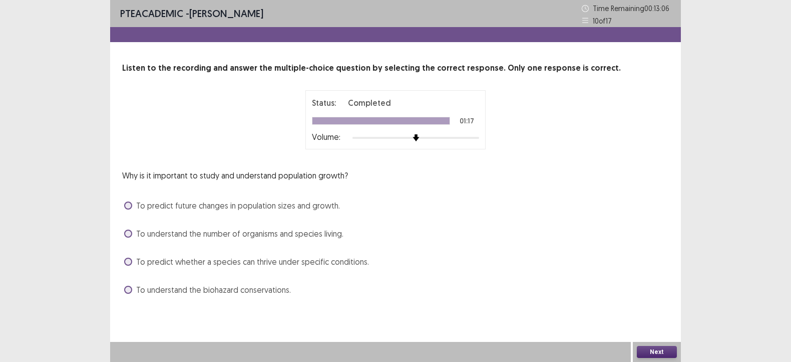
click at [285, 234] on span "To understand the number of organisms and species living." at bounding box center [239, 233] width 207 height 12
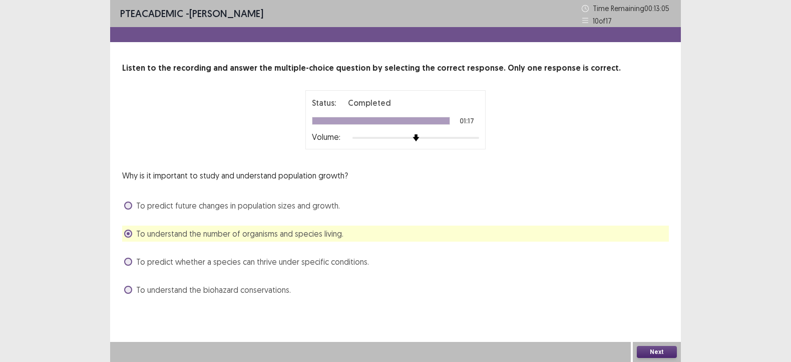
click at [285, 234] on span "To understand the number of organisms and species living." at bounding box center [239, 233] width 207 height 12
click at [287, 258] on span "To predict whether a species can thrive under specific conditions." at bounding box center [252, 261] width 233 height 12
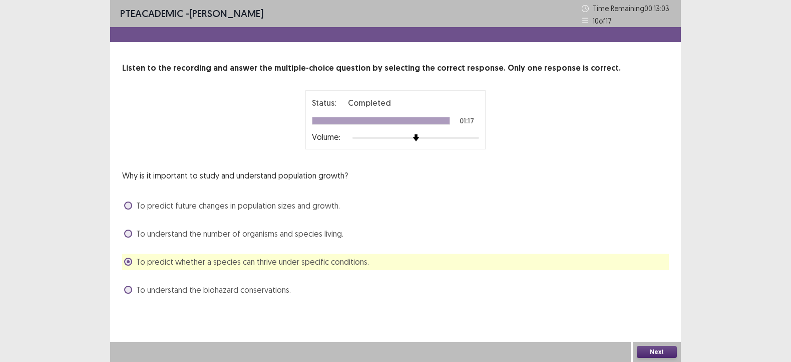
click at [654, 347] on button "Next" at bounding box center [657, 352] width 40 height 12
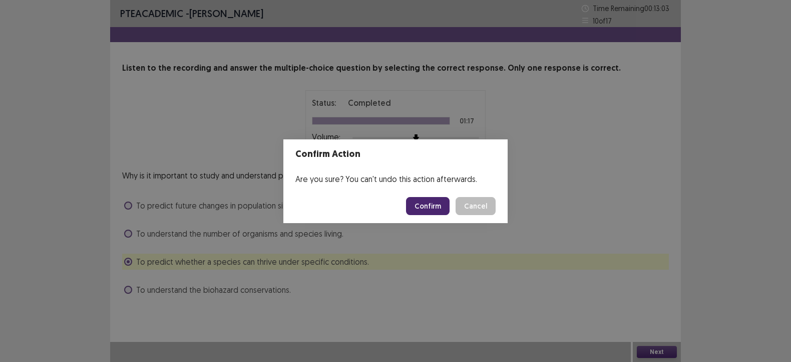
click at [418, 207] on button "Confirm" at bounding box center [428, 206] width 44 height 18
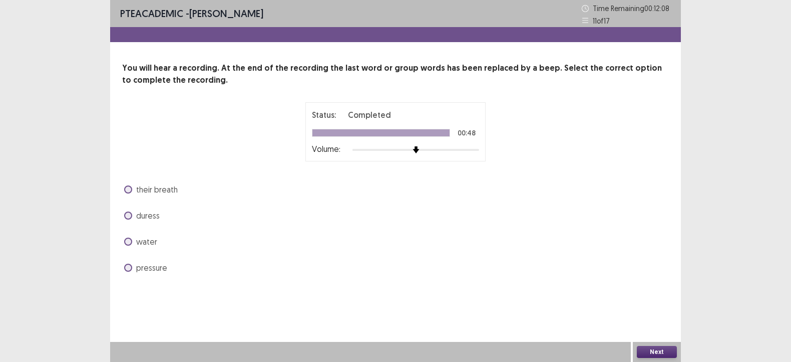
click at [146, 264] on span "pressure" at bounding box center [151, 267] width 31 height 12
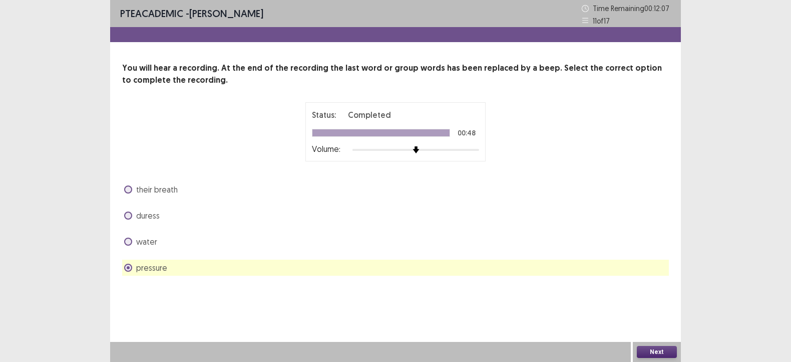
click at [669, 346] on button "Next" at bounding box center [657, 352] width 40 height 12
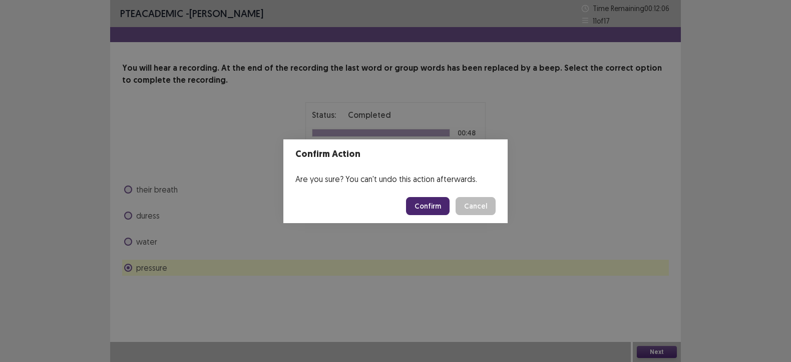
click at [418, 204] on button "Confirm" at bounding box center [428, 206] width 44 height 18
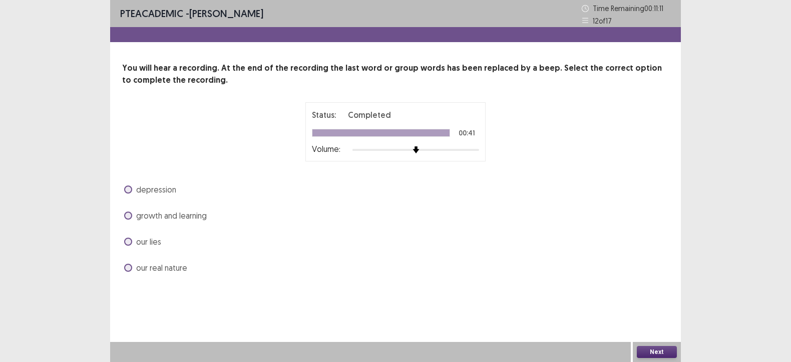
click at [142, 271] on span "our real nature" at bounding box center [161, 267] width 51 height 12
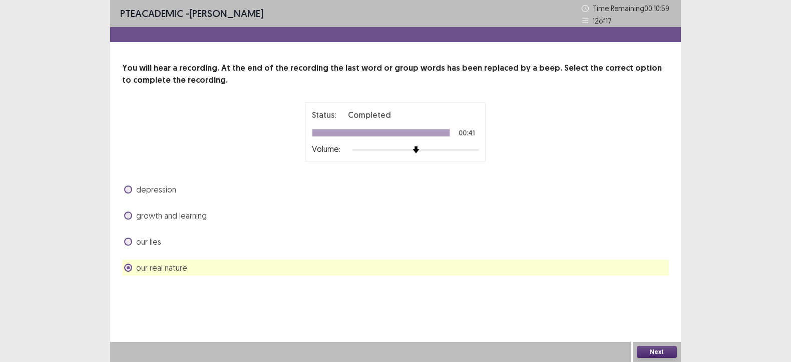
click at [666, 348] on button "Next" at bounding box center [657, 352] width 40 height 12
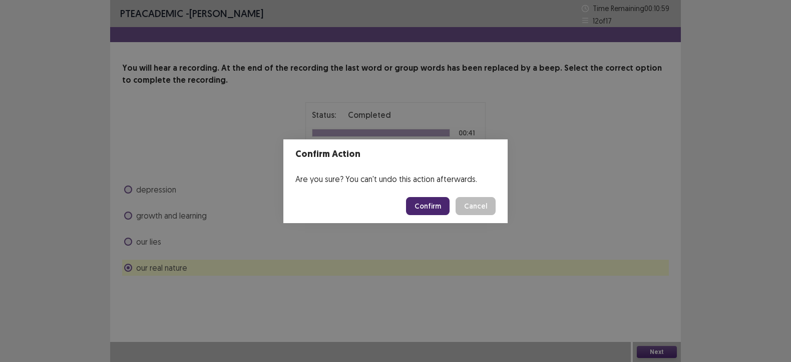
click at [426, 206] on button "Confirm" at bounding box center [428, 206] width 44 height 18
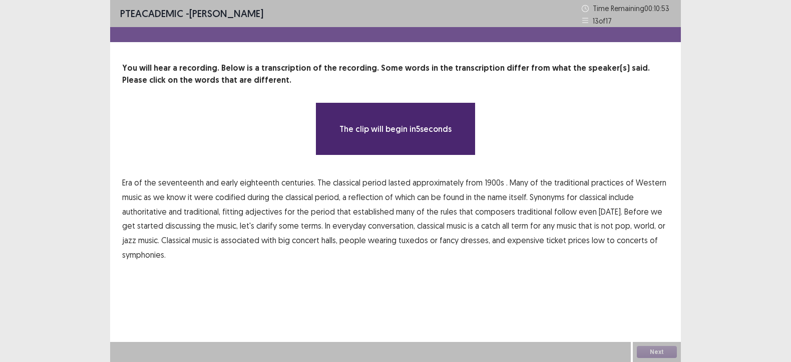
click at [487, 179] on span "1900s" at bounding box center [495, 182] width 20 height 12
click at [592, 240] on span "low" at bounding box center [598, 240] width 13 height 12
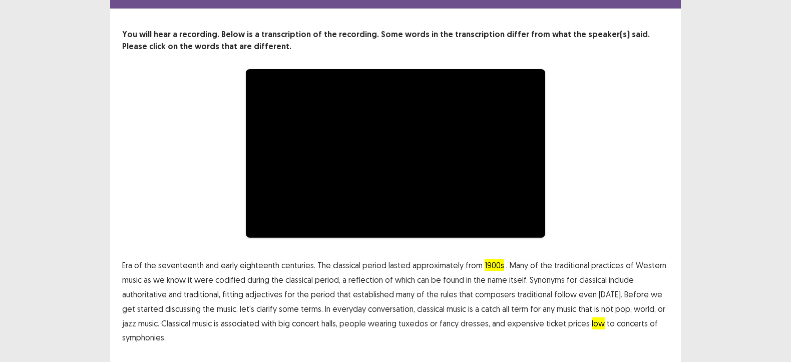
scroll to position [61, 0]
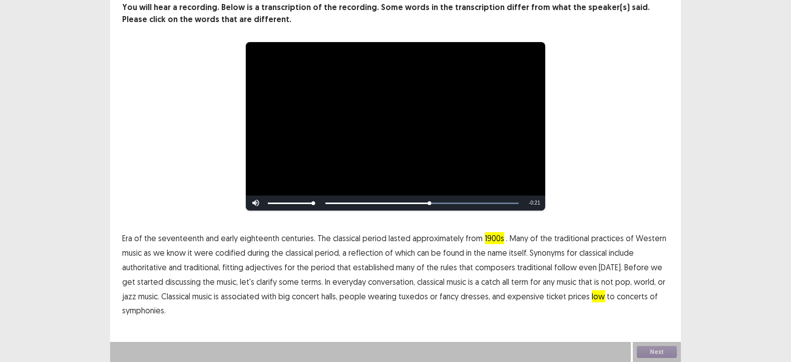
click at [531, 268] on span "traditional" at bounding box center [534, 267] width 35 height 12
click at [655, 347] on button "Next" at bounding box center [657, 352] width 40 height 12
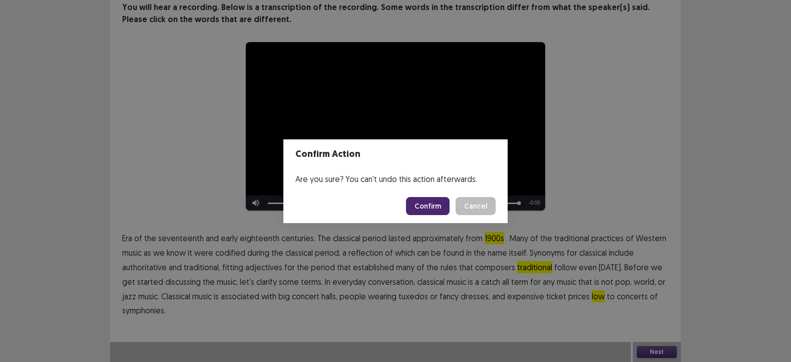
click at [420, 206] on button "Confirm" at bounding box center [428, 206] width 44 height 18
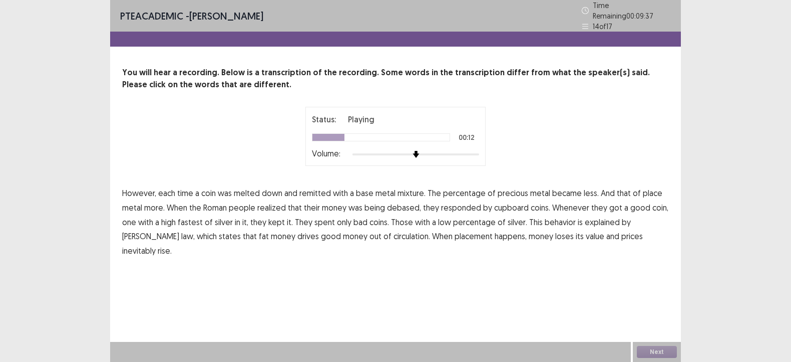
click at [643, 189] on span "place" at bounding box center [653, 193] width 20 height 12
drag, startPoint x: 399, startPoint y: 204, endPoint x: 460, endPoint y: 205, distance: 61.6
click at [460, 205] on p "However, each time a coin was melted down and remitted with a base metal mixtur…" at bounding box center [395, 222] width 547 height 72
click at [501, 201] on span "cupboard" at bounding box center [511, 207] width 35 height 12
click at [195, 221] on span "fastest" at bounding box center [190, 222] width 25 height 12
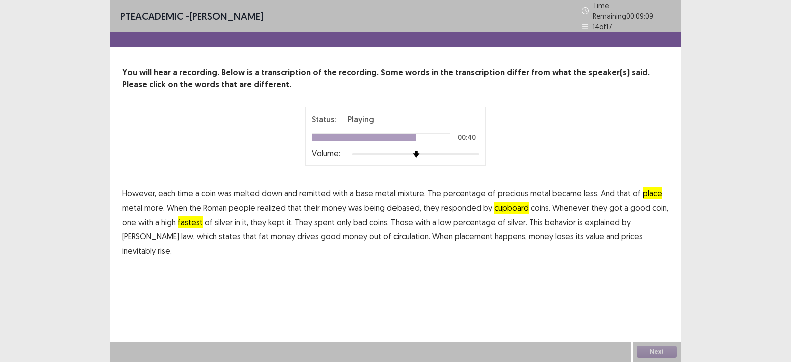
click at [259, 232] on span "fat" at bounding box center [264, 236] width 10 height 12
click at [455, 235] on span "placement" at bounding box center [474, 236] width 38 height 12
click at [657, 349] on button "Next" at bounding box center [657, 352] width 40 height 12
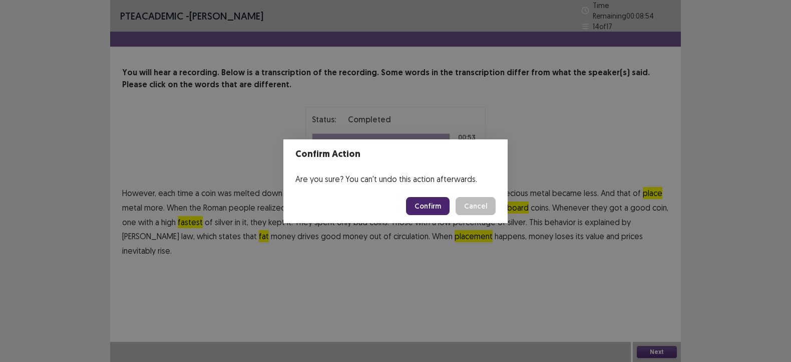
click at [422, 204] on button "Confirm" at bounding box center [428, 206] width 44 height 18
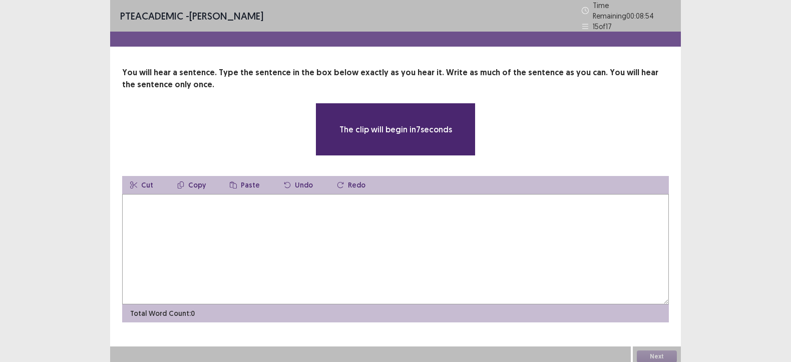
click at [370, 237] on textarea at bounding box center [395, 249] width 547 height 110
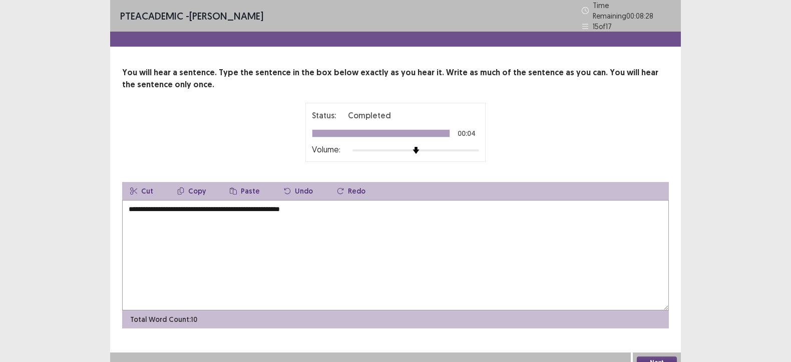
click at [137, 205] on textarea "**********" at bounding box center [395, 255] width 547 height 110
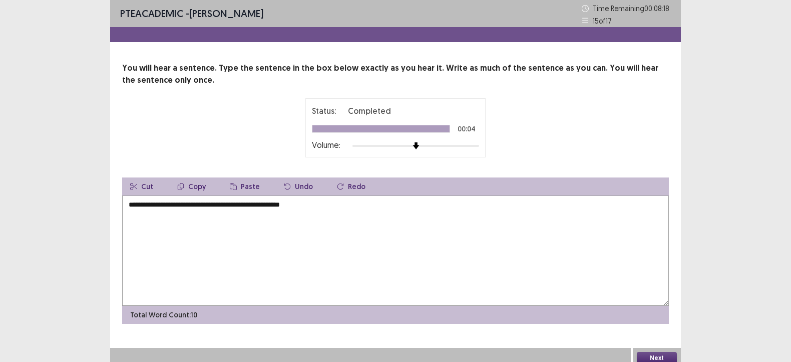
click at [165, 204] on textarea "**********" at bounding box center [395, 250] width 547 height 110
click at [190, 209] on textarea "**********" at bounding box center [395, 250] width 547 height 110
click at [285, 206] on textarea "**********" at bounding box center [395, 250] width 547 height 110
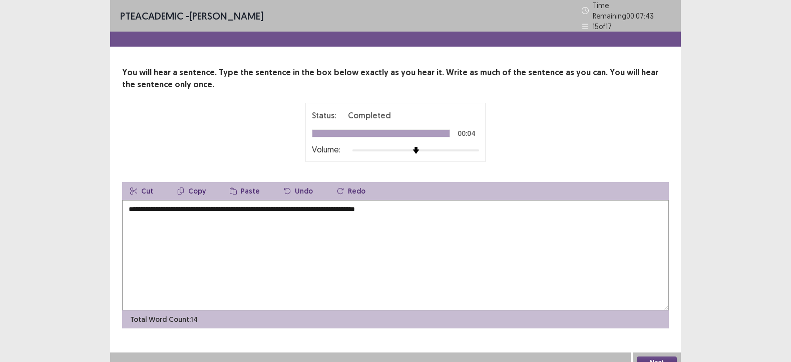
type textarea "**********"
click at [643, 356] on button "Next" at bounding box center [657, 362] width 40 height 12
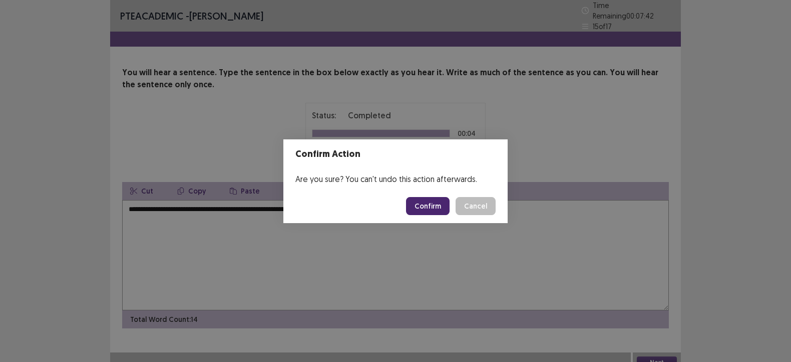
click at [421, 201] on button "Confirm" at bounding box center [428, 206] width 44 height 18
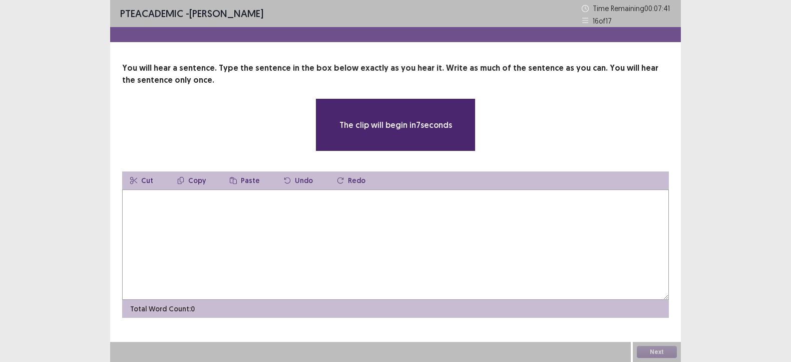
click at [421, 201] on textarea at bounding box center [395, 244] width 547 height 110
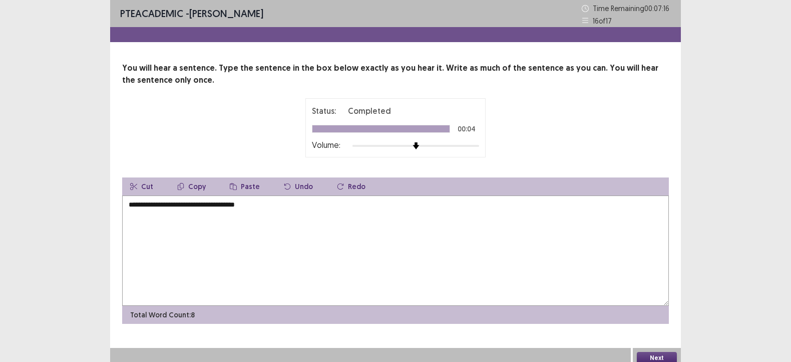
click at [128, 206] on textarea "**********" at bounding box center [395, 250] width 547 height 110
click at [159, 205] on textarea "**********" at bounding box center [395, 250] width 547 height 110
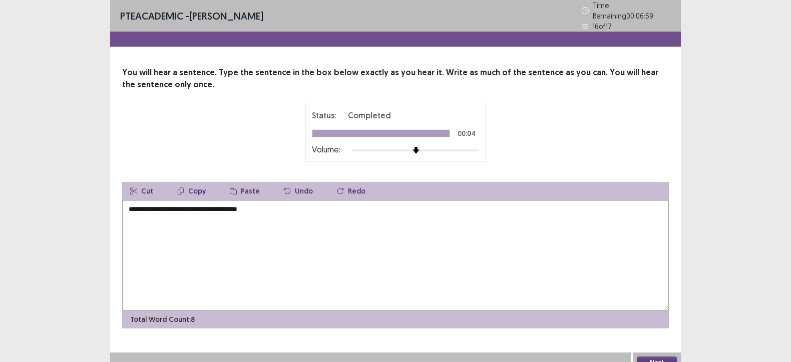
click at [270, 207] on textarea "**********" at bounding box center [395, 255] width 547 height 110
type textarea "**********"
click at [648, 357] on button "Next" at bounding box center [657, 362] width 40 height 12
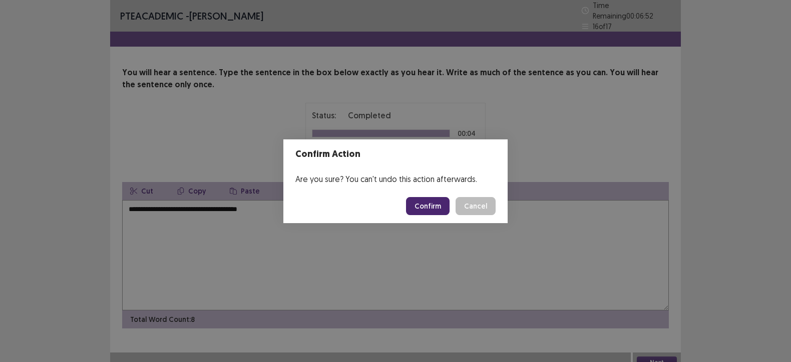
click at [428, 205] on button "Confirm" at bounding box center [428, 206] width 44 height 18
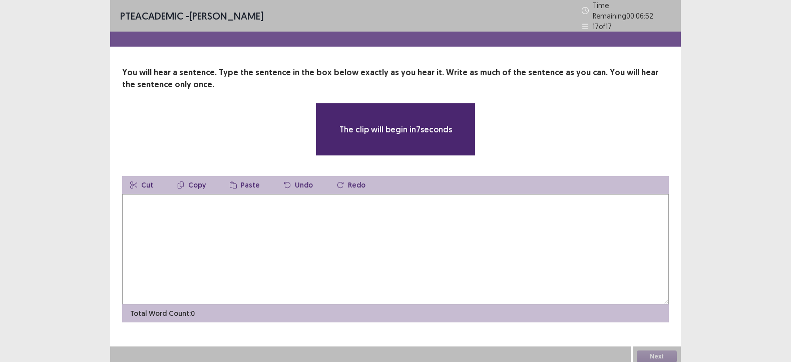
click at [308, 227] on textarea at bounding box center [395, 249] width 547 height 110
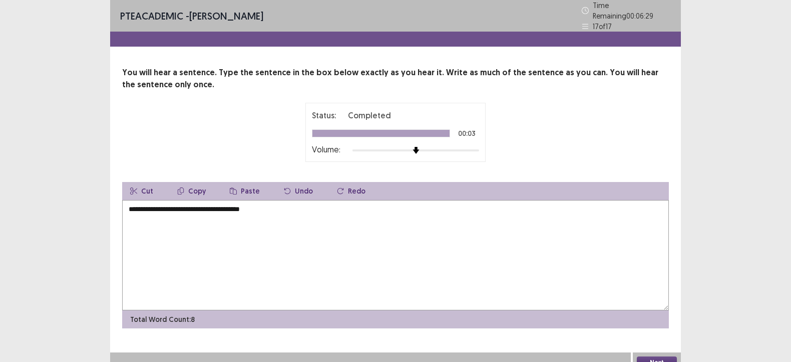
click at [142, 206] on textarea "**********" at bounding box center [395, 255] width 547 height 110
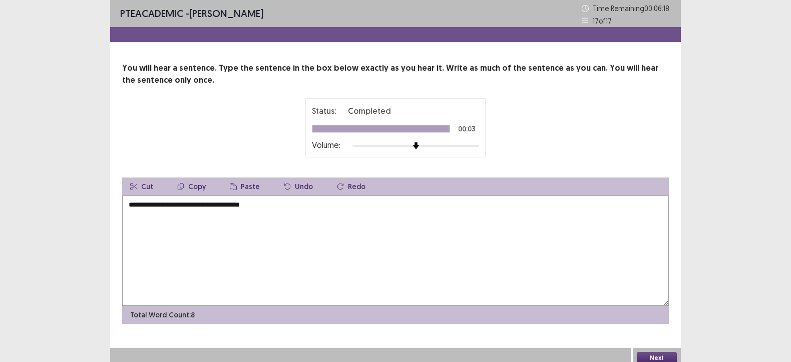
click at [193, 207] on textarea "**********" at bounding box center [395, 250] width 547 height 110
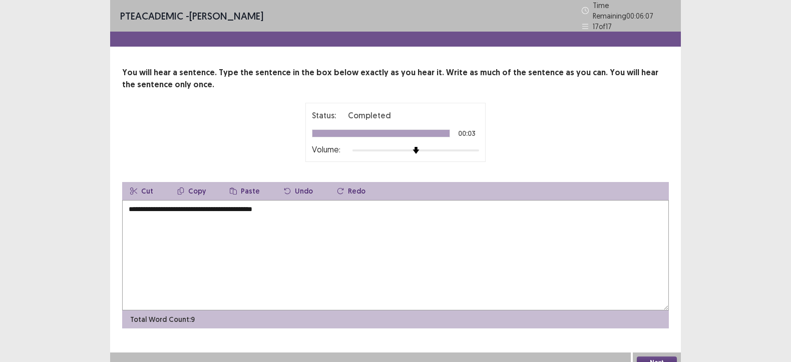
type textarea "**********"
click at [649, 357] on button "Next" at bounding box center [657, 362] width 40 height 12
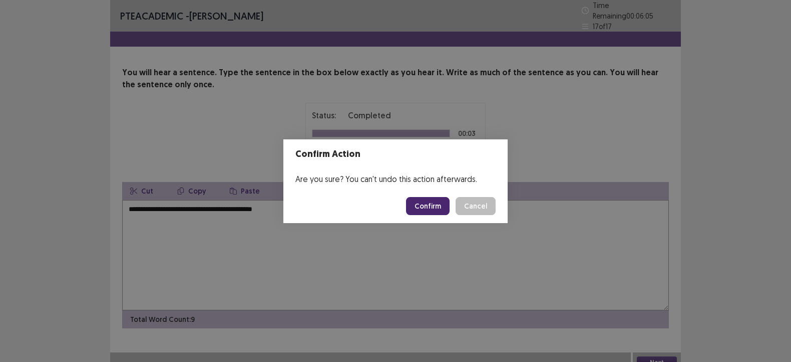
click at [429, 209] on button "Confirm" at bounding box center [428, 206] width 44 height 18
